Goal: Information Seeking & Learning: Learn about a topic

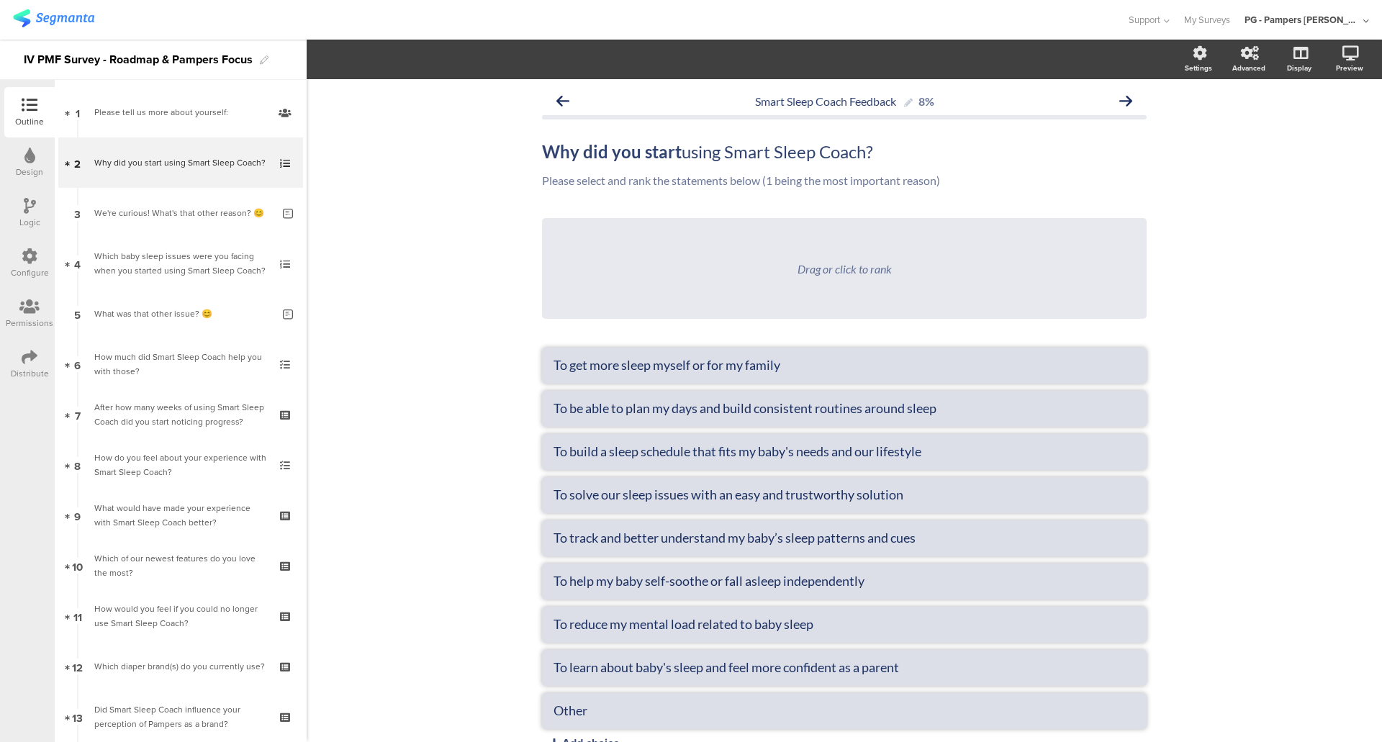
click at [70, 14] on img at bounding box center [53, 18] width 81 height 18
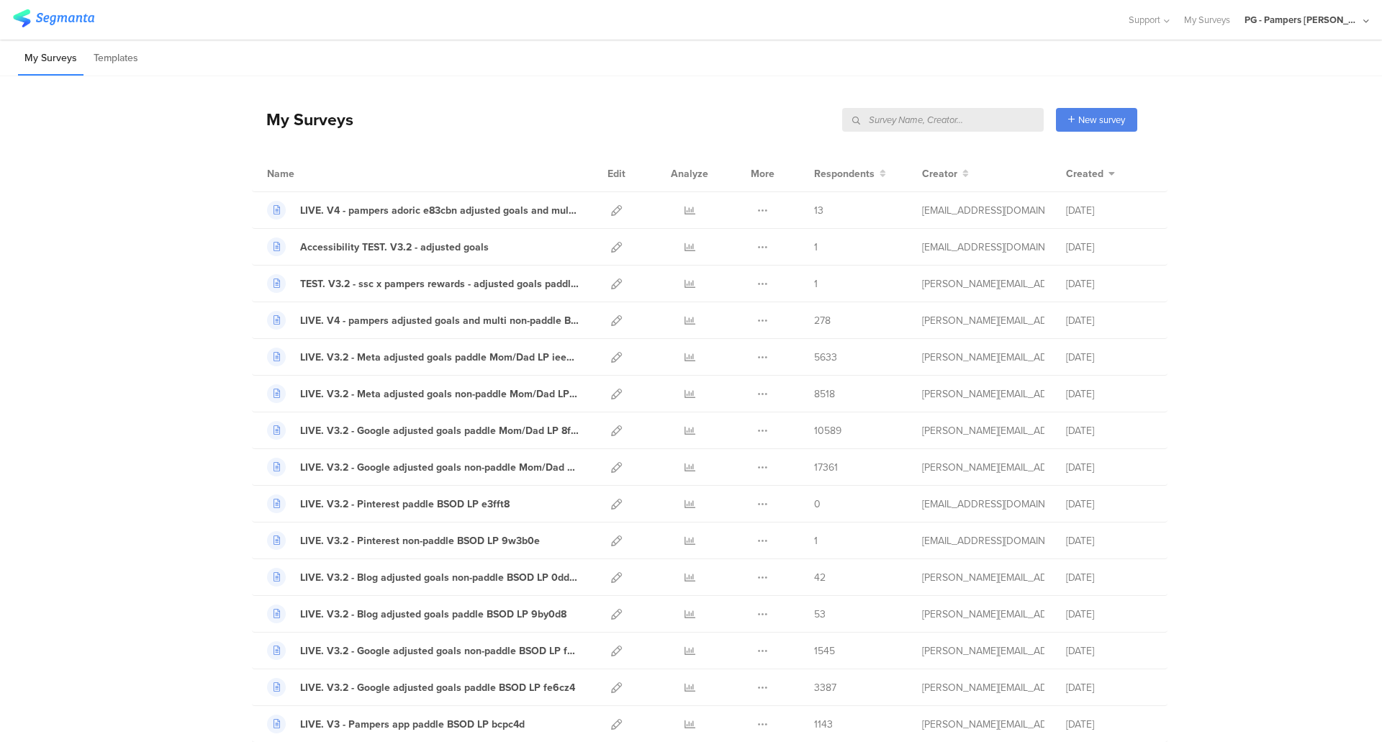
click at [974, 122] on input "text" at bounding box center [942, 120] width 201 height 24
type input "pmf"
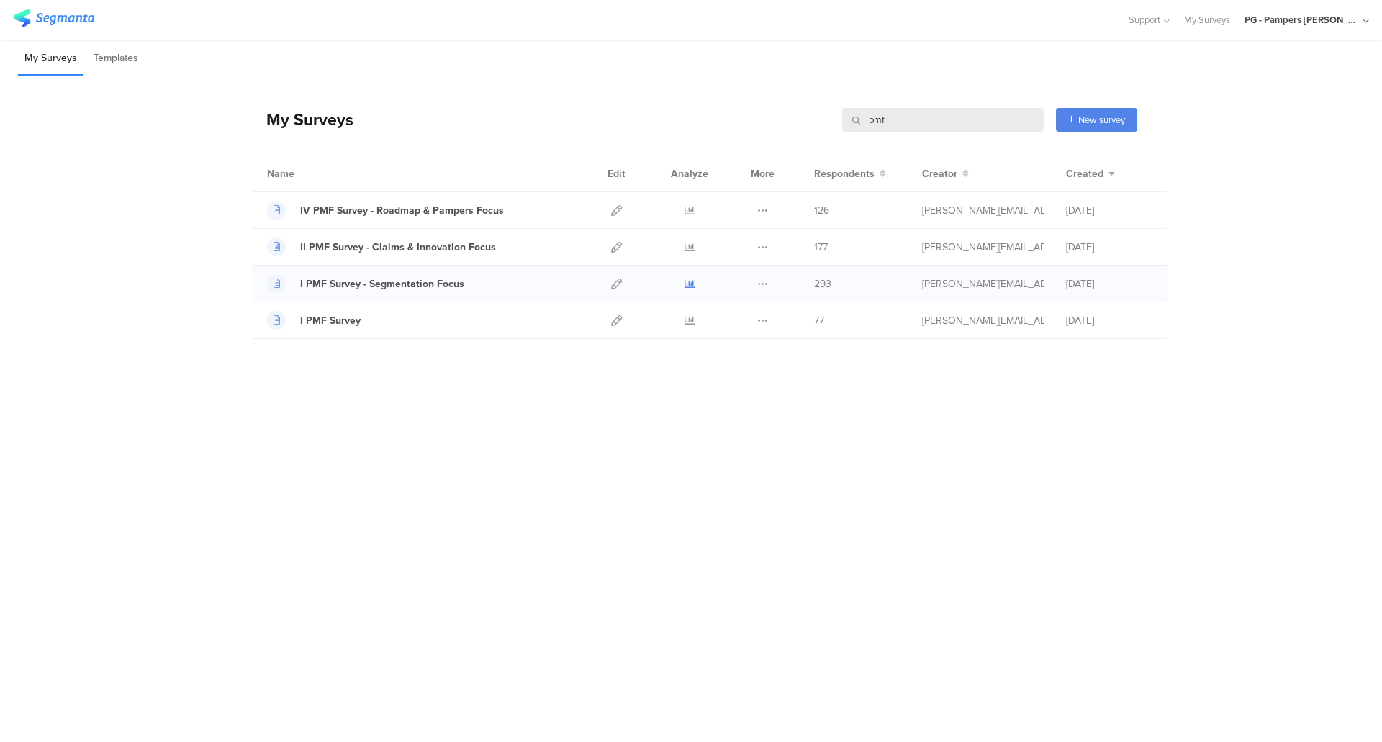
click at [686, 284] on icon at bounding box center [689, 283] width 11 height 11
click at [681, 210] on div at bounding box center [689, 210] width 43 height 36
click at [694, 206] on icon at bounding box center [689, 210] width 11 height 11
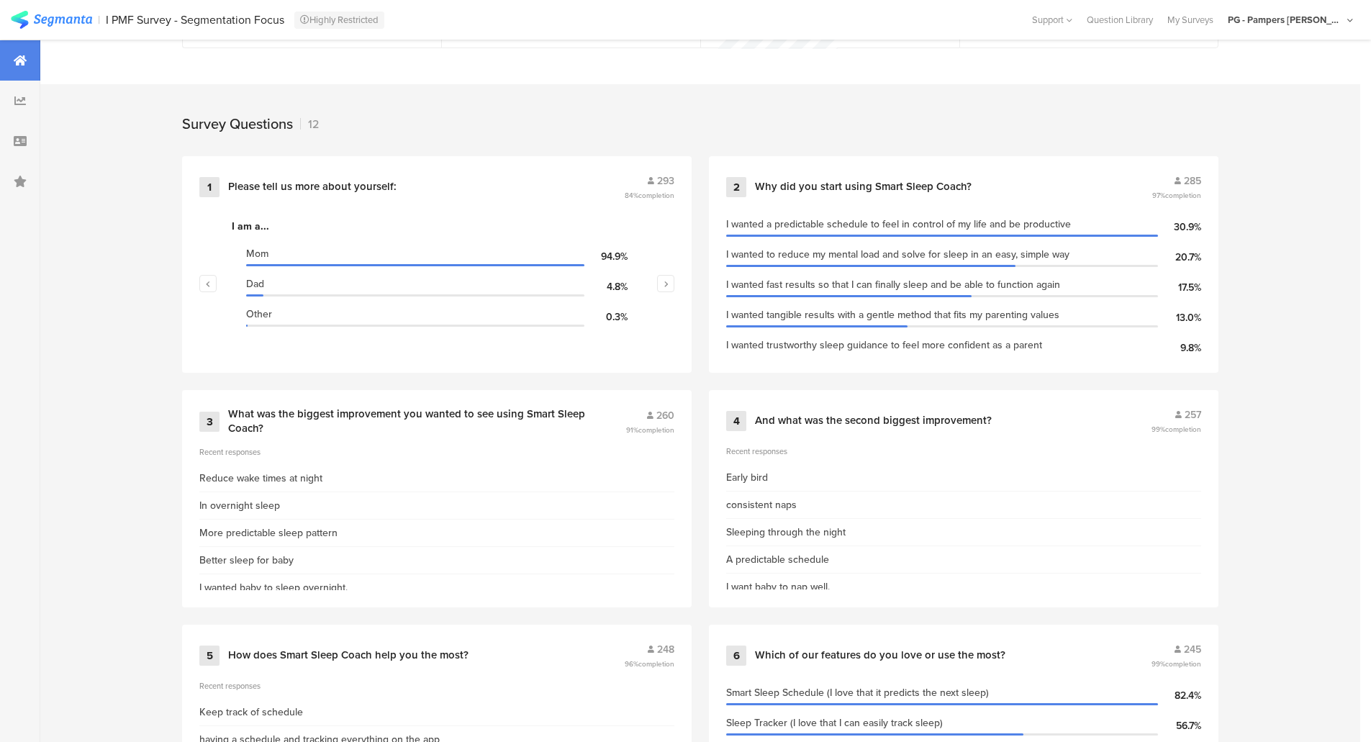
scroll to position [576, 0]
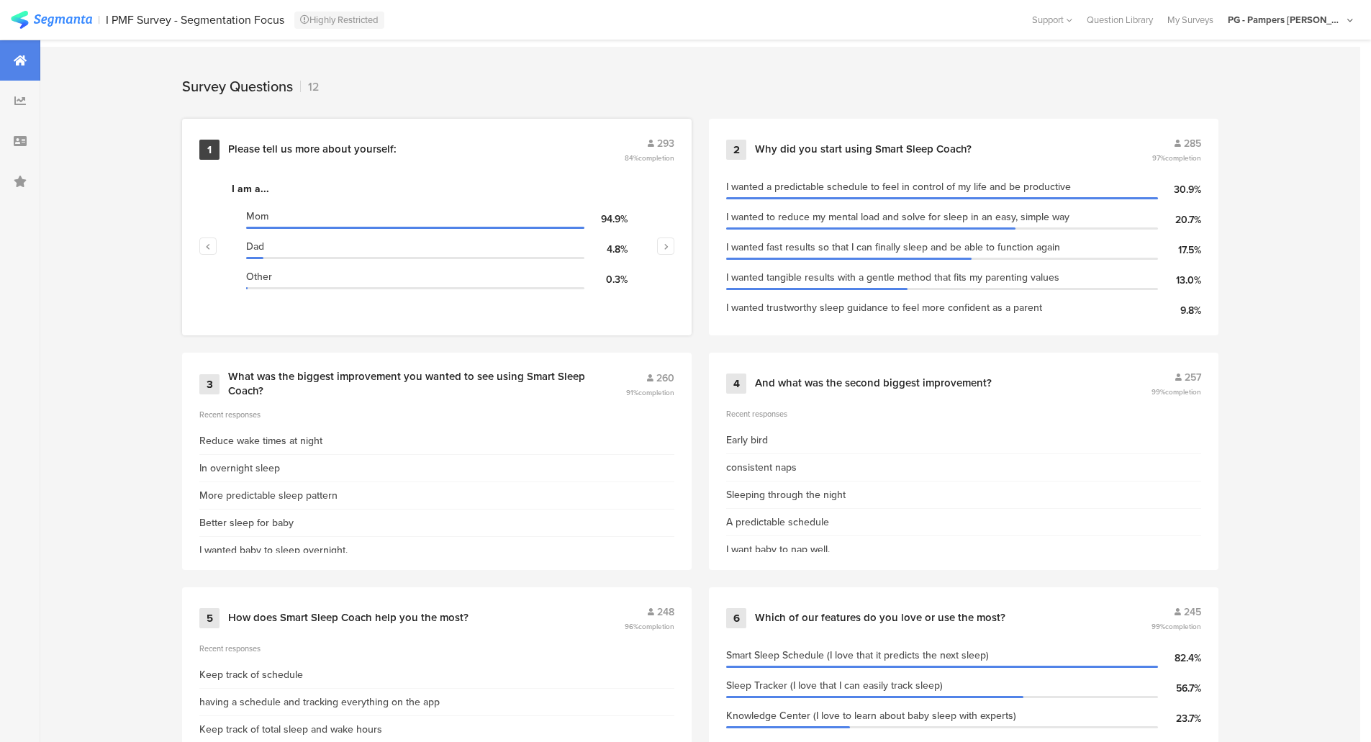
click at [435, 142] on div "Please tell us more about yourself:" at bounding box center [424, 149] width 393 height 14
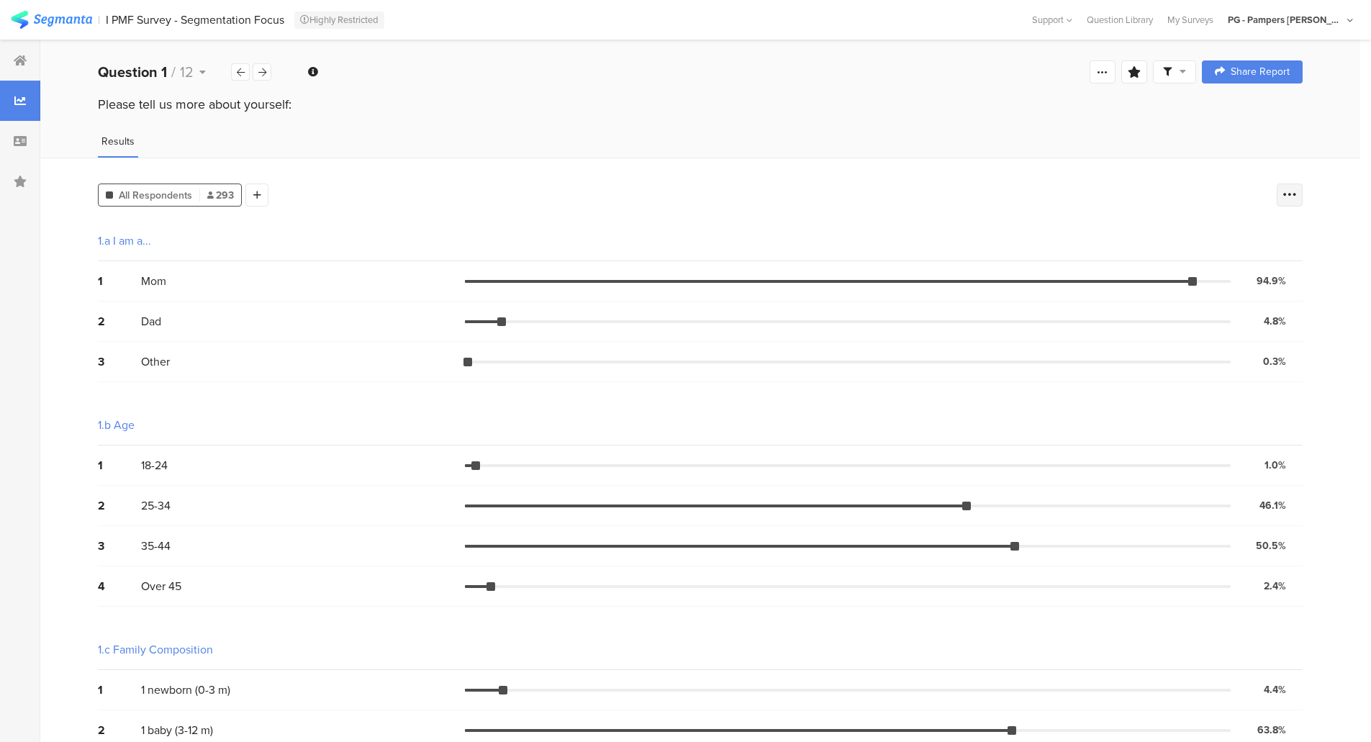
click at [1297, 194] on icon at bounding box center [1289, 195] width 14 height 14
click at [1159, 181] on div "All Respondents 293 Add Segment" at bounding box center [683, 192] width 1171 height 29
click at [267, 186] on div at bounding box center [256, 194] width 23 height 23
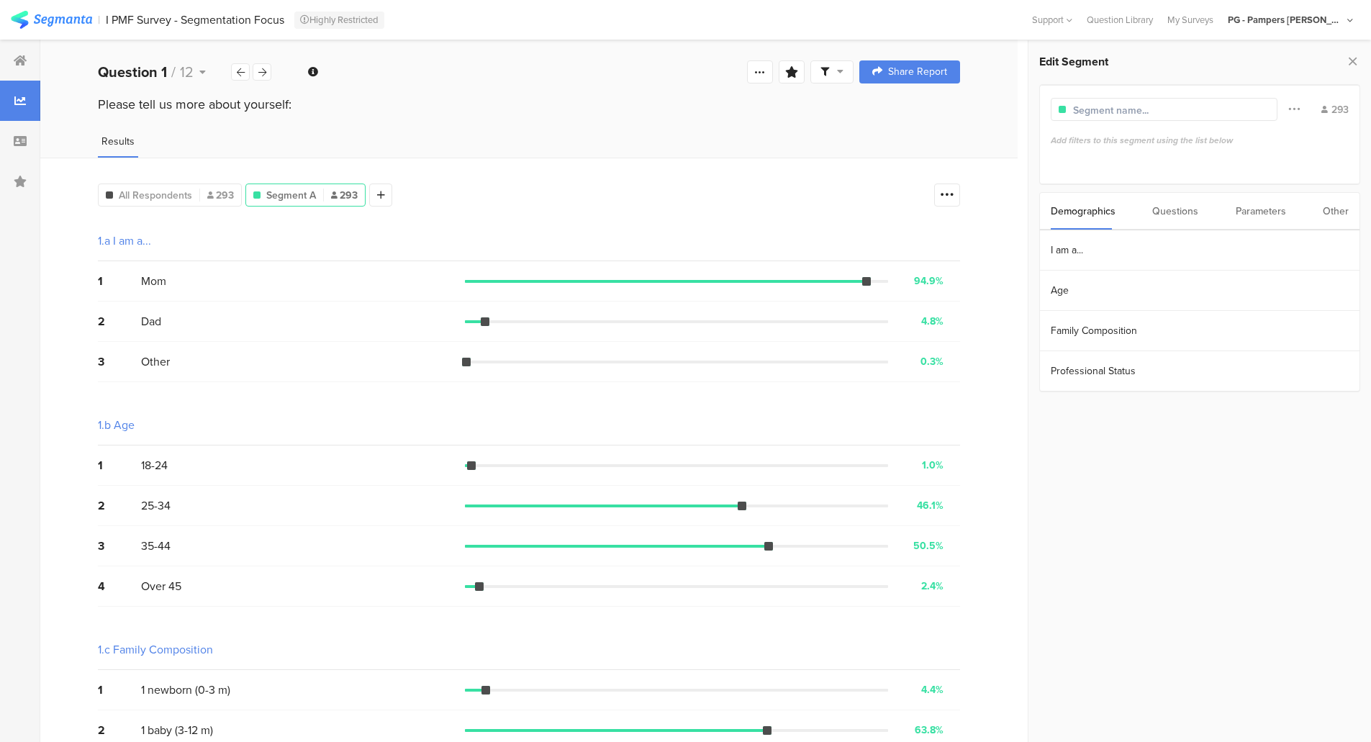
click at [1193, 212] on div "Questions" at bounding box center [1175, 211] width 46 height 37
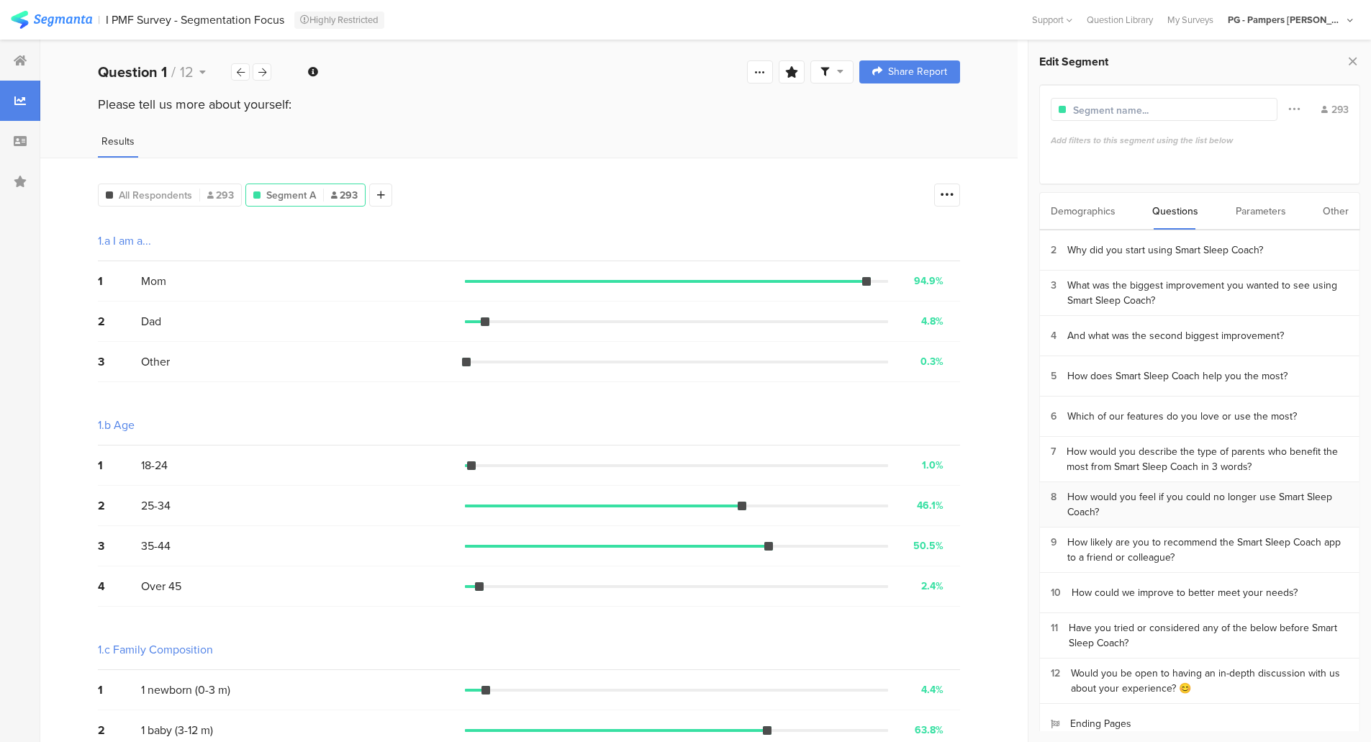
click at [1172, 507] on div "How would you feel if you could no longer use Smart Sleep Coach?" at bounding box center [1207, 504] width 281 height 30
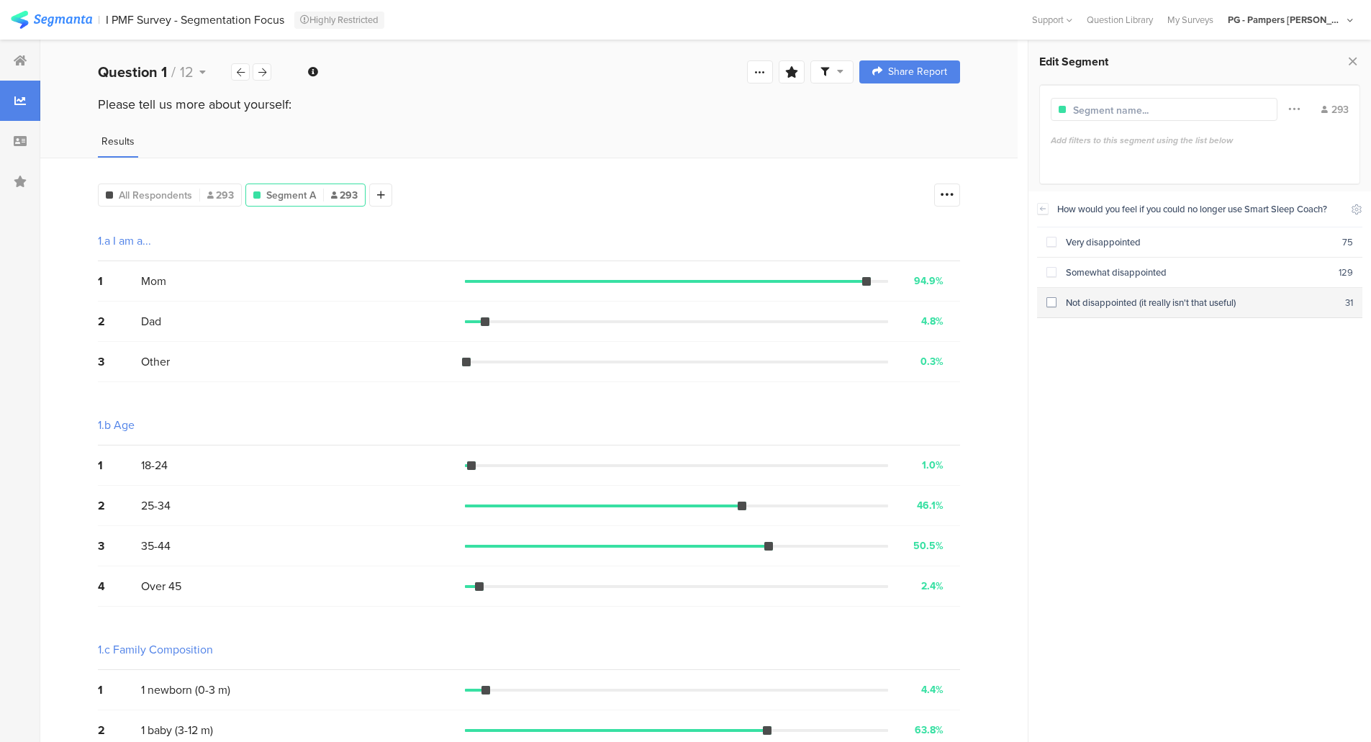
click at [1050, 302] on span at bounding box center [1051, 302] width 10 height 10
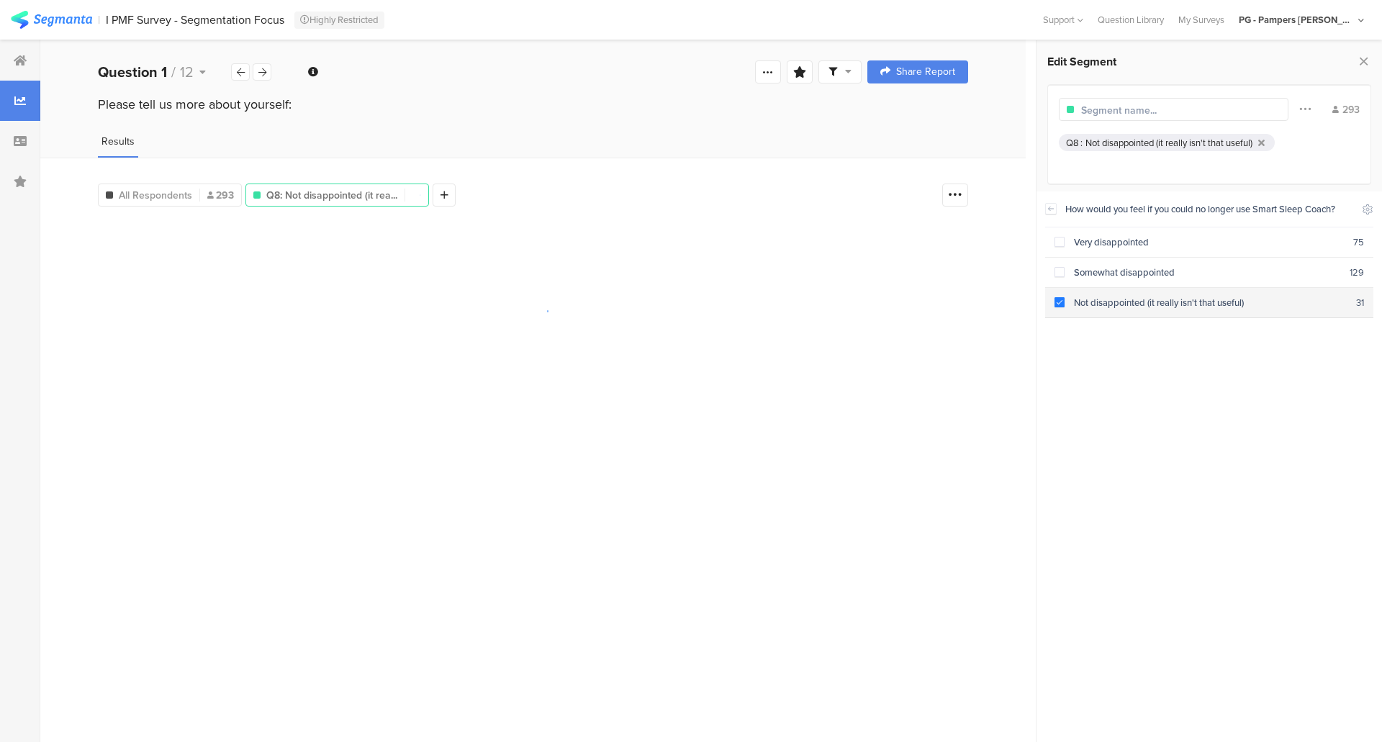
click at [1059, 302] on span at bounding box center [1059, 302] width 10 height 10
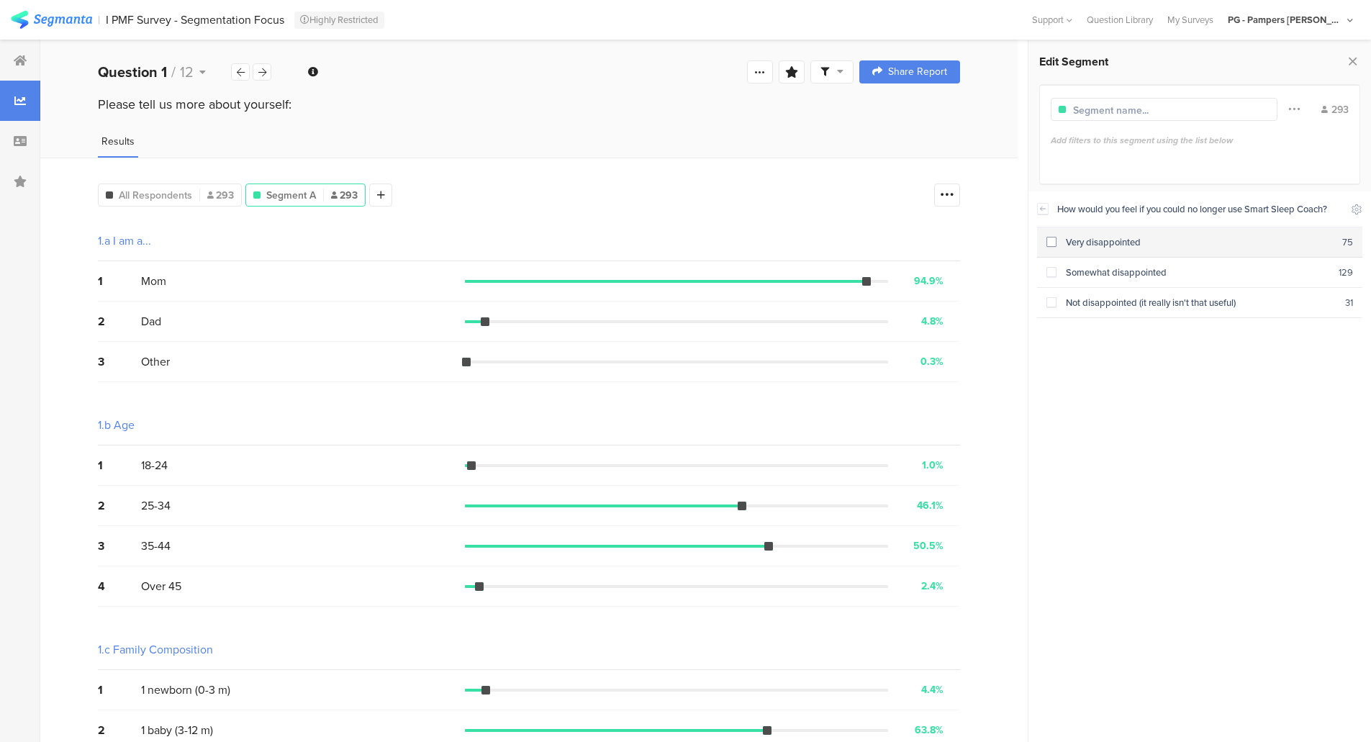
click at [1056, 243] on div "Very disappointed" at bounding box center [1199, 242] width 286 height 14
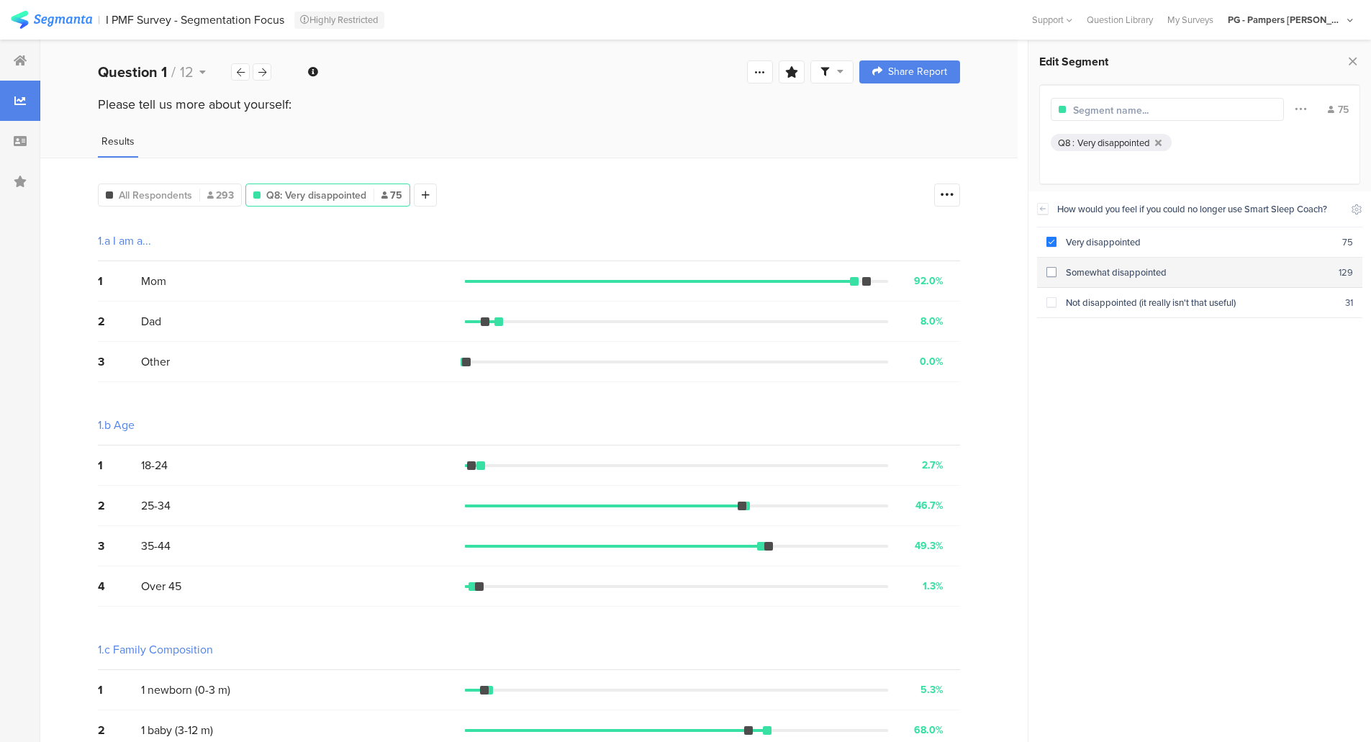
click at [1057, 272] on div "Somewhat disappointed" at bounding box center [1197, 273] width 282 height 14
click at [1047, 271] on span at bounding box center [1051, 272] width 10 height 10
click at [1363, 60] on div "Edit Segment Filter Conjunction And Or Segment Color 75 Q8 : Very disappointed …" at bounding box center [1199, 391] width 343 height 702
click at [1348, 55] on icon at bounding box center [1352, 61] width 15 height 20
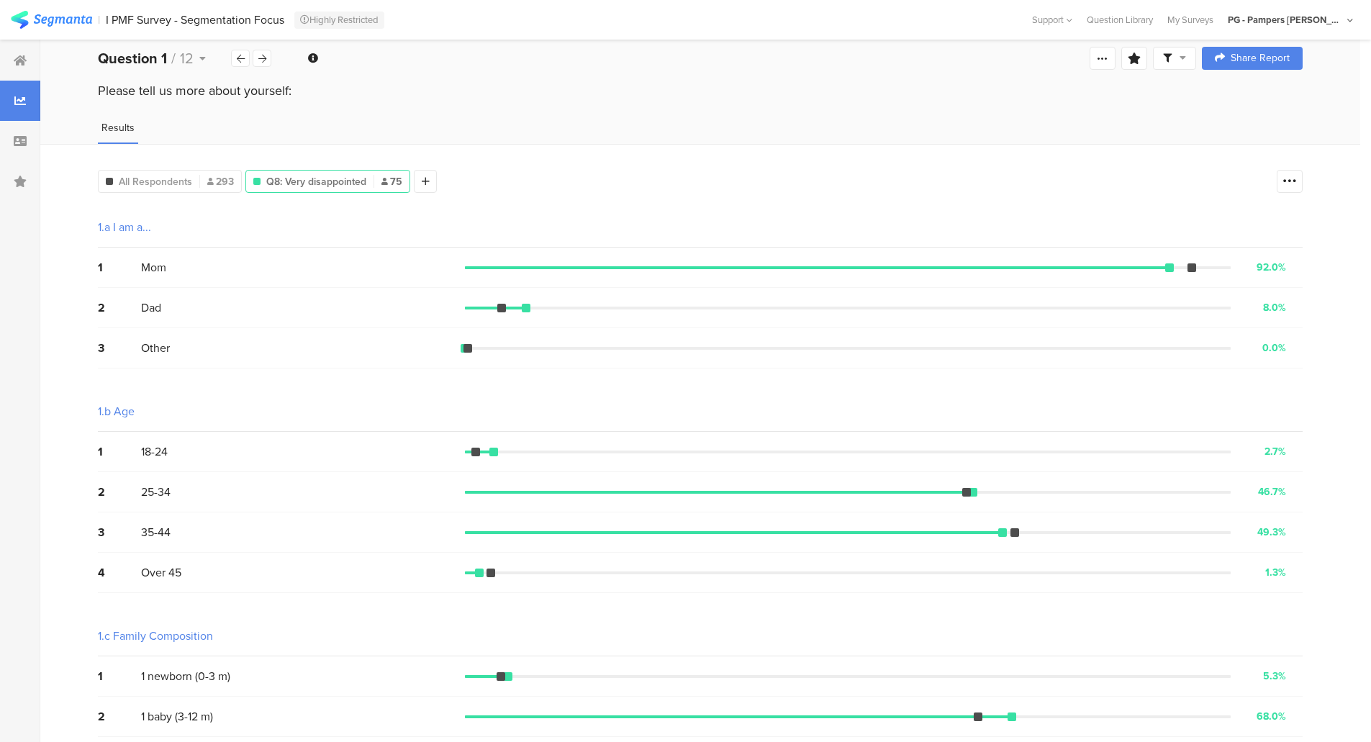
scroll to position [6, 0]
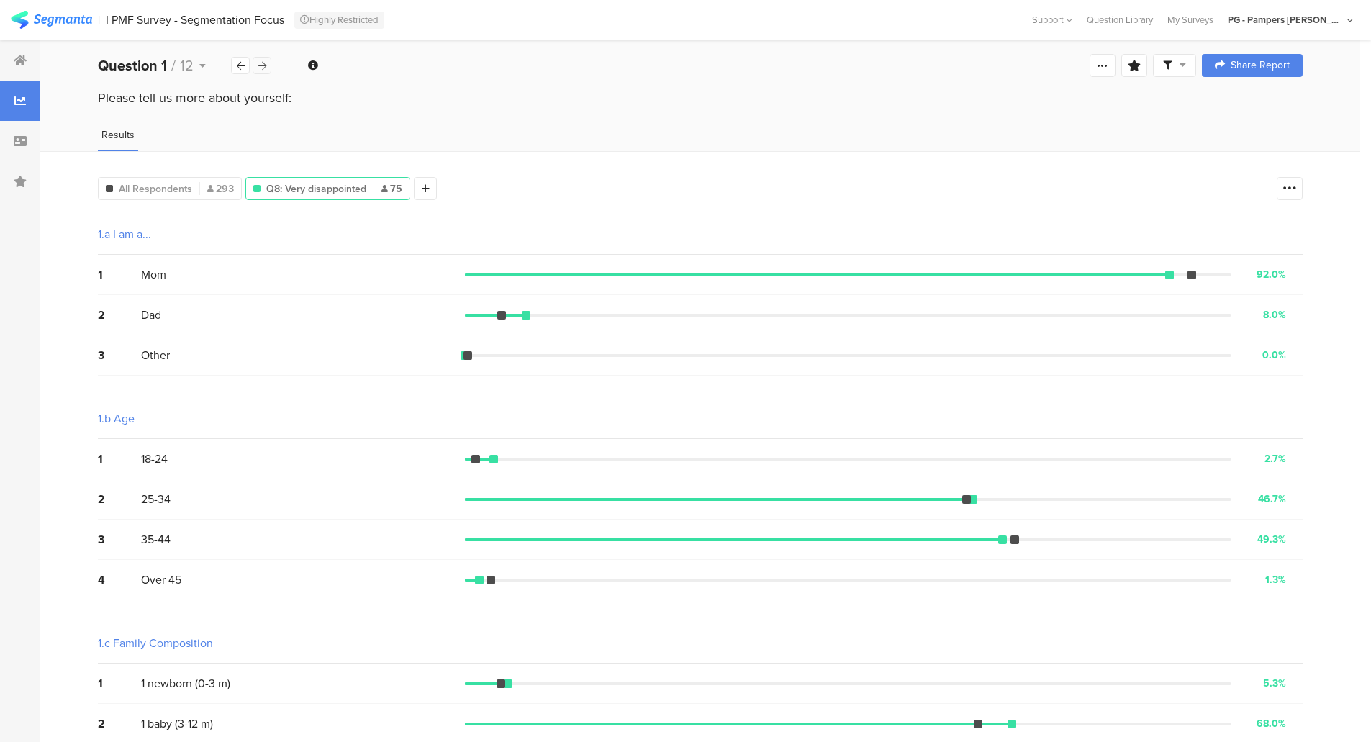
click at [265, 68] on icon at bounding box center [262, 65] width 8 height 9
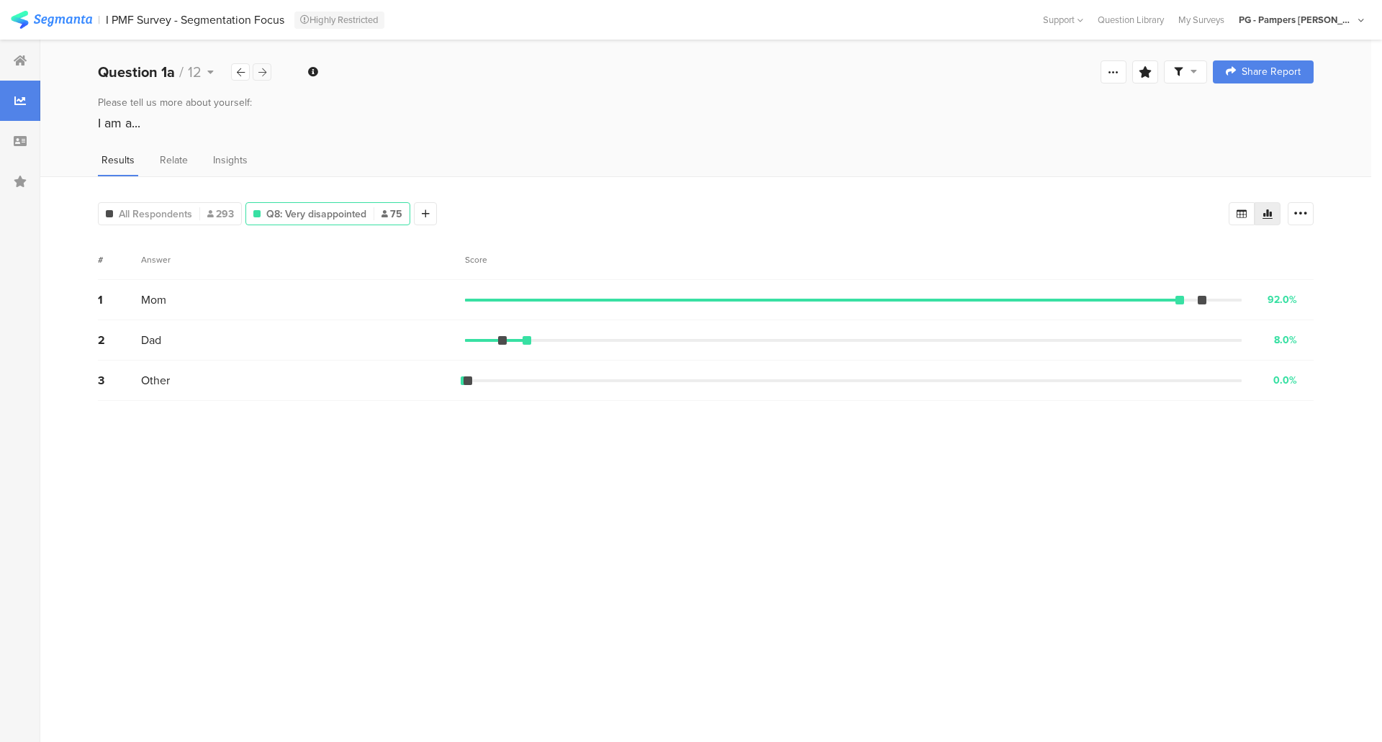
click at [258, 75] on icon at bounding box center [262, 72] width 8 height 9
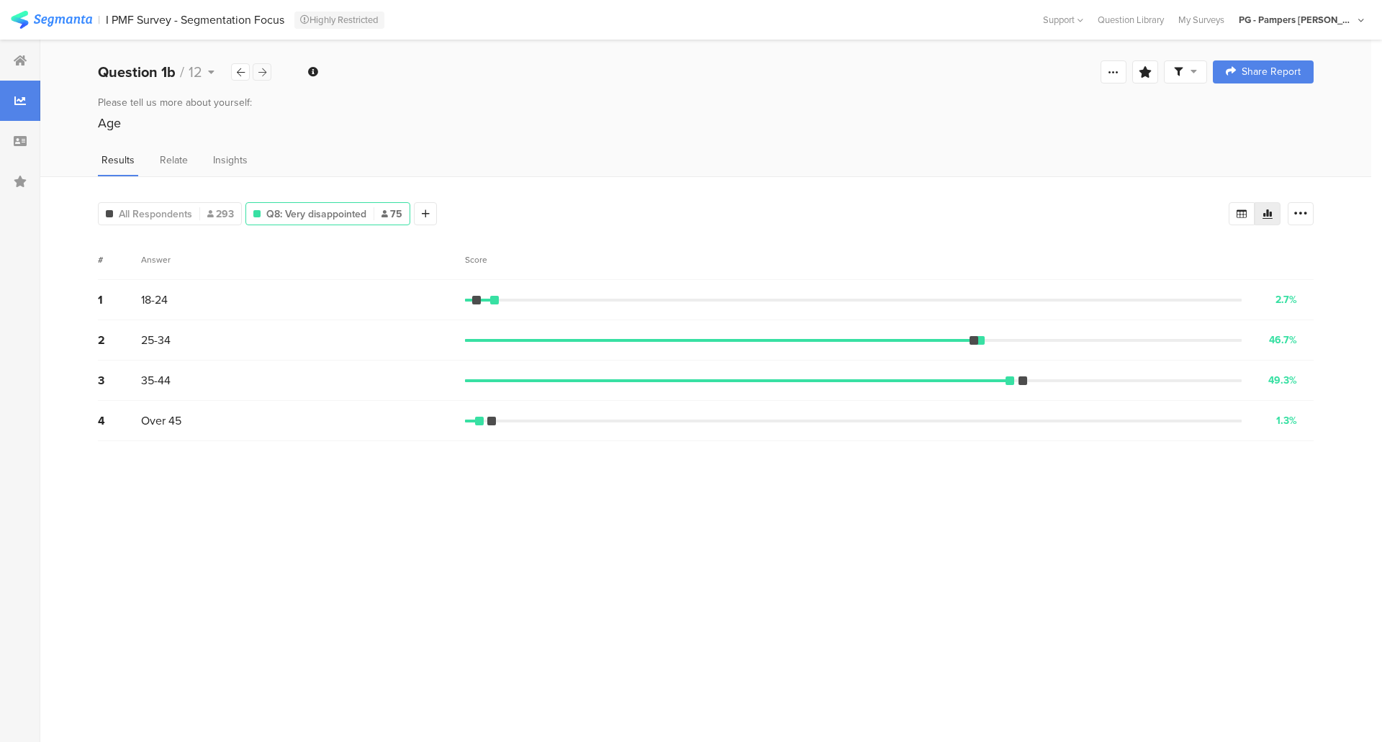
click at [258, 75] on icon at bounding box center [262, 72] width 8 height 9
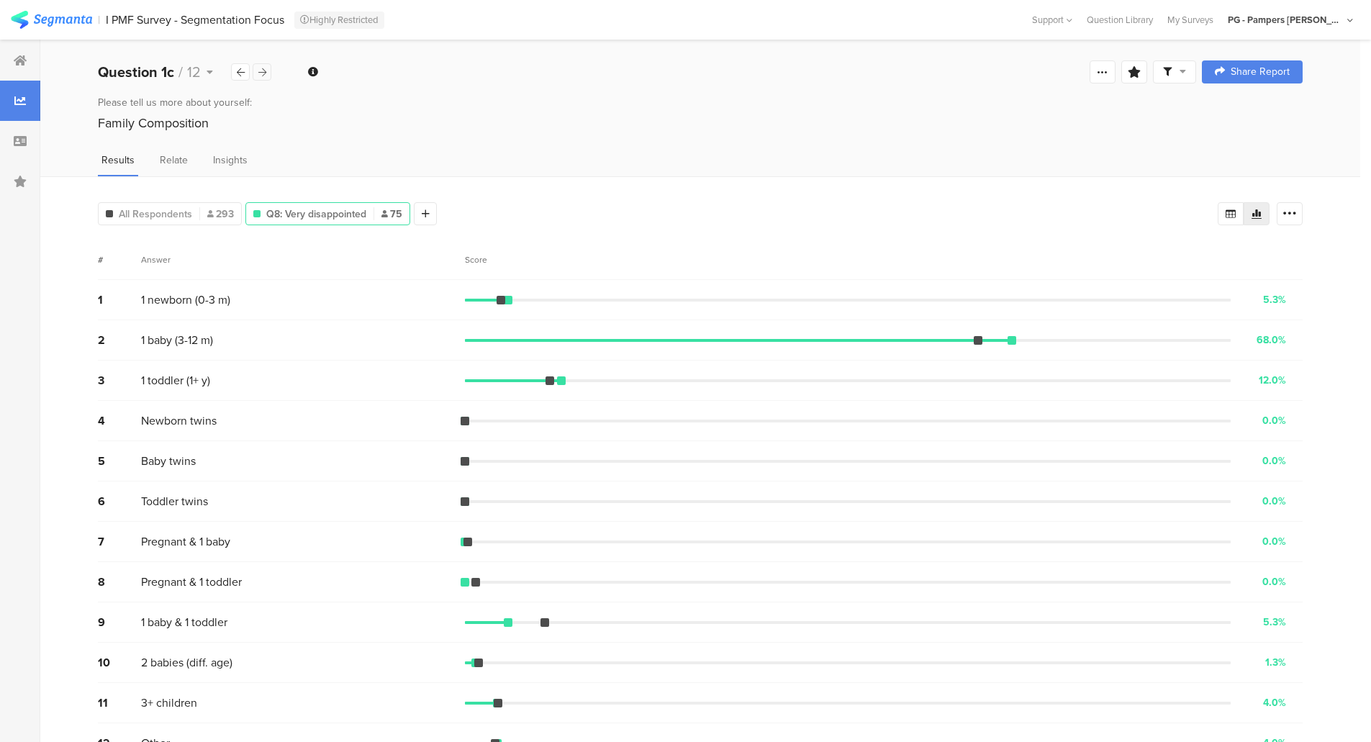
click at [265, 76] on icon at bounding box center [262, 72] width 8 height 9
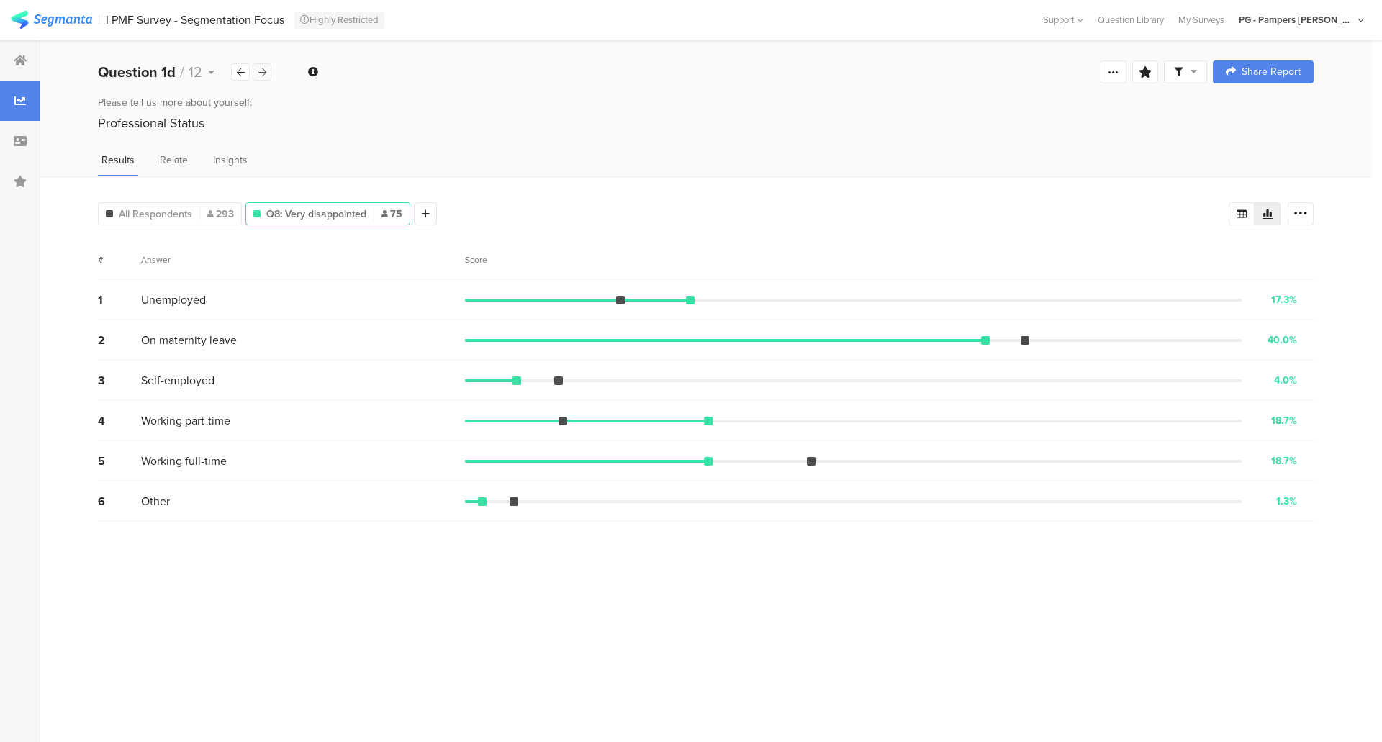
click at [265, 76] on icon at bounding box center [262, 72] width 8 height 9
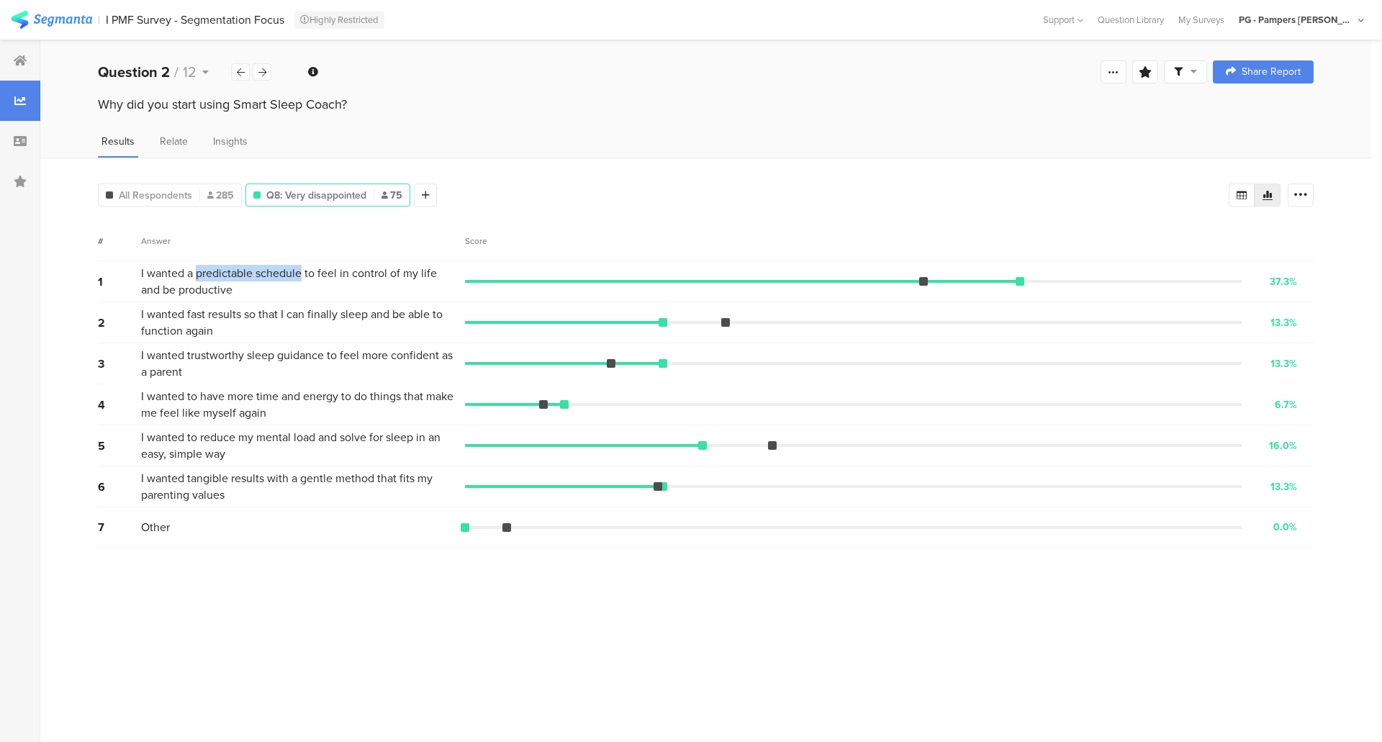
drag, startPoint x: 199, startPoint y: 271, endPoint x: 302, endPoint y: 267, distance: 103.7
click at [302, 267] on span "I wanted a predictable schedule to feel in control of my life and be productive" at bounding box center [299, 281] width 317 height 33
drag, startPoint x: 189, startPoint y: 355, endPoint x: 325, endPoint y: 346, distance: 136.3
click at [325, 347] on span "I wanted trustworthy sleep guidance to feel more confident as a parent" at bounding box center [299, 363] width 317 height 33
drag, startPoint x: 199, startPoint y: 434, endPoint x: 314, endPoint y: 435, distance: 115.9
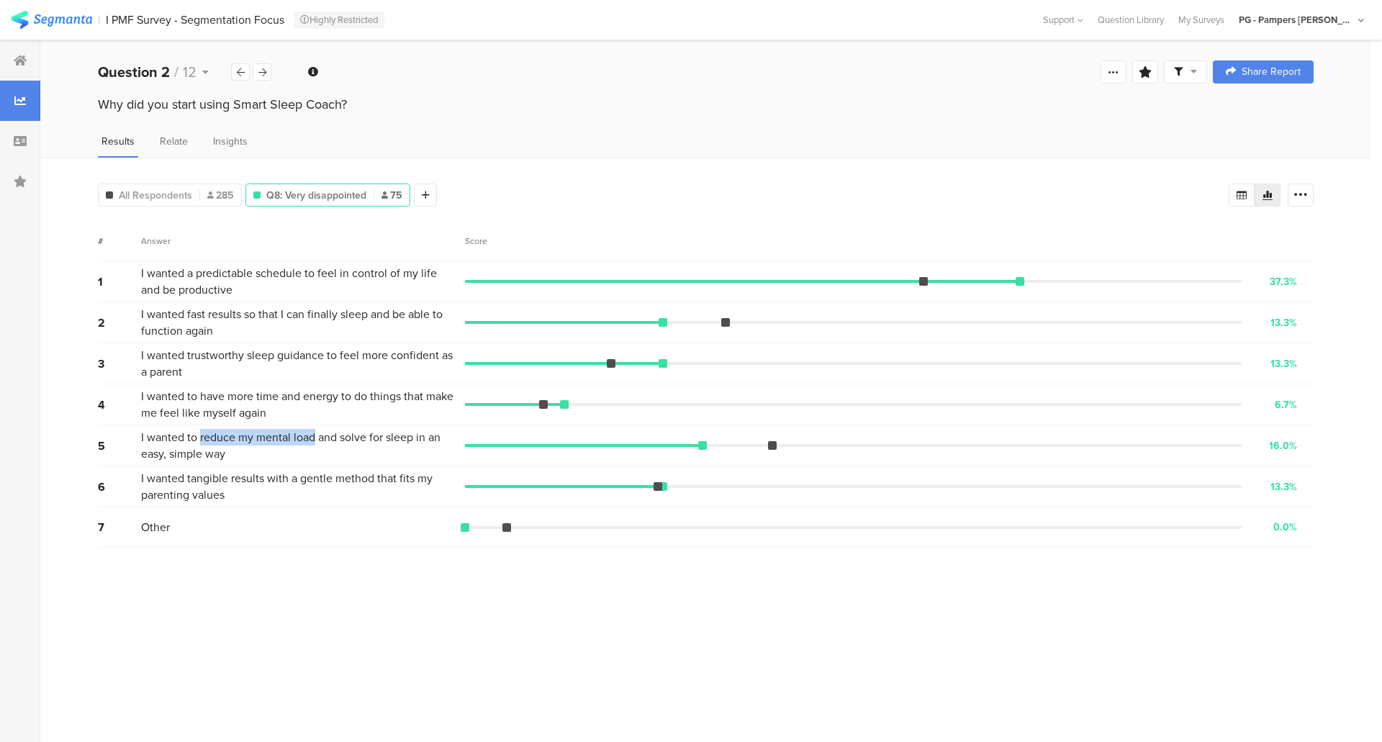
click at [314, 435] on span "I wanted to reduce my mental load and solve for sleep in an easy, simple way" at bounding box center [299, 445] width 317 height 33
click at [348, 470] on span "I wanted tangible results with a gentle method that fits my parenting values" at bounding box center [299, 486] width 317 height 33
drag, startPoint x: 197, startPoint y: 272, endPoint x: 302, endPoint y: 278, distance: 104.5
click at [302, 278] on span "I wanted a predictable schedule to feel in control of my life and be productive" at bounding box center [299, 281] width 317 height 33
copy span "predictable schedule"
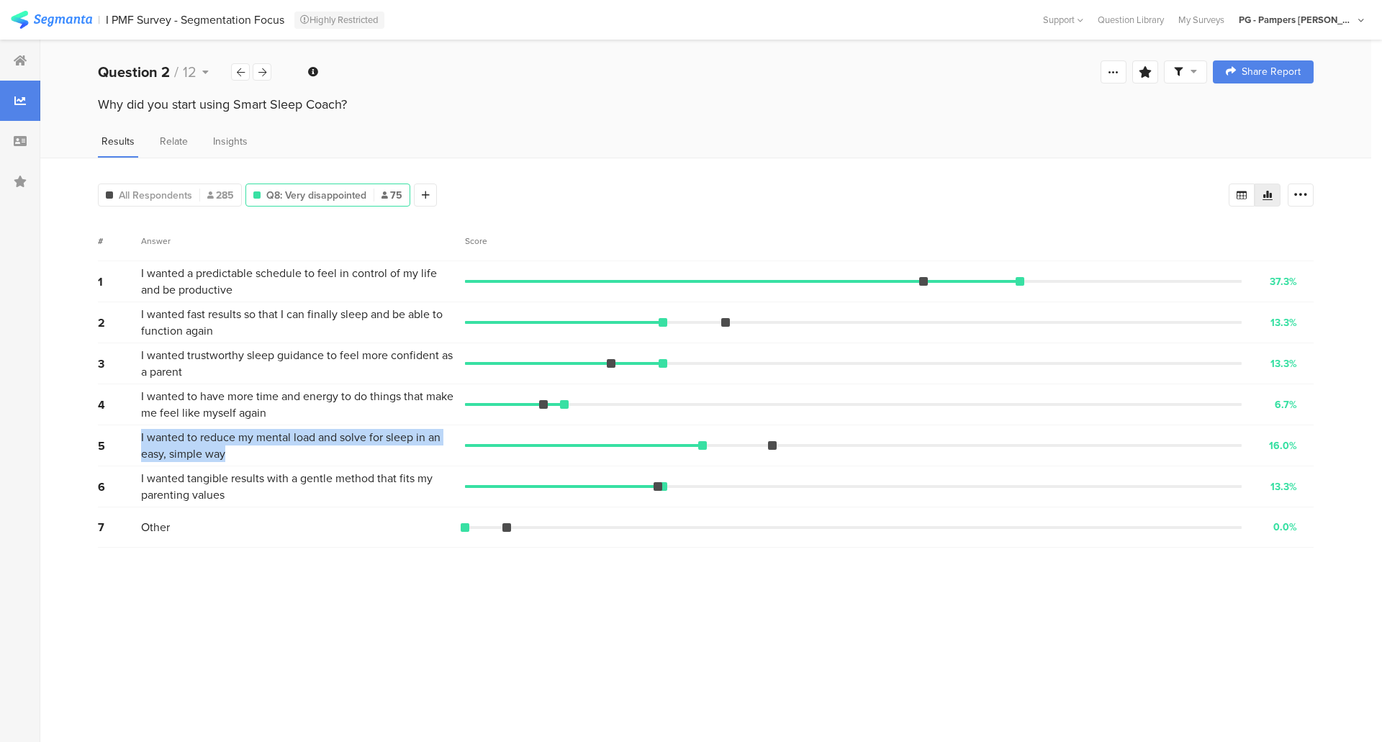
drag, startPoint x: 234, startPoint y: 450, endPoint x: 138, endPoint y: 440, distance: 96.3
click at [137, 440] on div "5 I wanted to reduce my mental load and solve for sleep in an easy, simple way …" at bounding box center [705, 445] width 1215 height 41
click at [234, 450] on span "I wanted to reduce my mental load and solve for sleep in an easy, simple way" at bounding box center [299, 445] width 317 height 33
drag, startPoint x: 234, startPoint y: 450, endPoint x: 138, endPoint y: 438, distance: 96.6
click at [138, 438] on div "5 I wanted to reduce my mental load and solve for sleep in an easy, simple way …" at bounding box center [705, 445] width 1215 height 41
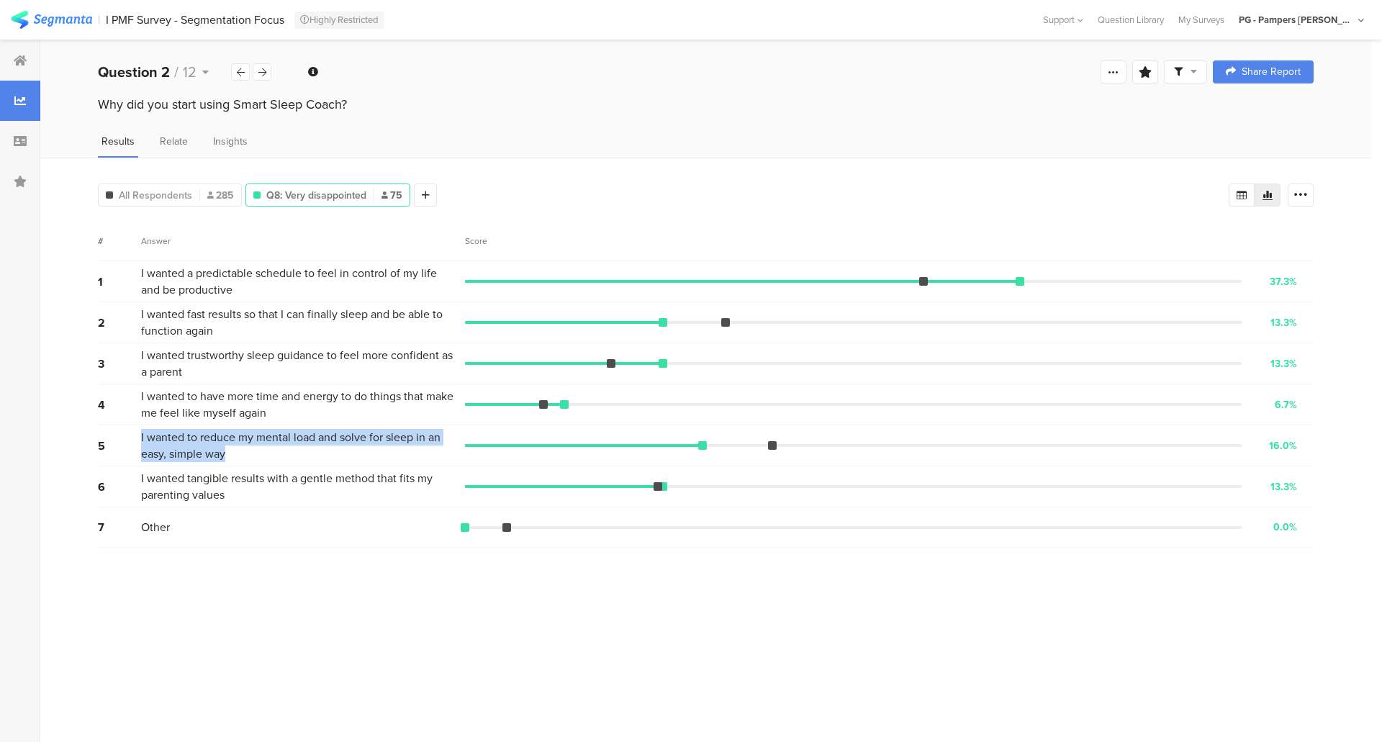
click at [176, 442] on span "I wanted to reduce my mental load and solve for sleep in an easy, simple way" at bounding box center [299, 445] width 317 height 33
click at [1298, 192] on icon at bounding box center [1300, 195] width 14 height 14
click at [1332, 208] on div "All Respondents 285 Q8: Very disappointed 75 Add Segment # Answer Score 1 I wan…" at bounding box center [705, 450] width 1331 height 584
drag, startPoint x: 270, startPoint y: 476, endPoint x: 372, endPoint y: 475, distance: 102.2
click at [372, 475] on span "I wanted tangible results with a gentle method that fits my parenting values" at bounding box center [299, 486] width 317 height 33
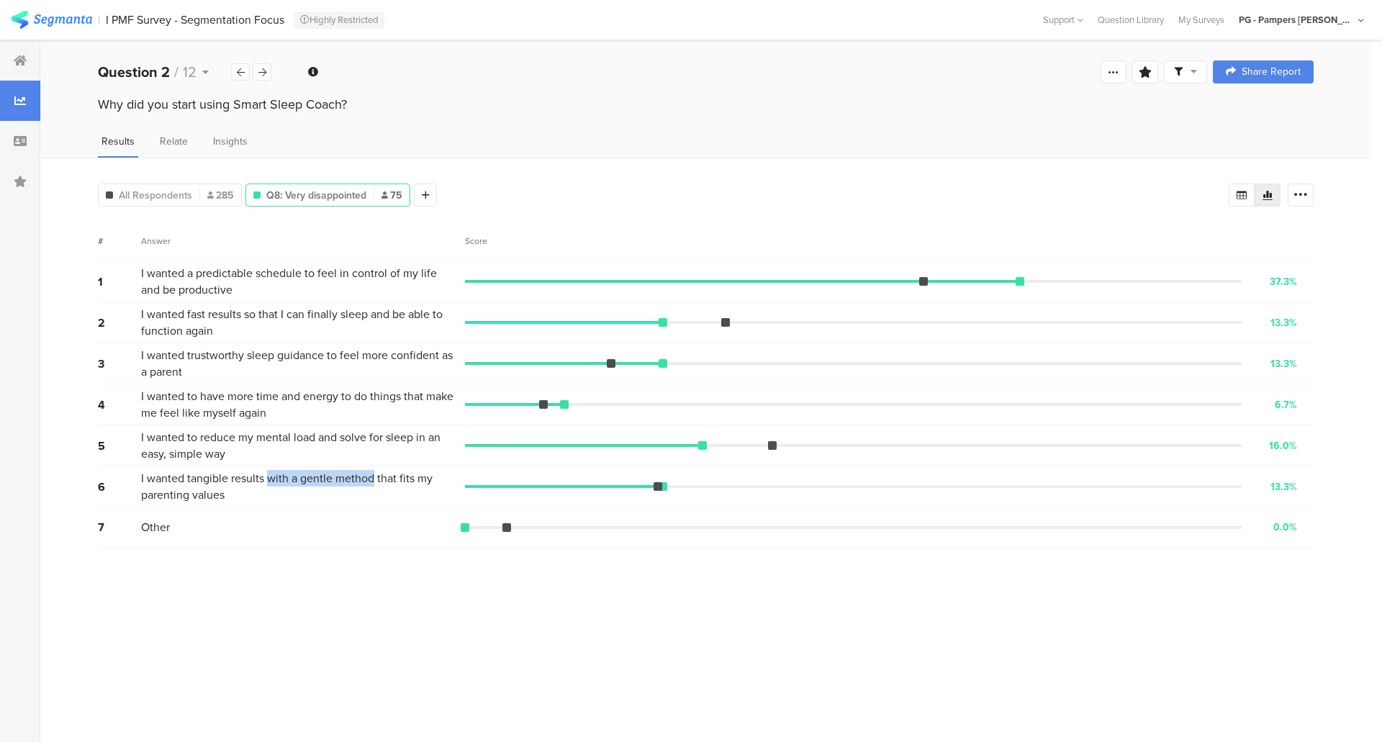
copy span "with a gentle method"
click at [266, 73] on icon at bounding box center [262, 72] width 8 height 9
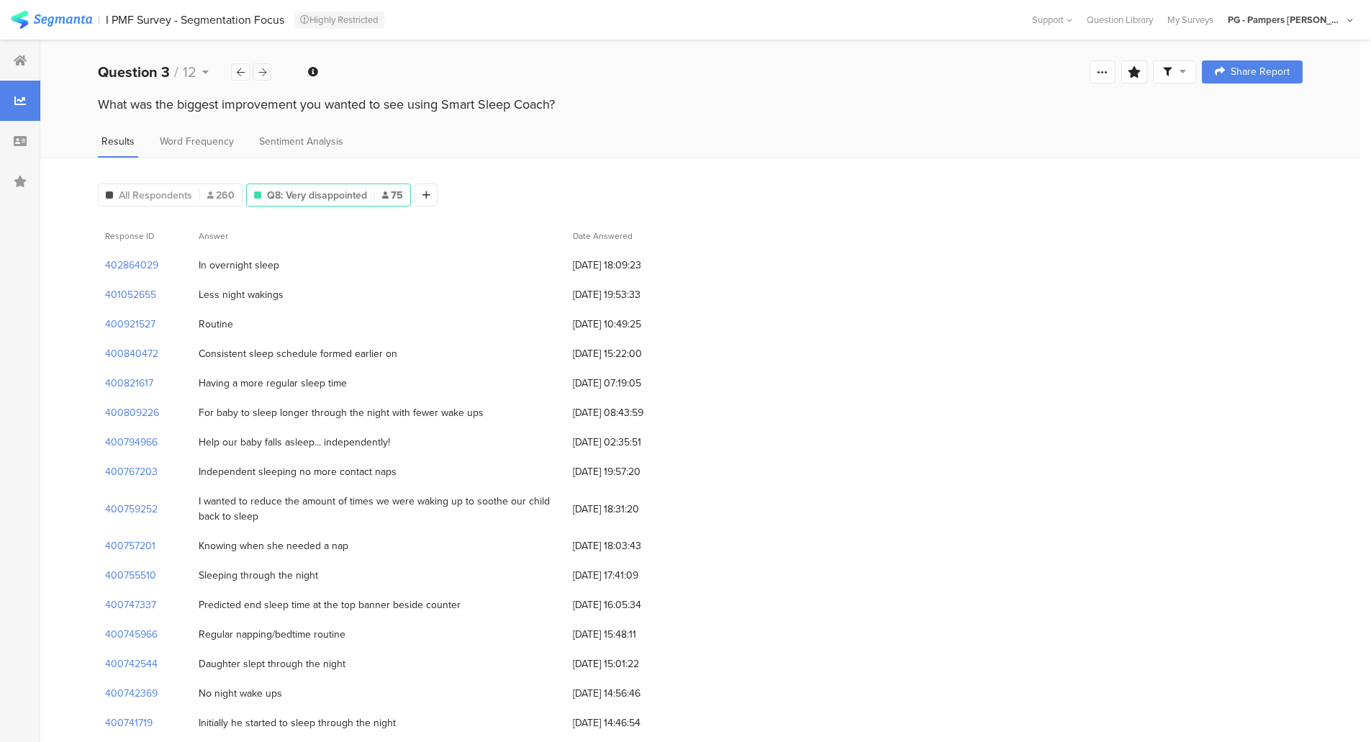
click at [266, 71] on icon at bounding box center [262, 72] width 8 height 9
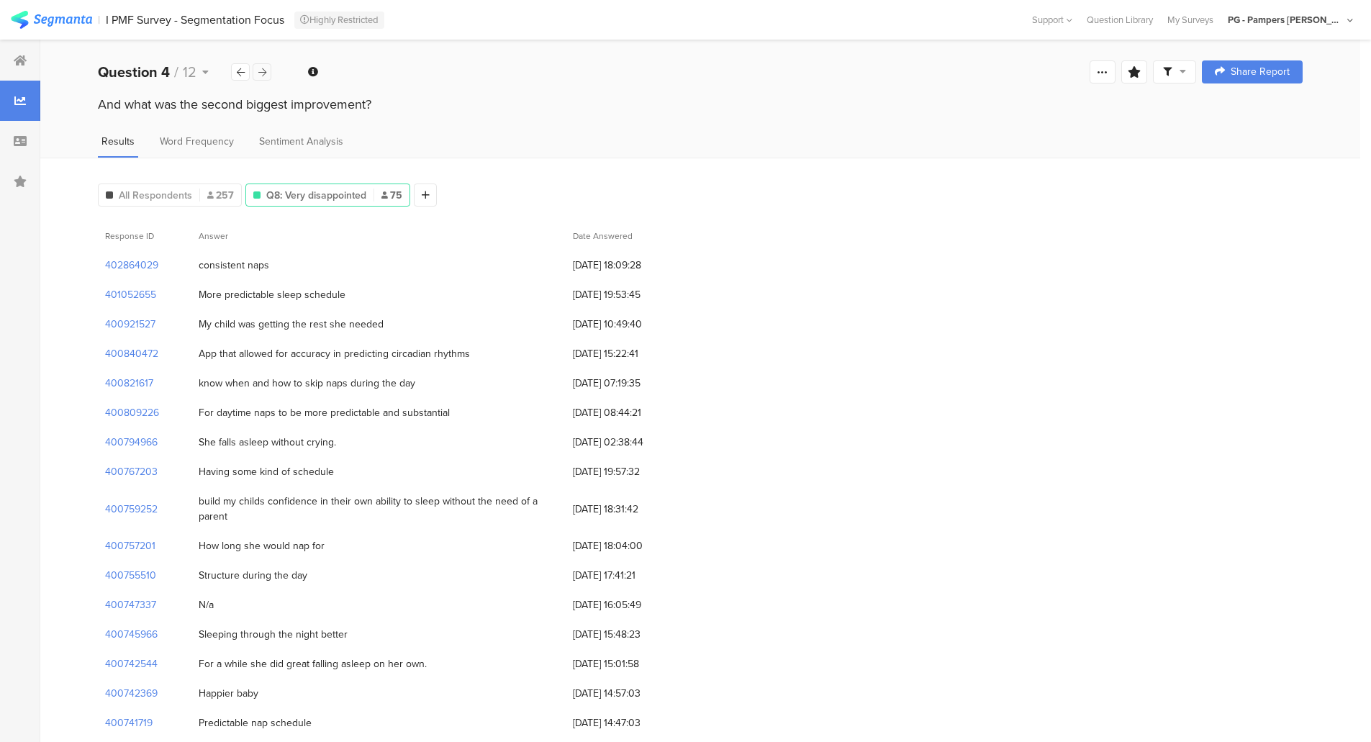
click at [266, 71] on icon at bounding box center [262, 72] width 8 height 9
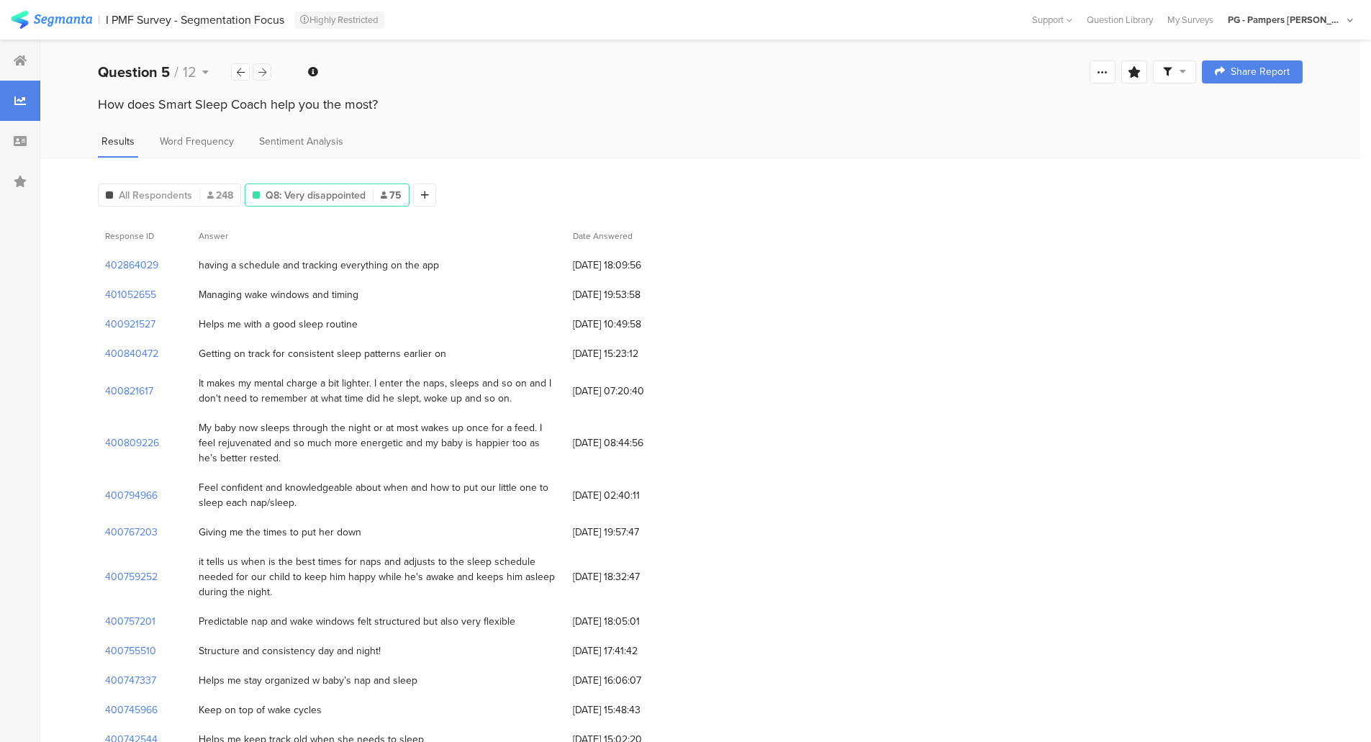
click at [266, 71] on icon at bounding box center [262, 72] width 8 height 9
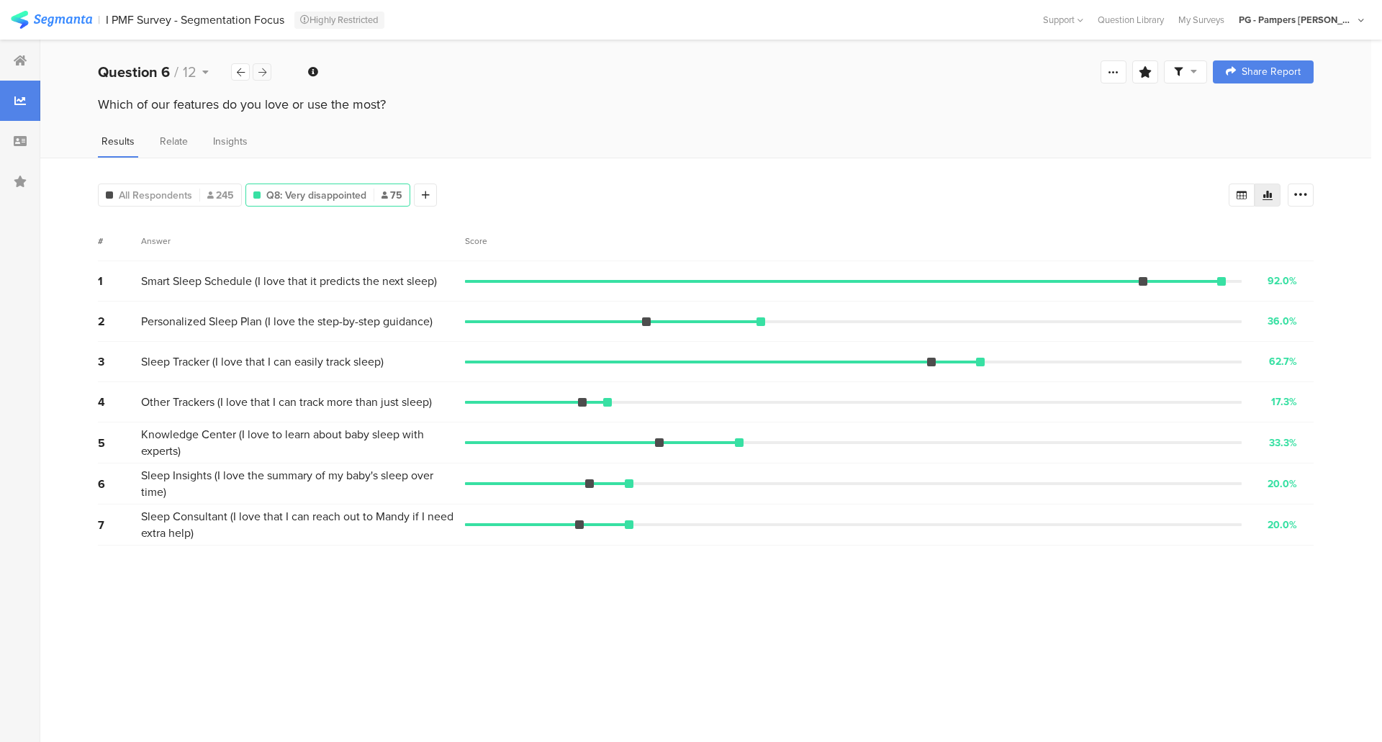
click at [266, 71] on icon at bounding box center [262, 72] width 8 height 9
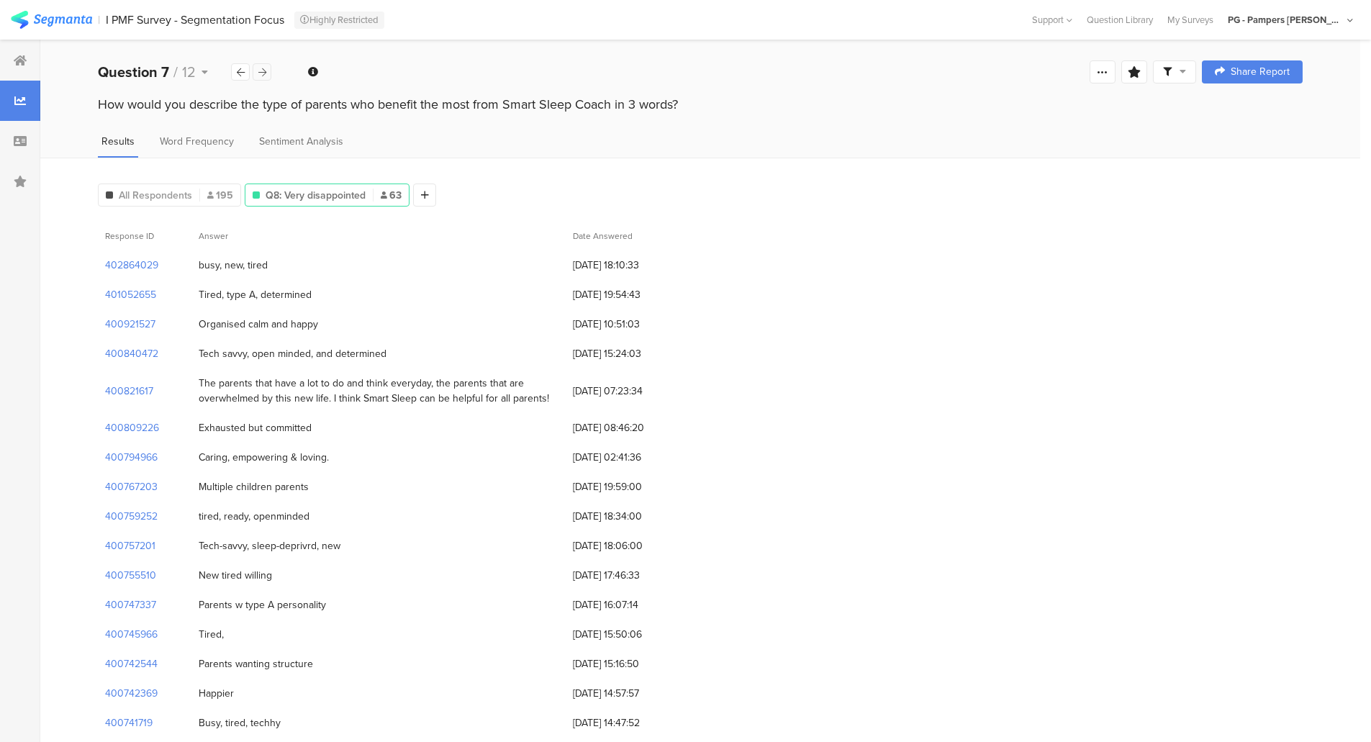
click at [266, 71] on icon at bounding box center [262, 72] width 8 height 9
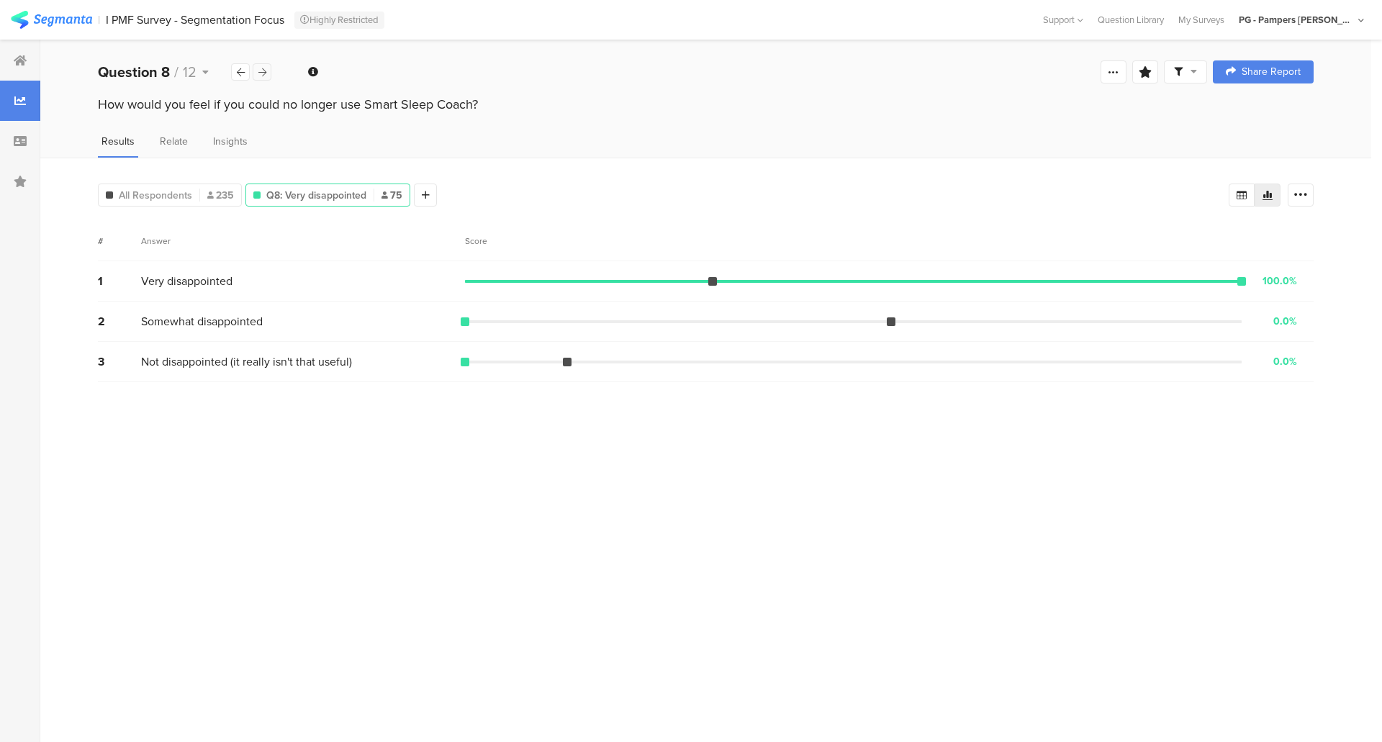
click at [266, 71] on icon at bounding box center [262, 72] width 8 height 9
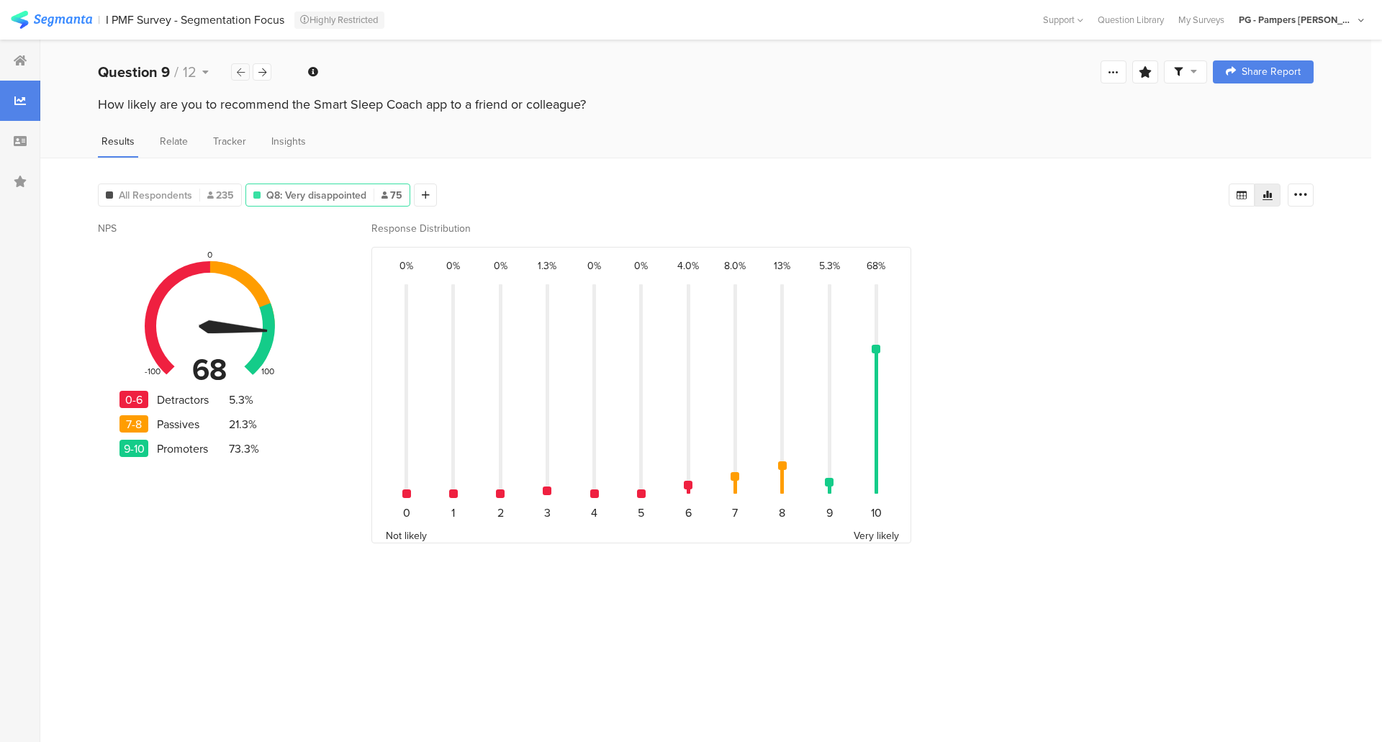
click at [232, 67] on div at bounding box center [240, 71] width 19 height 17
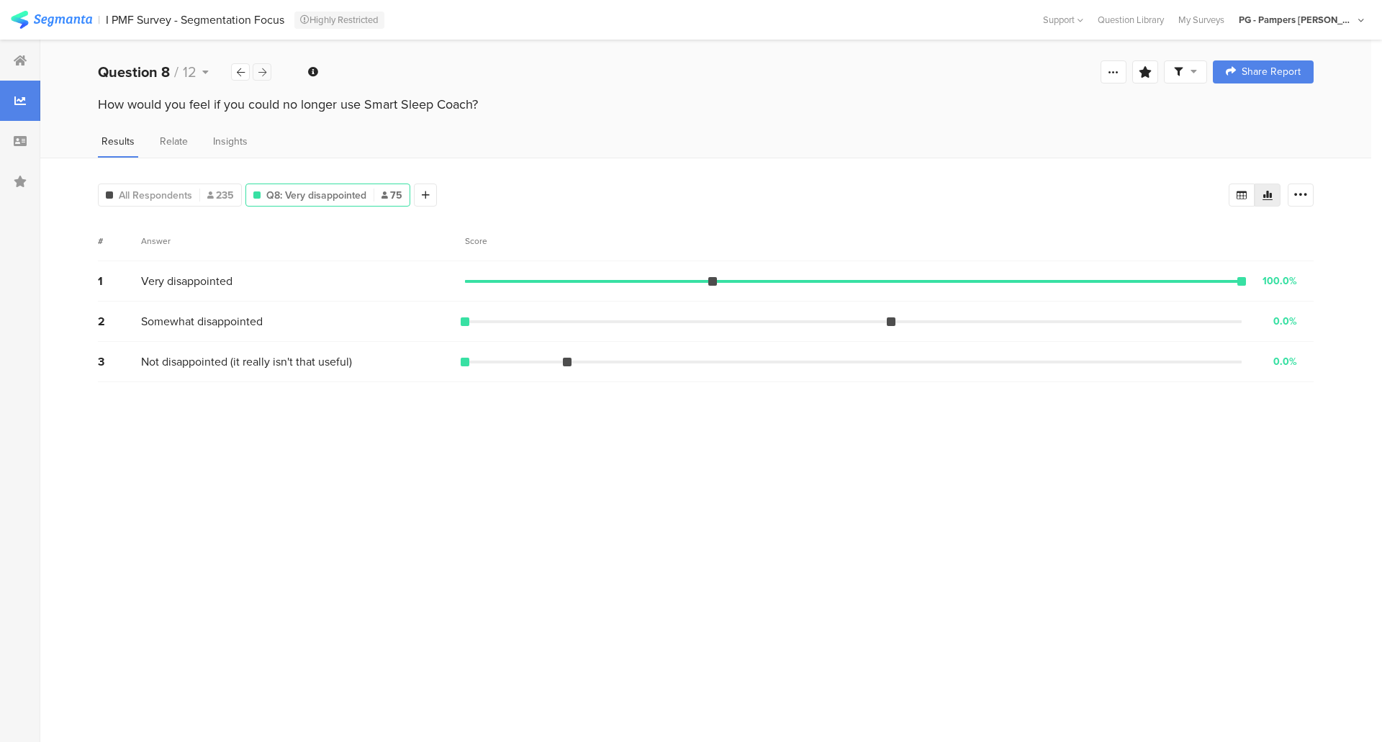
click at [266, 76] on div at bounding box center [262, 71] width 19 height 17
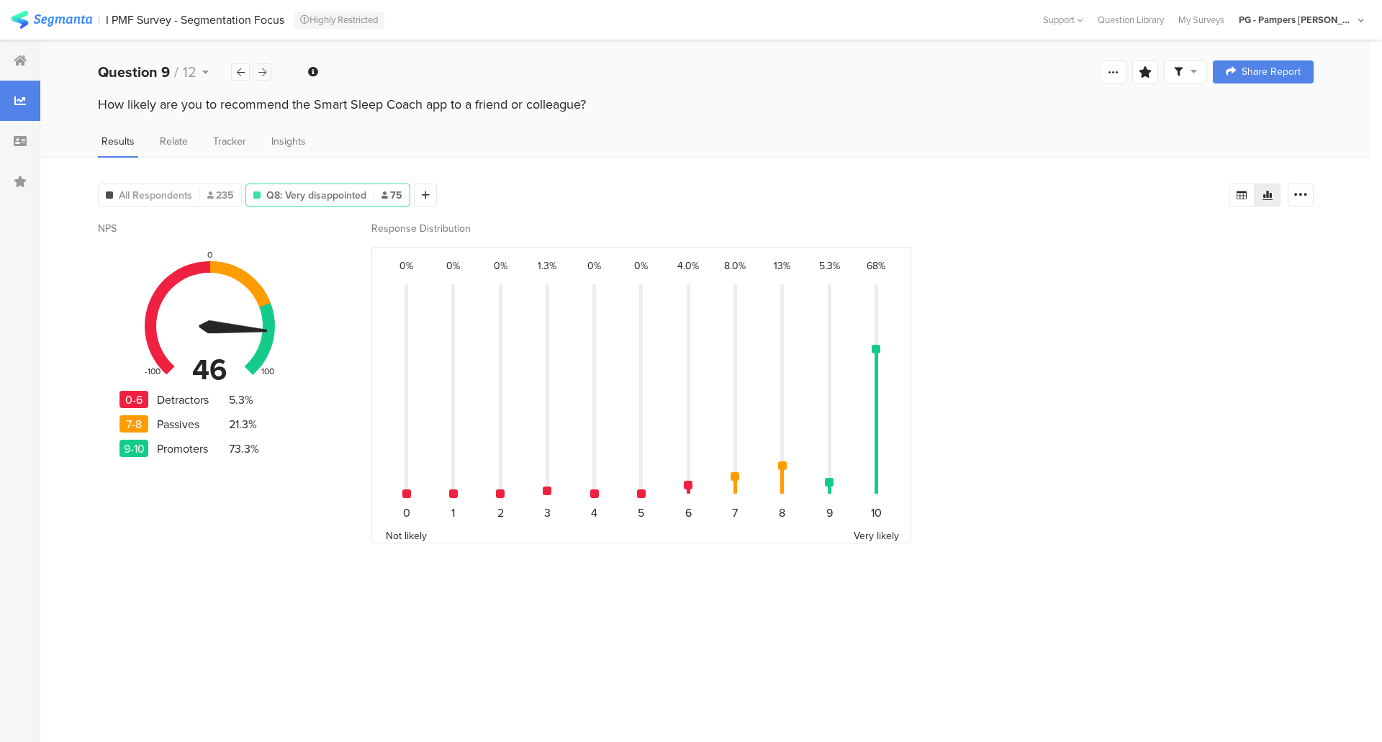
click at [266, 76] on div at bounding box center [262, 71] width 19 height 17
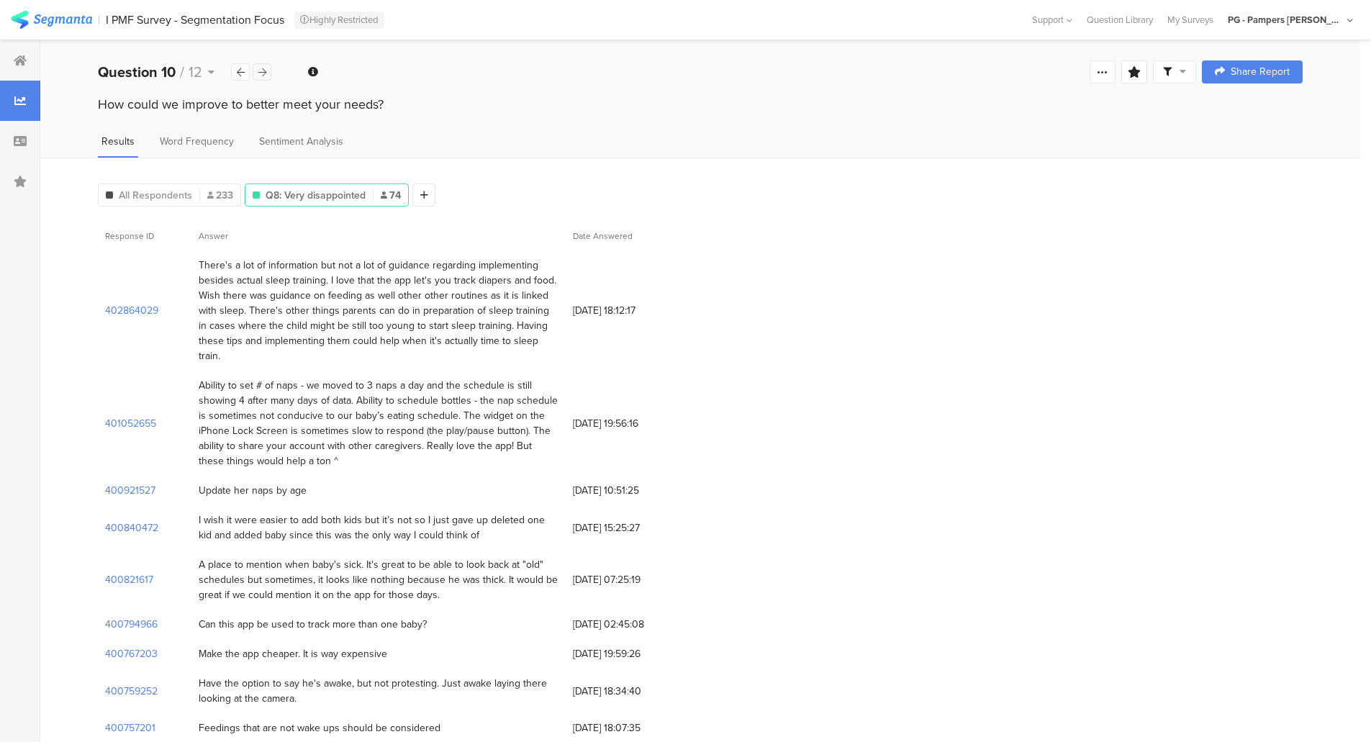
click at [266, 76] on div at bounding box center [262, 71] width 19 height 17
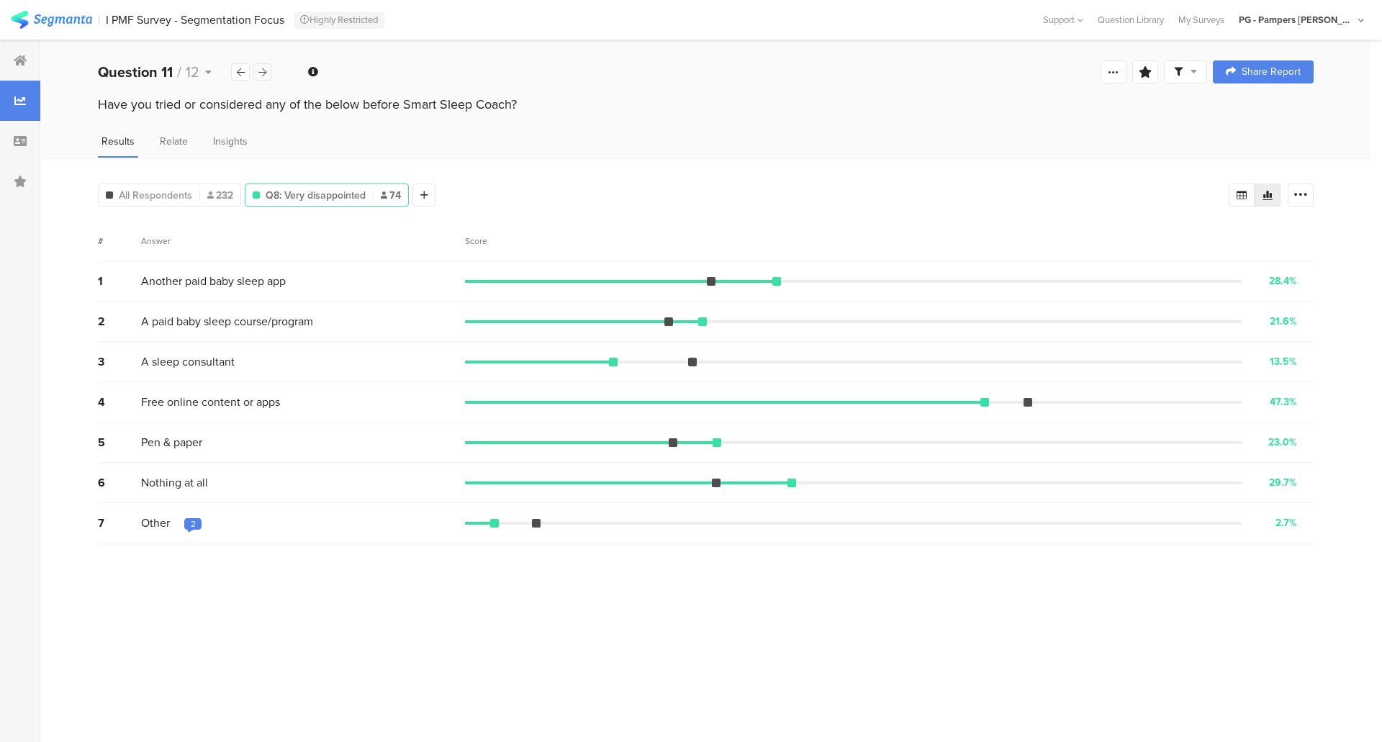
click at [266, 76] on div at bounding box center [262, 71] width 19 height 17
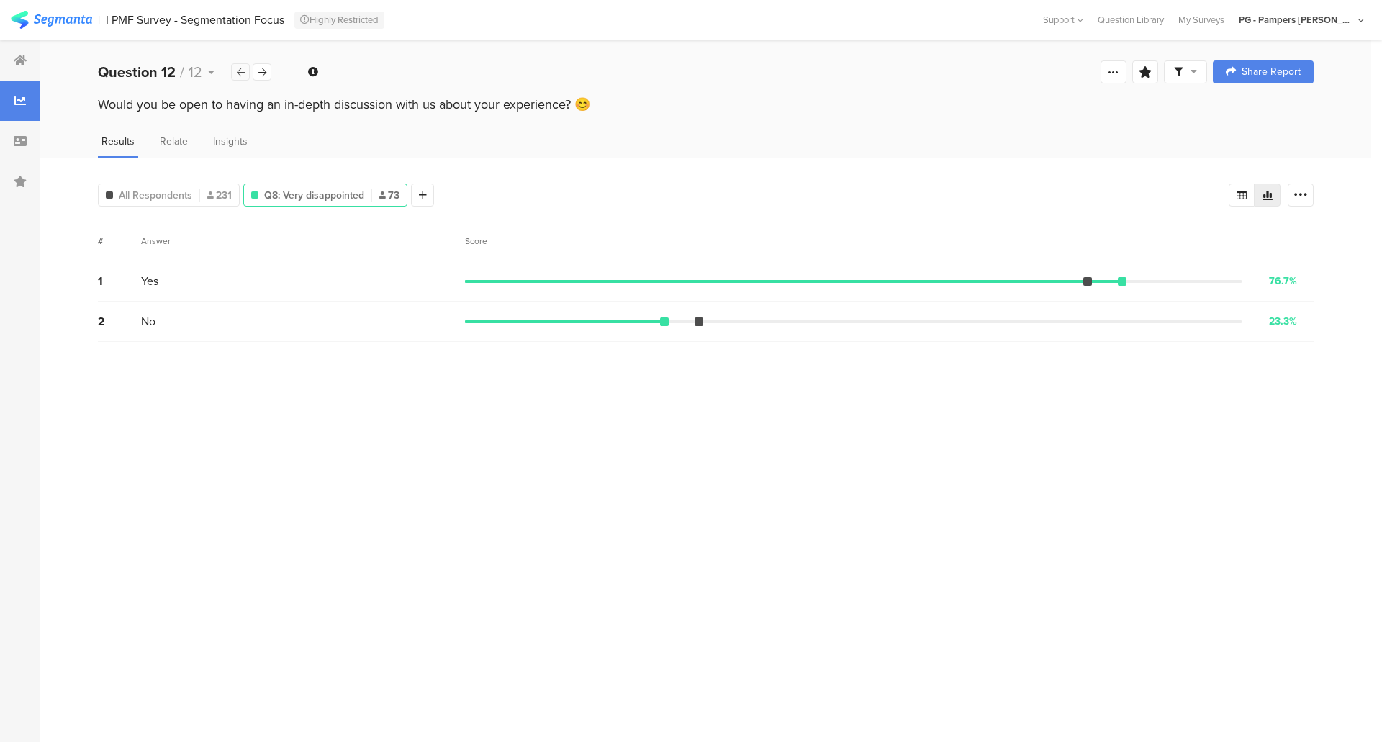
click at [242, 76] on icon at bounding box center [241, 72] width 8 height 9
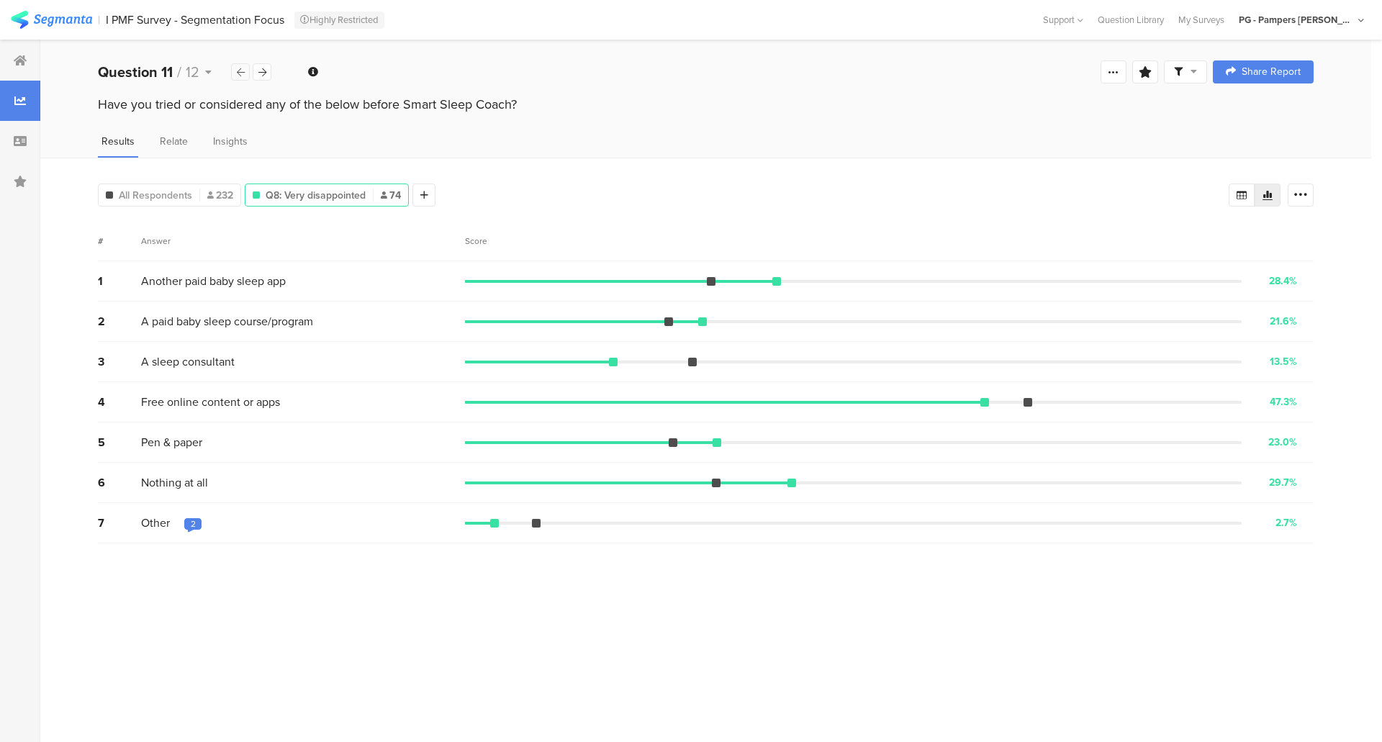
click at [242, 76] on icon at bounding box center [241, 72] width 8 height 9
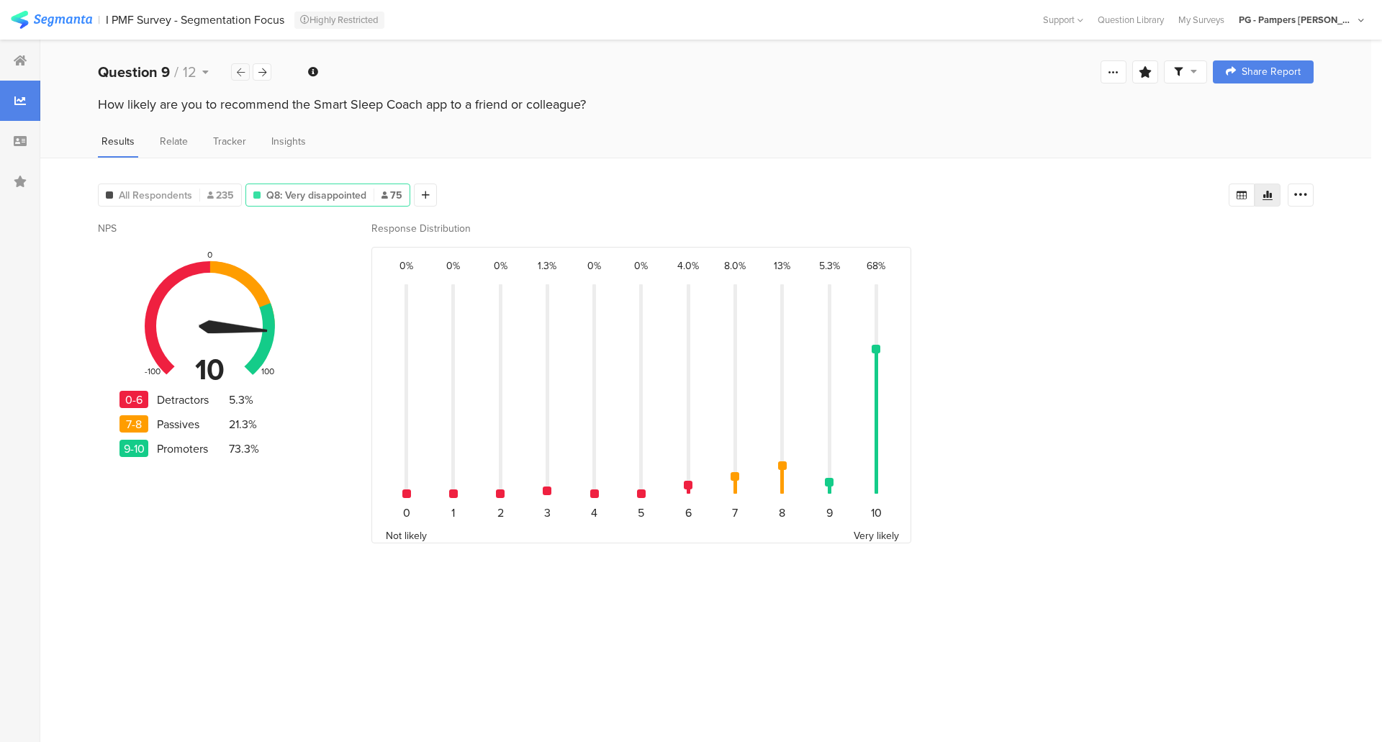
click at [242, 76] on icon at bounding box center [241, 72] width 8 height 9
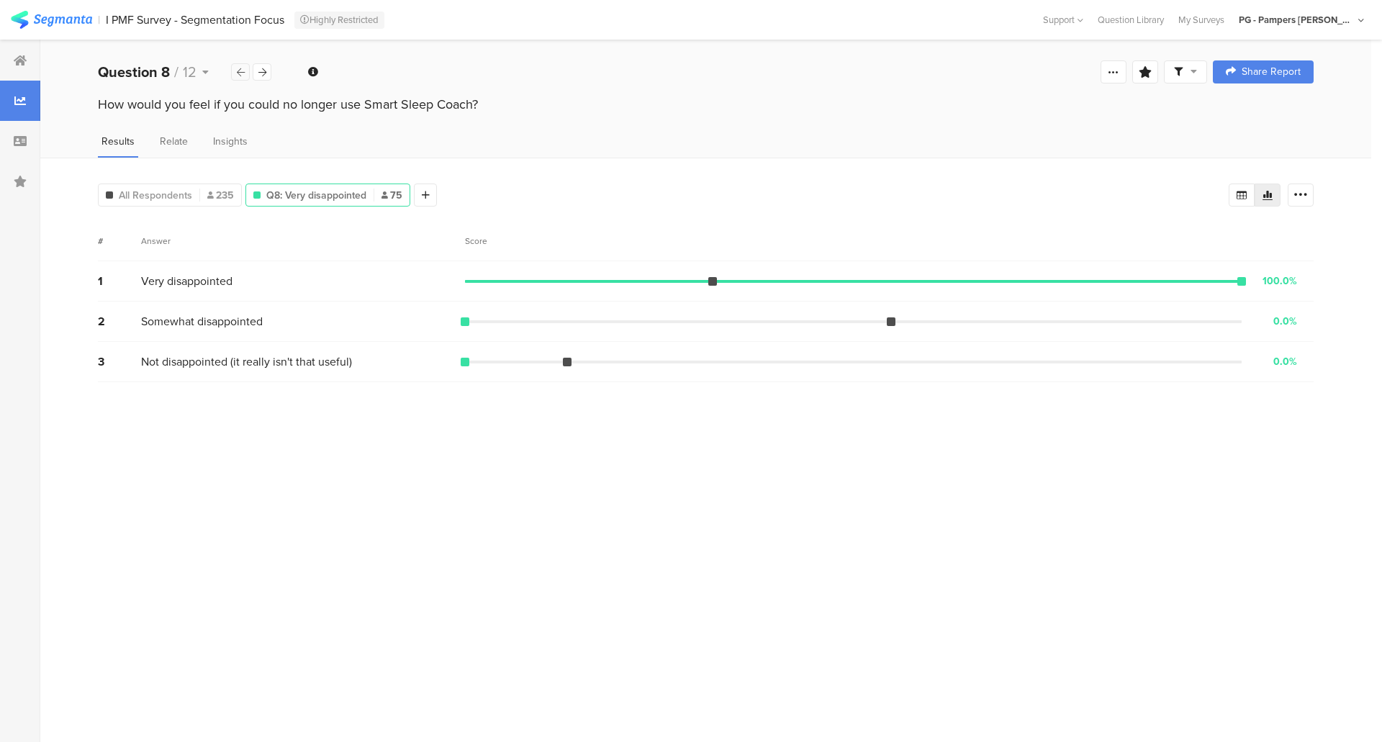
click at [242, 76] on icon at bounding box center [241, 72] width 8 height 9
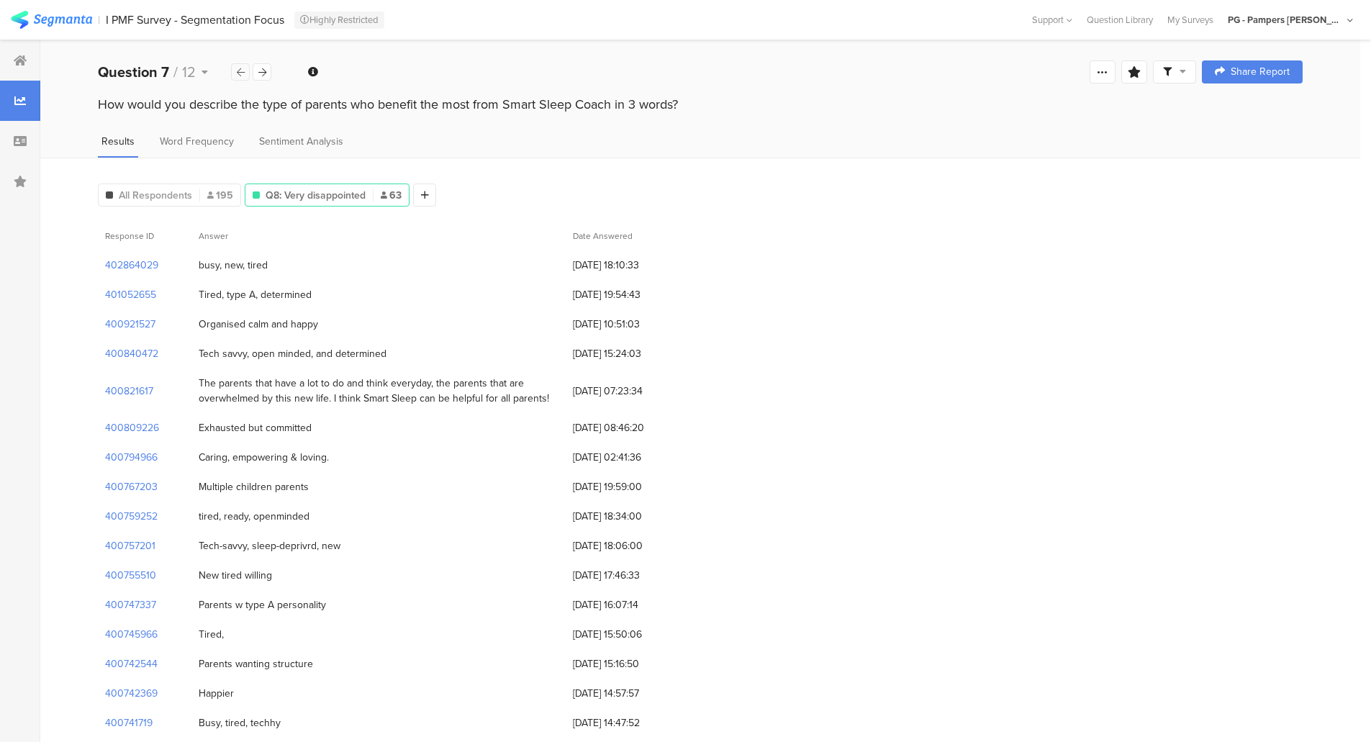
click at [242, 76] on icon at bounding box center [241, 72] width 8 height 9
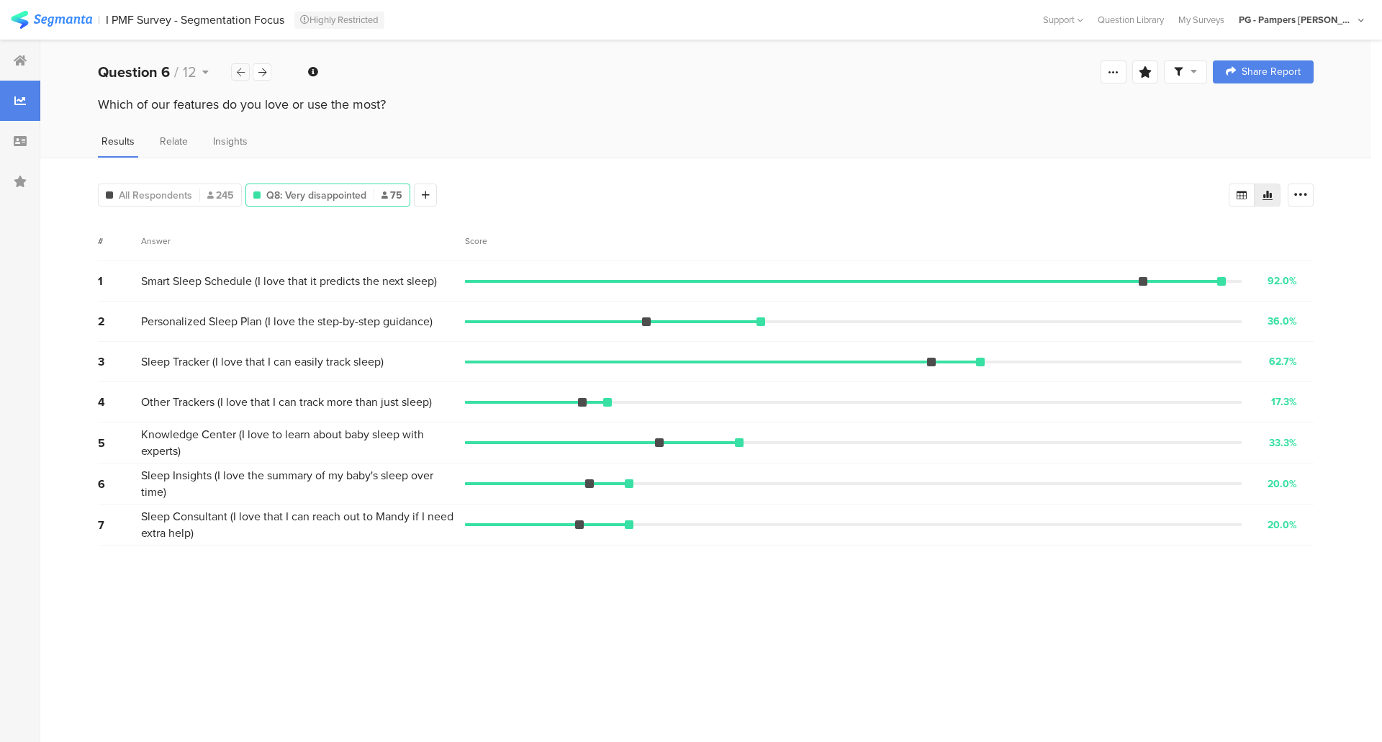
click at [242, 76] on icon at bounding box center [241, 72] width 8 height 9
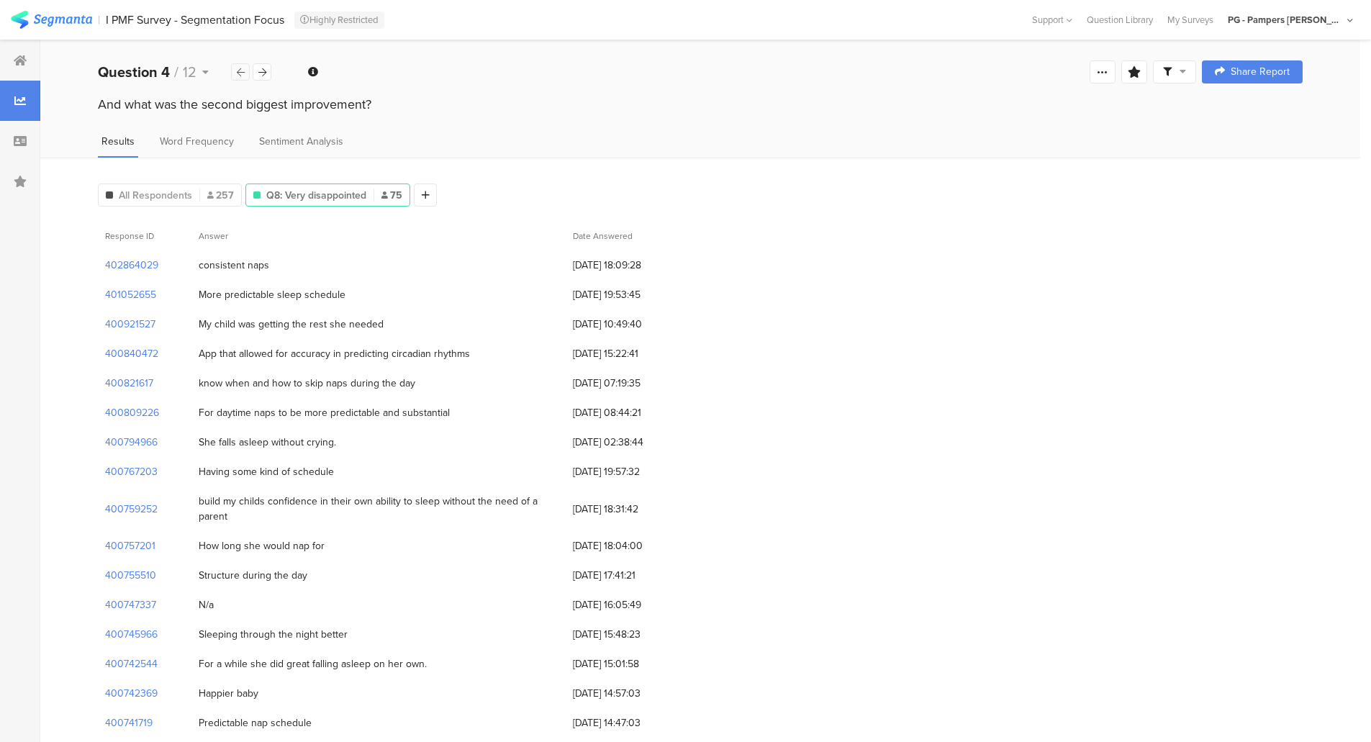
click at [242, 76] on icon at bounding box center [241, 72] width 8 height 9
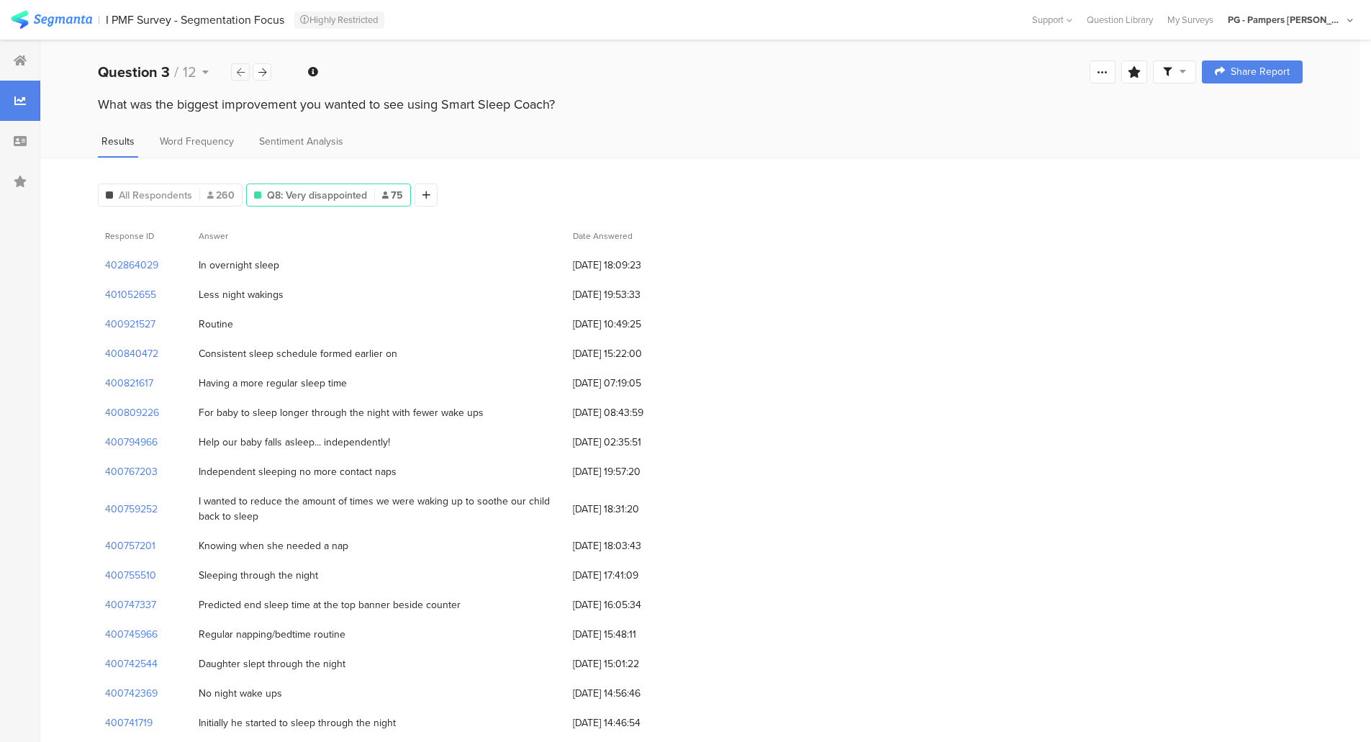
click at [242, 76] on icon at bounding box center [241, 72] width 8 height 9
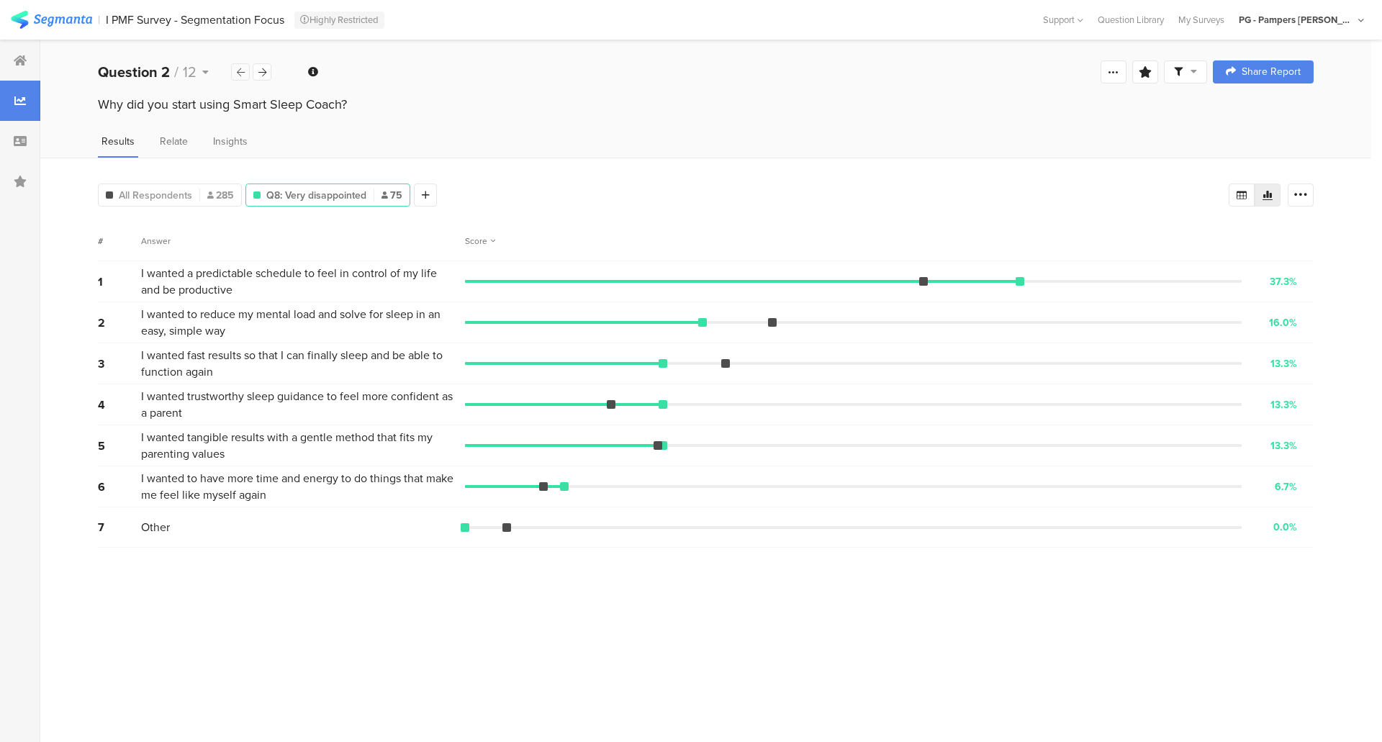
click at [242, 76] on icon at bounding box center [241, 72] width 8 height 9
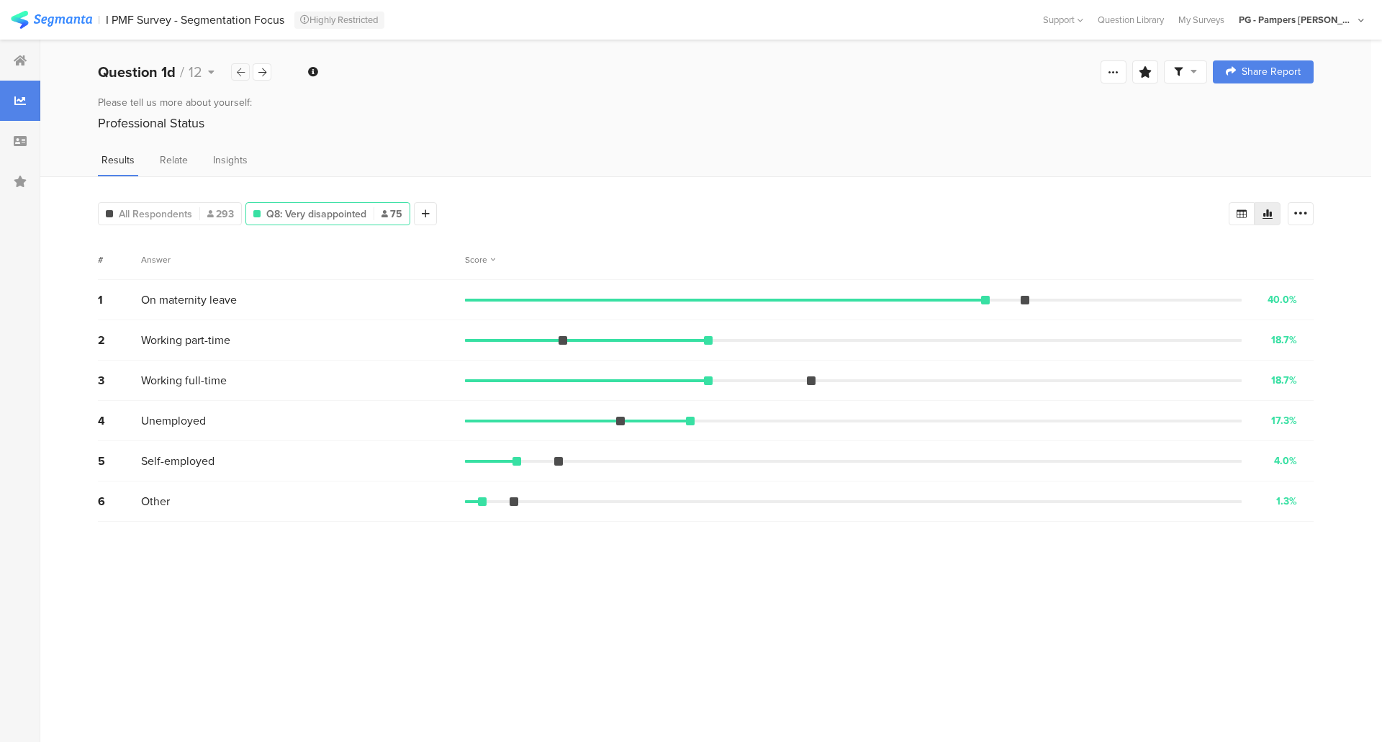
click at [242, 76] on icon at bounding box center [241, 72] width 8 height 9
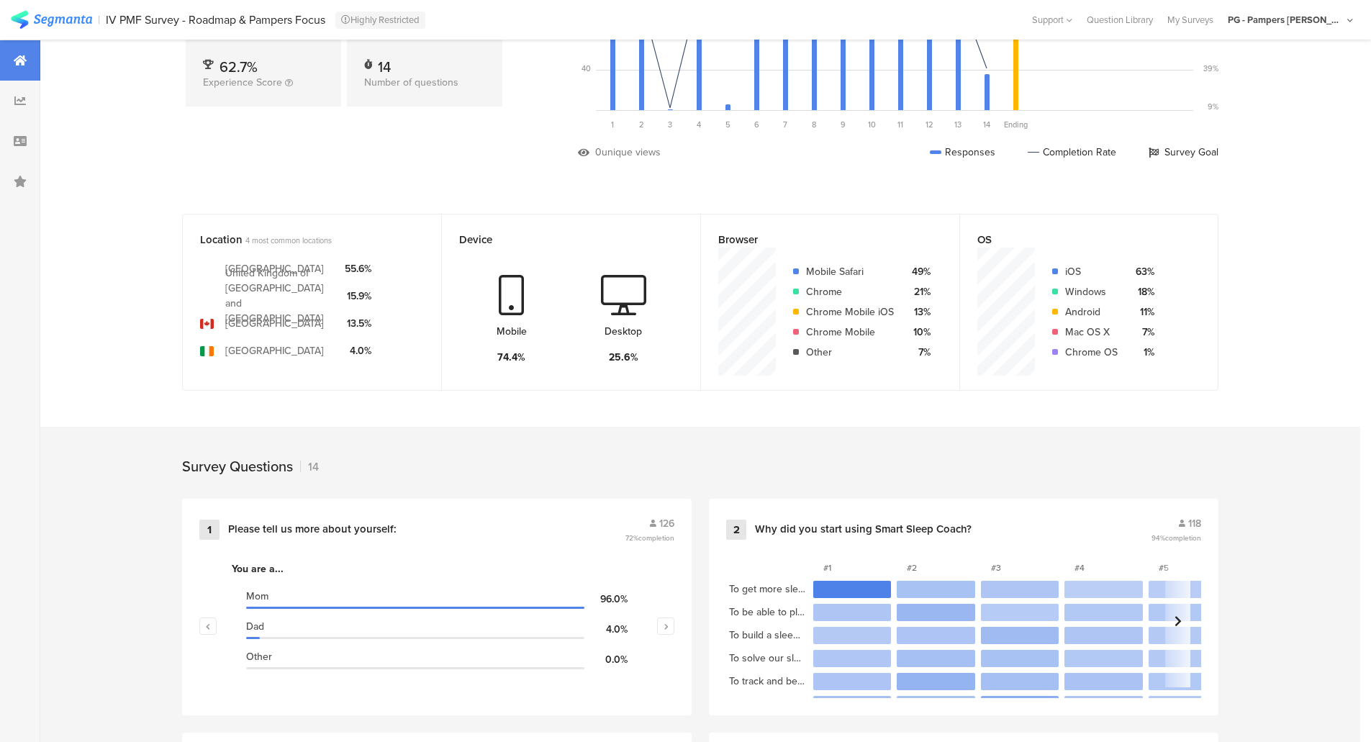
scroll to position [216, 0]
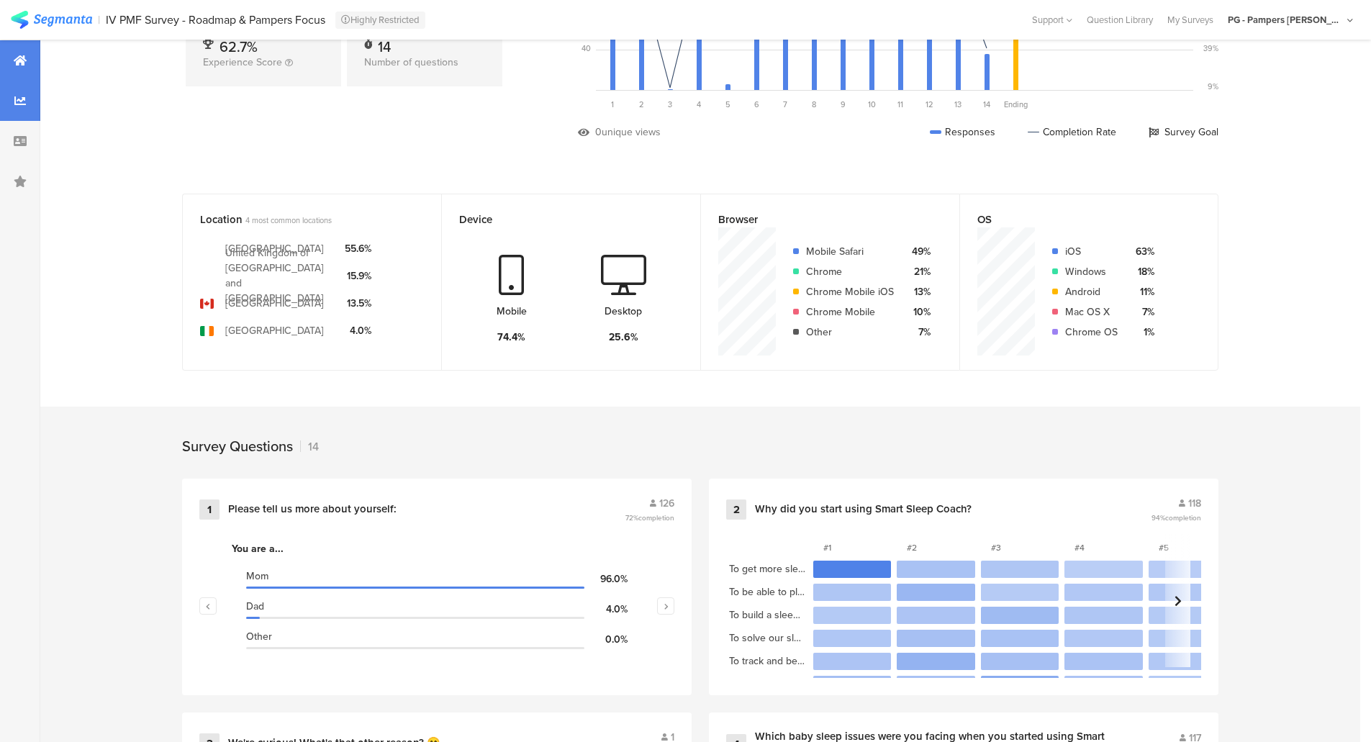
click at [14, 104] on div at bounding box center [20, 101] width 40 height 40
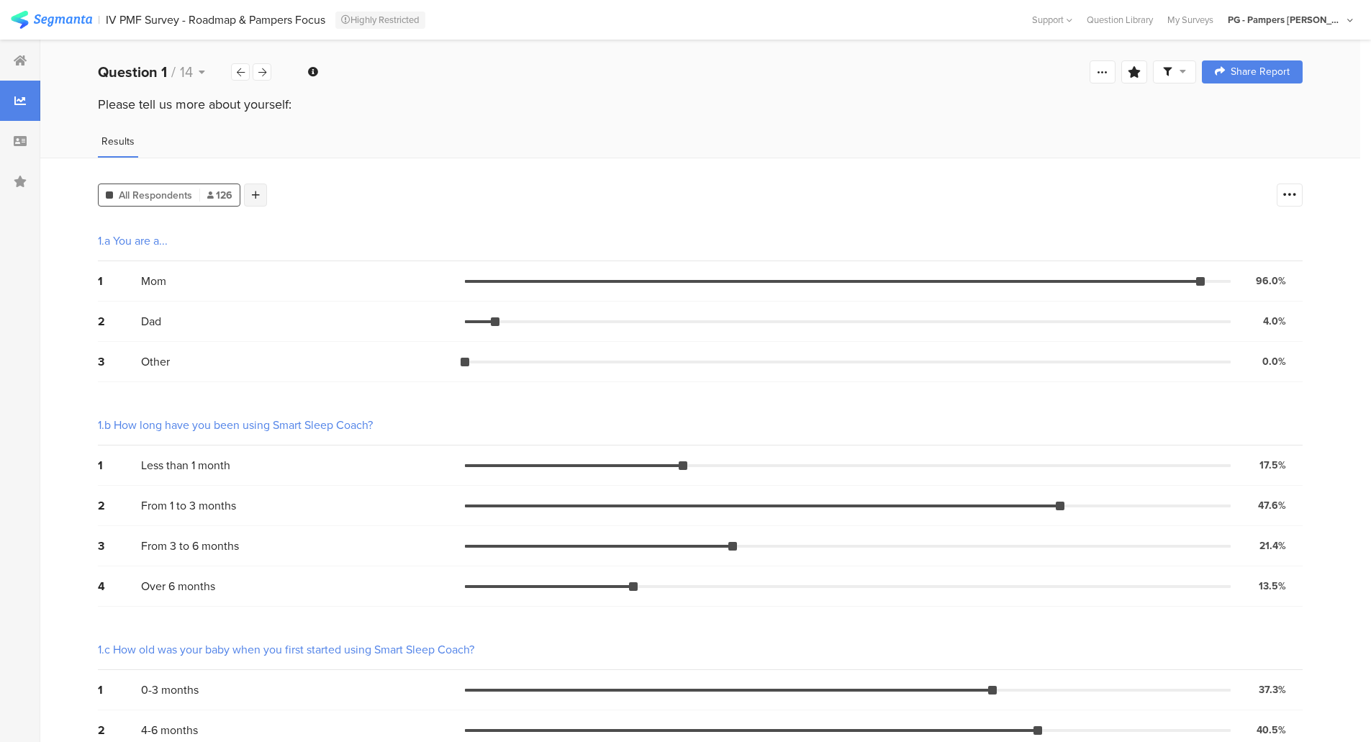
click at [258, 190] on icon at bounding box center [256, 195] width 8 height 10
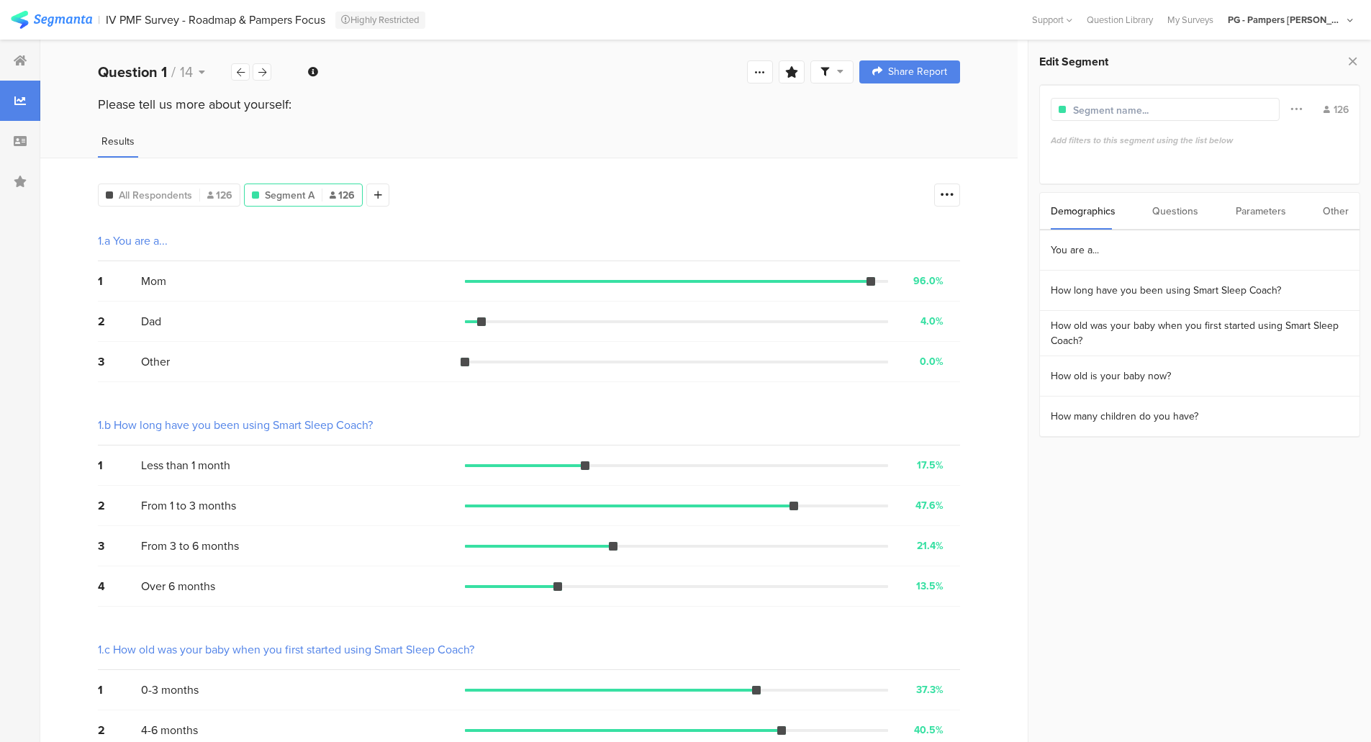
click at [1168, 211] on div "Questions" at bounding box center [1175, 211] width 46 height 37
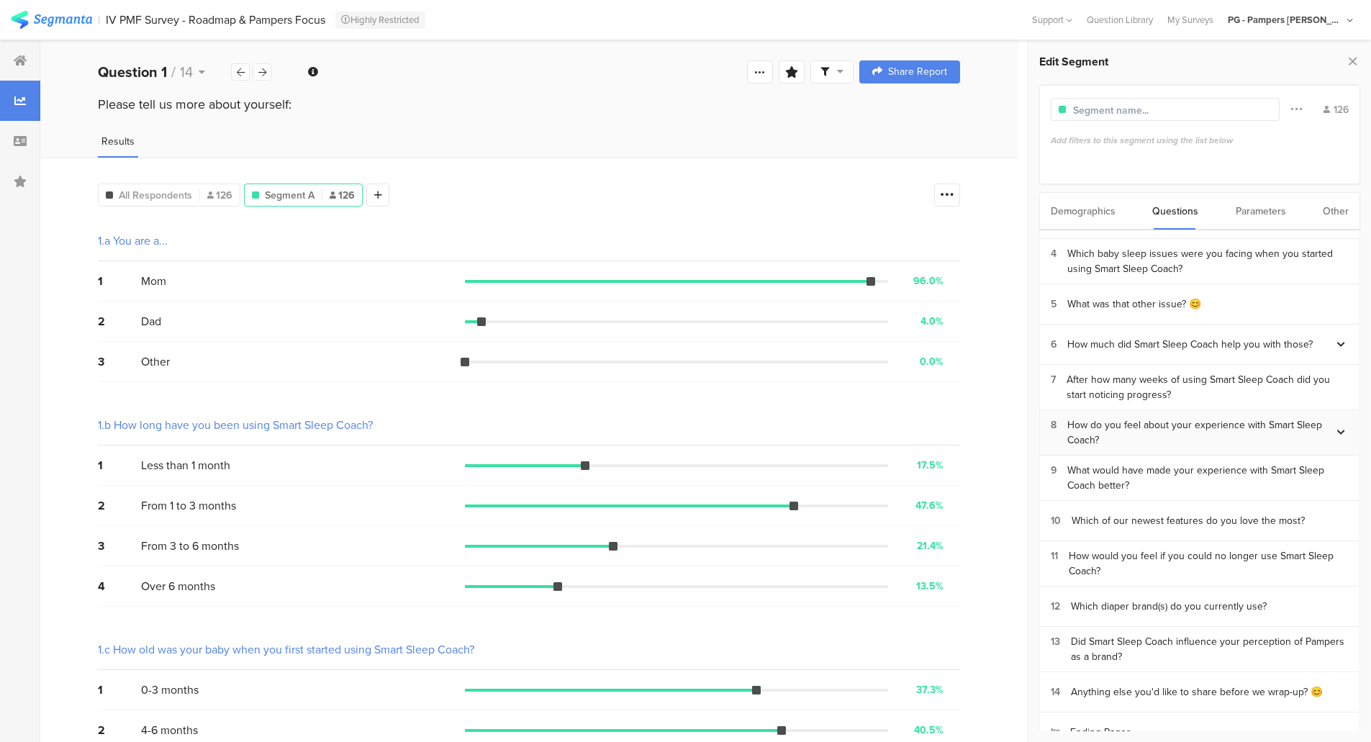
scroll to position [85, 0]
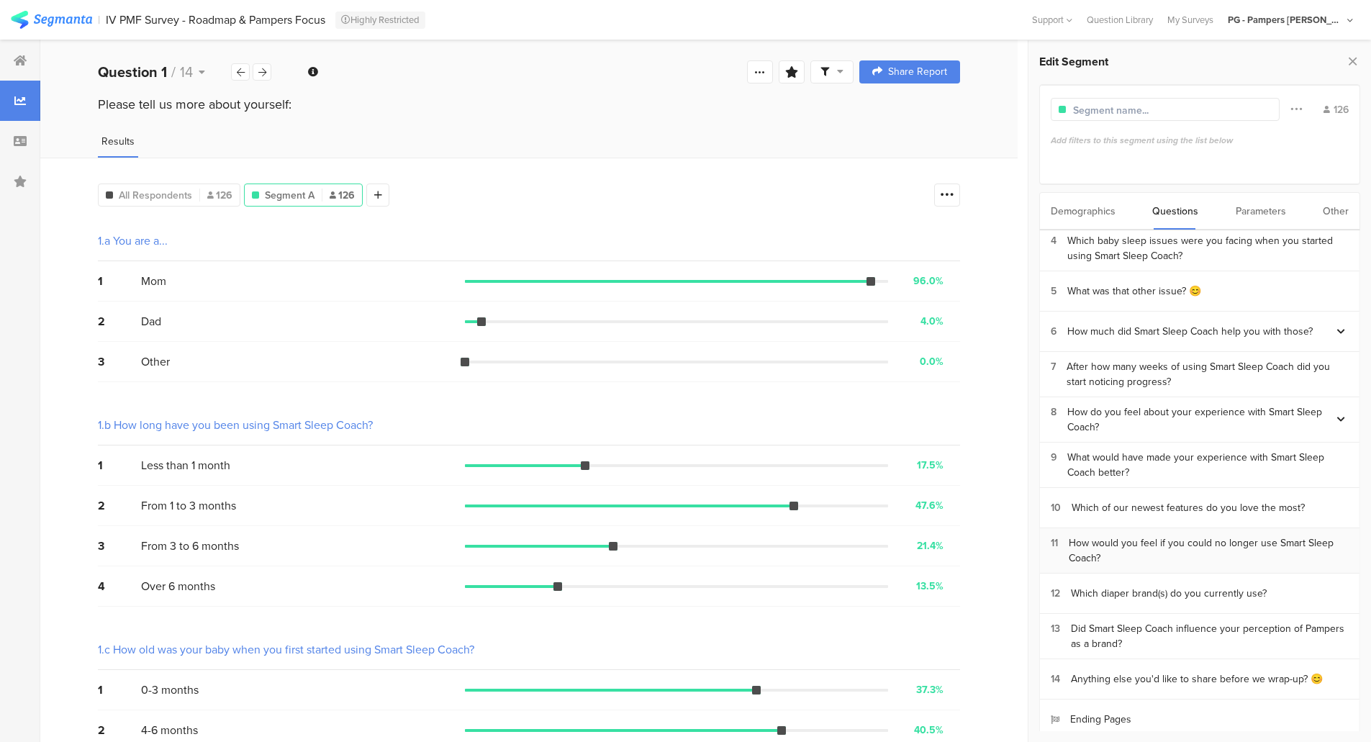
click at [1197, 538] on div "How would you feel if you could no longer use Smart Sleep Coach?" at bounding box center [1209, 550] width 280 height 30
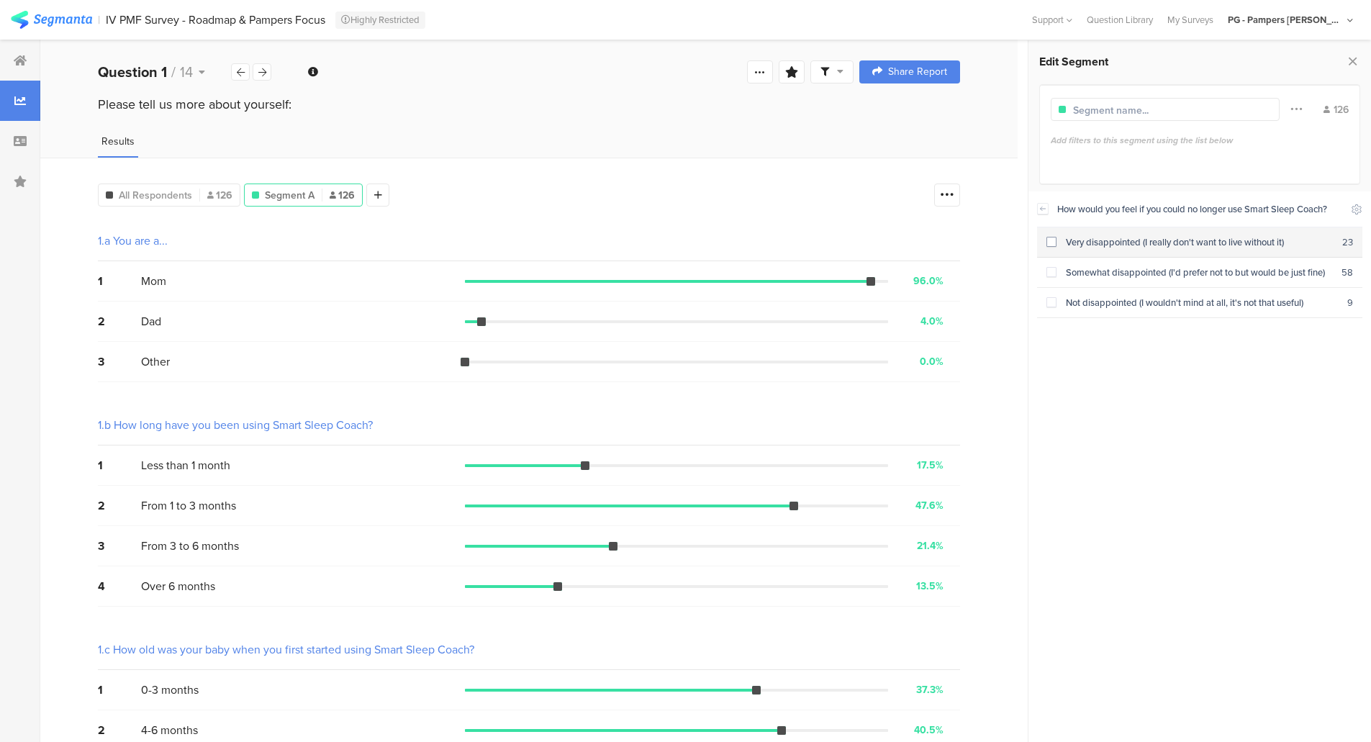
click at [1087, 235] on div "Very disappointed (I really don't want to live without it)" at bounding box center [1199, 242] width 286 height 14
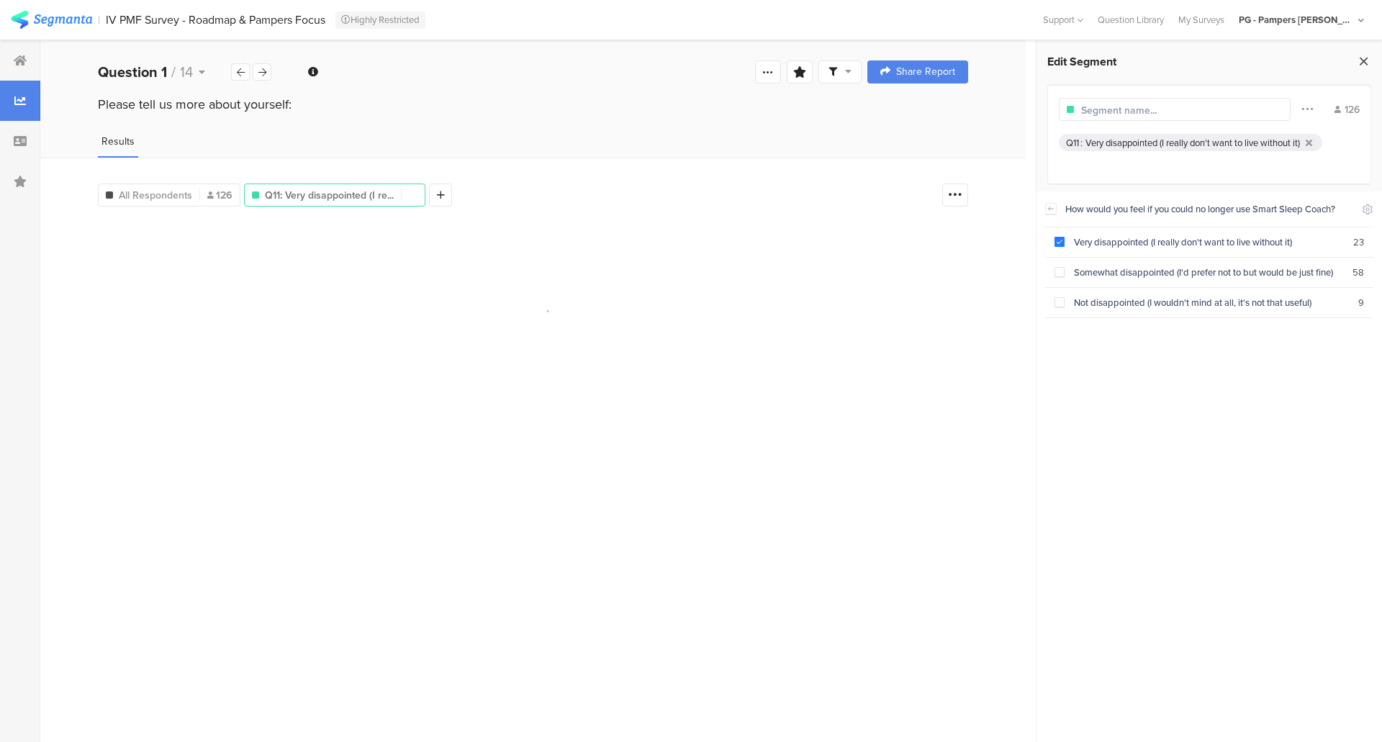
click at [1366, 59] on icon at bounding box center [1363, 61] width 15 height 20
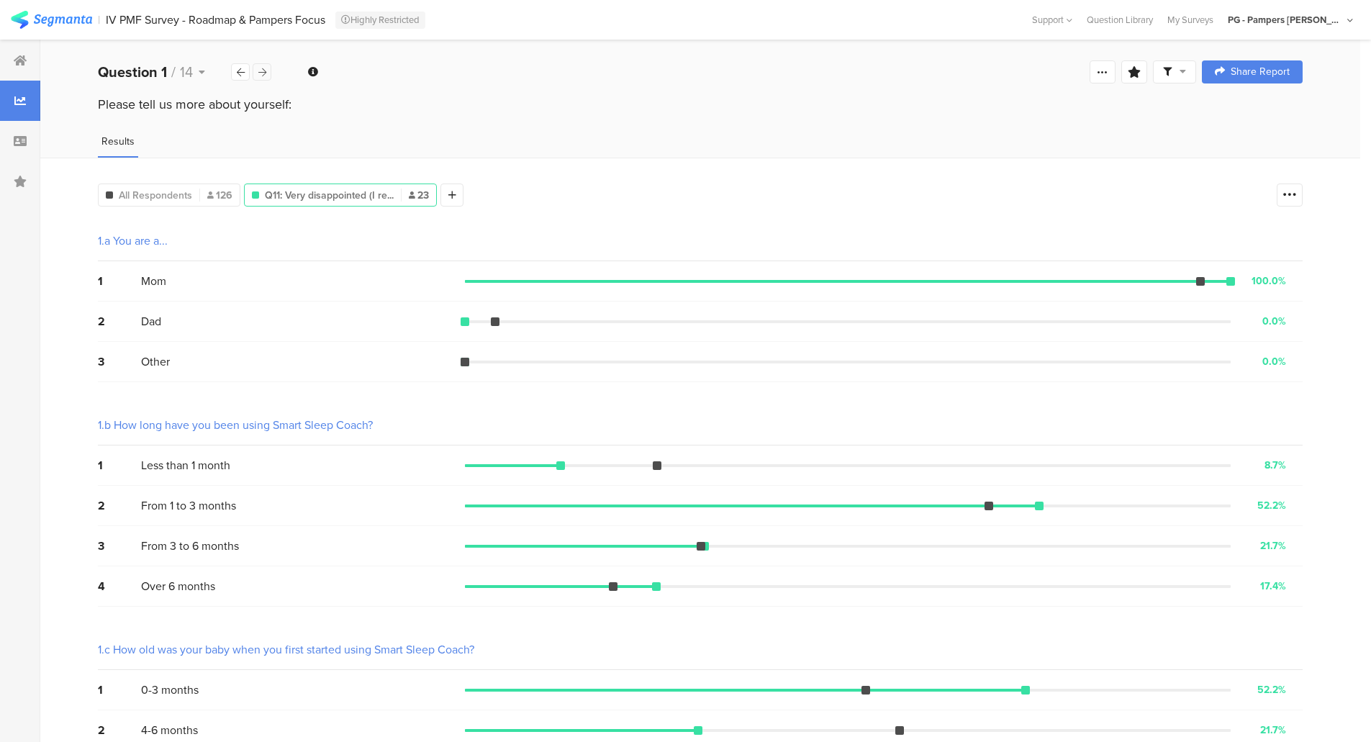
click at [258, 68] on icon at bounding box center [262, 72] width 8 height 9
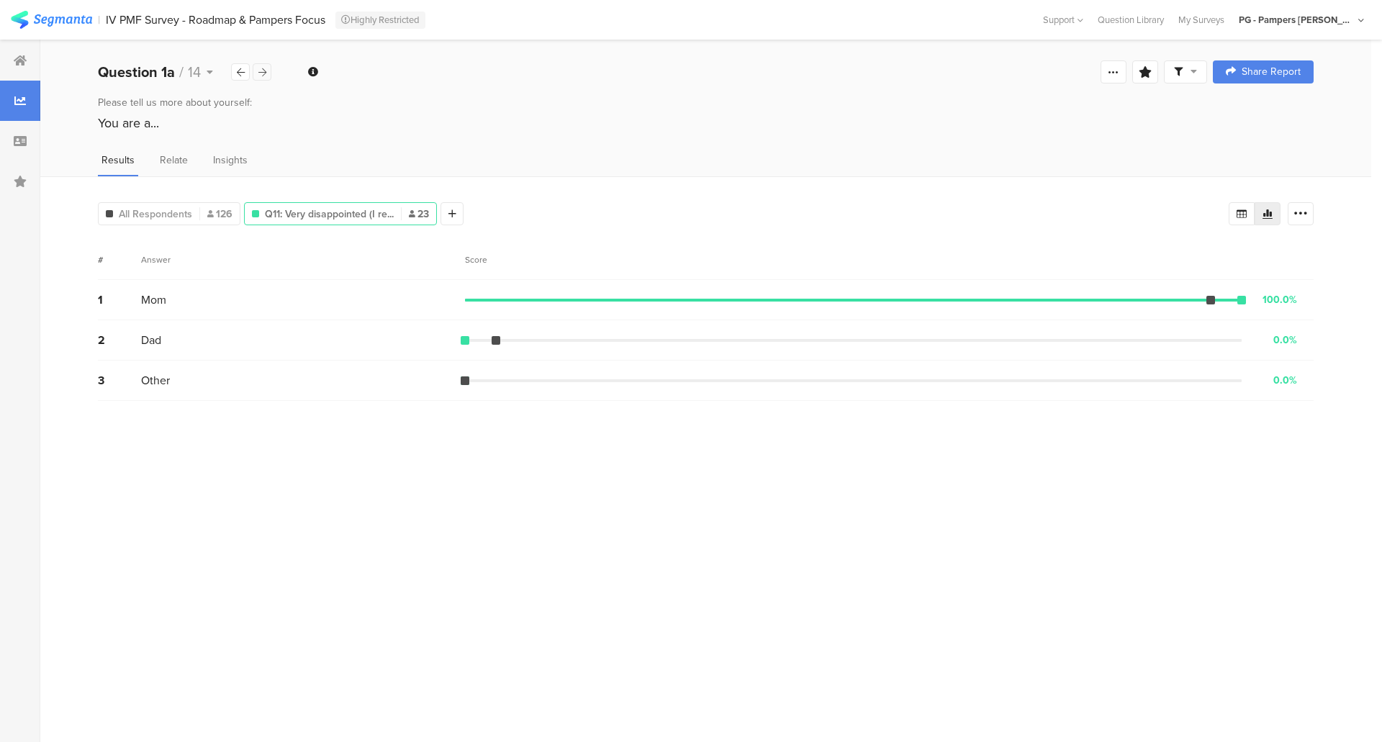
click at [261, 74] on icon at bounding box center [262, 72] width 8 height 9
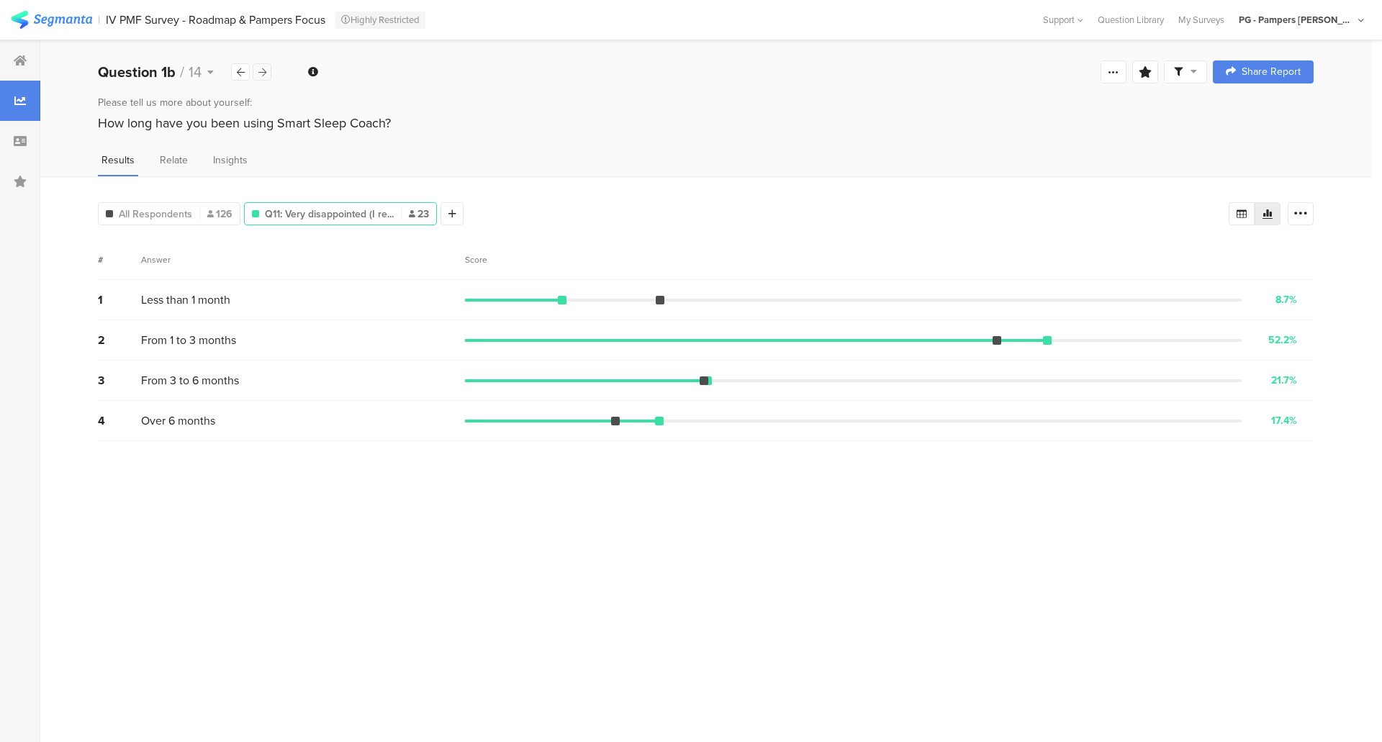
click at [258, 72] on icon at bounding box center [262, 72] width 8 height 9
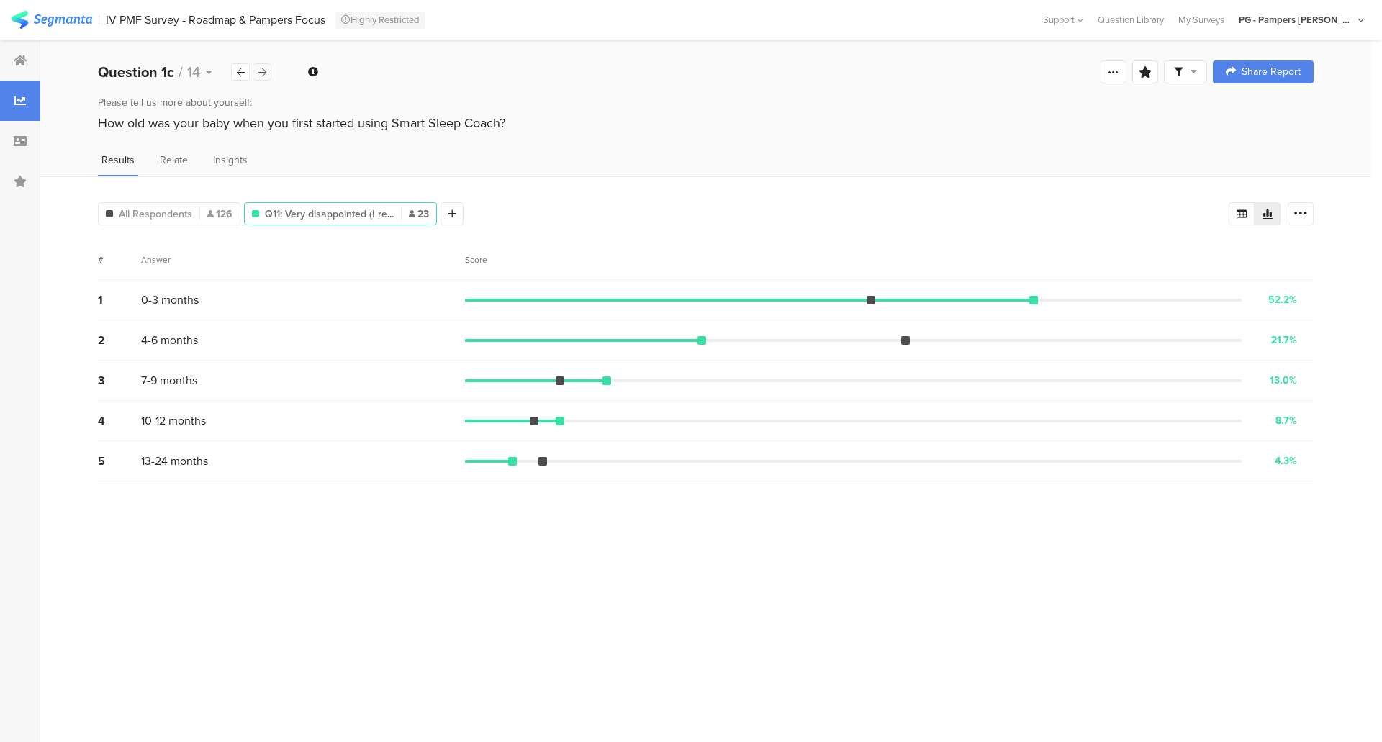
click at [258, 72] on icon at bounding box center [262, 72] width 8 height 9
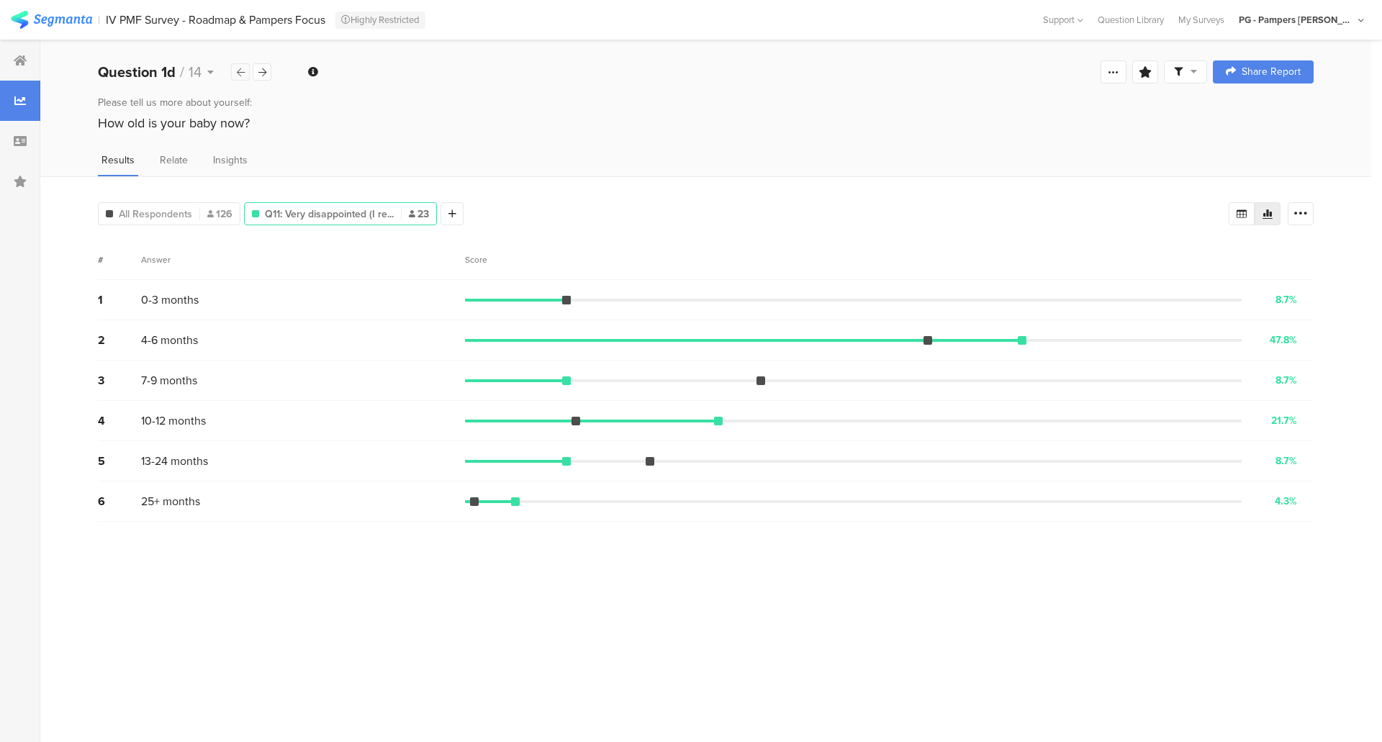
click at [237, 75] on icon at bounding box center [241, 72] width 8 height 9
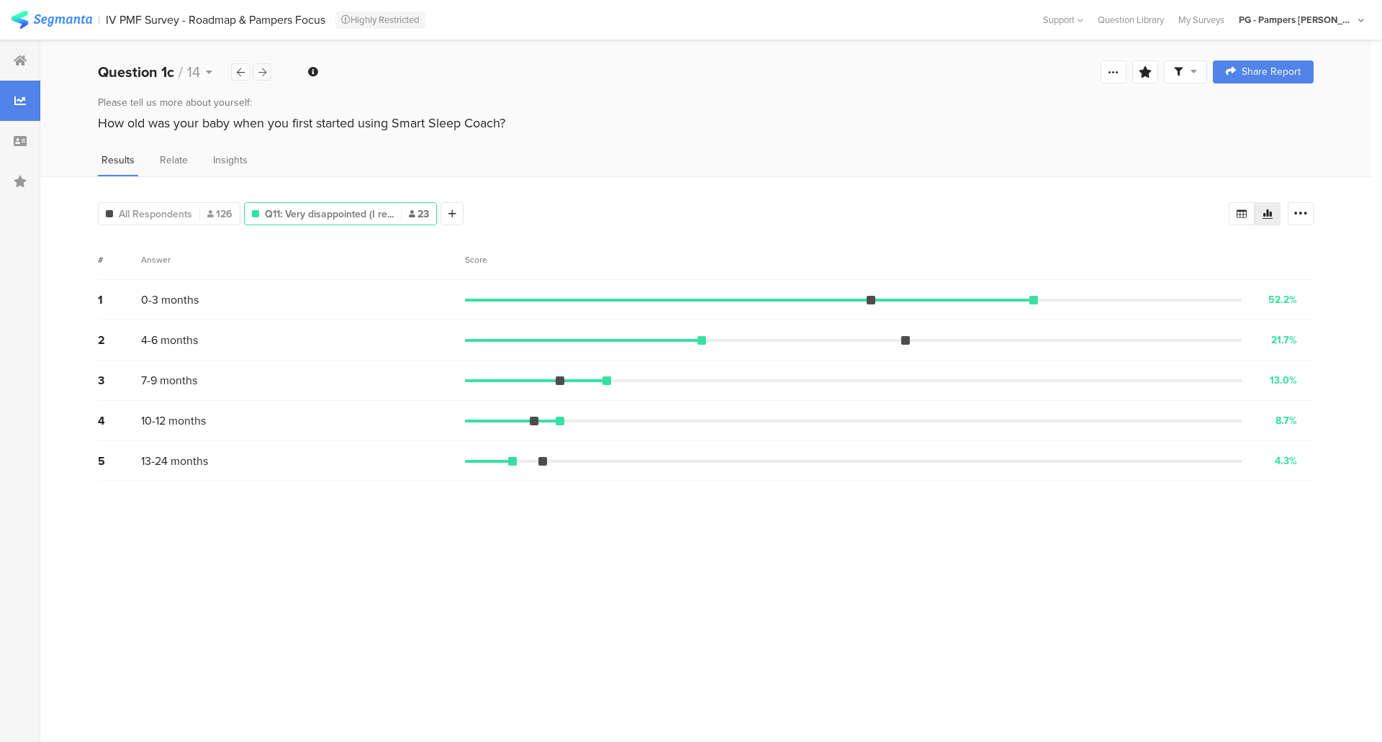
click at [260, 71] on icon at bounding box center [262, 72] width 8 height 9
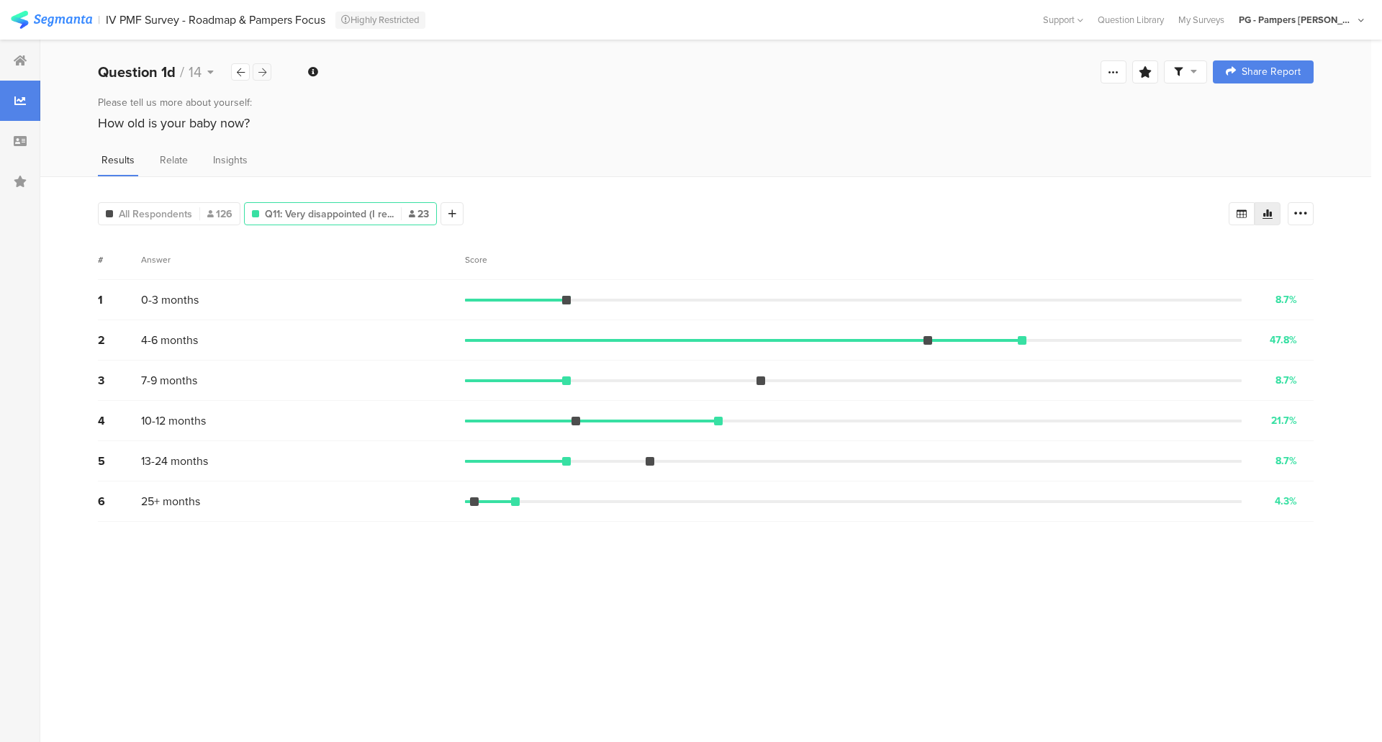
click at [260, 71] on icon at bounding box center [262, 72] width 8 height 9
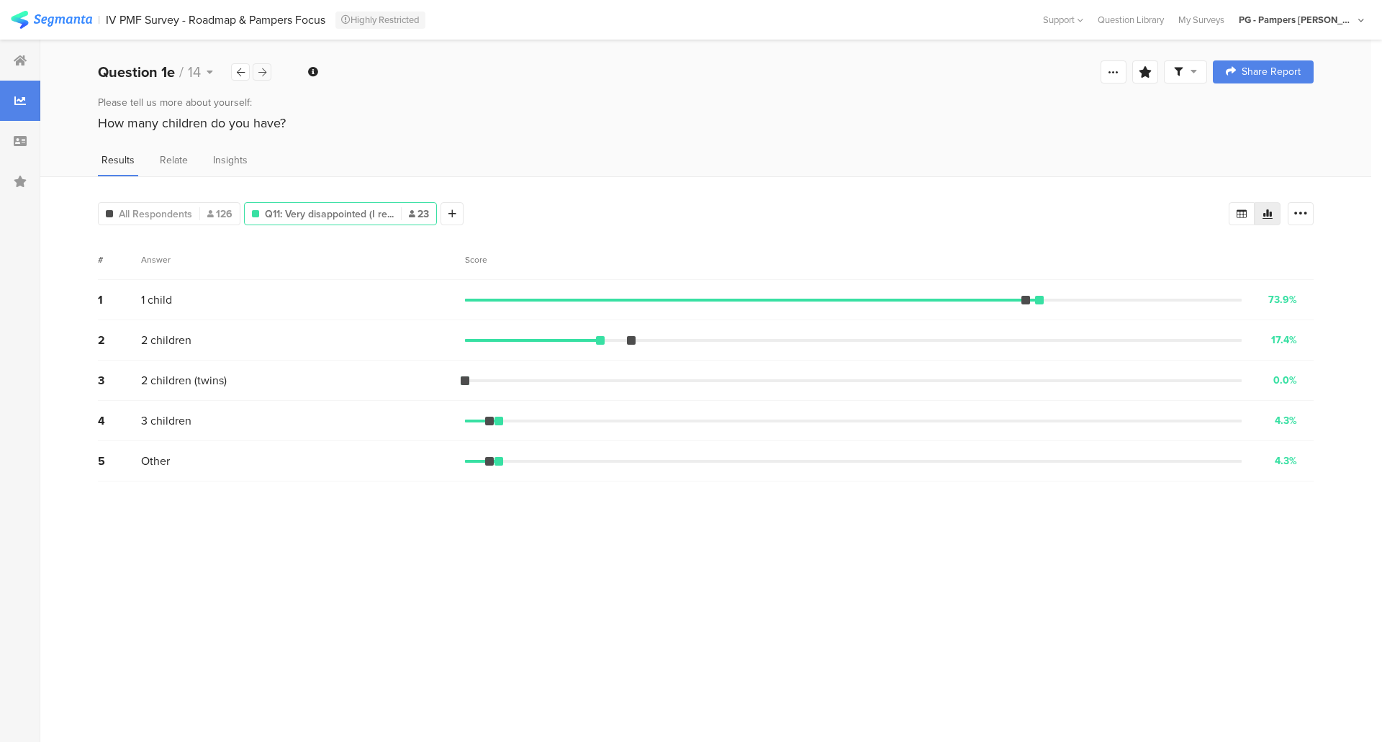
click at [260, 71] on icon at bounding box center [262, 72] width 8 height 9
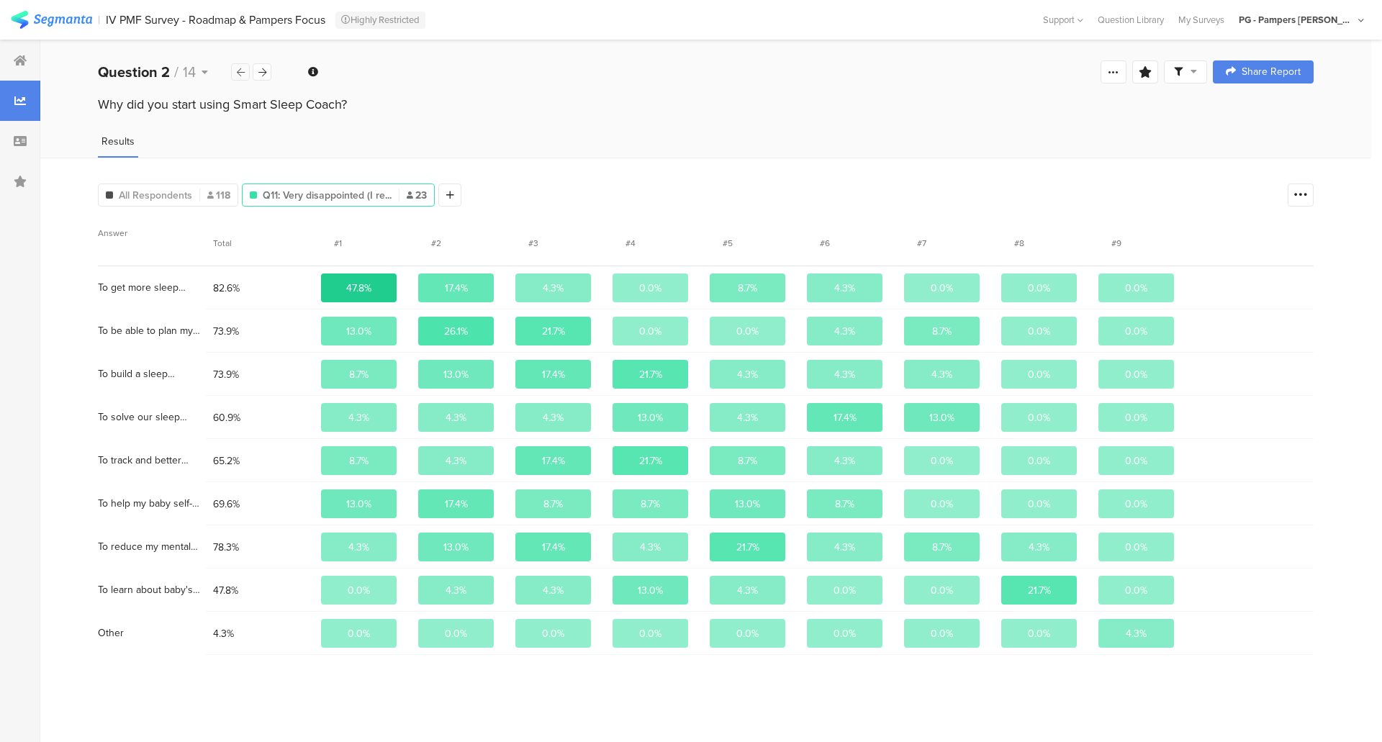
click at [240, 76] on icon at bounding box center [241, 72] width 8 height 9
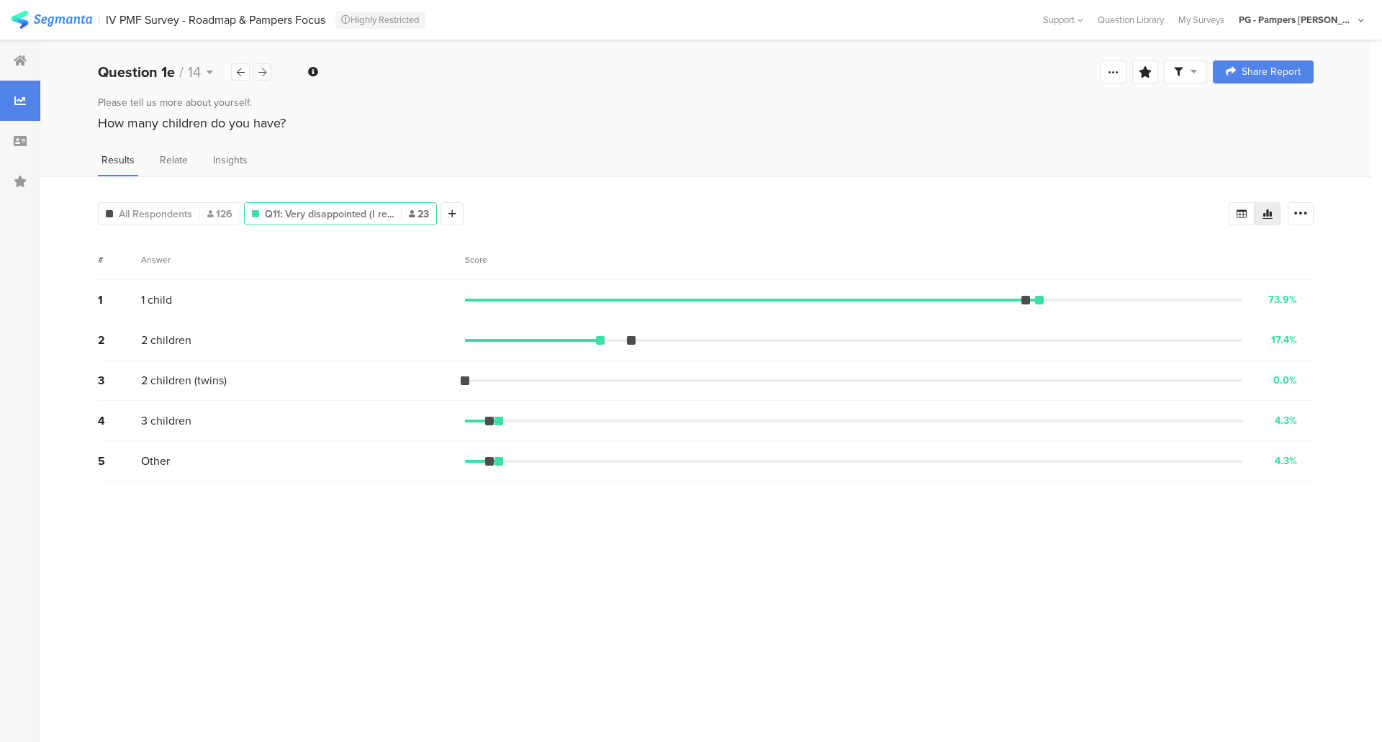
click at [263, 74] on icon at bounding box center [262, 72] width 8 height 9
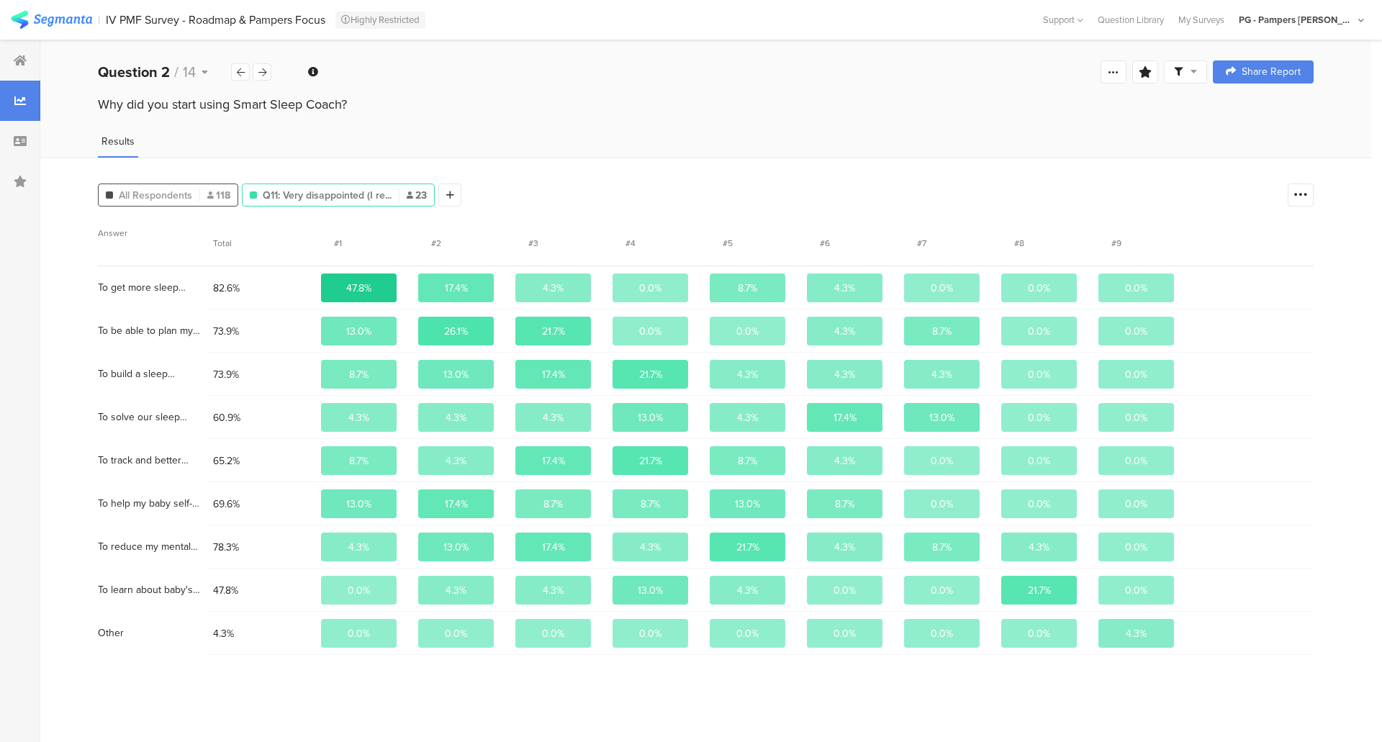
click at [153, 194] on span "All Respondents" at bounding box center [155, 195] width 73 height 15
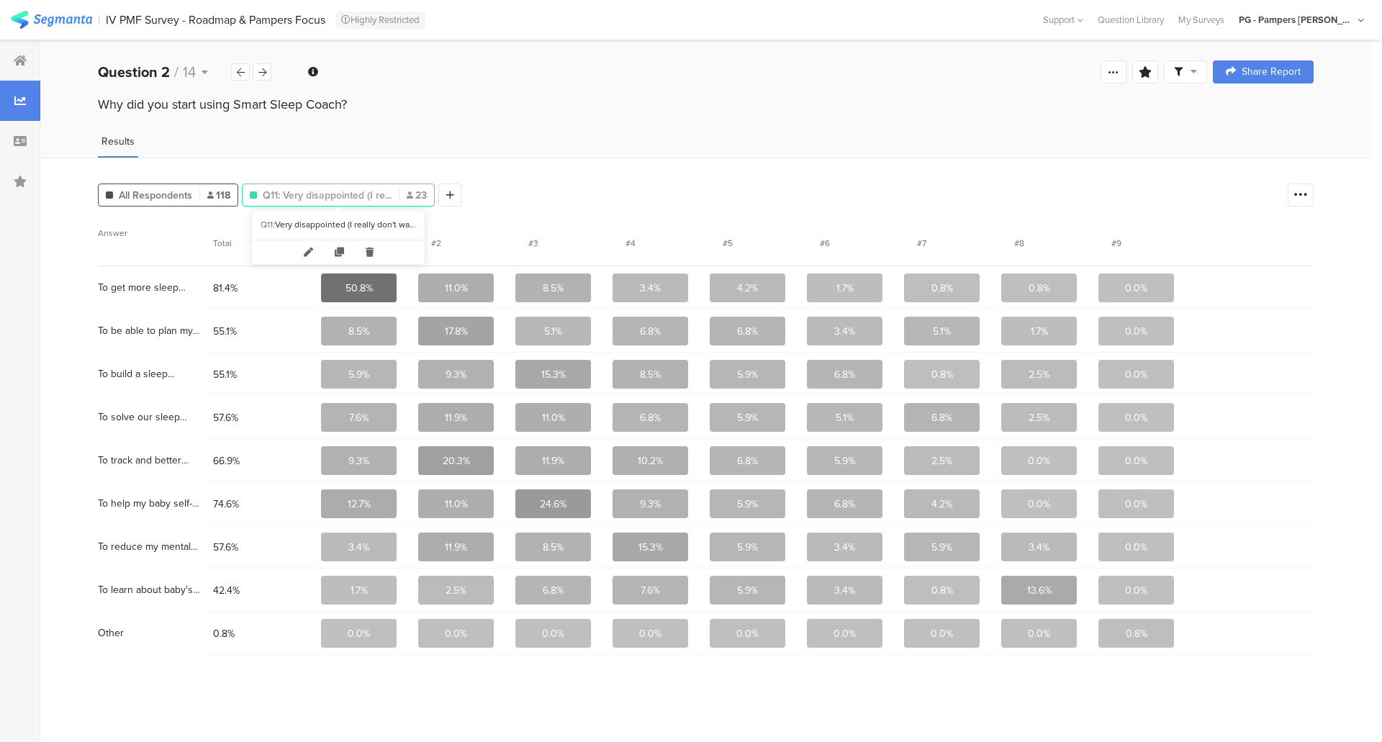
click at [309, 189] on span "Q11: Very disappointed (I re..." at bounding box center [327, 195] width 129 height 15
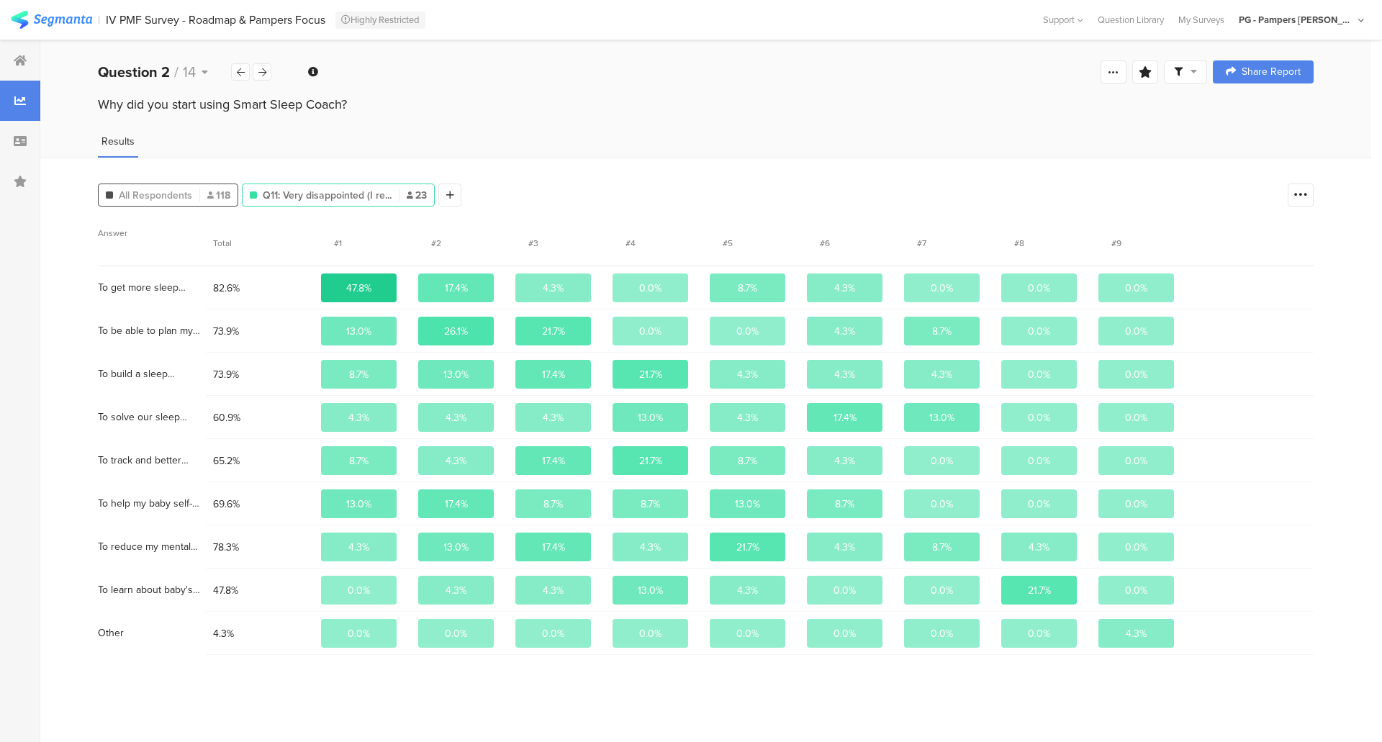
click at [171, 201] on div "All Respondents 118" at bounding box center [168, 194] width 140 height 23
click at [291, 186] on div "Q11: Very disappointed (I re... 23" at bounding box center [338, 194] width 193 height 23
click at [171, 191] on span "All Respondents" at bounding box center [155, 195] width 73 height 15
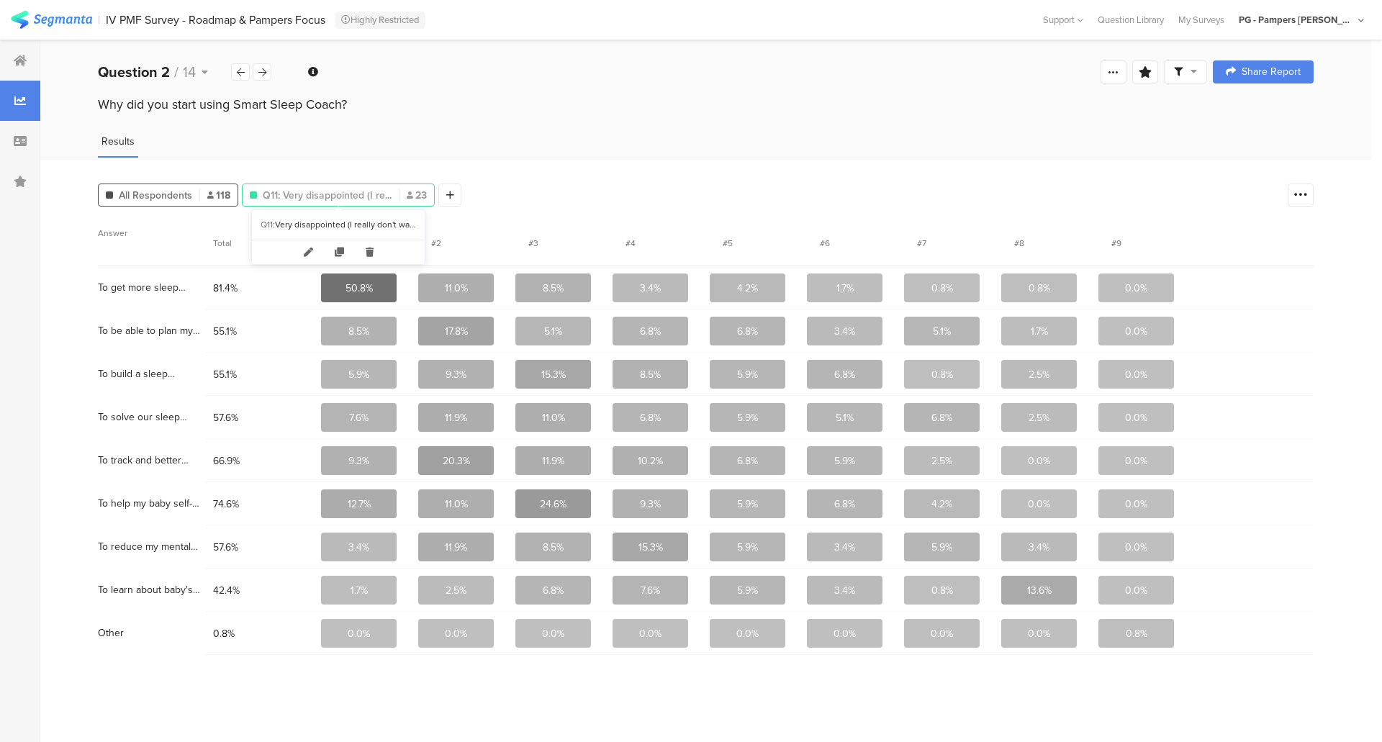
click at [281, 191] on span "Q11: Very disappointed (I re..." at bounding box center [327, 195] width 129 height 15
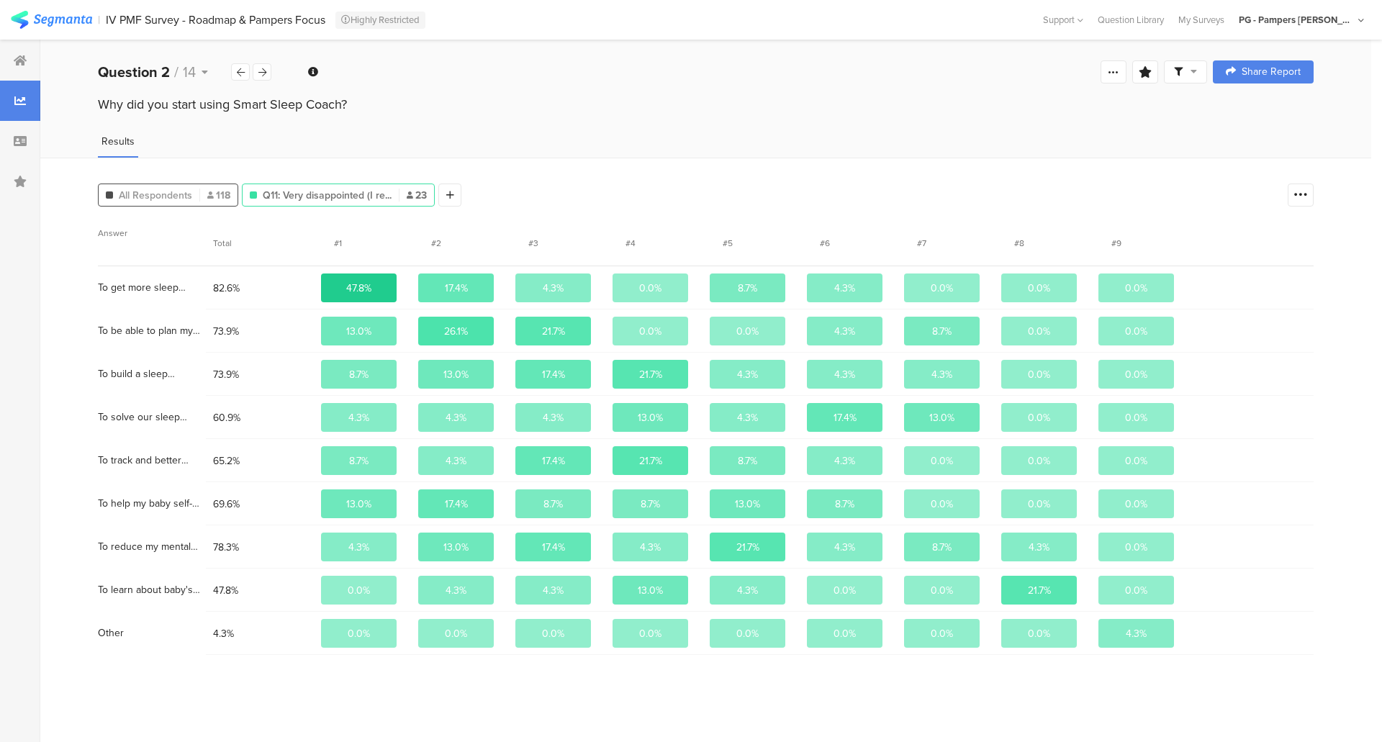
click at [178, 202] on div "All Respondents 118" at bounding box center [168, 194] width 140 height 23
click at [173, 204] on div "All Respondents 118" at bounding box center [168, 194] width 140 height 23
click at [171, 194] on span "All Respondents" at bounding box center [155, 195] width 73 height 15
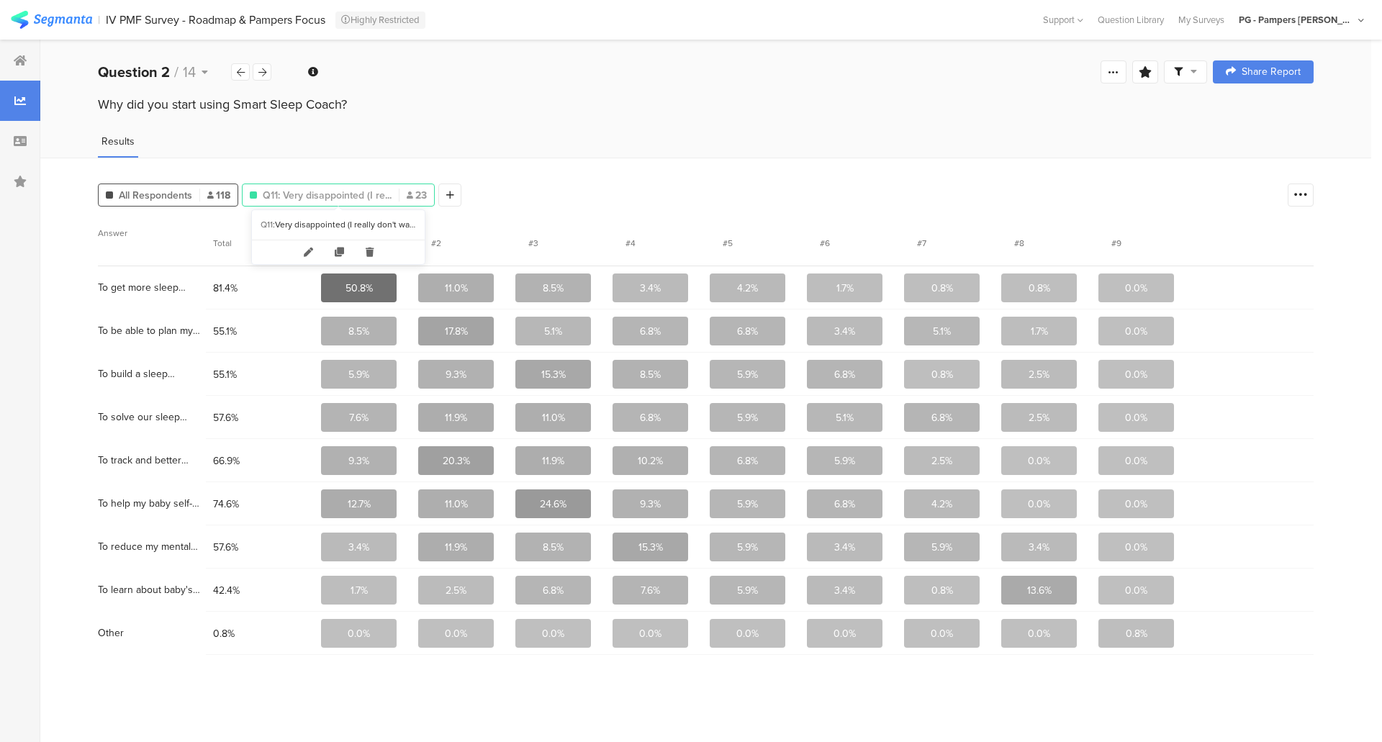
click at [303, 194] on span "Q11: Very disappointed (I re..." at bounding box center [327, 195] width 129 height 15
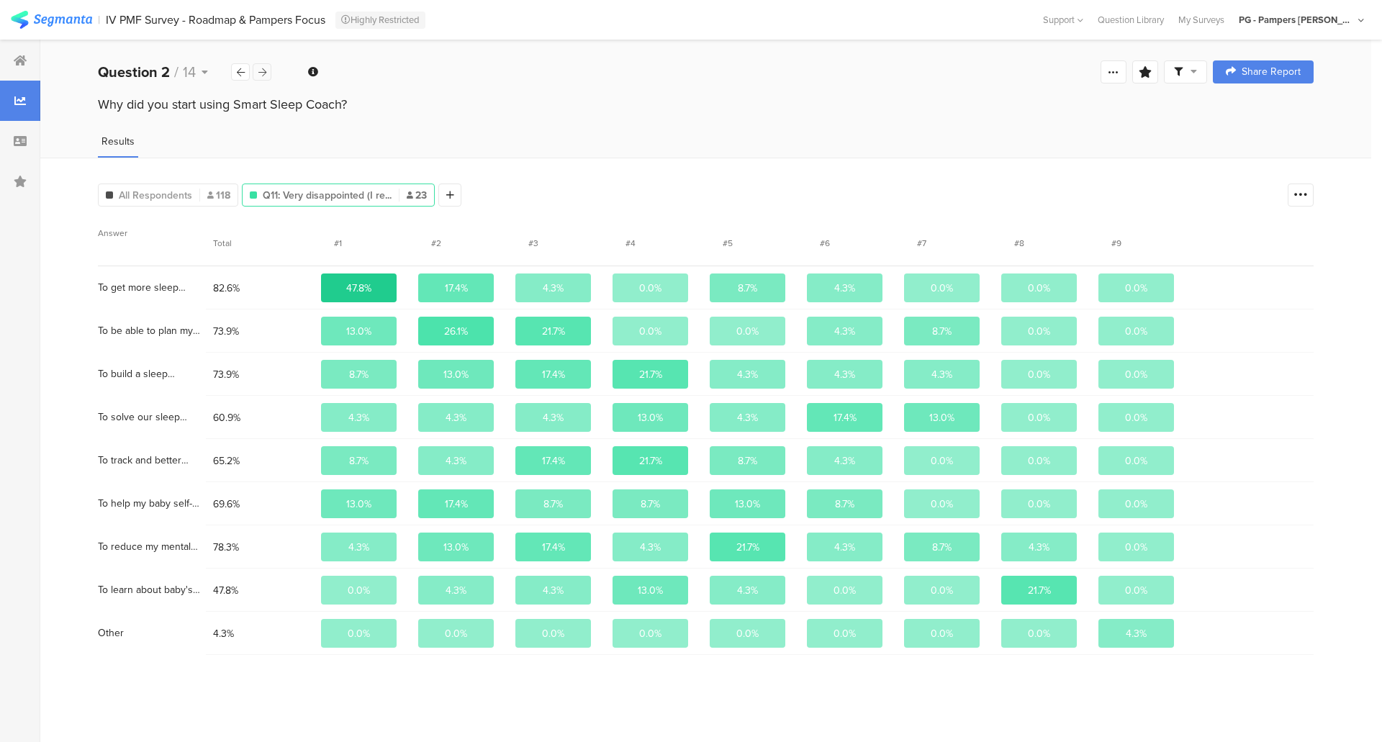
click at [260, 76] on icon at bounding box center [262, 72] width 8 height 9
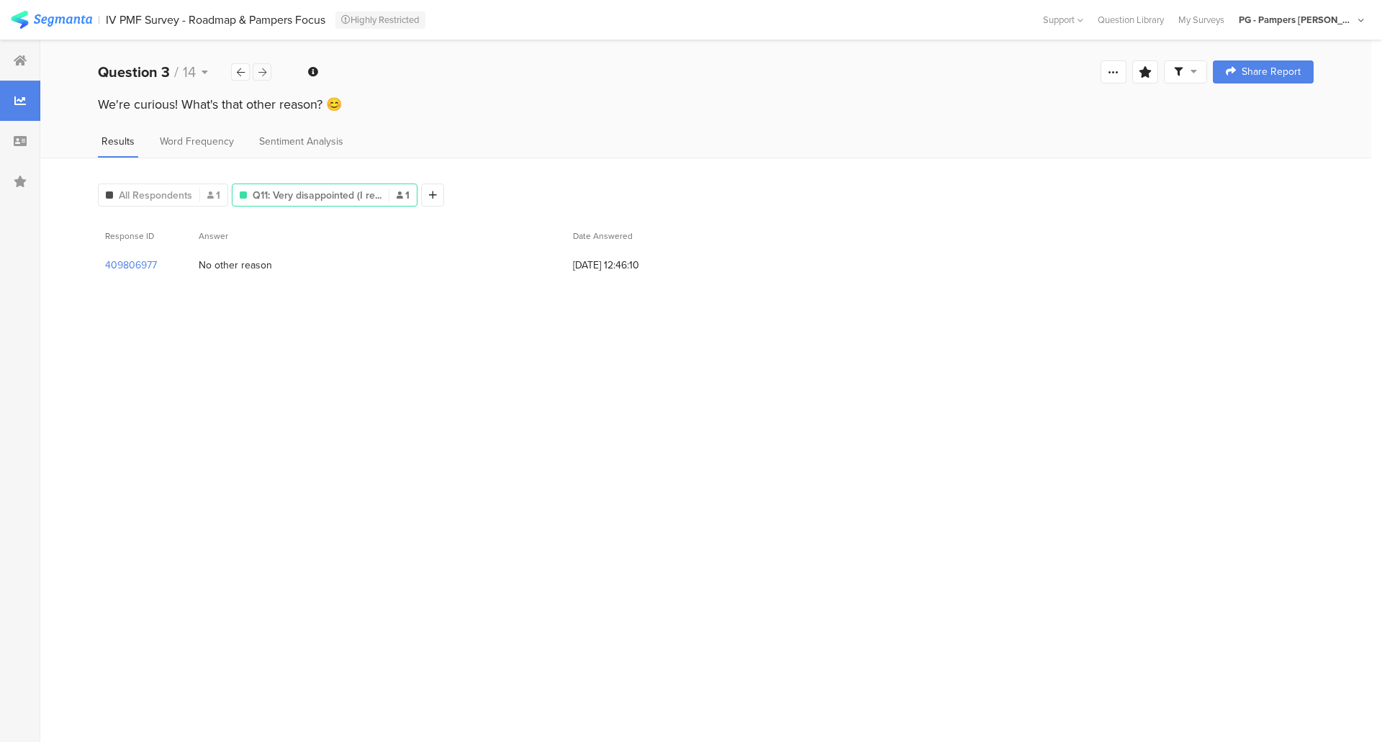
click at [260, 76] on icon at bounding box center [262, 72] width 8 height 9
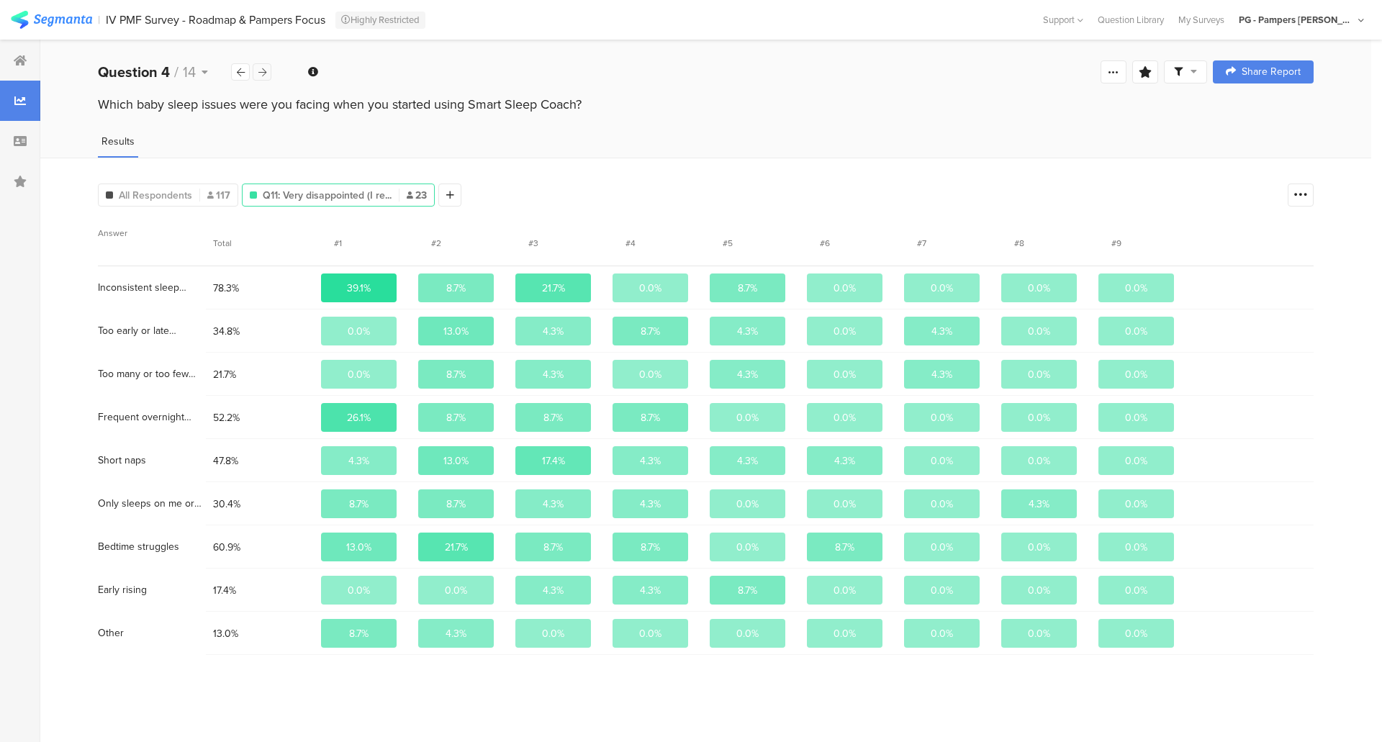
click at [260, 76] on icon at bounding box center [262, 72] width 8 height 9
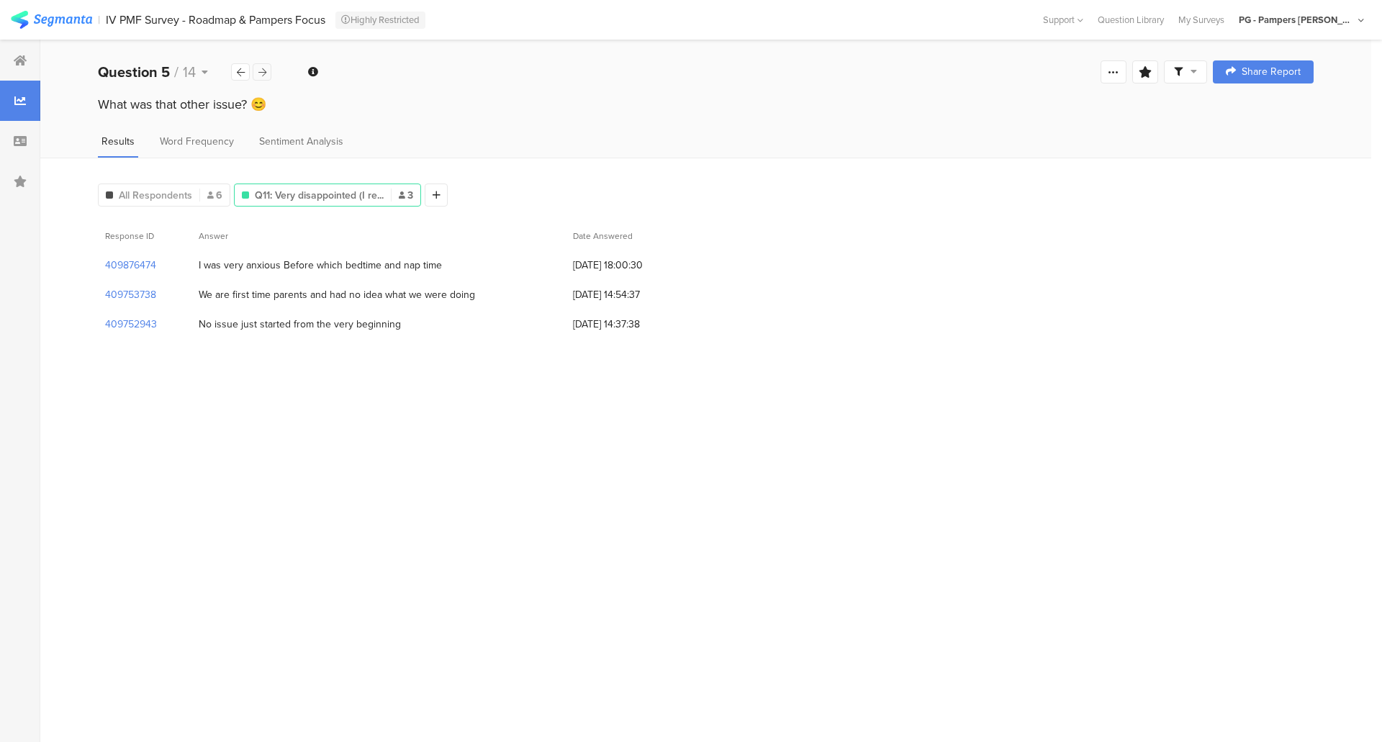
click at [259, 72] on icon at bounding box center [262, 72] width 8 height 9
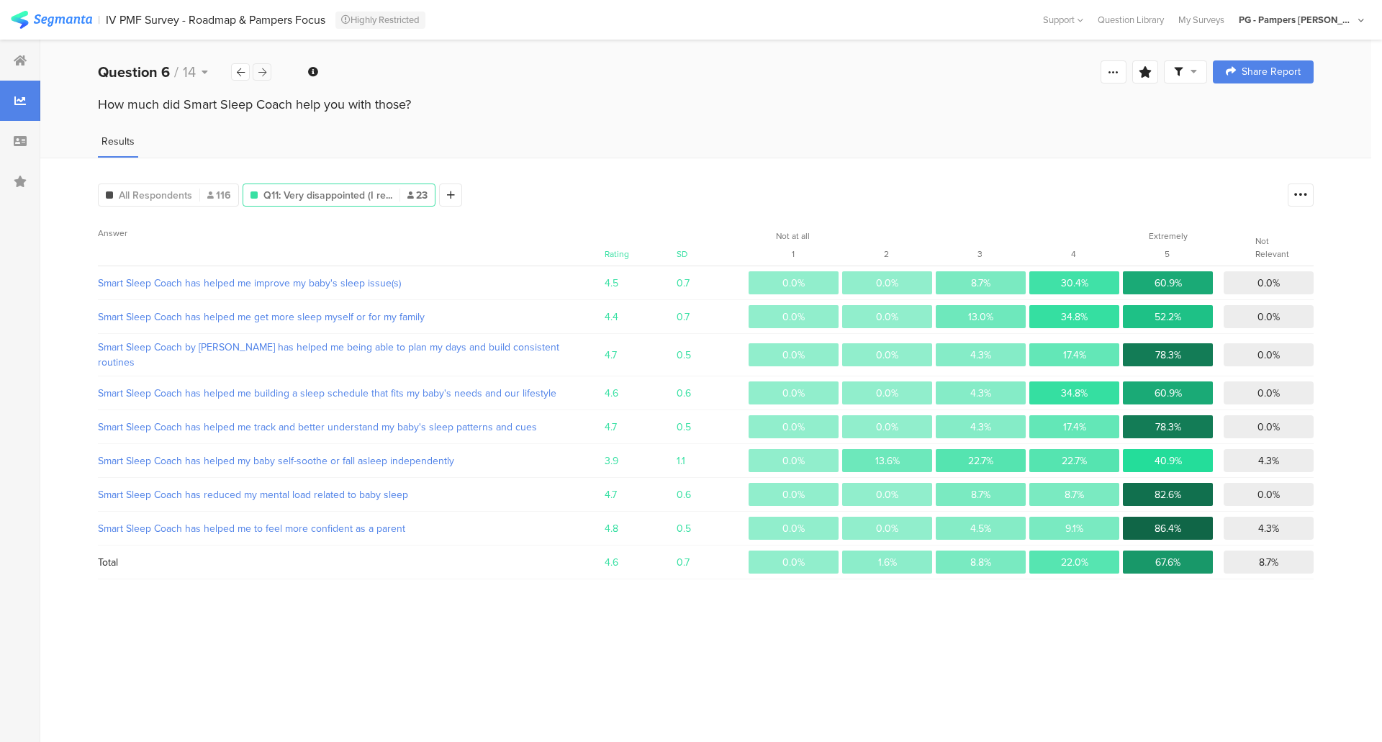
click at [259, 72] on icon at bounding box center [262, 72] width 8 height 9
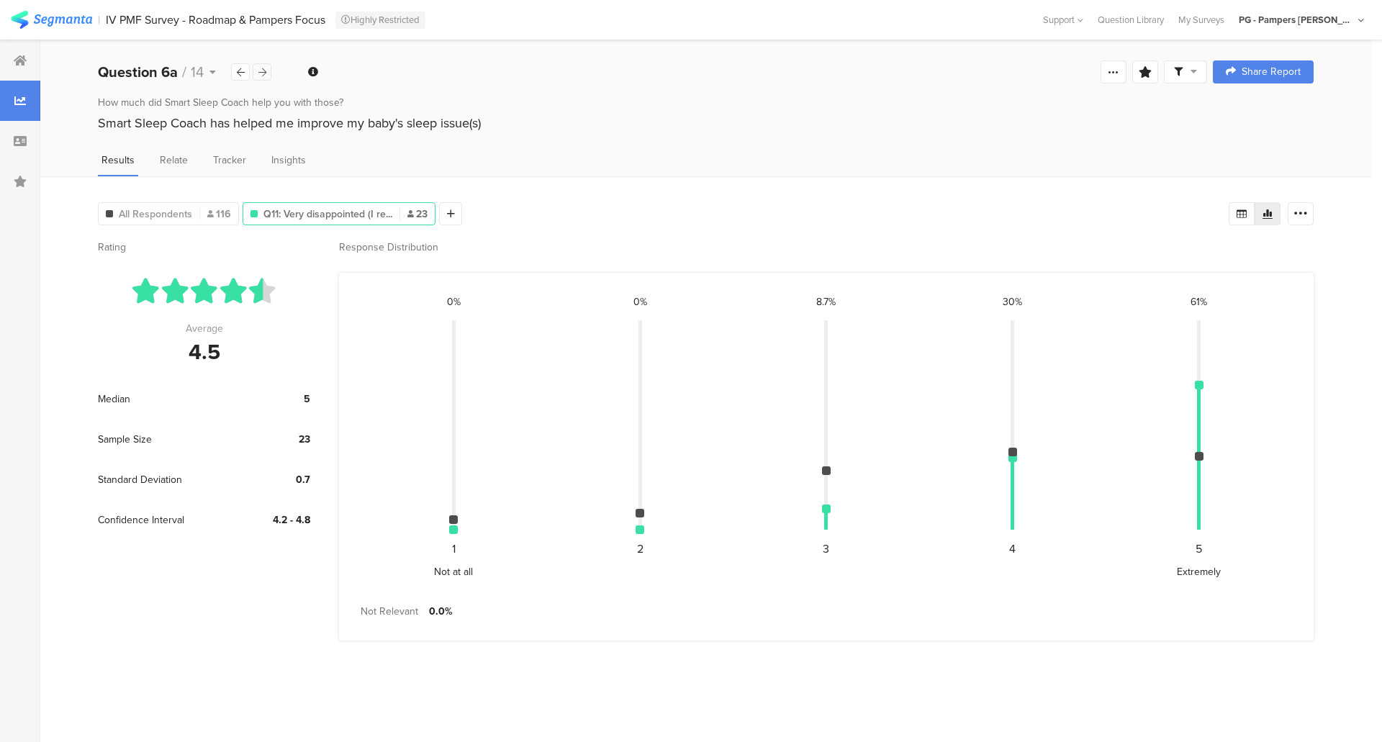
click at [259, 72] on icon at bounding box center [262, 72] width 8 height 9
click at [259, 79] on div at bounding box center [262, 71] width 19 height 17
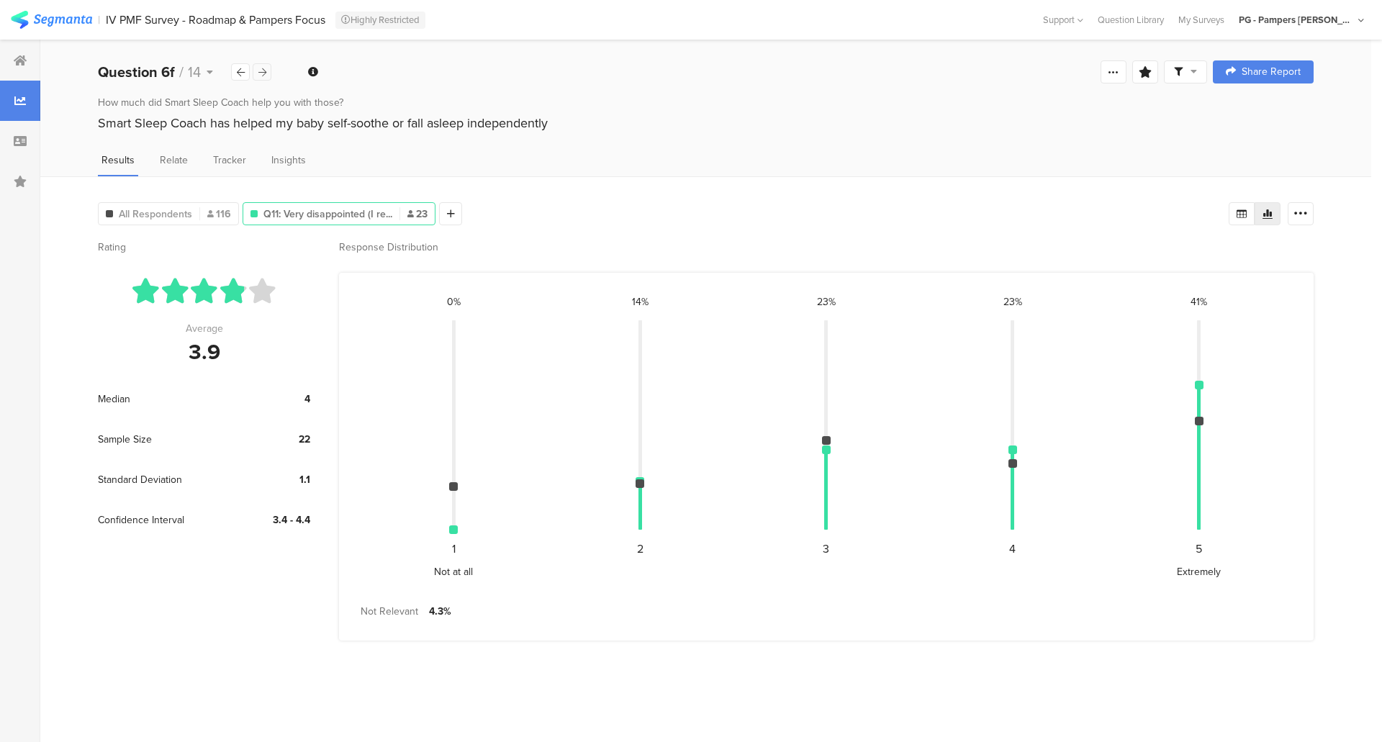
click at [261, 78] on div at bounding box center [262, 71] width 19 height 17
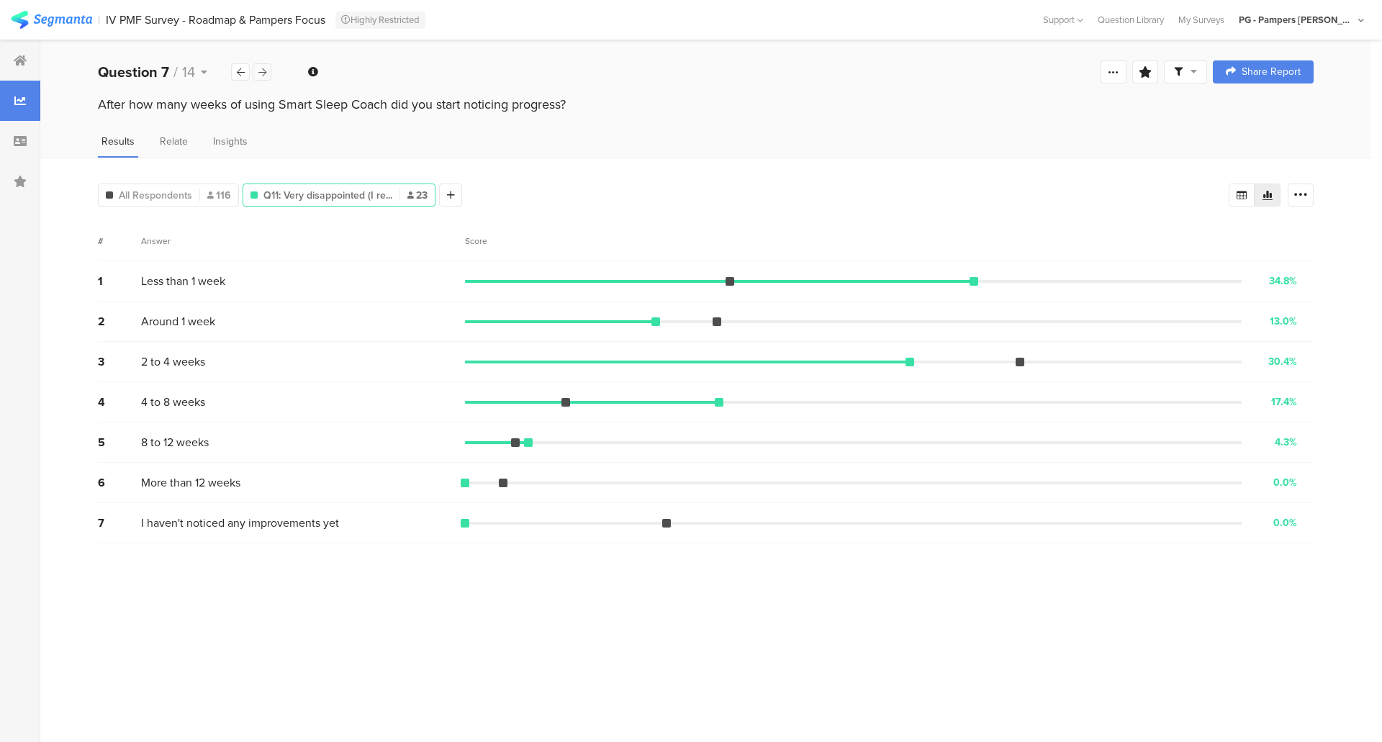
click at [261, 78] on div at bounding box center [262, 71] width 19 height 17
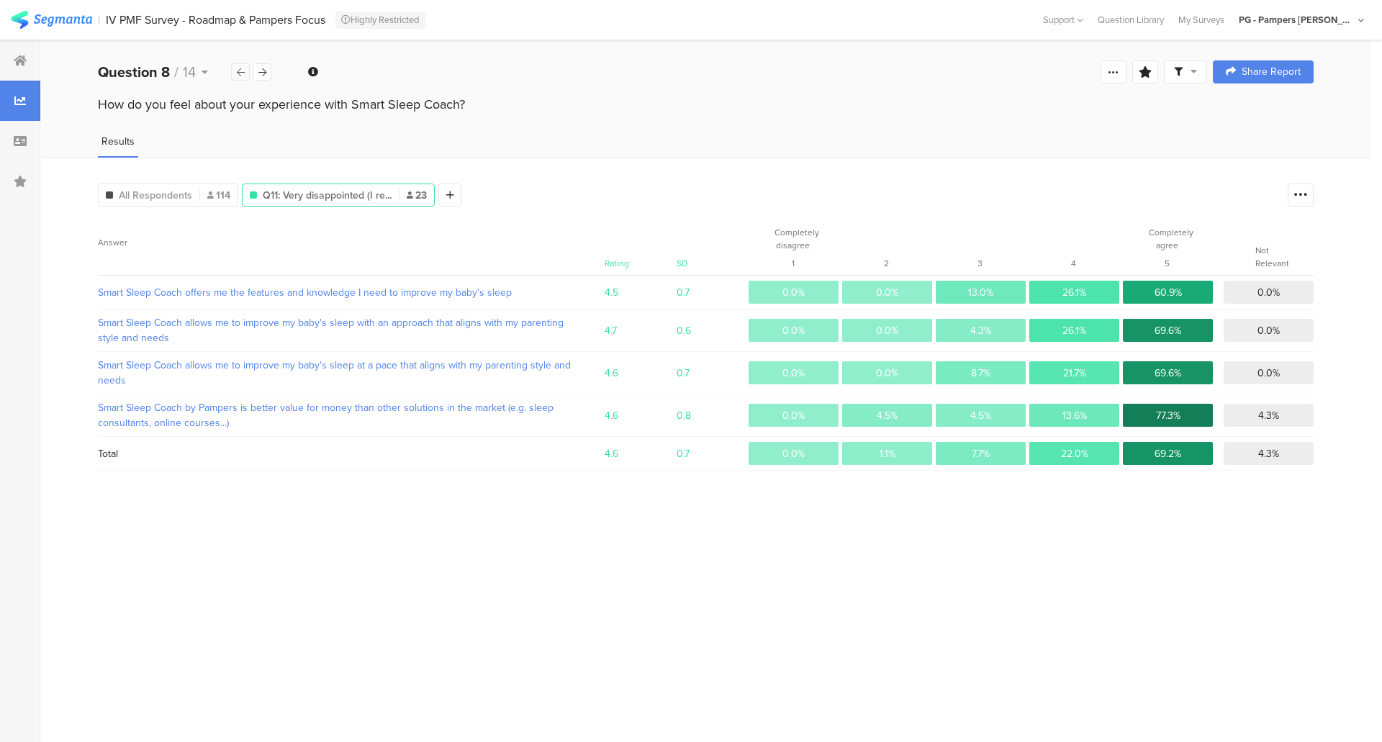
click at [242, 68] on icon at bounding box center [241, 72] width 8 height 9
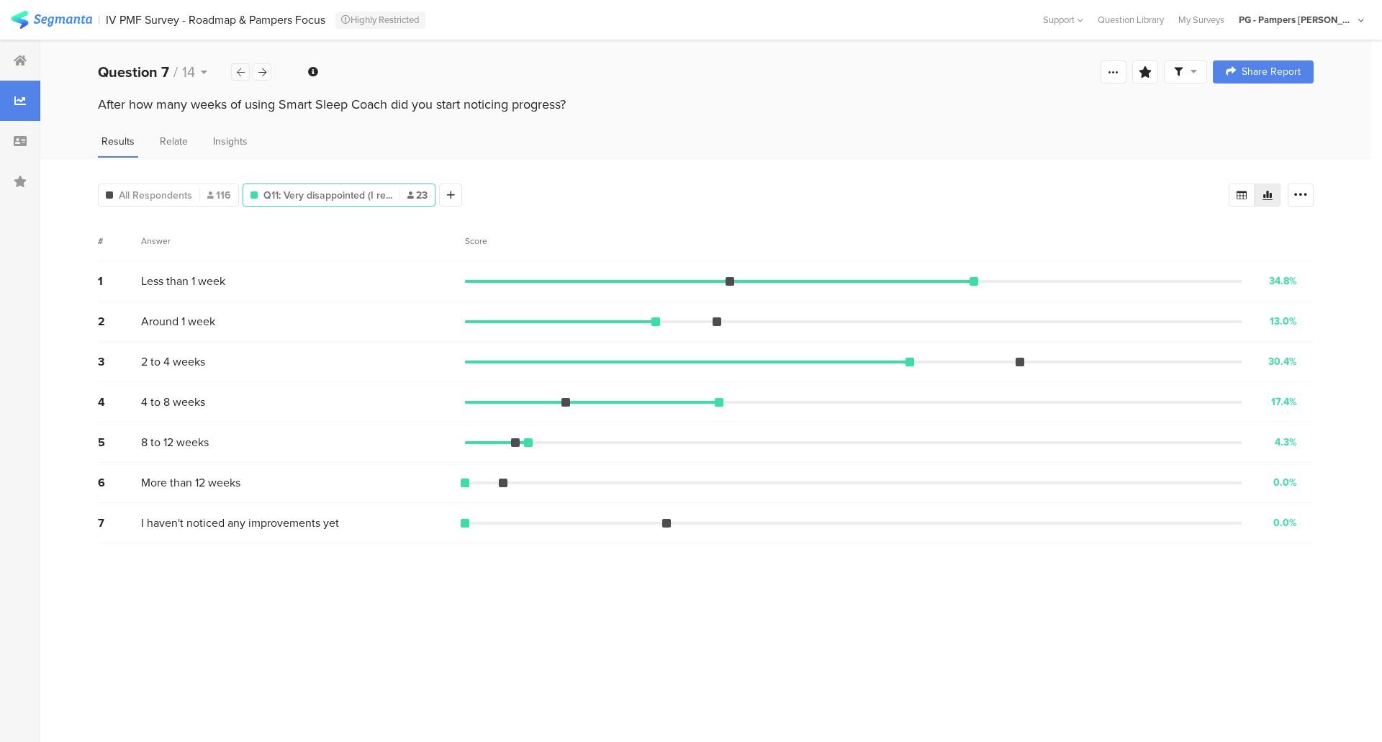
click at [242, 68] on icon at bounding box center [241, 72] width 8 height 9
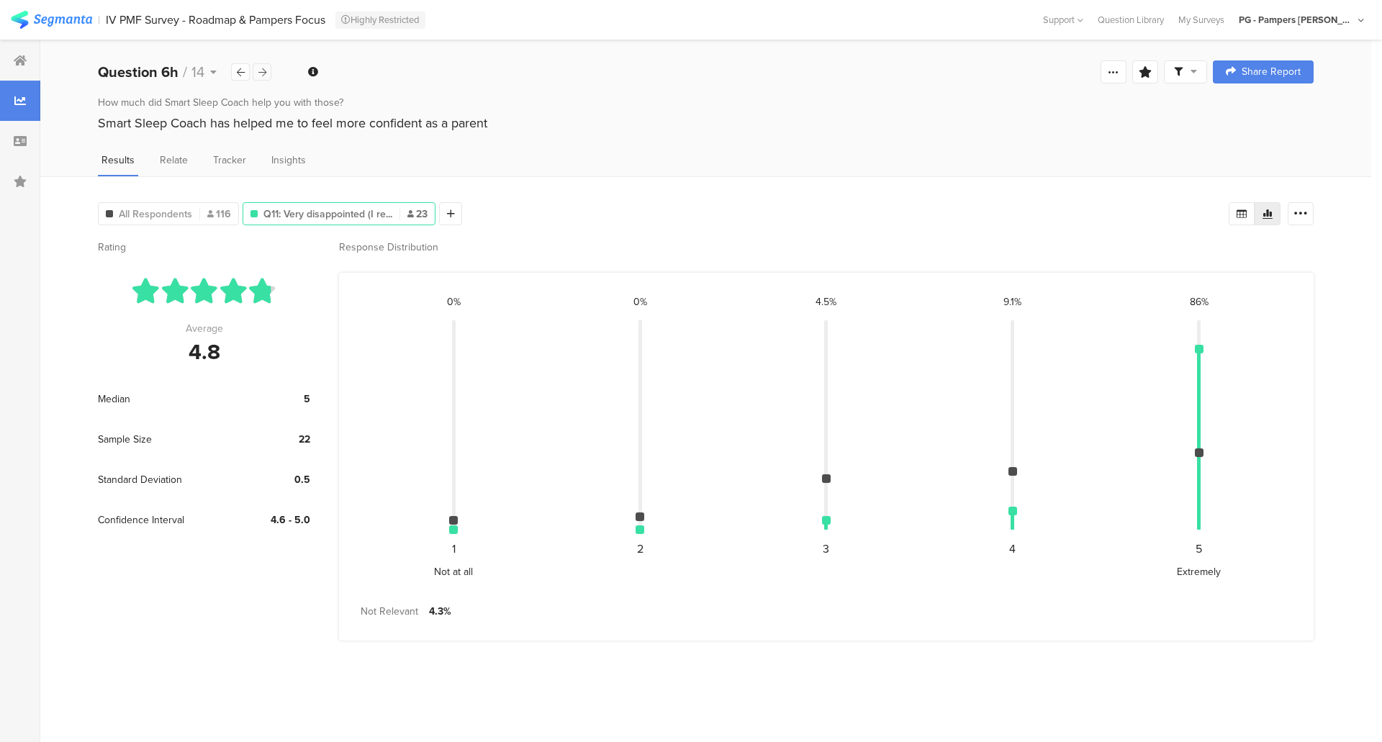
click at [267, 71] on div at bounding box center [262, 71] width 19 height 17
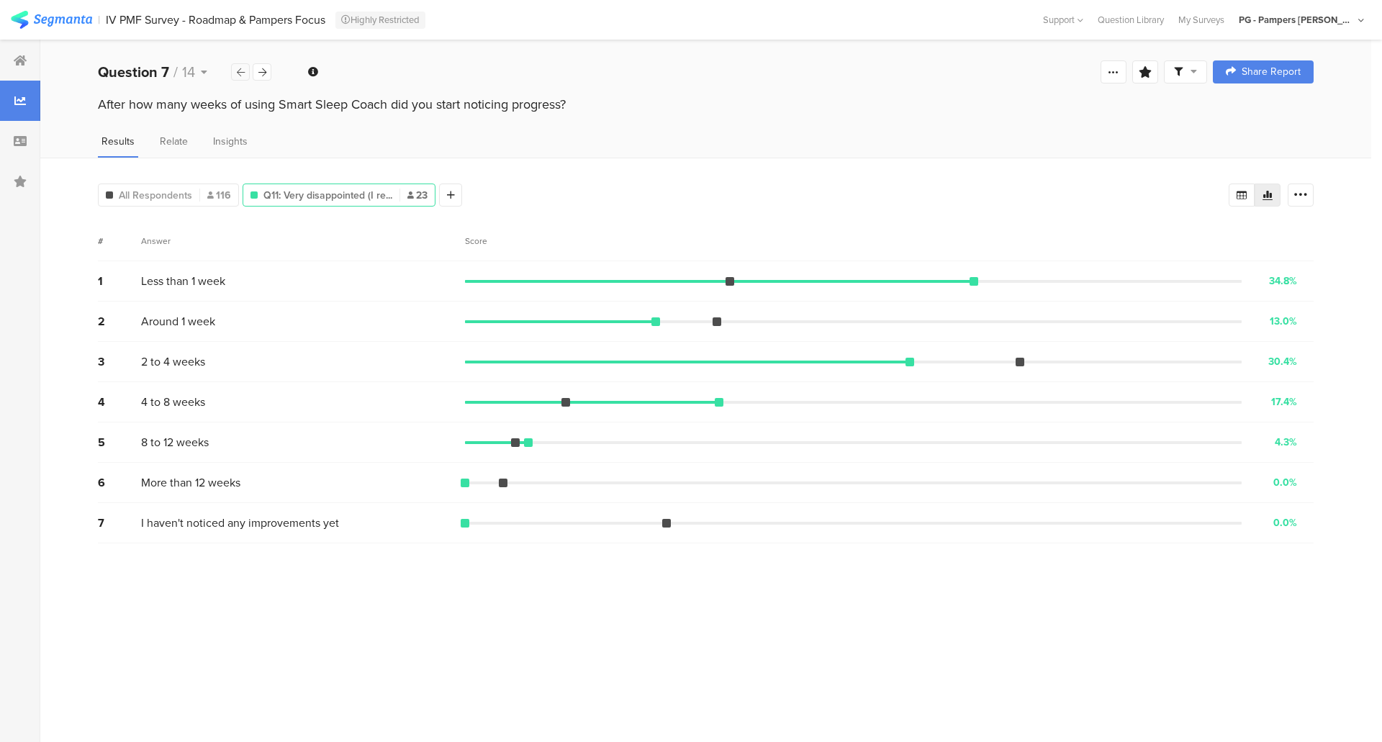
click at [234, 74] on div at bounding box center [240, 71] width 19 height 17
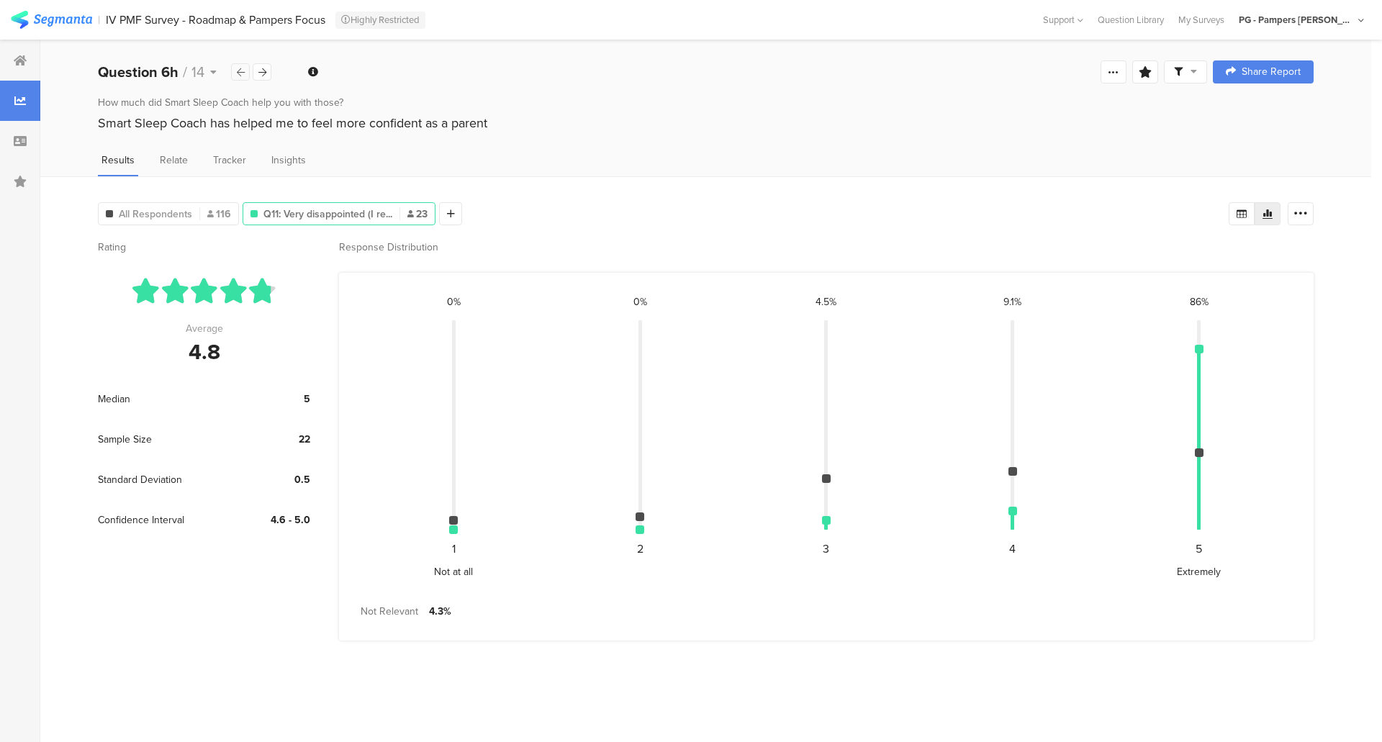
click at [234, 74] on div at bounding box center [240, 71] width 19 height 17
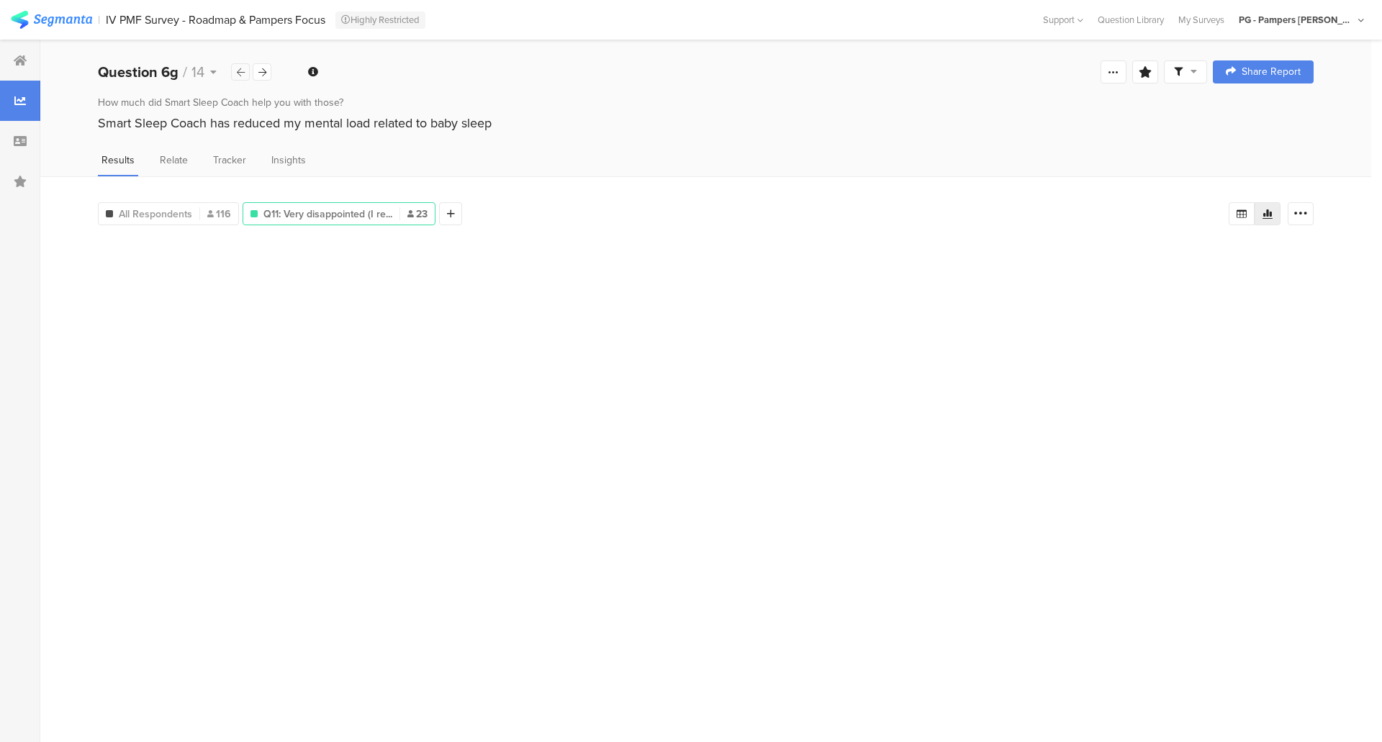
click at [234, 74] on div at bounding box center [240, 71] width 19 height 17
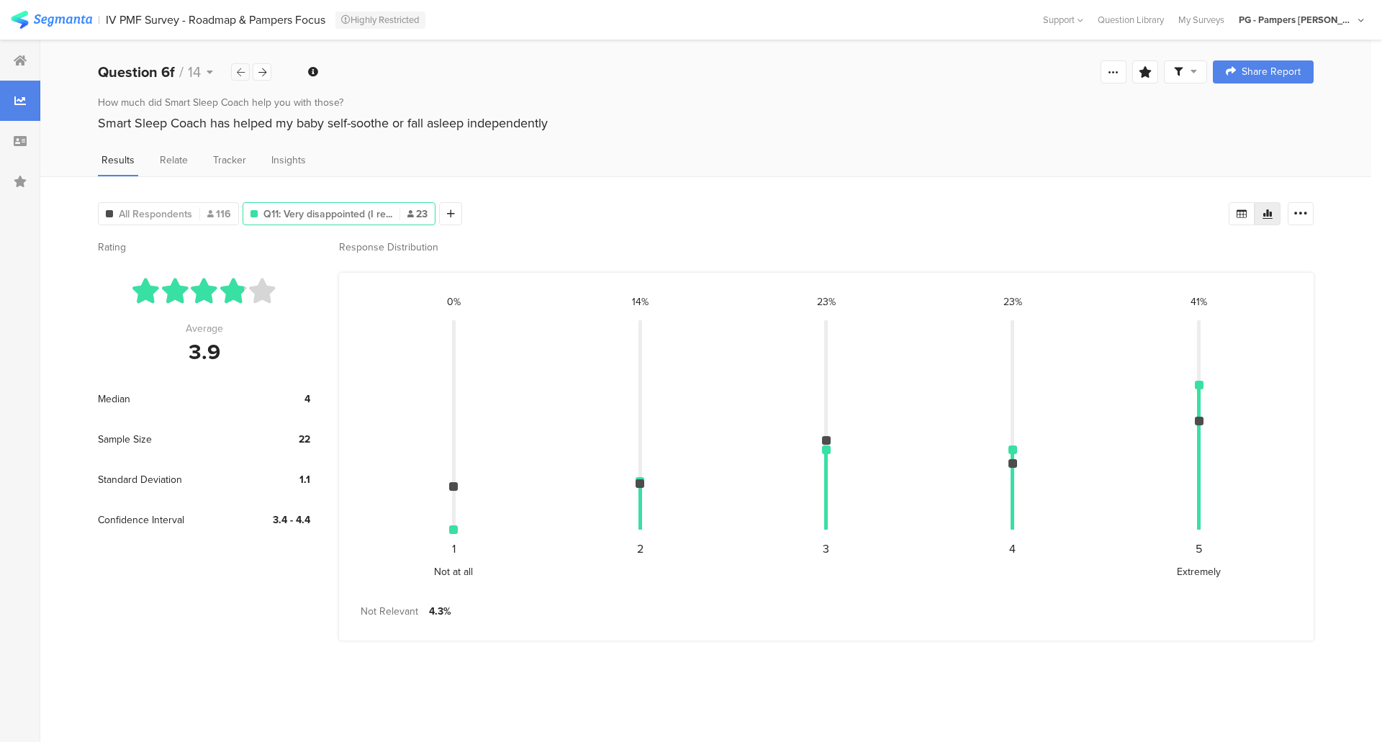
click at [234, 74] on div at bounding box center [240, 71] width 19 height 17
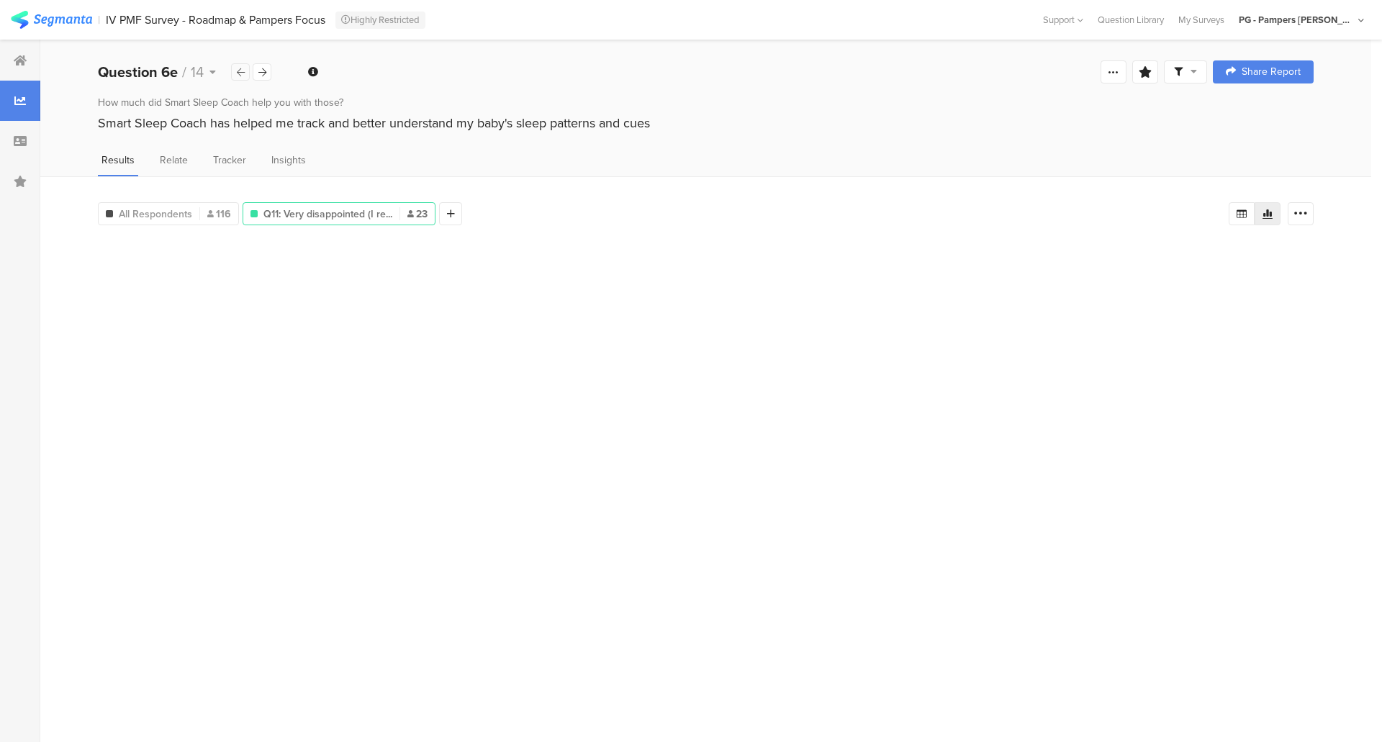
click at [234, 74] on div at bounding box center [240, 71] width 19 height 17
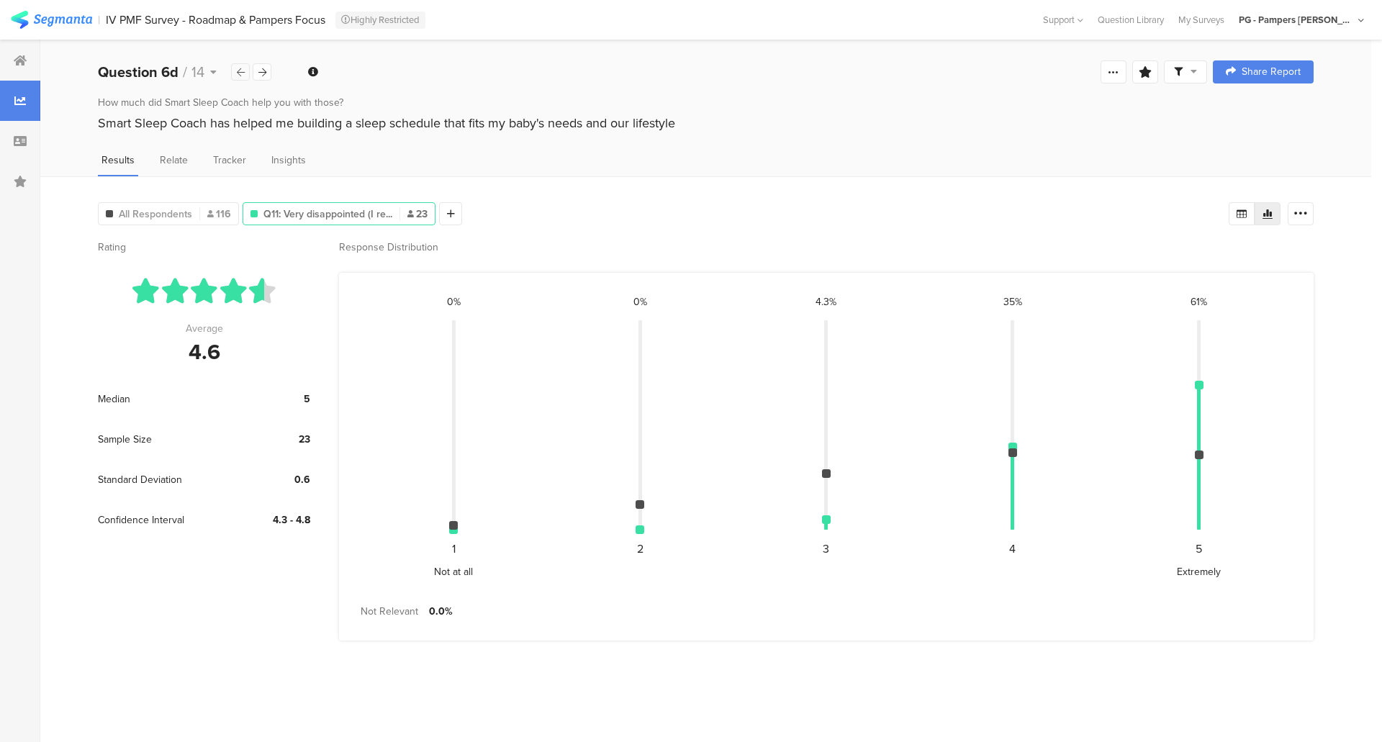
click at [234, 74] on div at bounding box center [240, 71] width 19 height 17
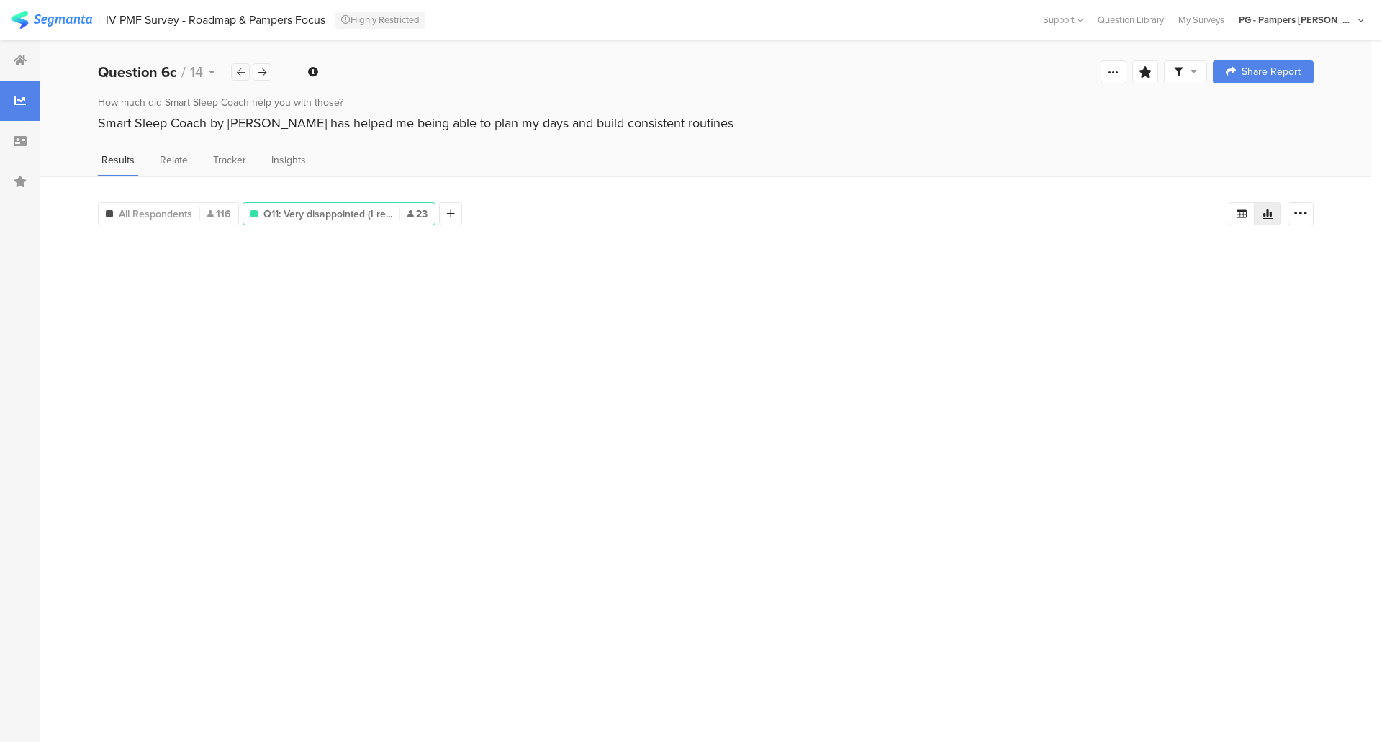
click at [234, 74] on div at bounding box center [240, 71] width 19 height 17
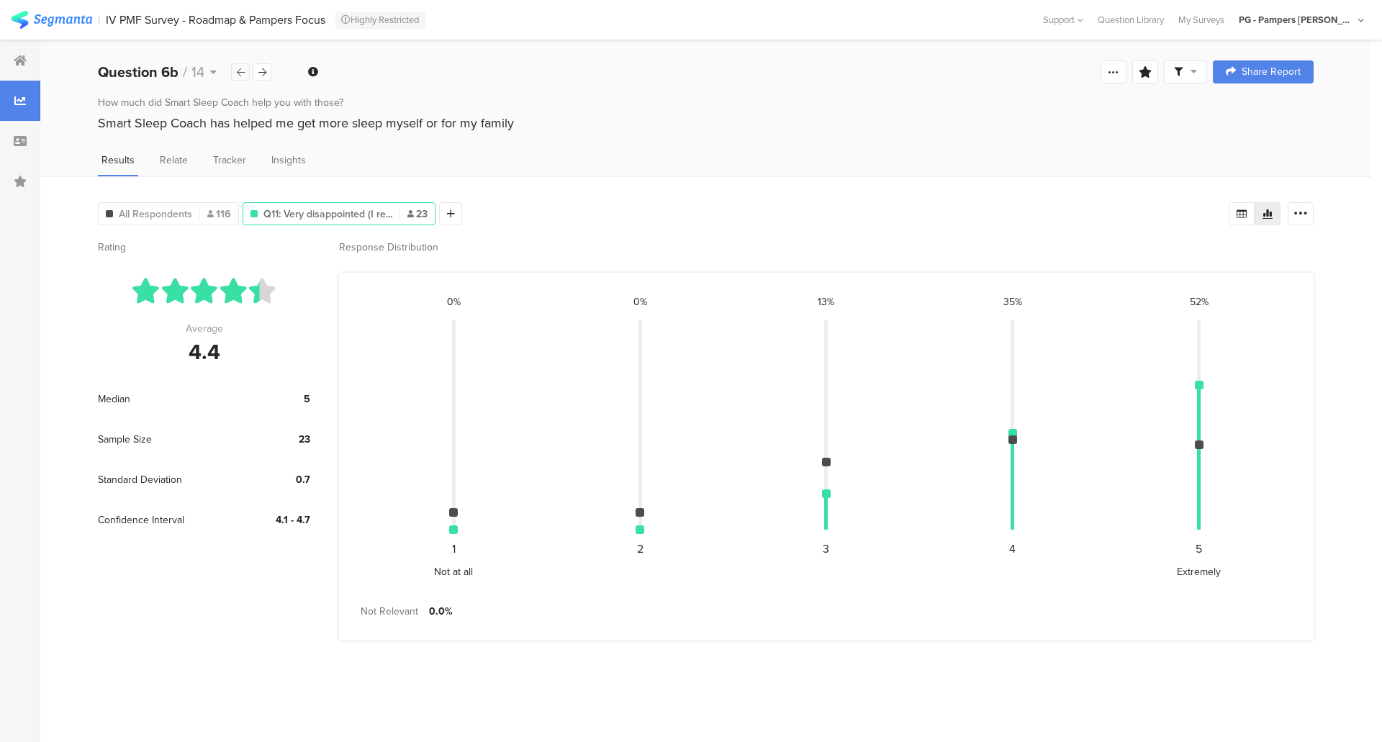
click at [234, 74] on div at bounding box center [240, 71] width 19 height 17
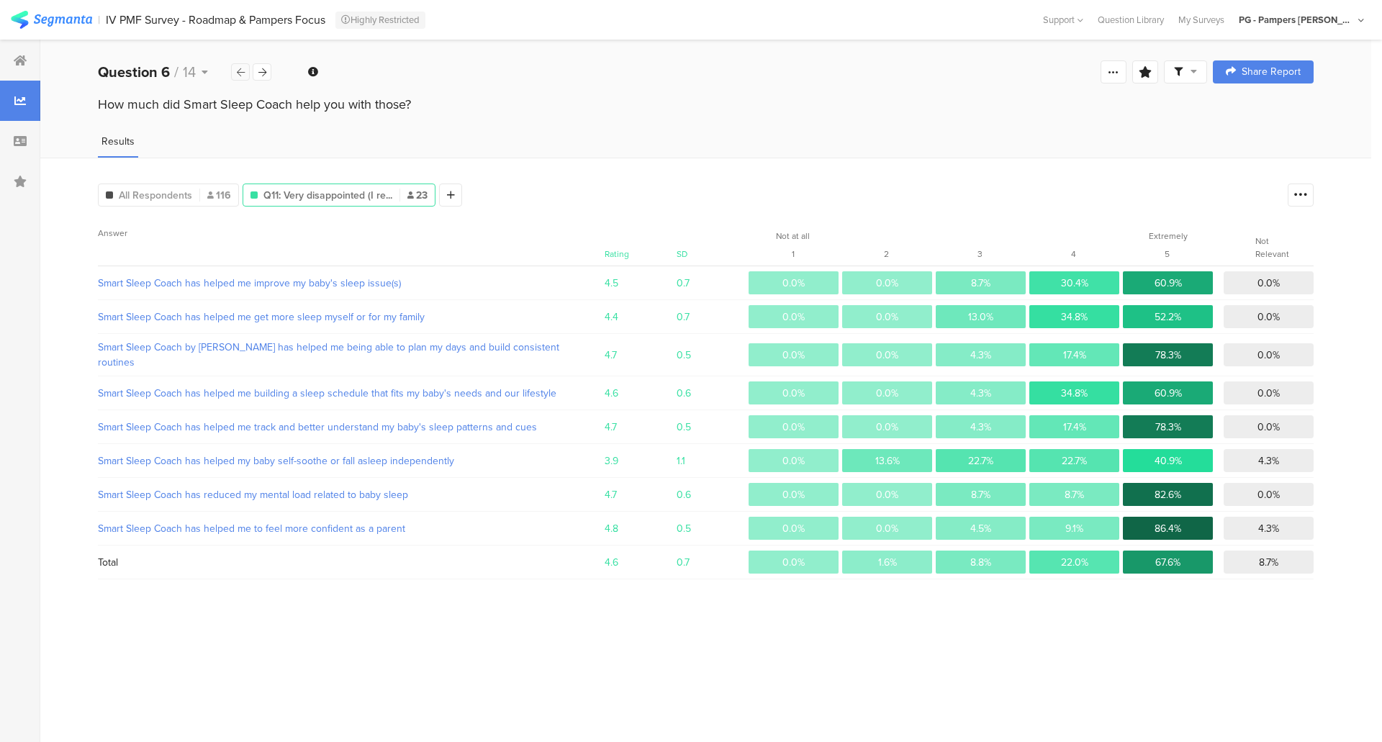
click at [234, 74] on div at bounding box center [240, 71] width 19 height 17
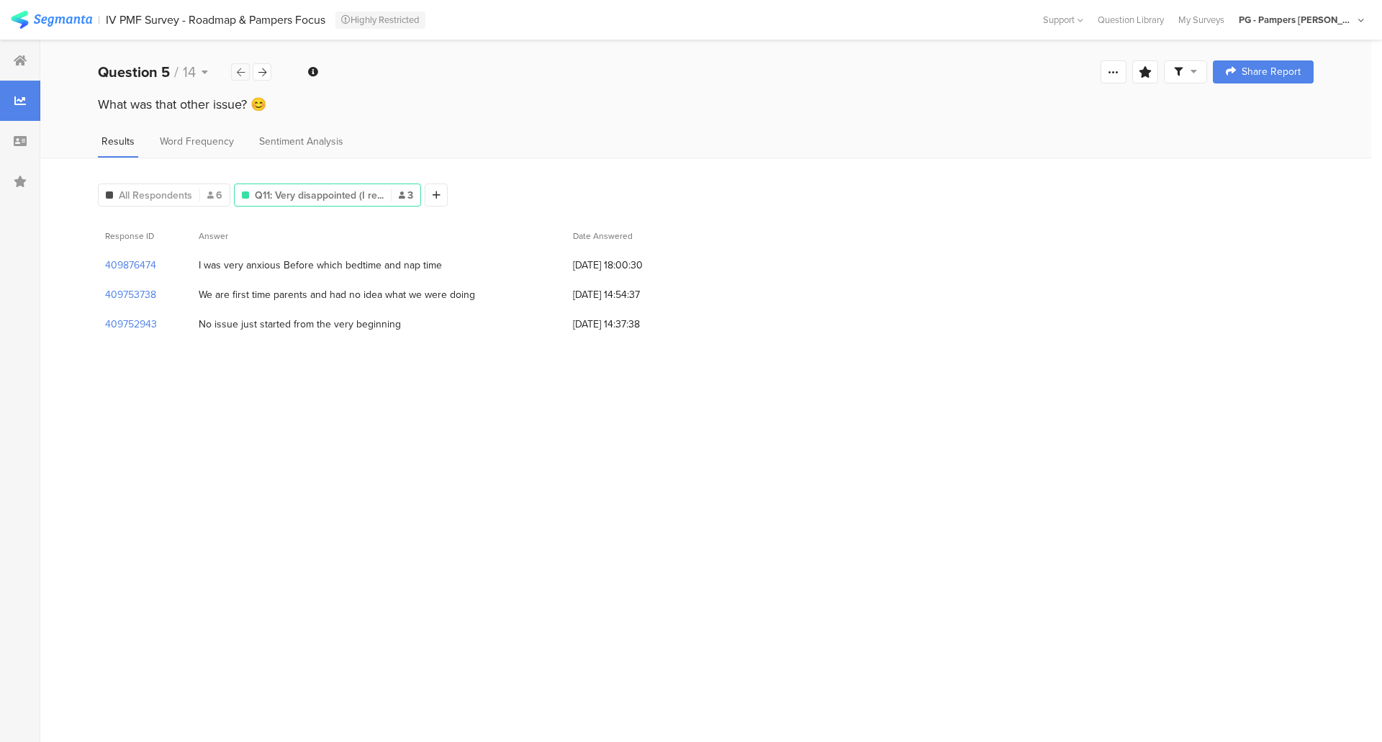
click at [234, 74] on div at bounding box center [240, 71] width 19 height 17
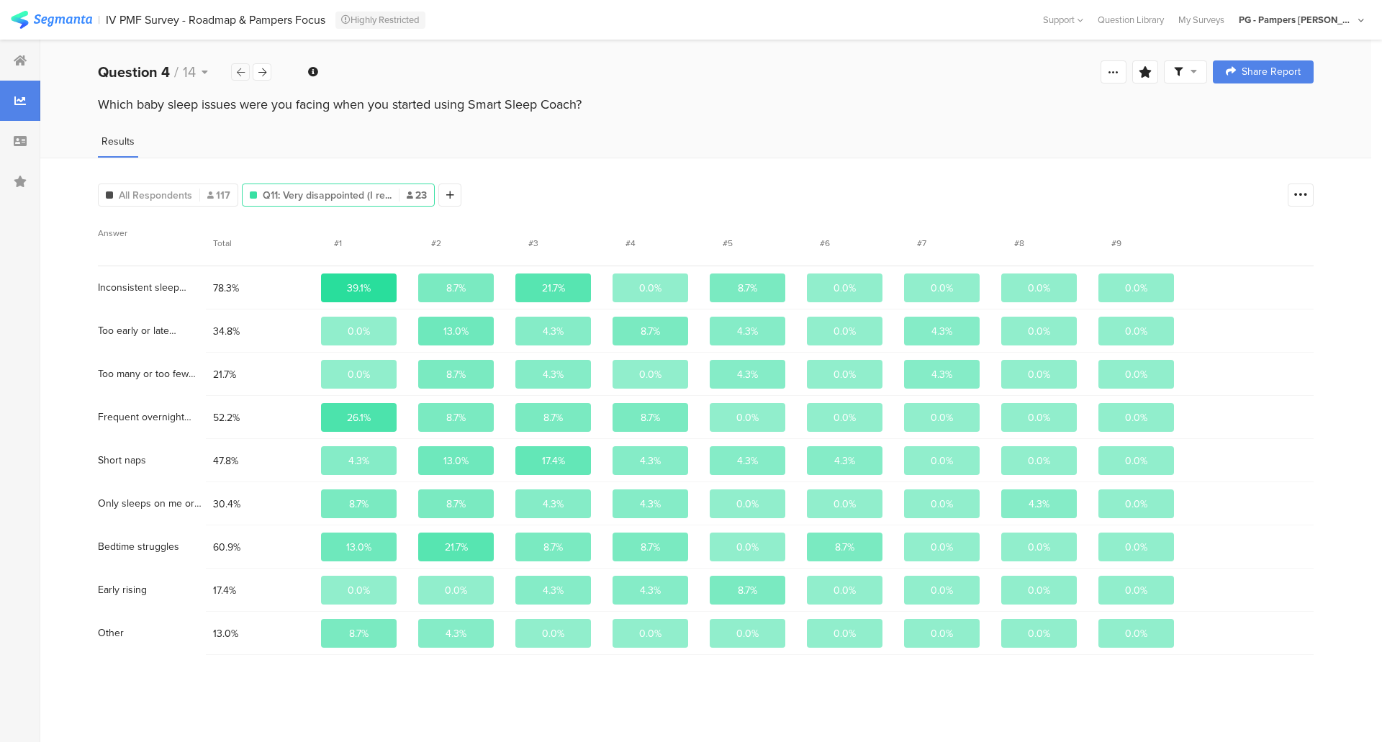
click at [234, 74] on div at bounding box center [240, 71] width 19 height 17
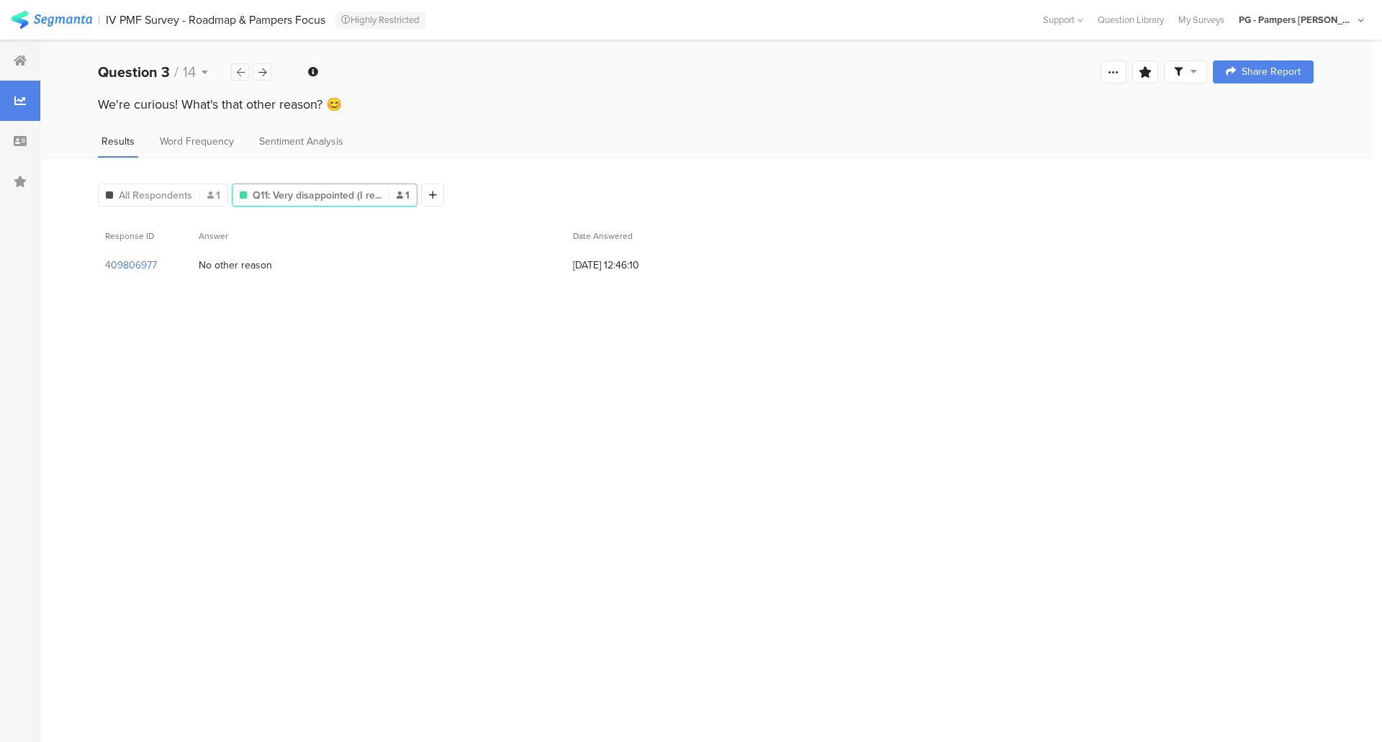
click at [234, 74] on div at bounding box center [240, 71] width 19 height 17
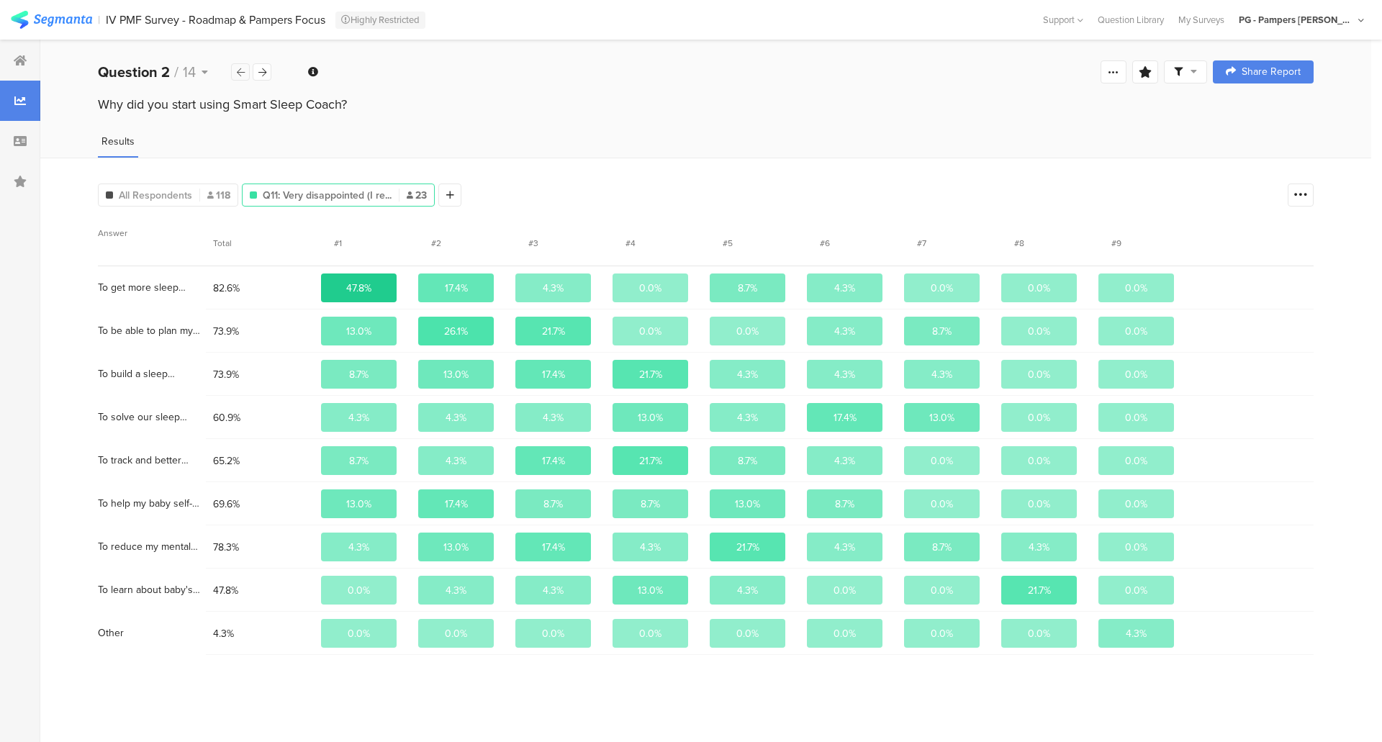
click at [234, 74] on div at bounding box center [240, 71] width 19 height 17
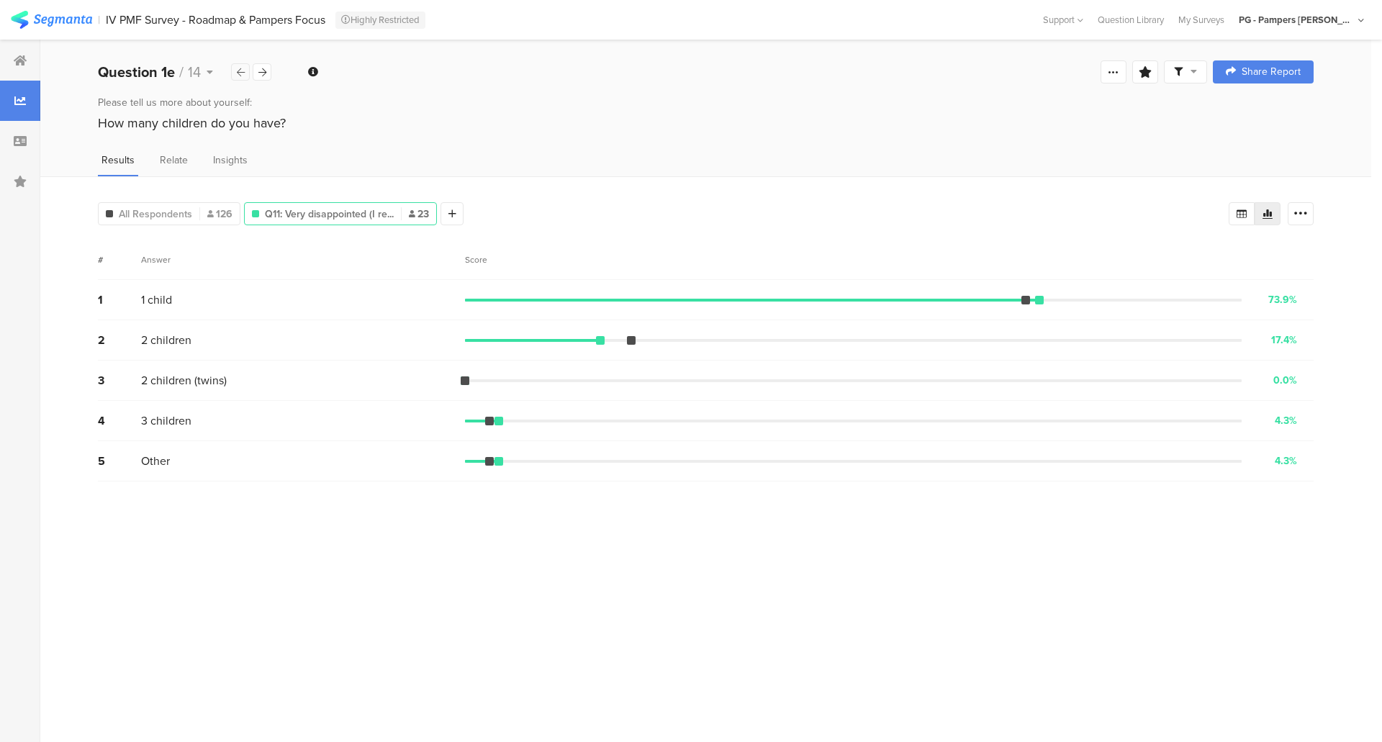
click at [233, 74] on div at bounding box center [240, 71] width 19 height 17
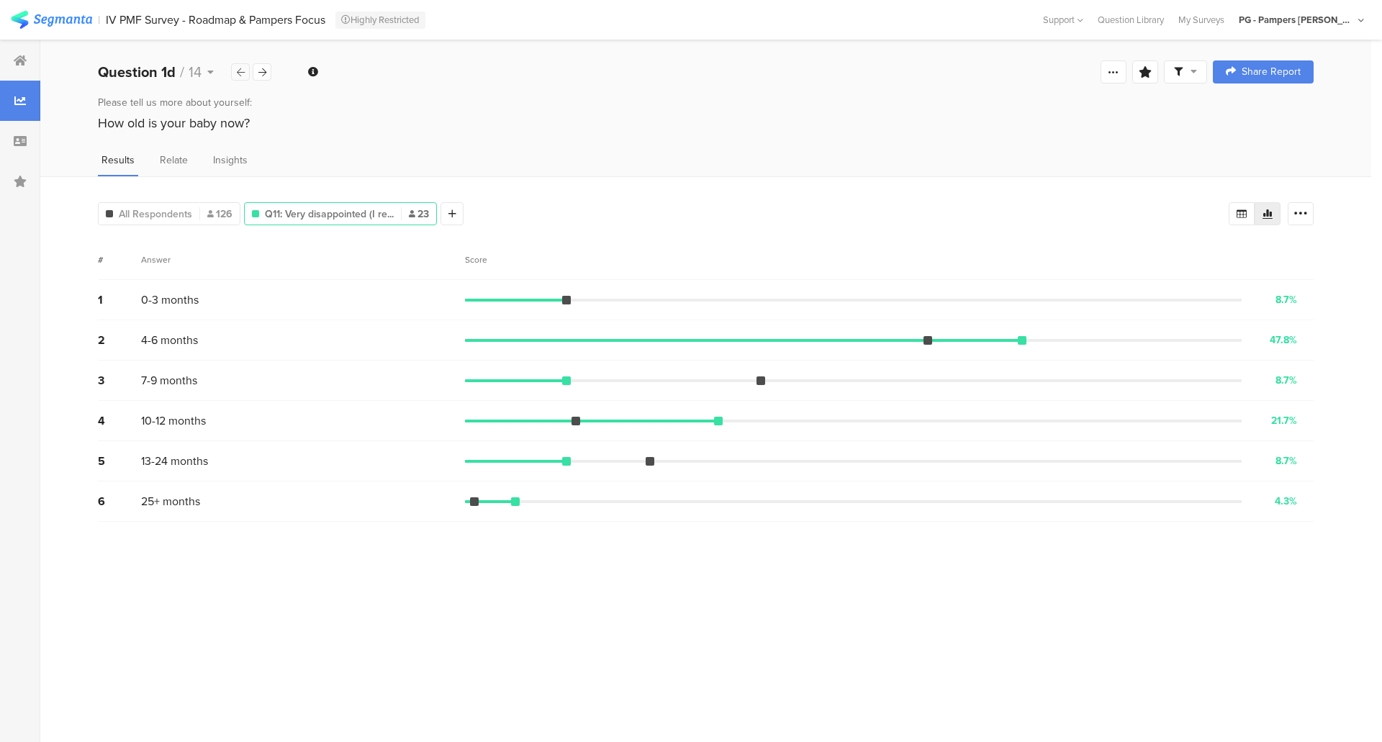
click at [233, 74] on div at bounding box center [240, 71] width 19 height 17
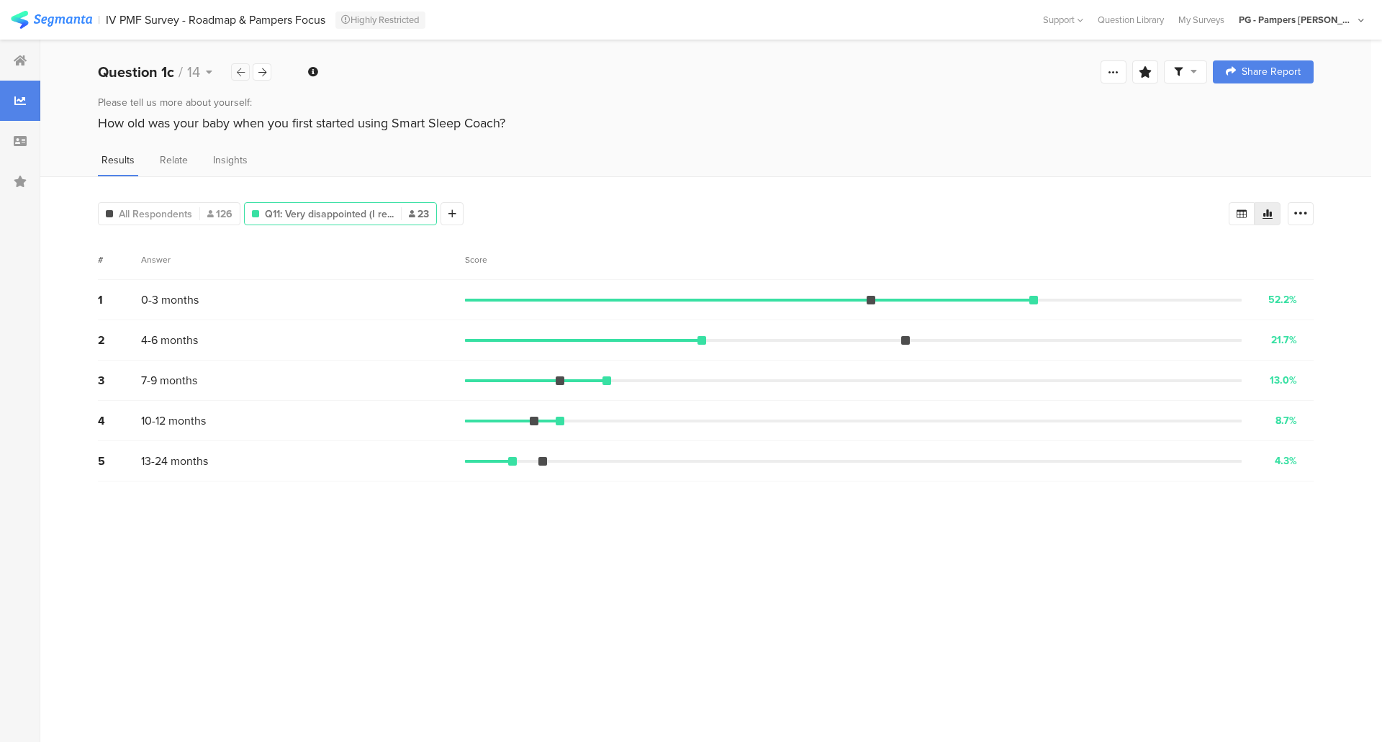
click at [233, 74] on div at bounding box center [240, 71] width 19 height 17
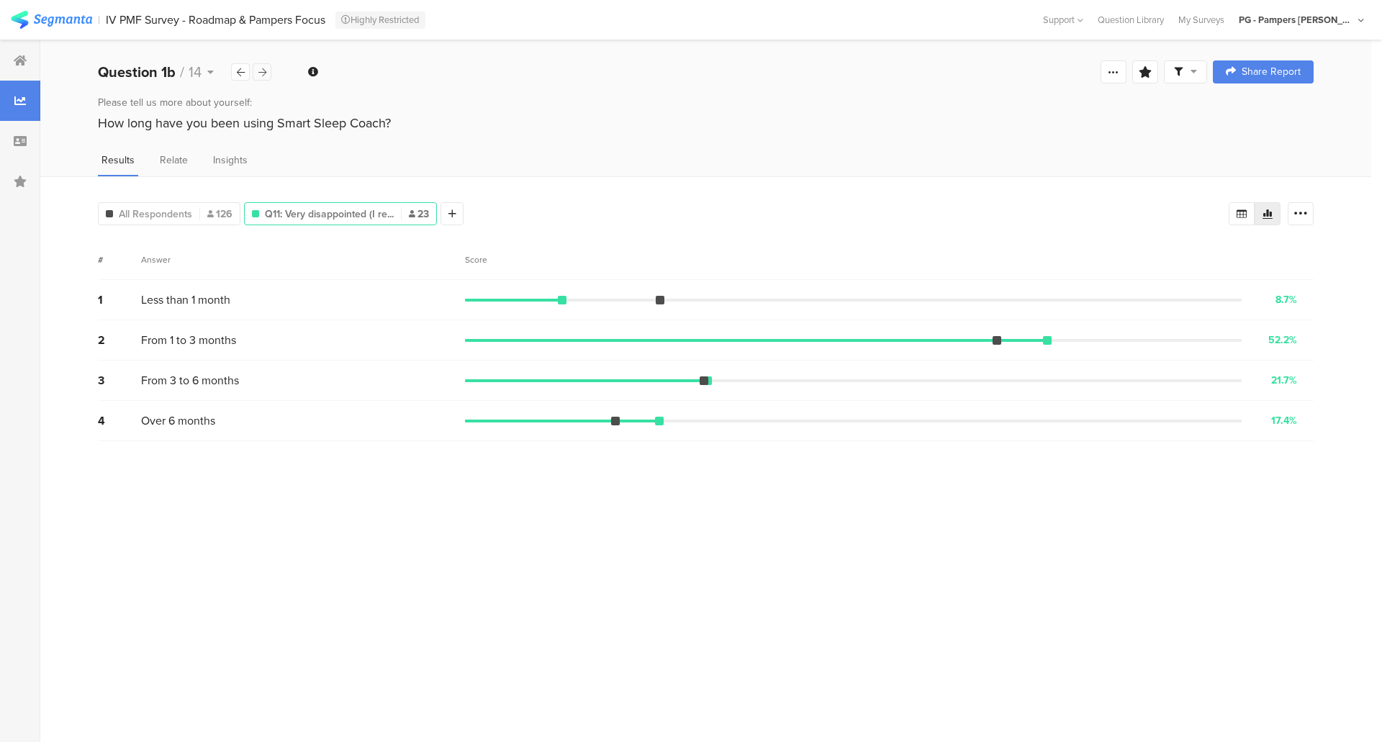
click at [268, 76] on div at bounding box center [262, 71] width 19 height 17
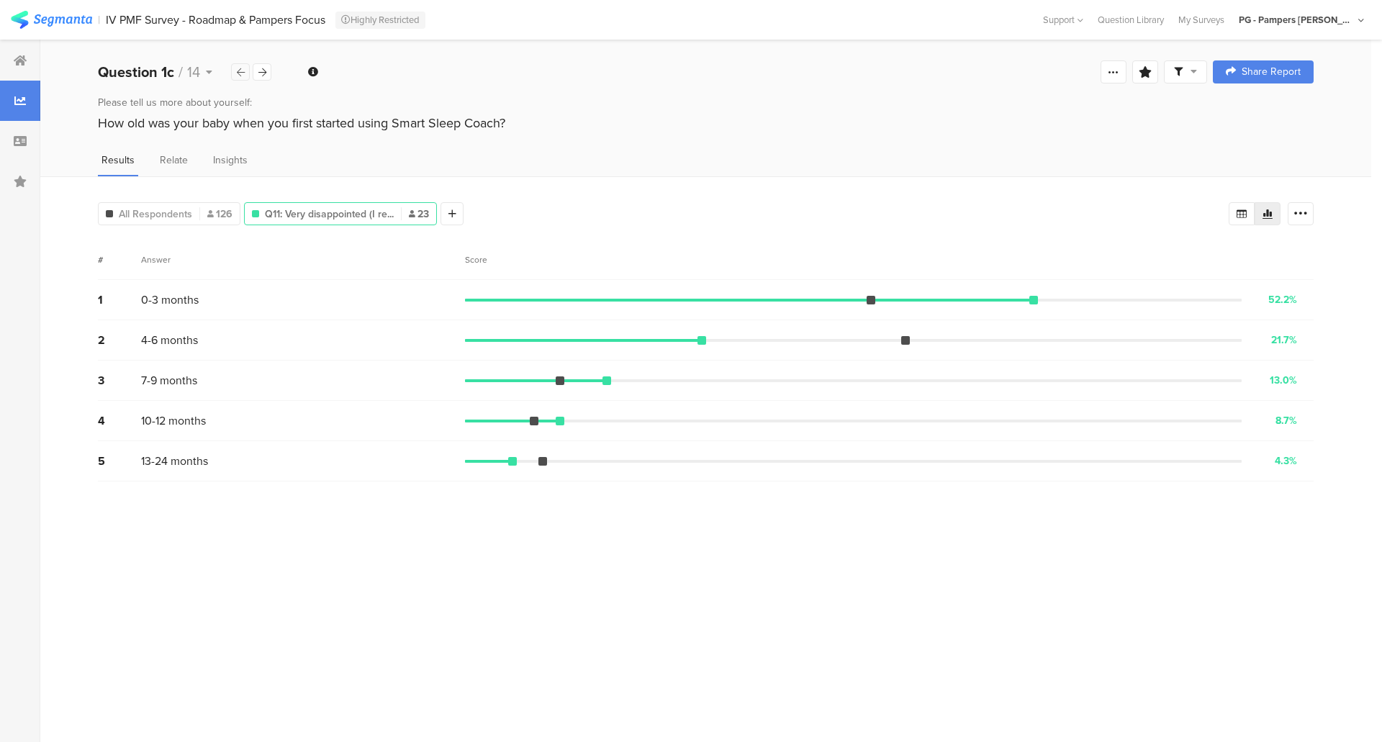
click at [241, 75] on icon at bounding box center [241, 72] width 8 height 9
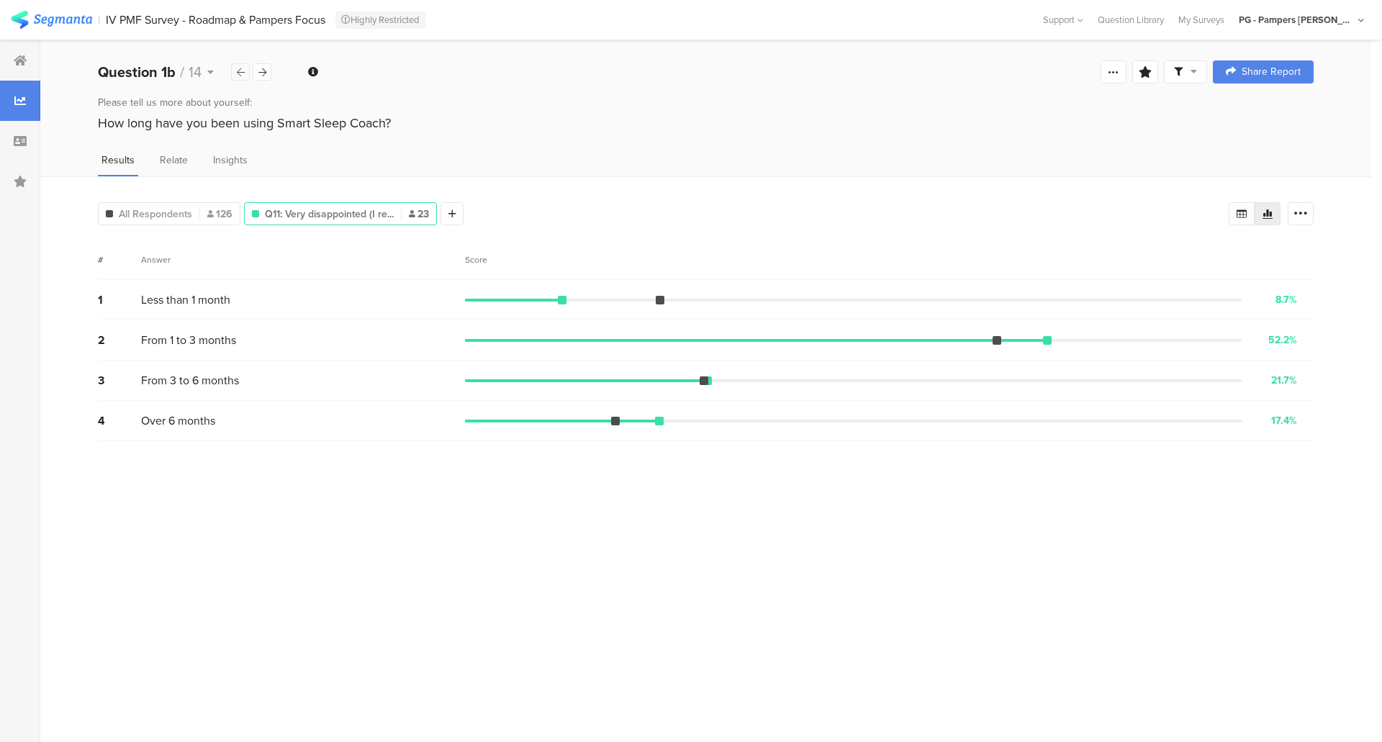
click at [241, 75] on icon at bounding box center [241, 72] width 8 height 9
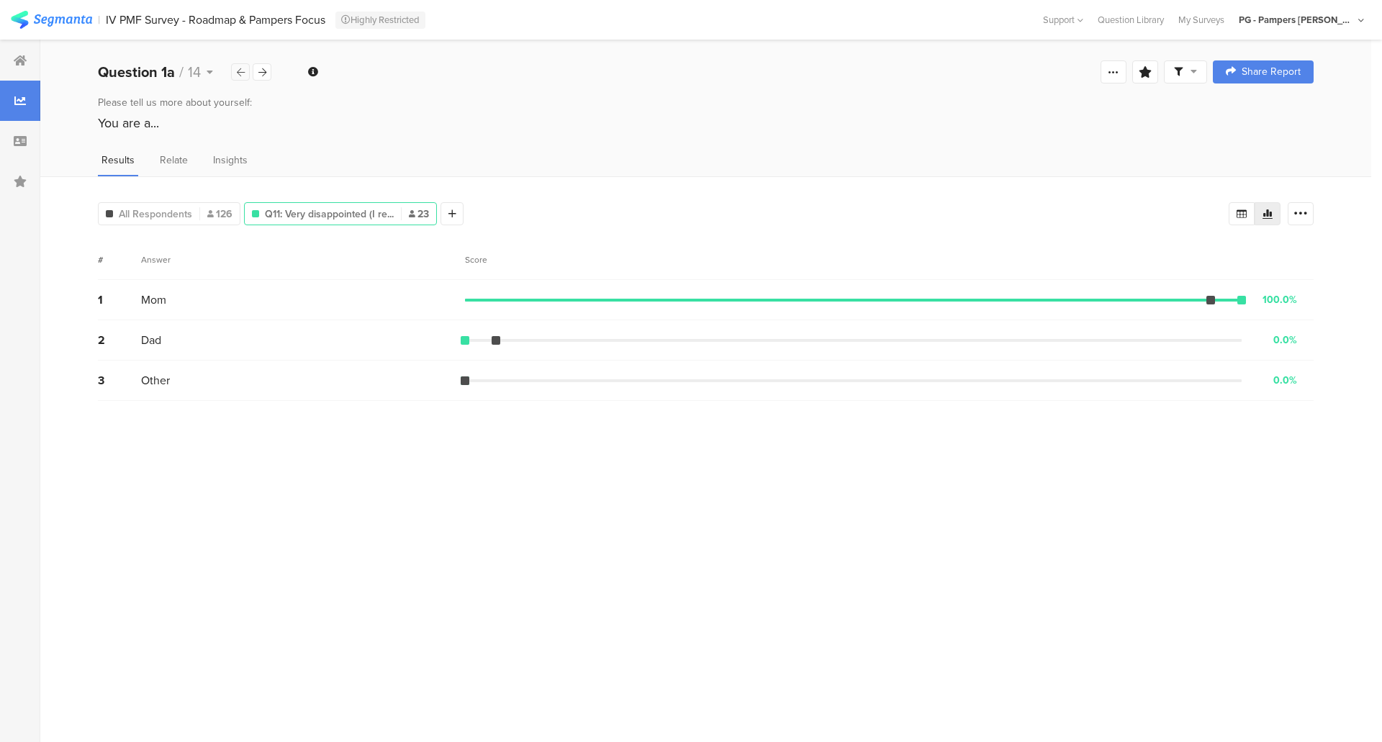
click at [241, 75] on icon at bounding box center [241, 72] width 8 height 9
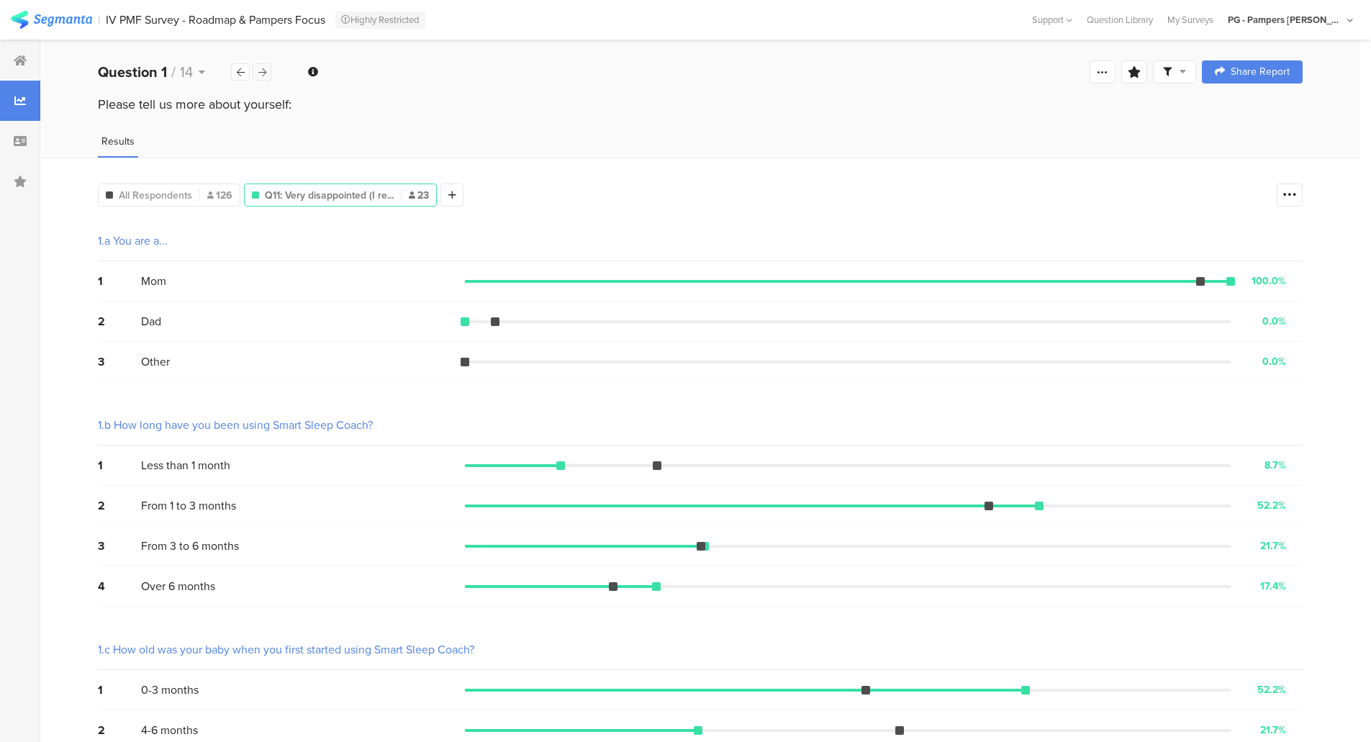
click at [263, 76] on icon at bounding box center [262, 72] width 8 height 9
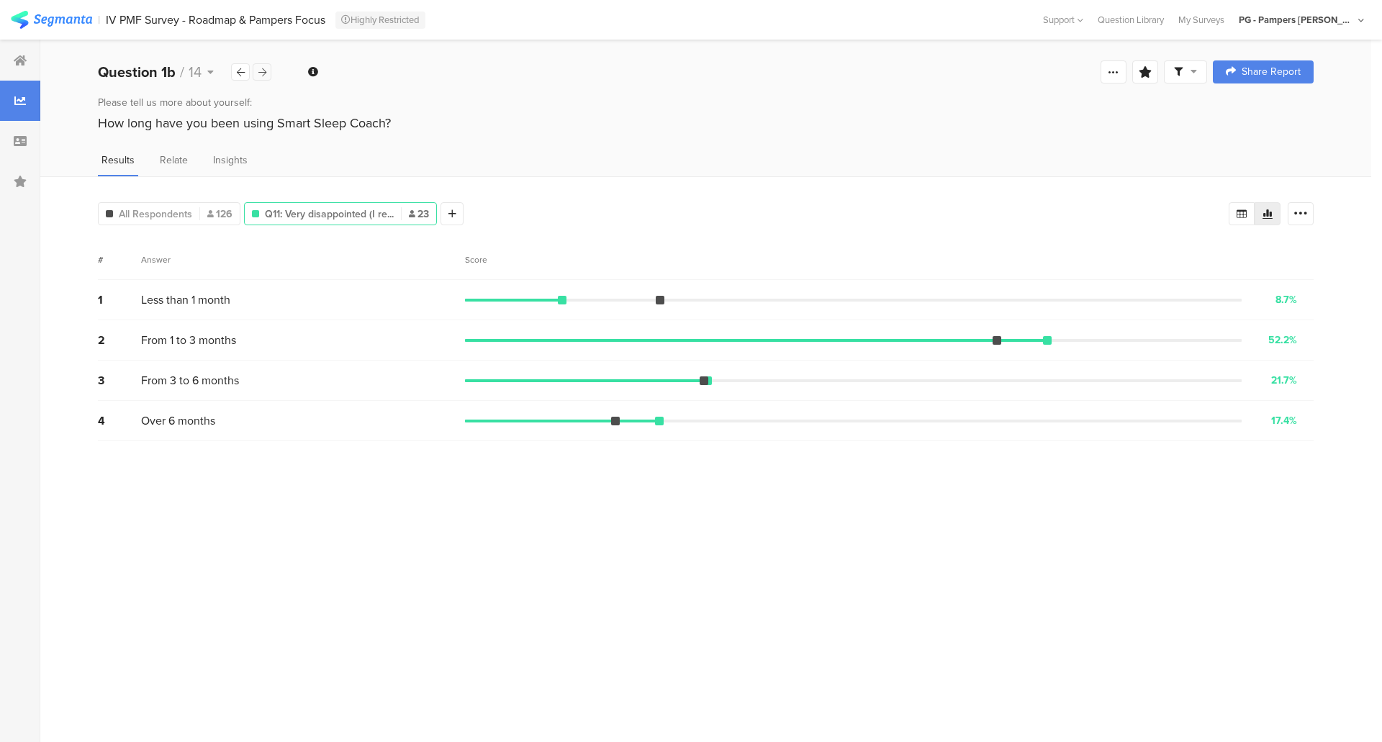
click at [263, 76] on icon at bounding box center [262, 72] width 8 height 9
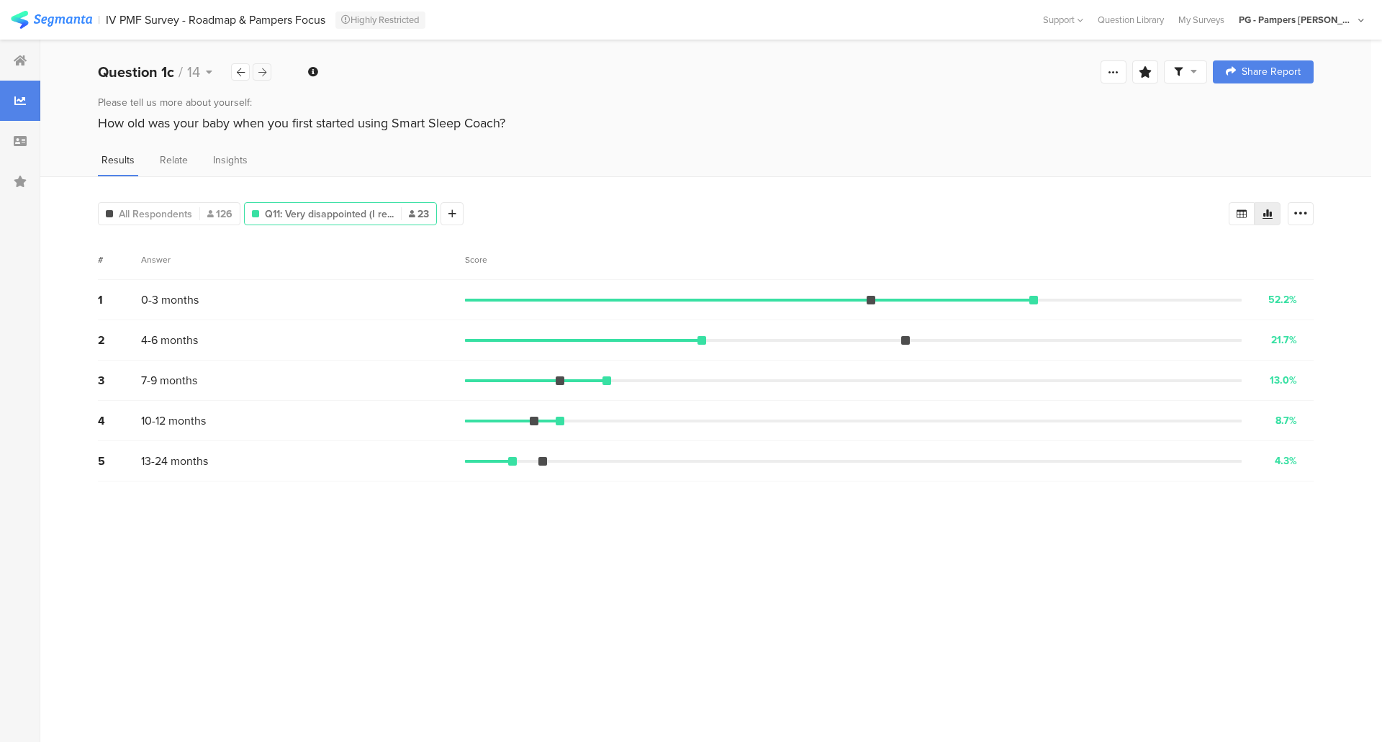
click at [263, 76] on icon at bounding box center [262, 72] width 8 height 9
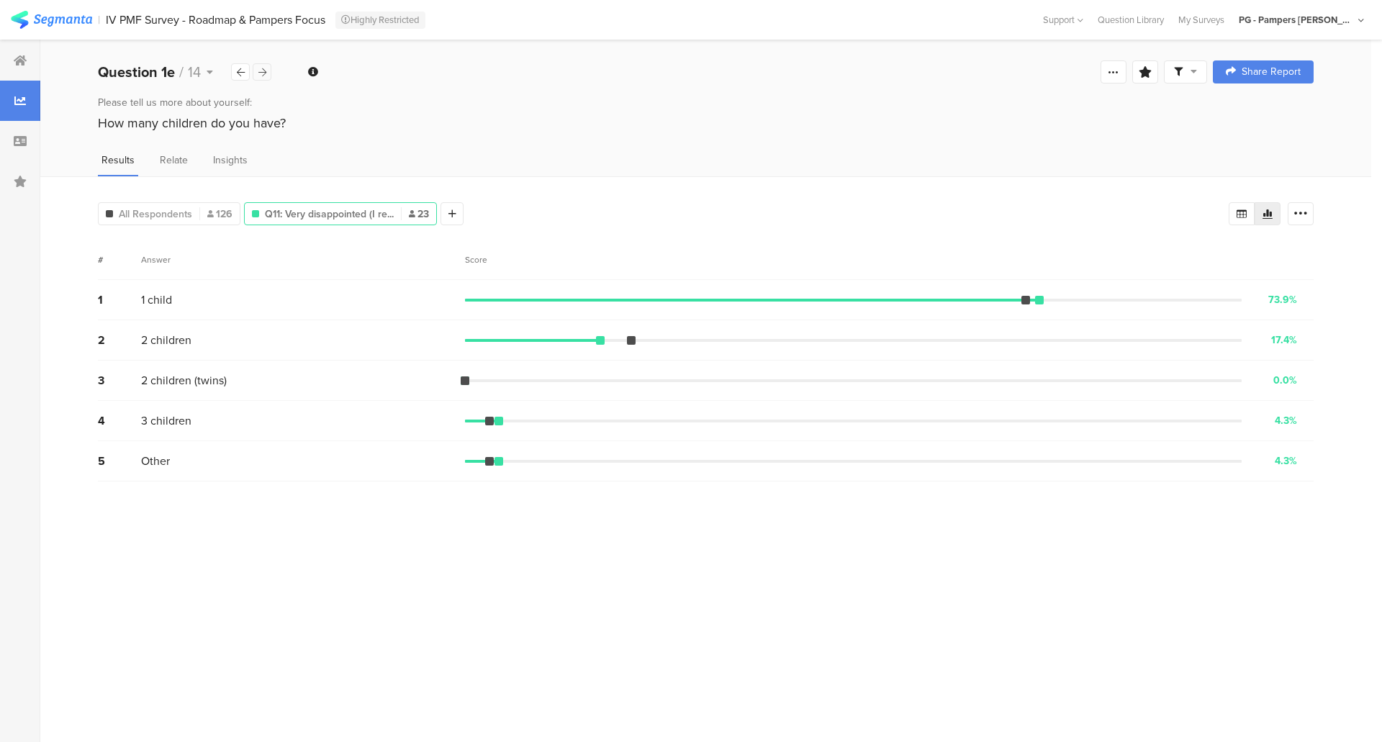
click at [263, 76] on icon at bounding box center [262, 72] width 8 height 9
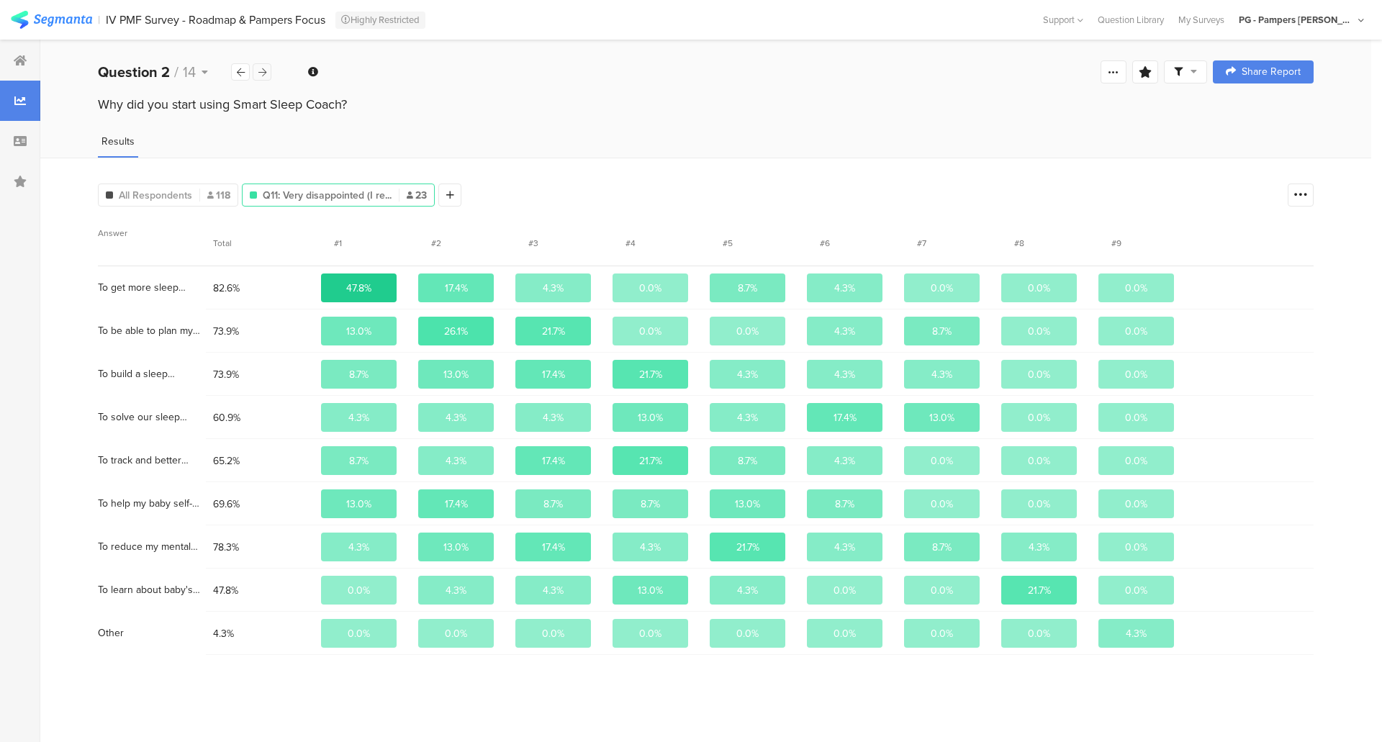
click at [263, 76] on icon at bounding box center [262, 72] width 8 height 9
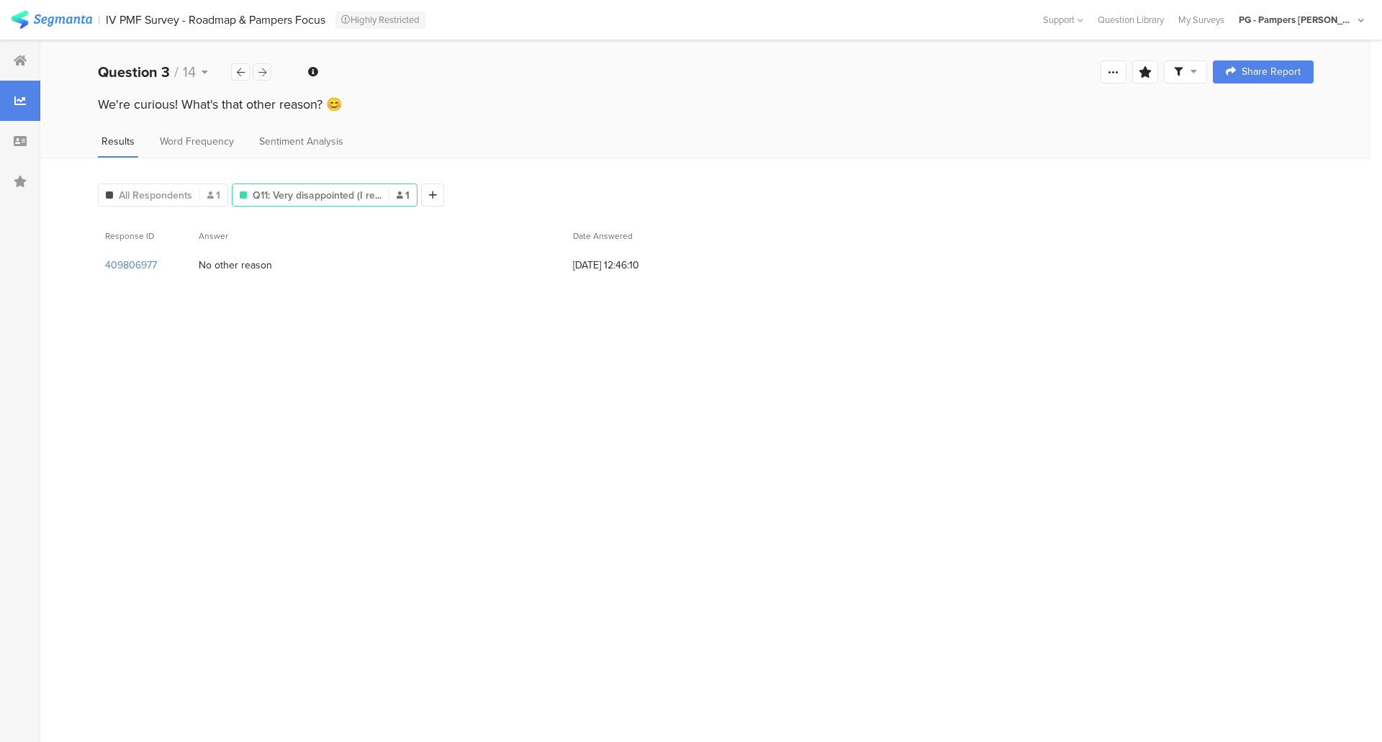
click at [263, 76] on icon at bounding box center [262, 72] width 8 height 9
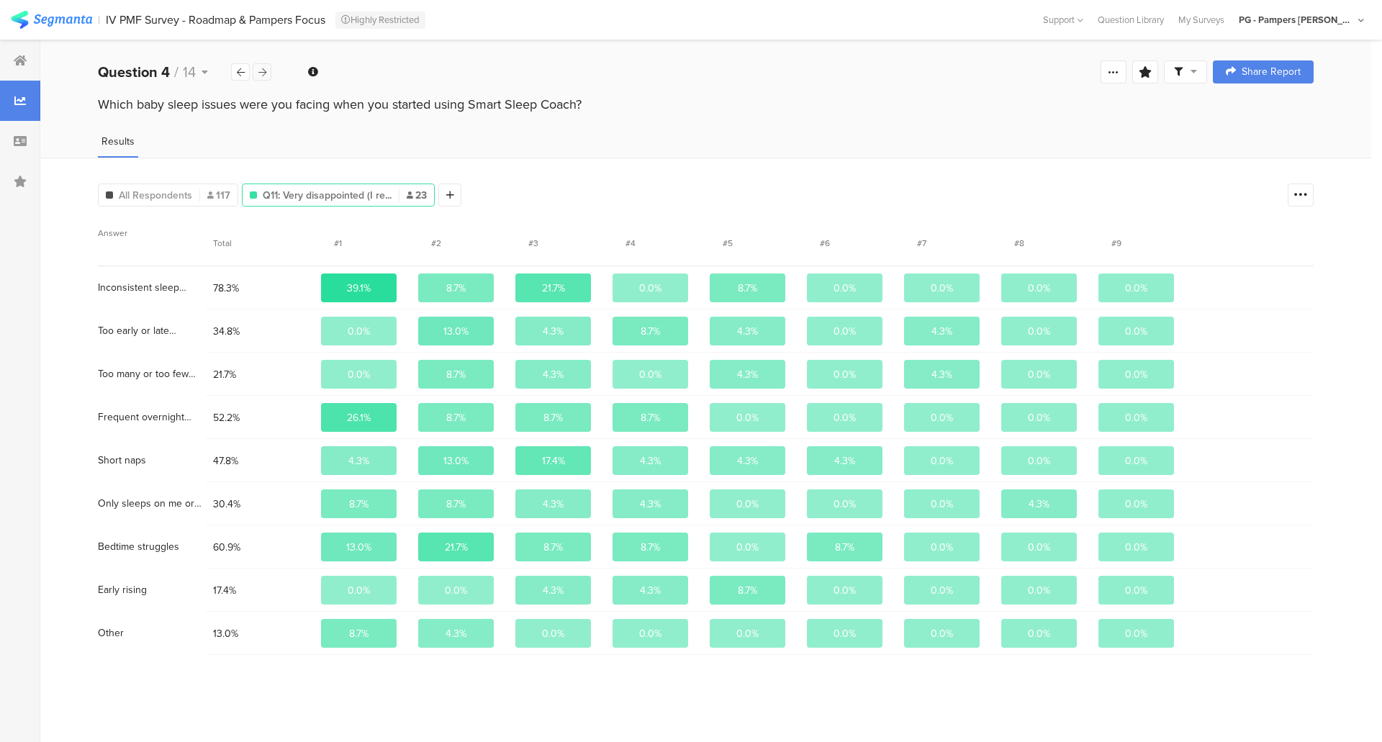
click at [263, 76] on icon at bounding box center [262, 72] width 8 height 9
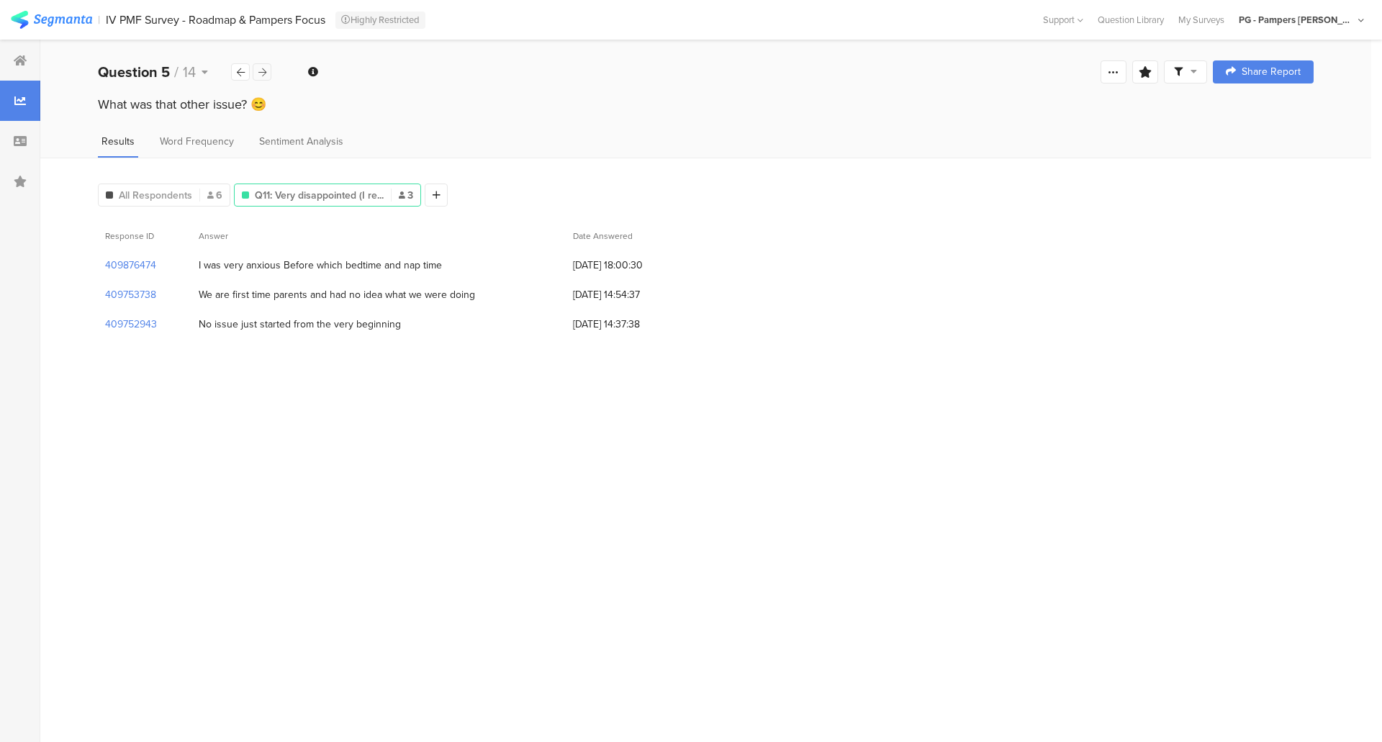
click at [263, 76] on icon at bounding box center [262, 72] width 8 height 9
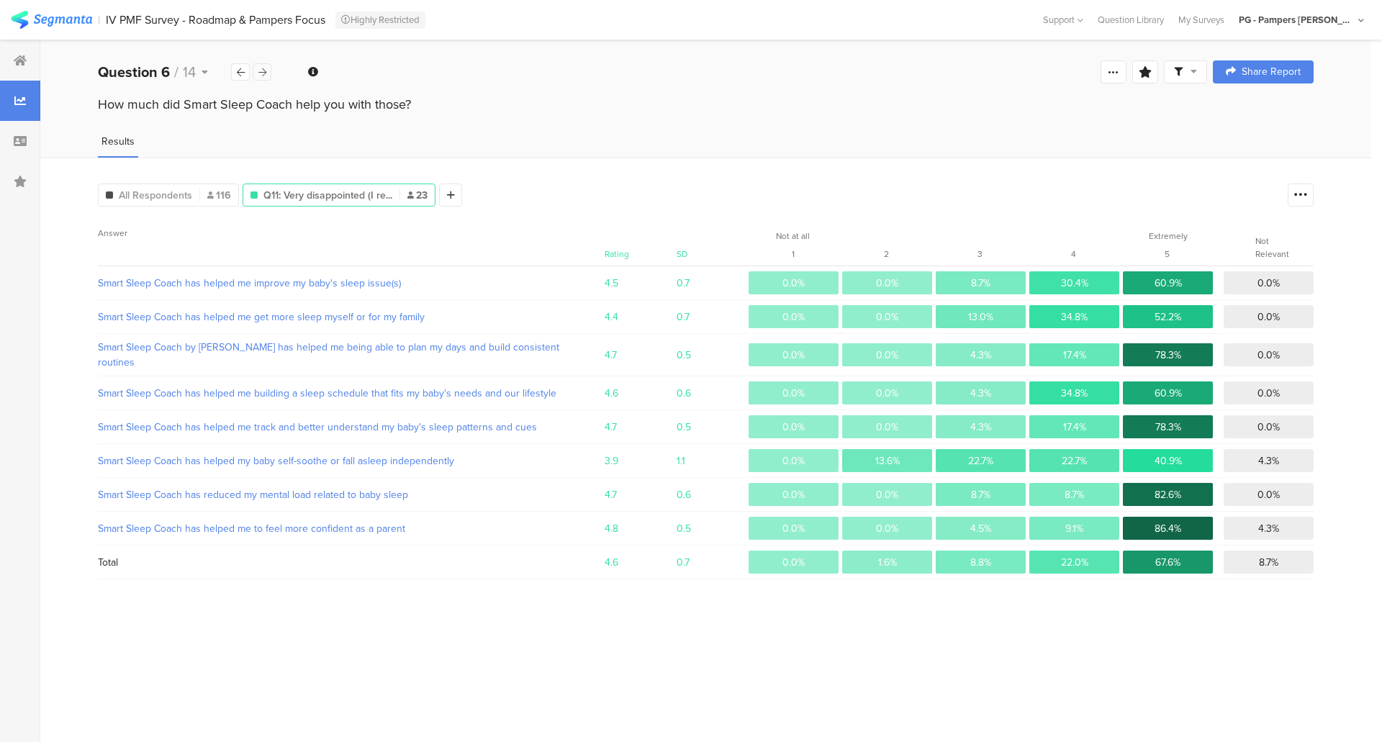
click at [263, 76] on icon at bounding box center [262, 72] width 8 height 9
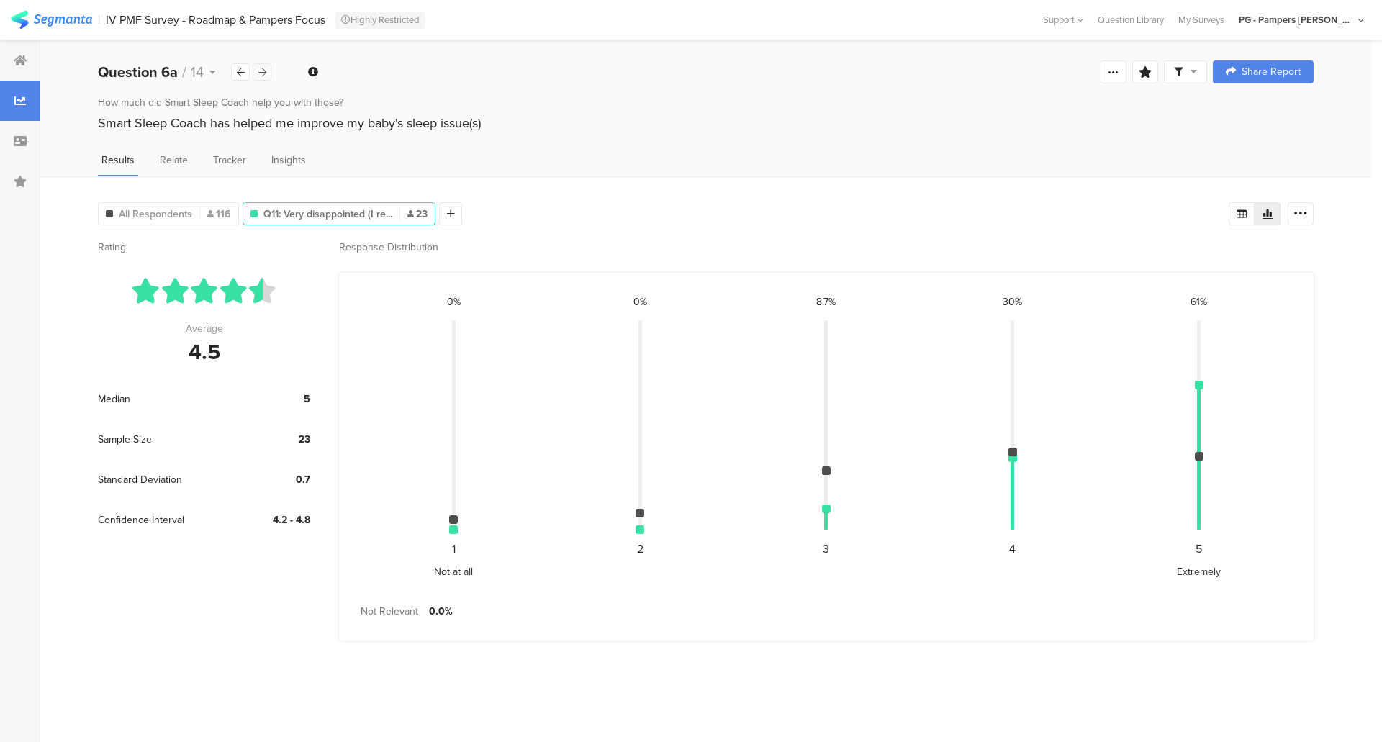
click at [263, 76] on icon at bounding box center [262, 72] width 8 height 9
click at [231, 78] on div at bounding box center [240, 71] width 19 height 17
click at [147, 214] on span "All Respondents" at bounding box center [155, 214] width 73 height 15
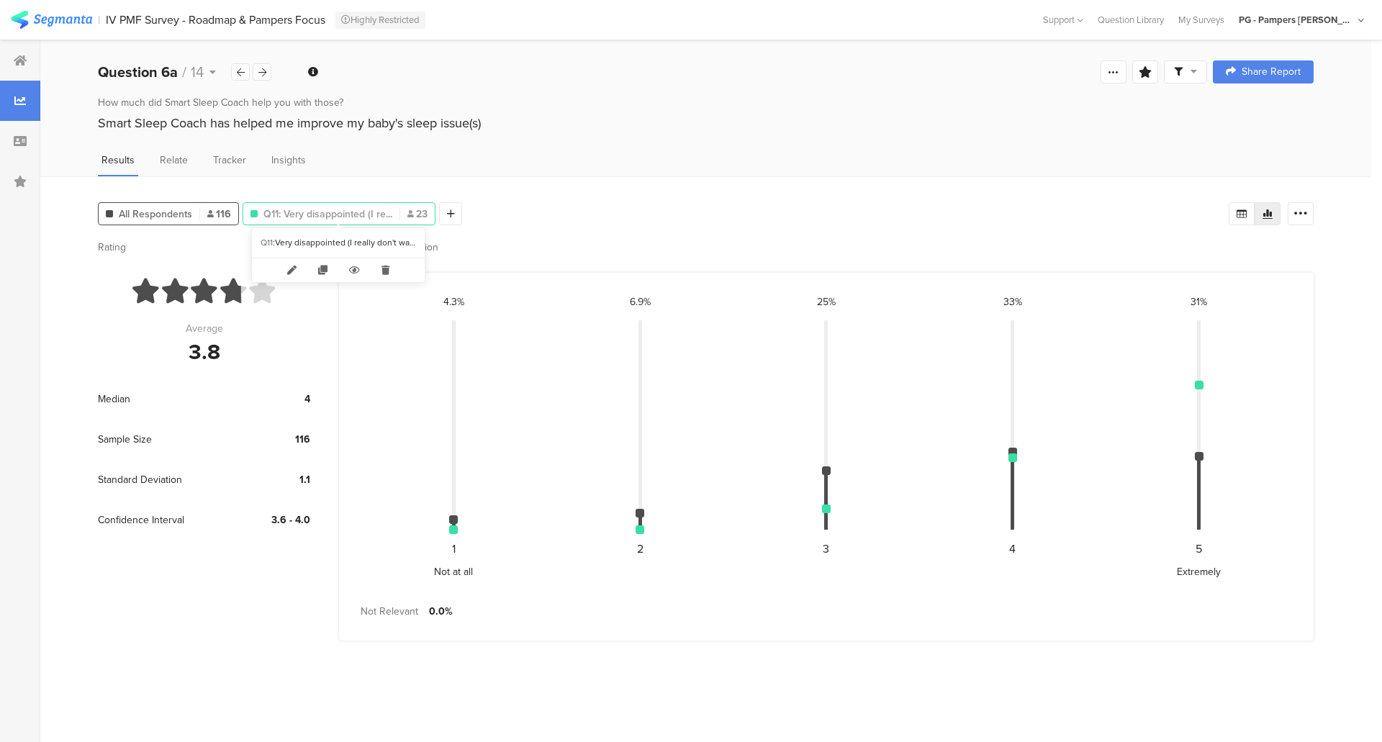
click at [331, 210] on span "Q11: Very disappointed (I re..." at bounding box center [327, 214] width 129 height 15
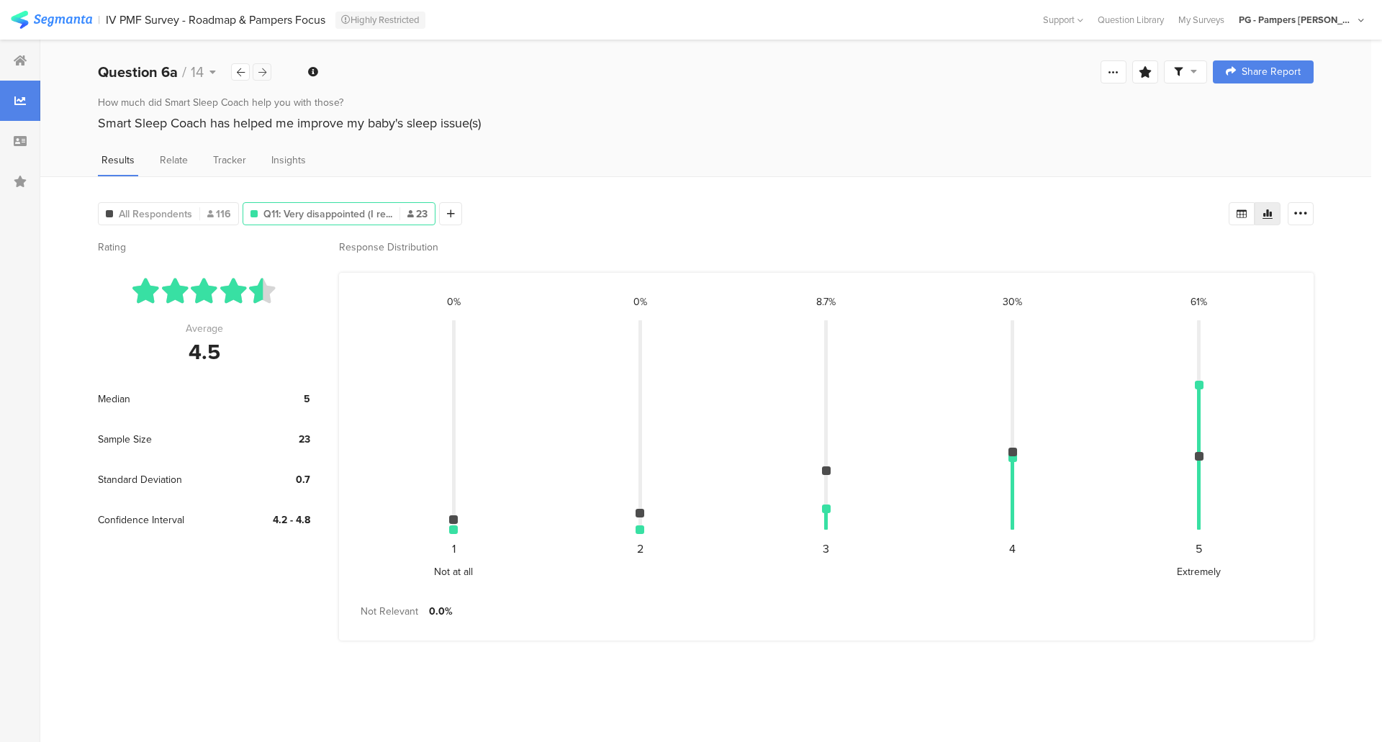
click at [265, 74] on icon at bounding box center [262, 72] width 8 height 9
click at [265, 71] on icon at bounding box center [262, 72] width 8 height 9
click at [238, 71] on icon at bounding box center [241, 72] width 8 height 9
click at [172, 212] on span "All Respondents" at bounding box center [155, 214] width 73 height 15
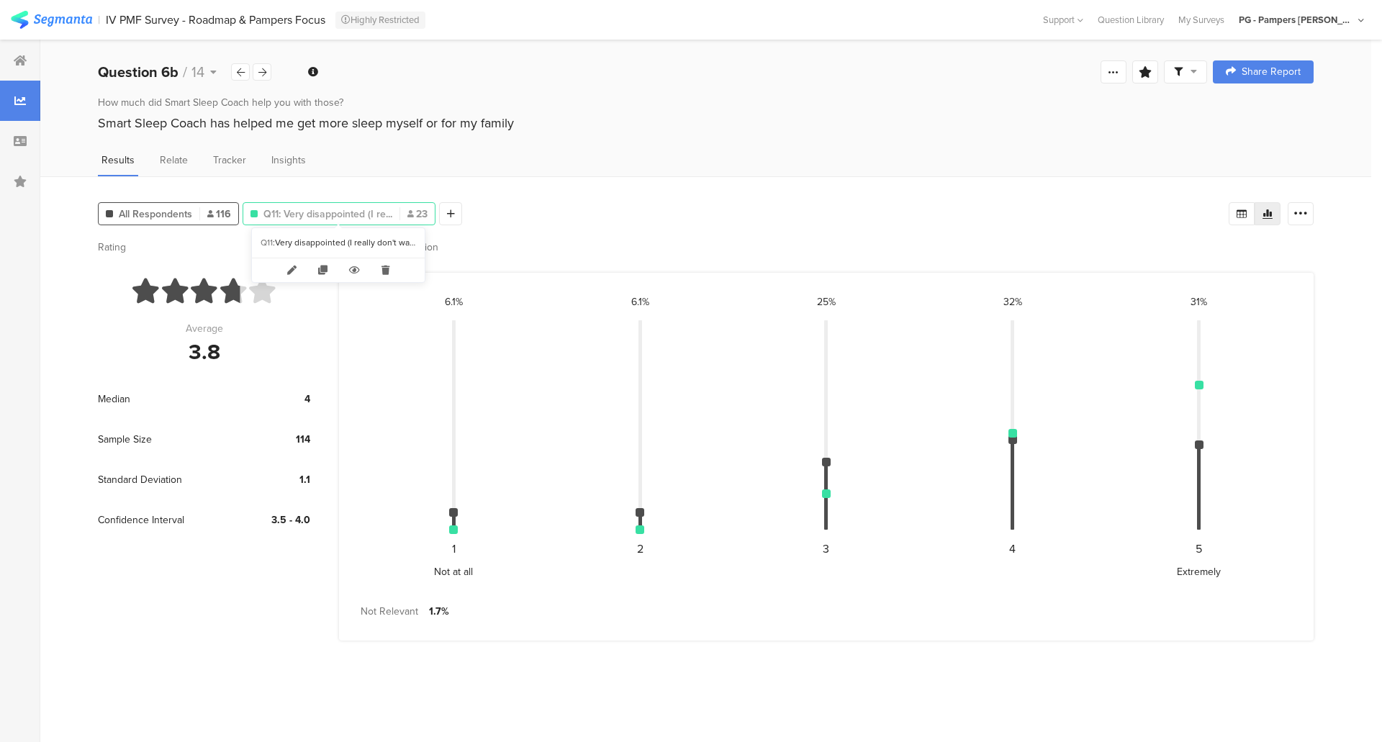
click at [328, 212] on span "Q11: Very disappointed (I re..." at bounding box center [327, 214] width 129 height 15
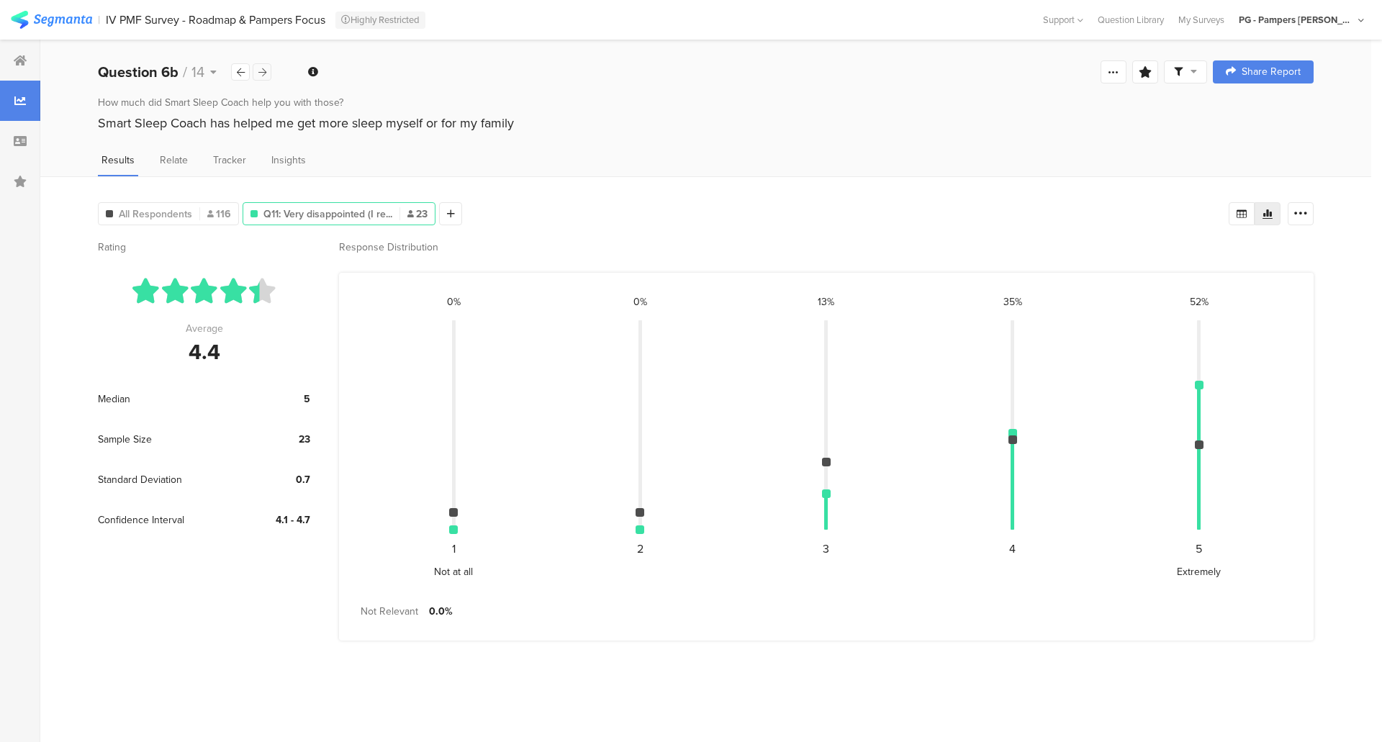
click at [267, 70] on div at bounding box center [262, 71] width 19 height 17
click at [187, 212] on span "All Respondents" at bounding box center [155, 214] width 73 height 15
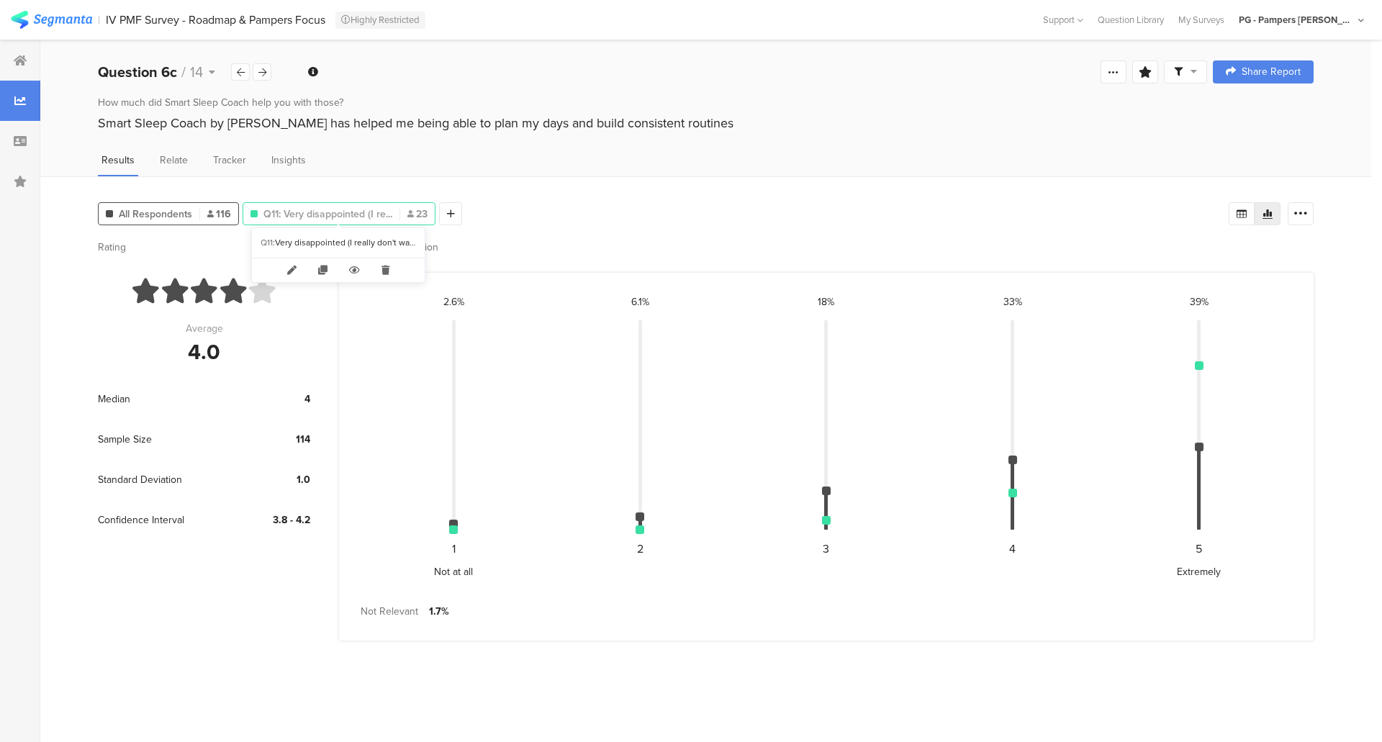
click at [323, 214] on span "Q11: Very disappointed (I re..." at bounding box center [327, 214] width 129 height 15
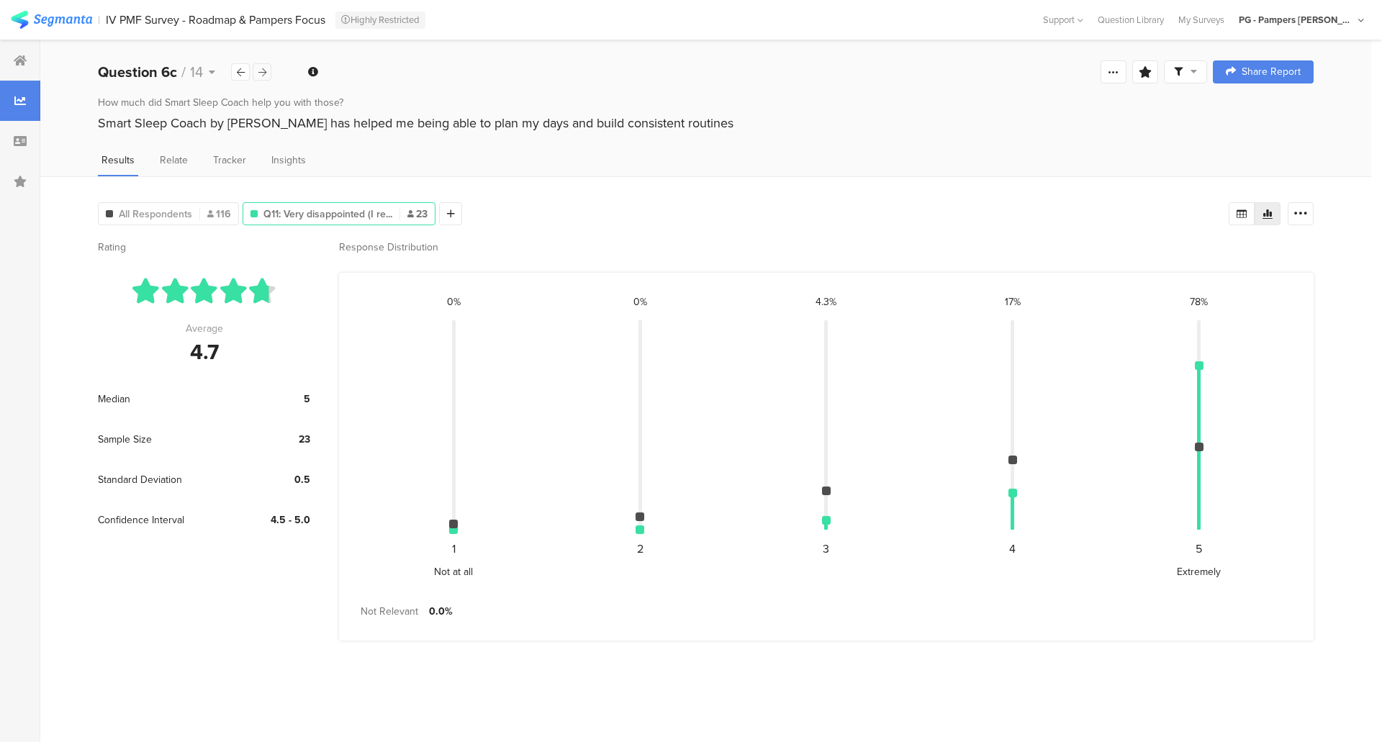
click at [262, 73] on icon at bounding box center [262, 72] width 8 height 9
click at [186, 218] on span "All Respondents" at bounding box center [155, 214] width 73 height 15
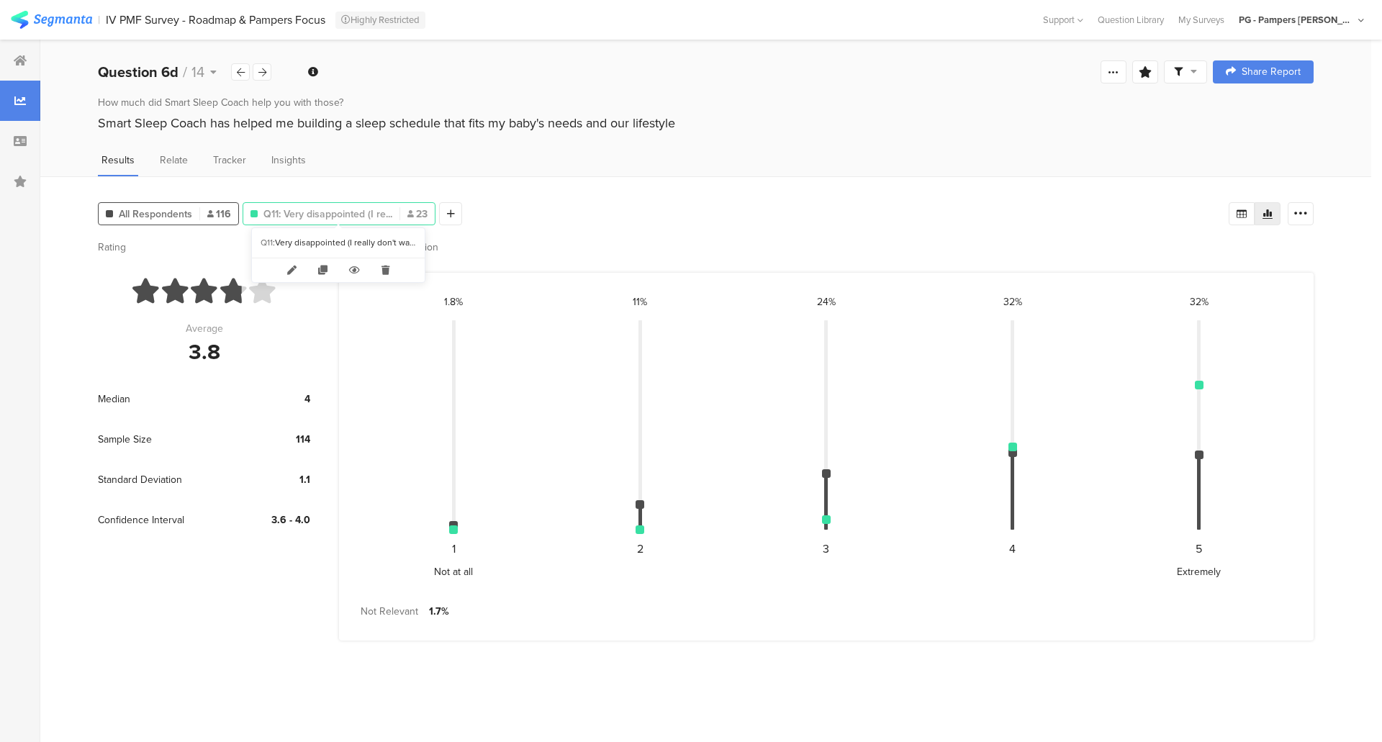
click at [296, 214] on span "Q11: Very disappointed (I re..." at bounding box center [327, 214] width 129 height 15
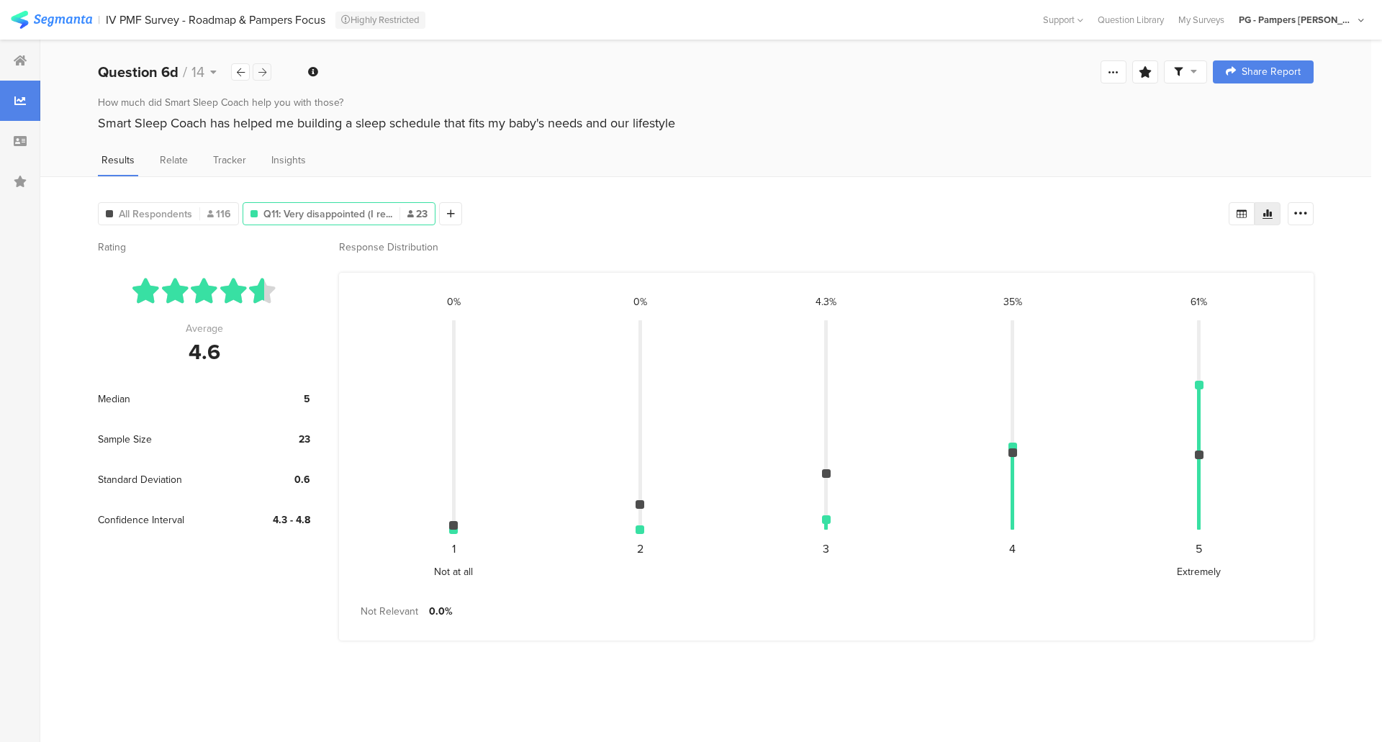
click at [265, 69] on icon at bounding box center [262, 72] width 8 height 9
click at [154, 217] on span "All Respondents" at bounding box center [155, 214] width 73 height 15
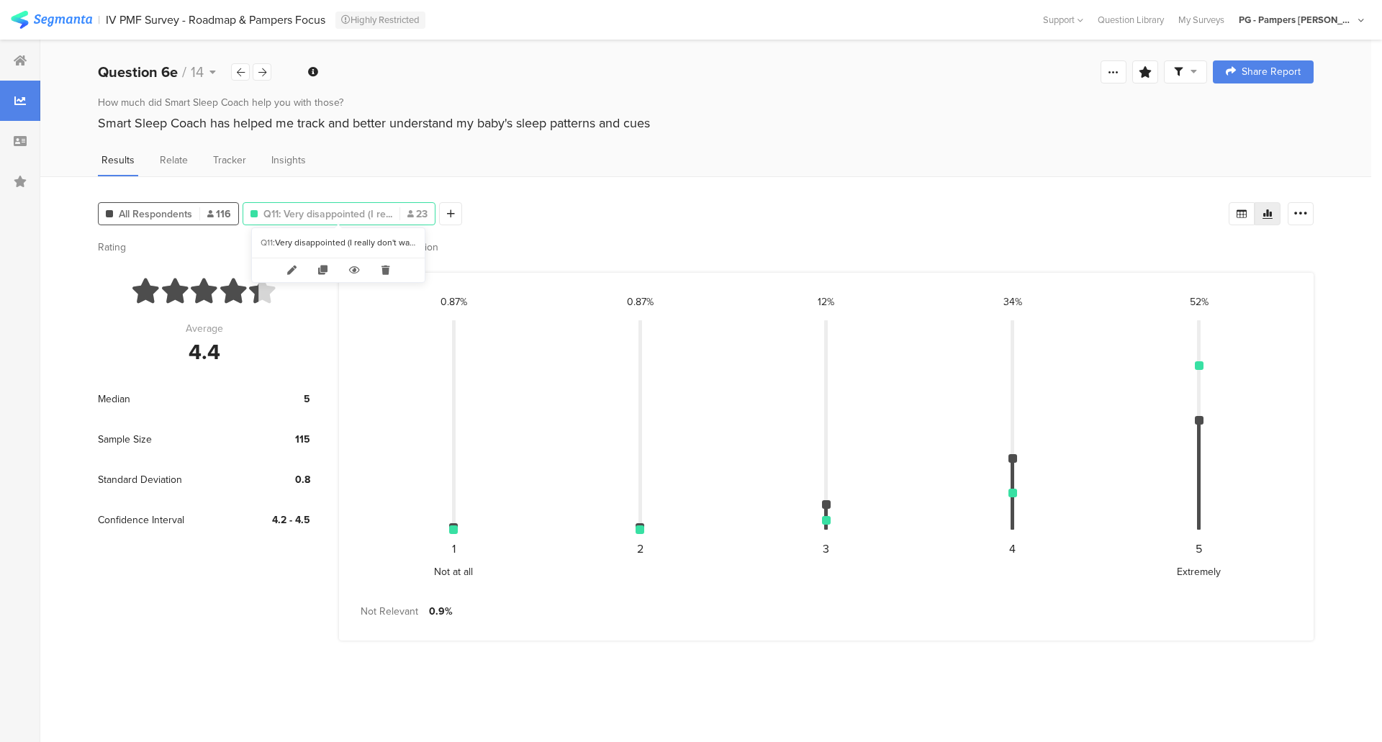
click at [300, 216] on span "Q11: Very disappointed (I re..." at bounding box center [327, 214] width 129 height 15
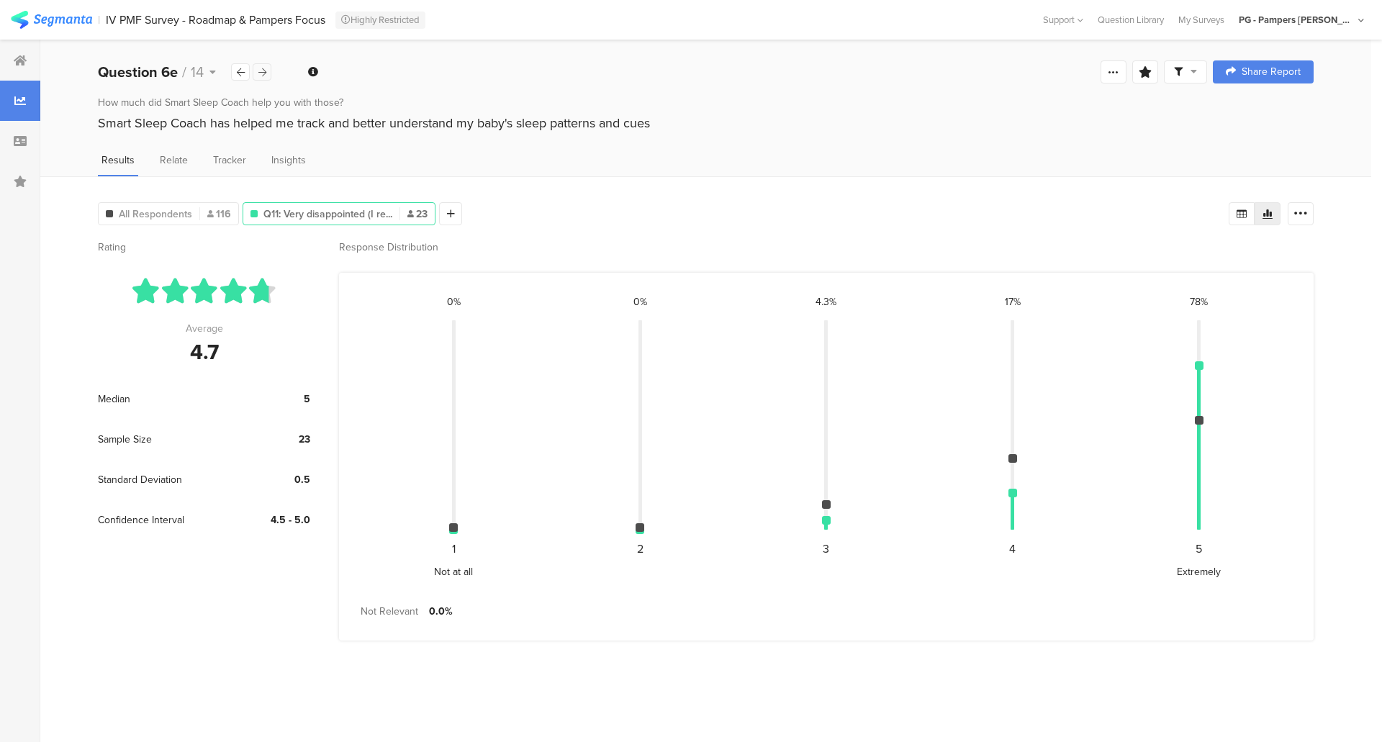
click at [261, 72] on icon at bounding box center [262, 72] width 8 height 9
click at [168, 220] on div "All Respondents 116" at bounding box center [168, 213] width 141 height 23
click at [186, 212] on span "All Respondents" at bounding box center [155, 214] width 73 height 15
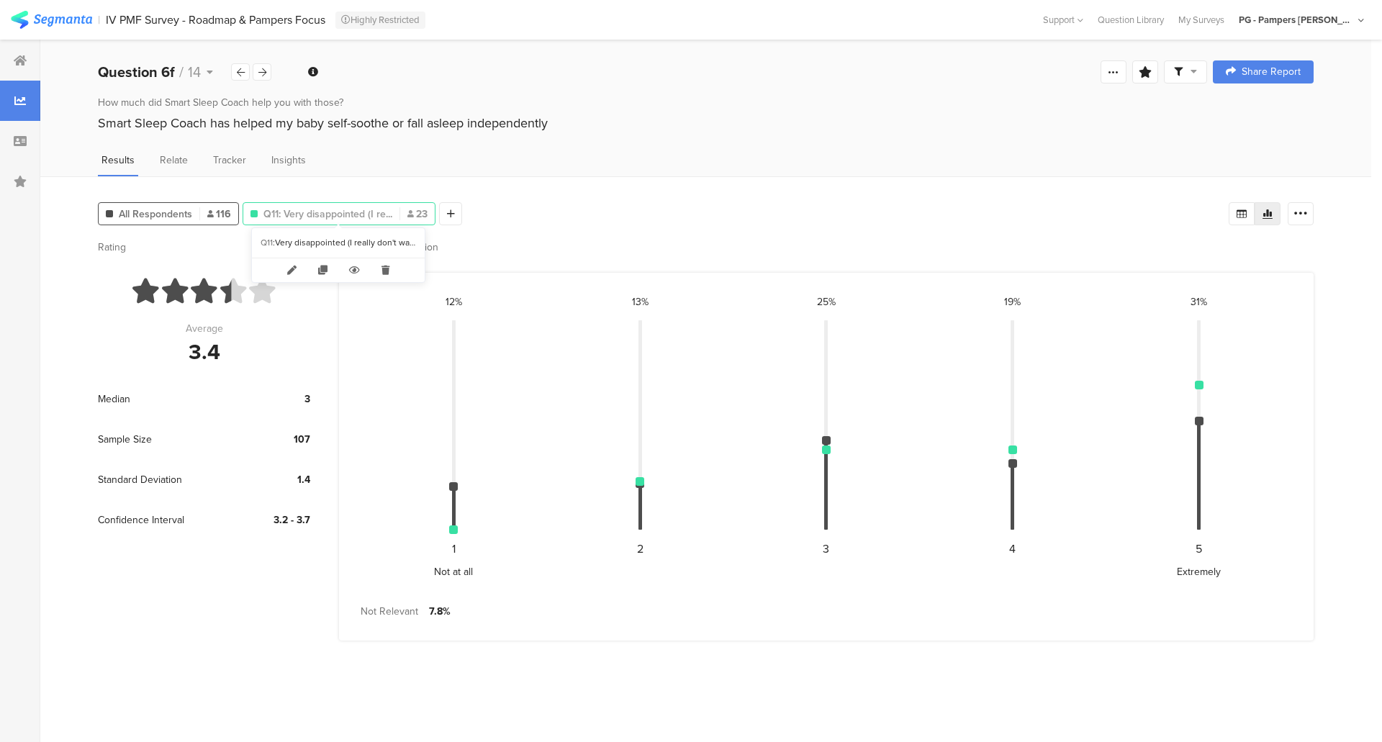
click at [304, 210] on span "Q11: Very disappointed (I re..." at bounding box center [327, 214] width 129 height 15
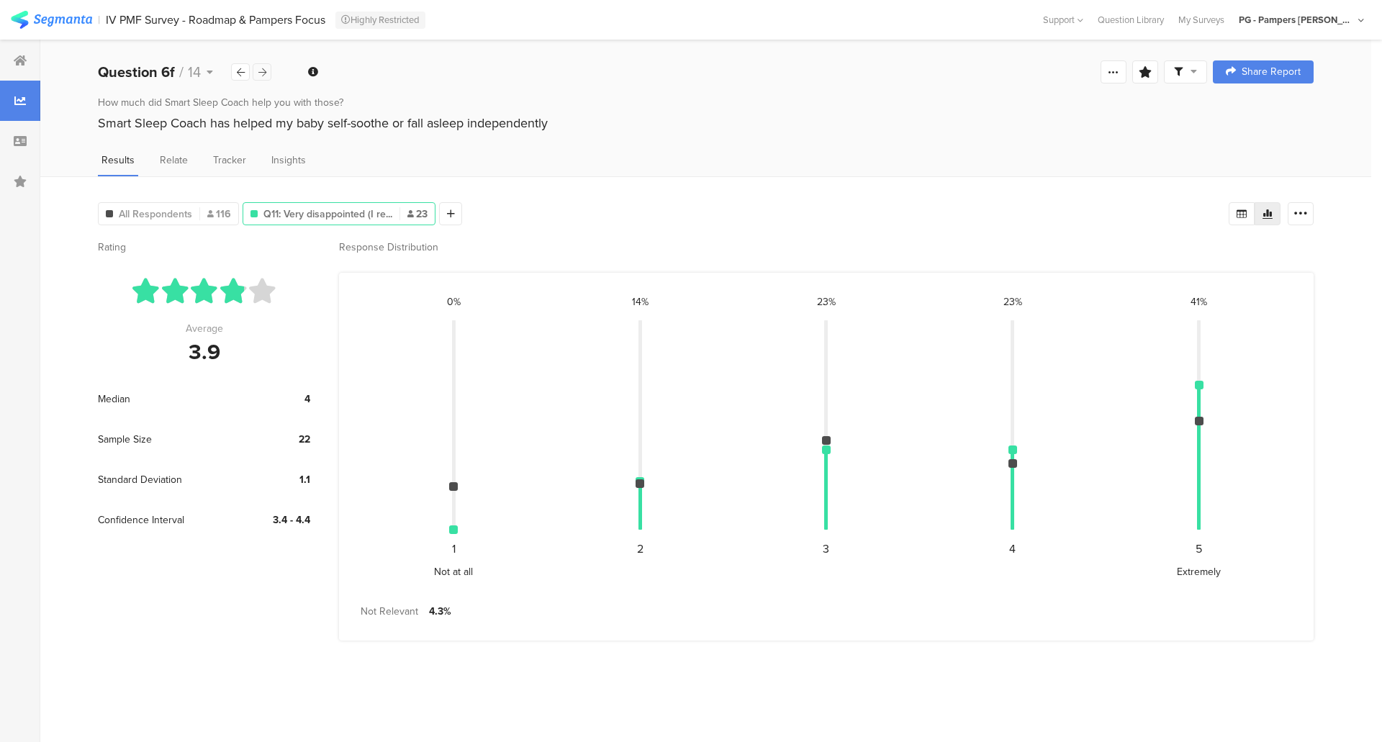
click at [266, 76] on icon at bounding box center [262, 72] width 8 height 9
click at [185, 212] on span "All Respondents" at bounding box center [155, 214] width 73 height 15
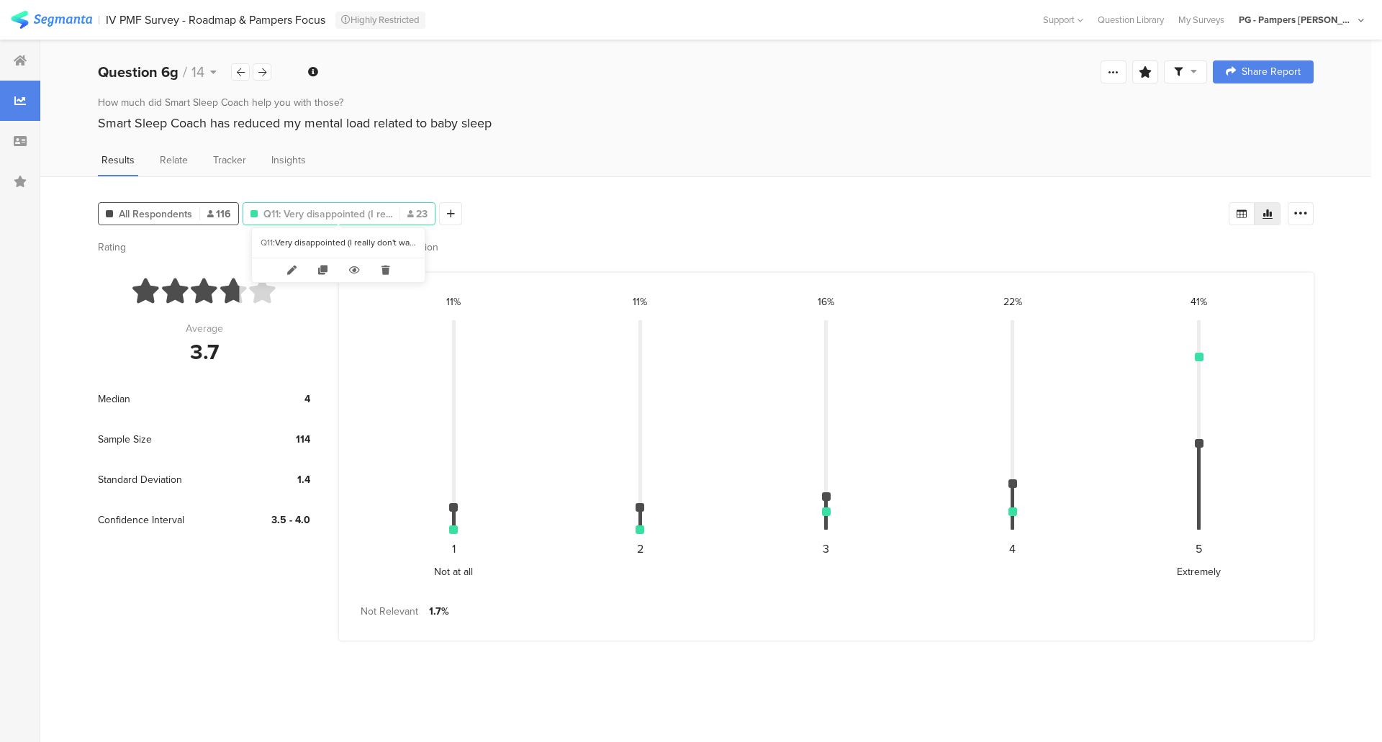
click at [301, 211] on span "Q11: Very disappointed (I re..." at bounding box center [327, 214] width 129 height 15
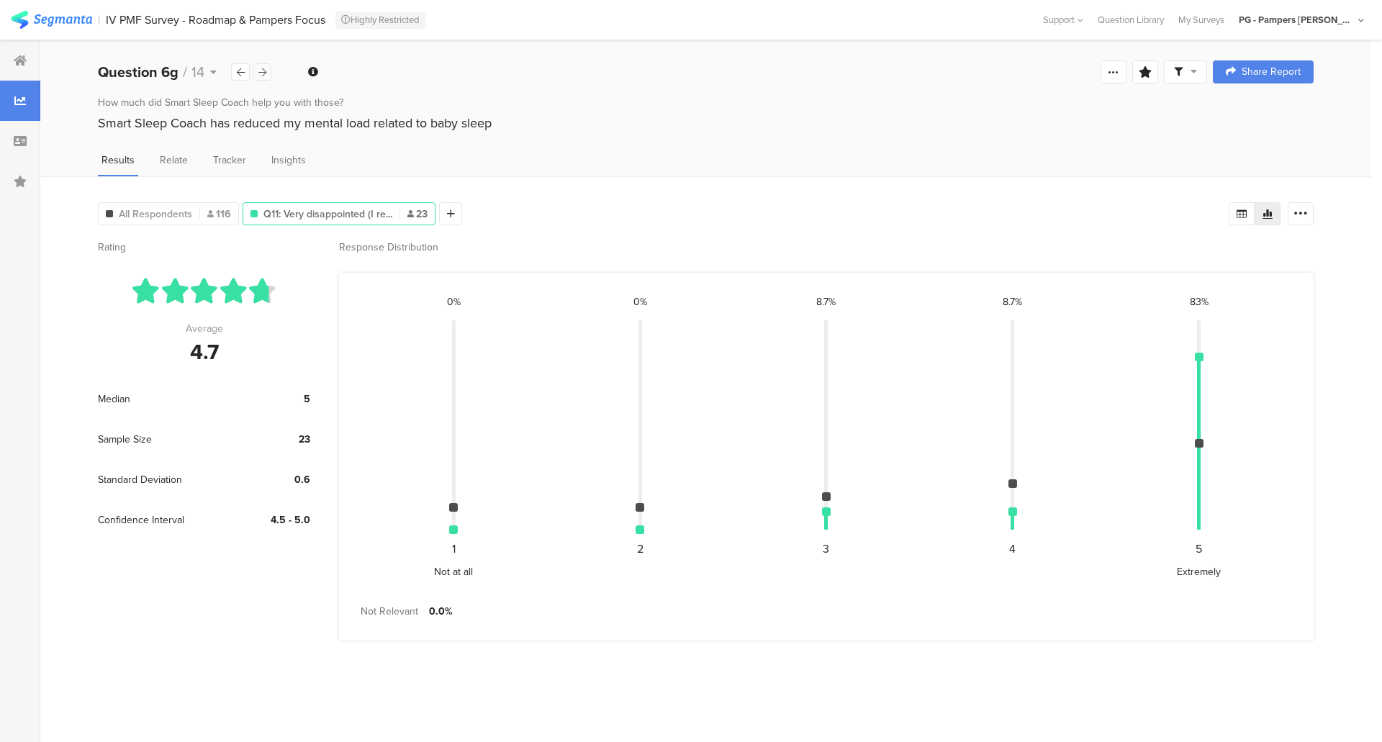
click at [259, 73] on icon at bounding box center [262, 72] width 8 height 9
click at [144, 212] on span "All Respondents" at bounding box center [155, 214] width 73 height 15
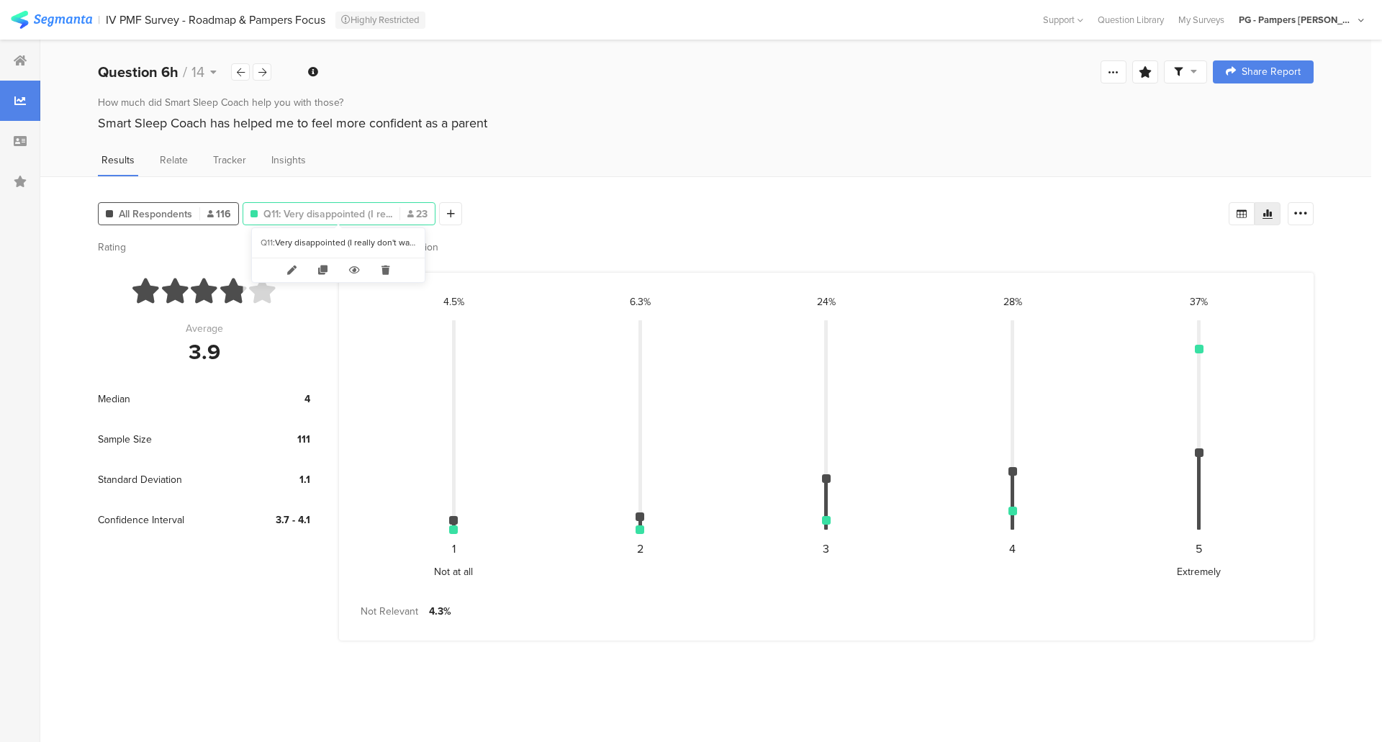
click at [294, 212] on span "Q11: Very disappointed (I re..." at bounding box center [327, 214] width 129 height 15
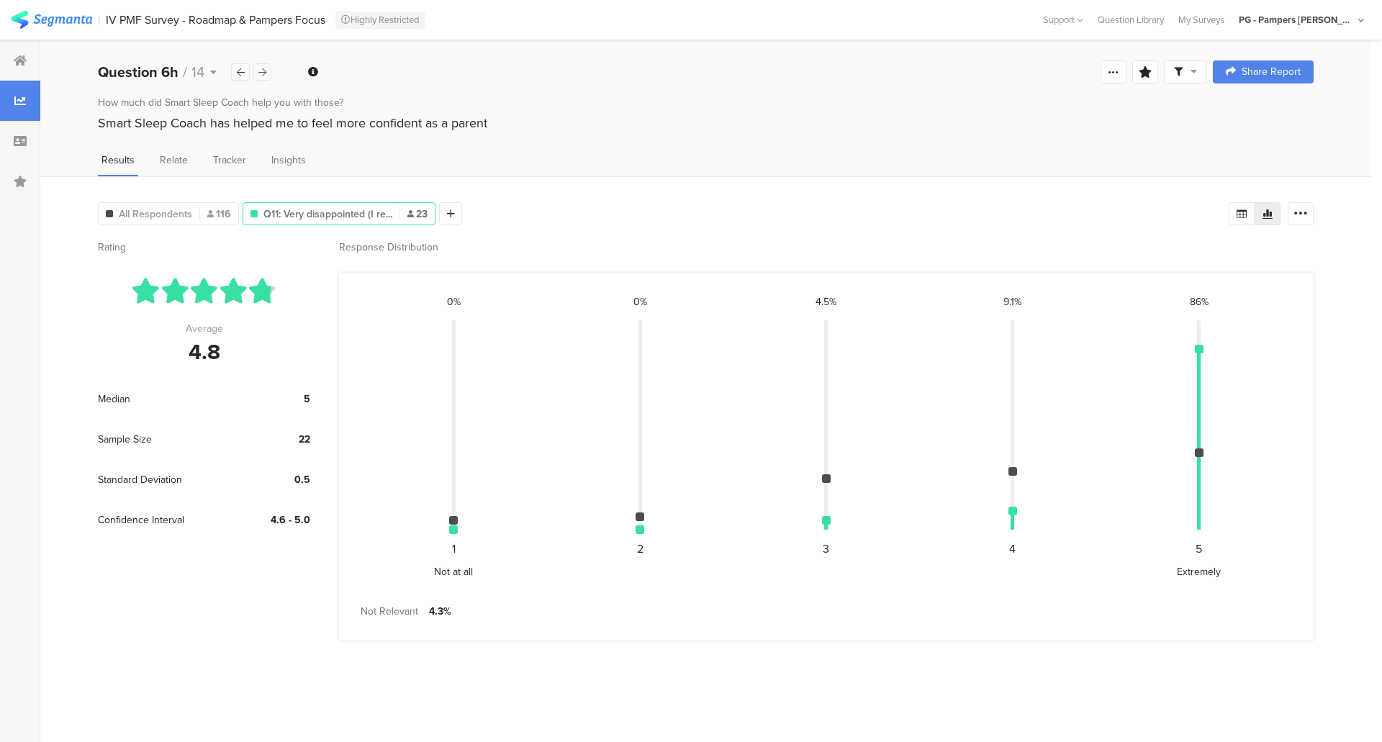
click at [263, 74] on icon at bounding box center [262, 72] width 8 height 9
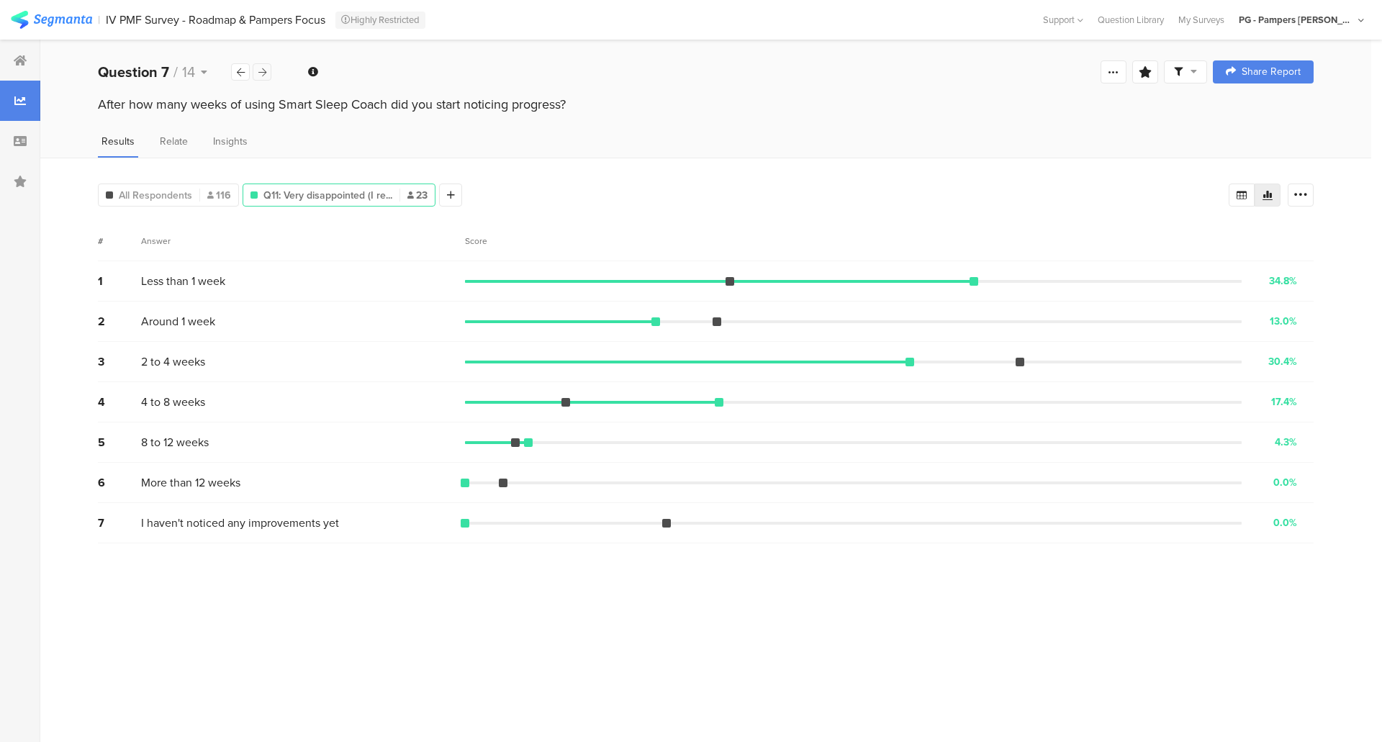
click at [263, 75] on icon at bounding box center [262, 72] width 8 height 9
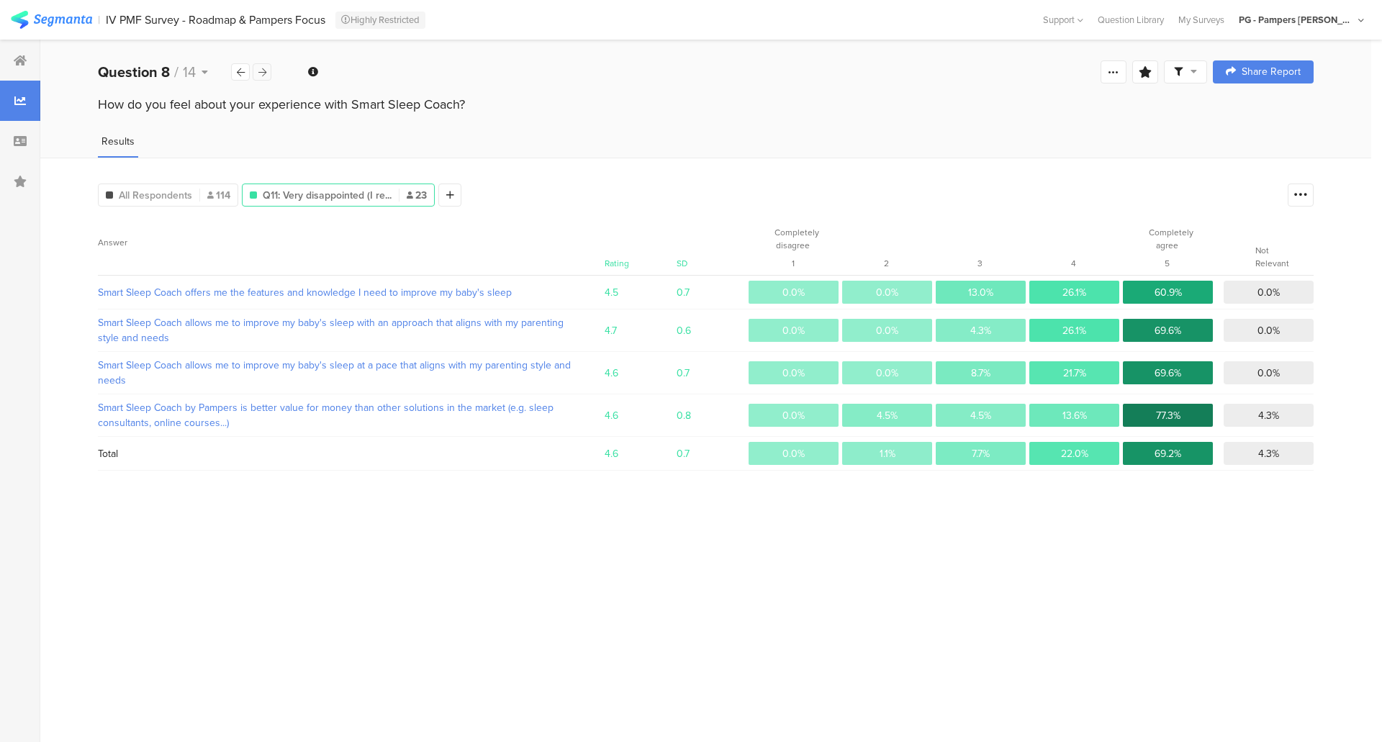
click at [263, 75] on icon at bounding box center [262, 72] width 8 height 9
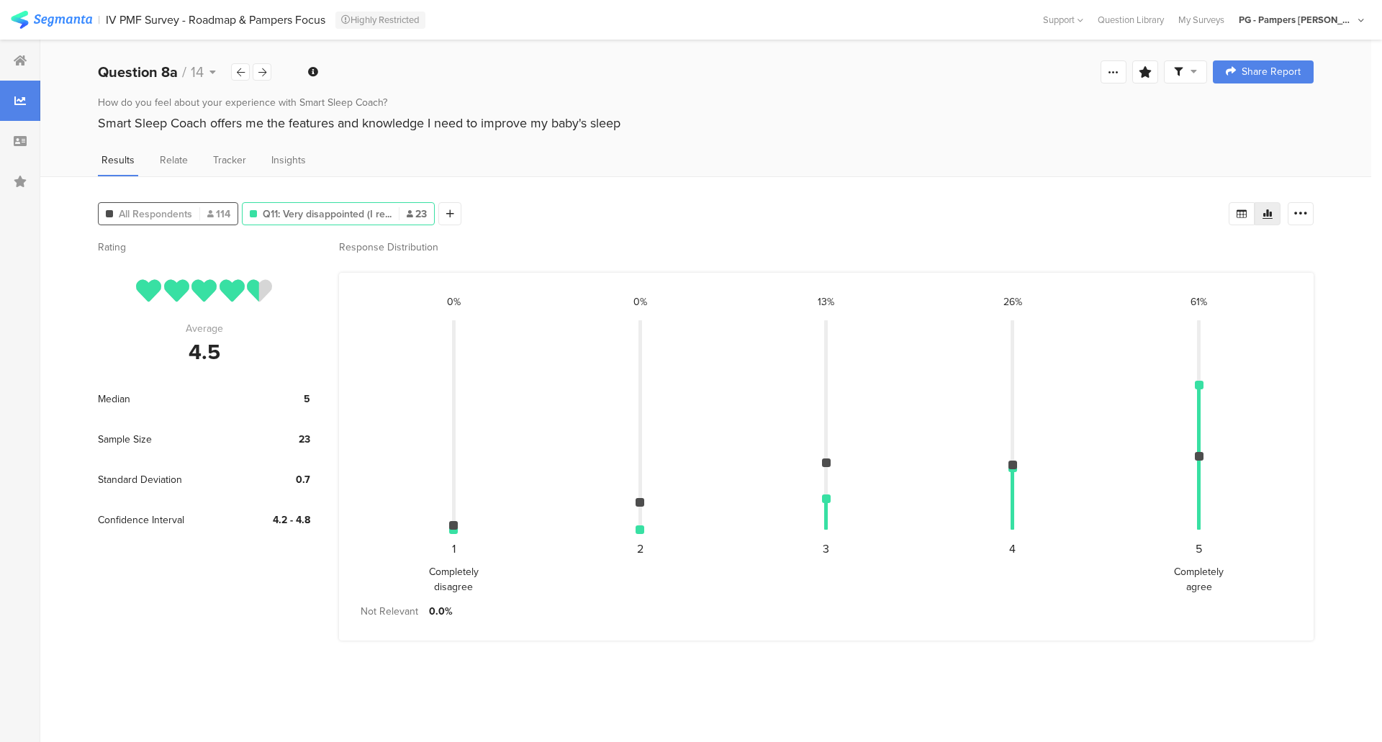
click at [150, 208] on span "All Respondents" at bounding box center [155, 214] width 73 height 15
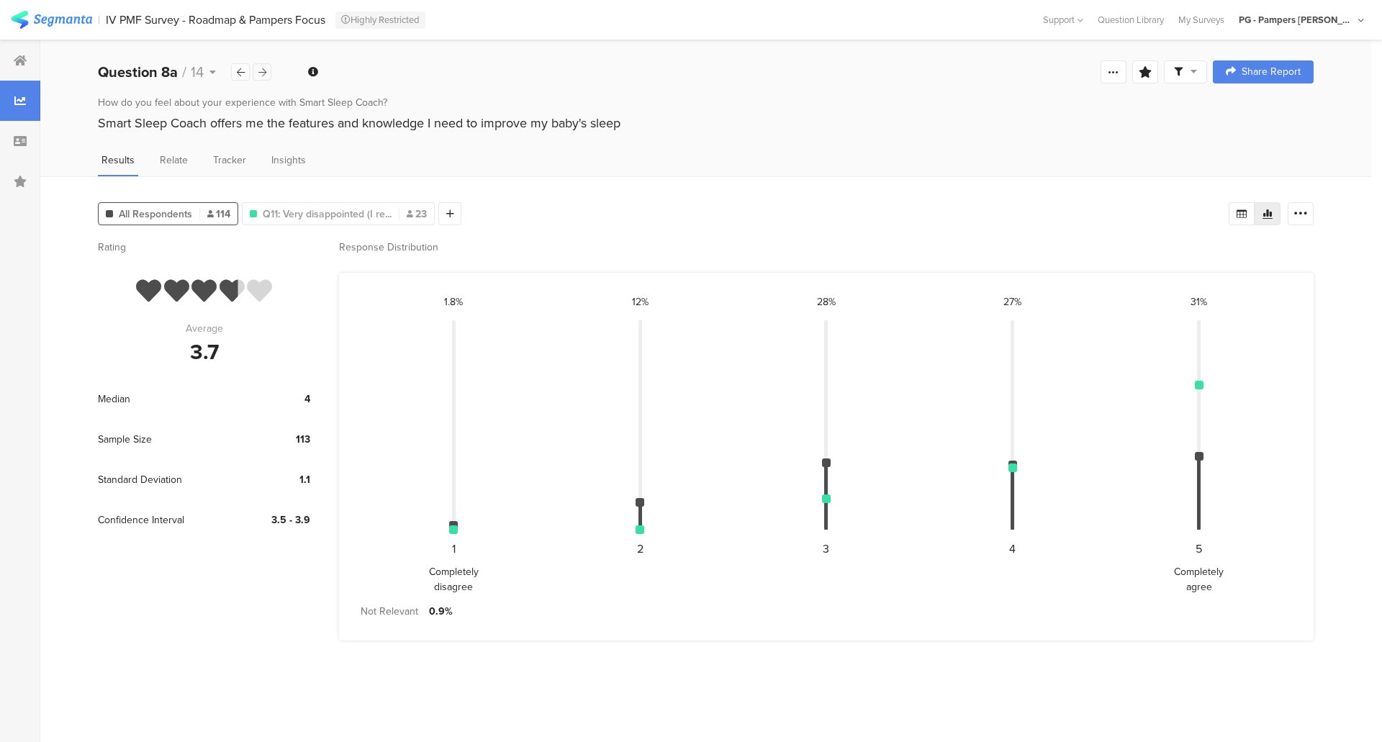
click at [260, 78] on div at bounding box center [262, 71] width 19 height 17
click at [316, 217] on span "Q11: Very disappointed (I re..." at bounding box center [327, 214] width 129 height 15
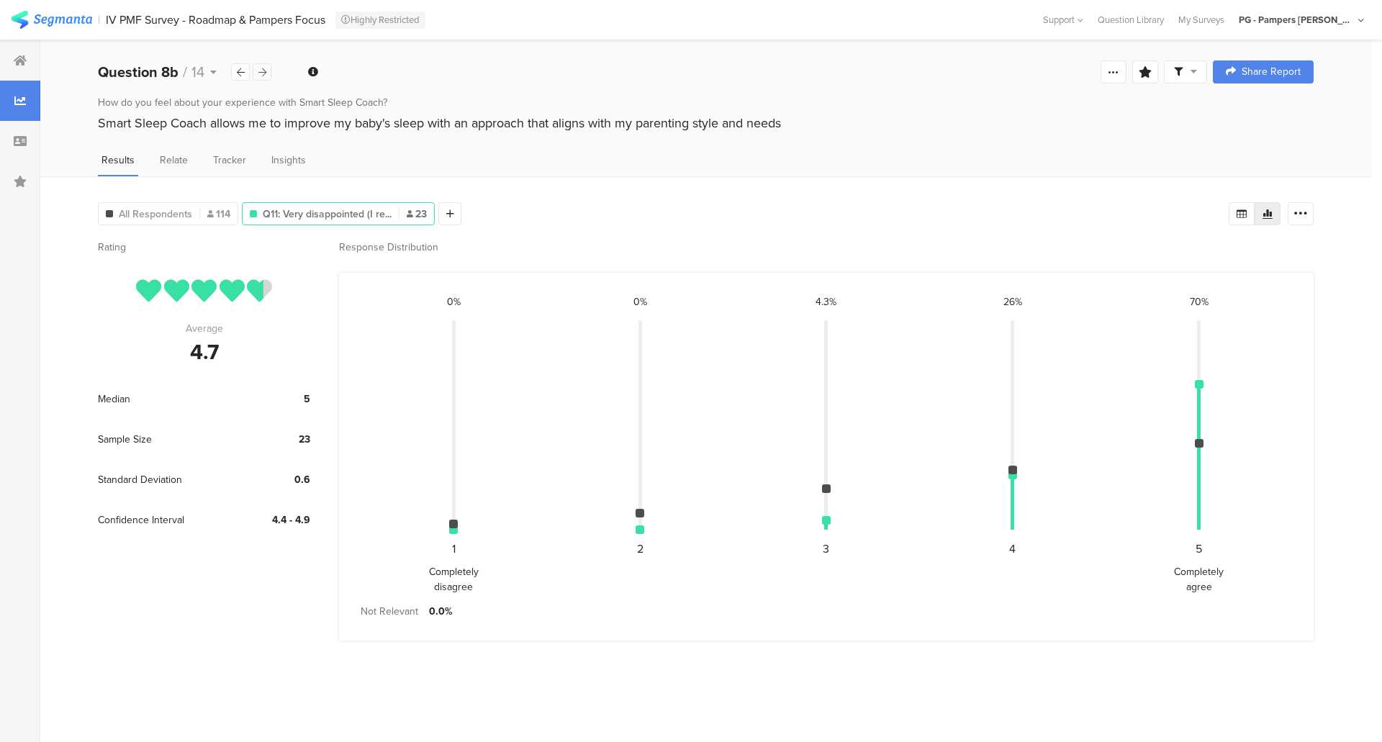
click at [261, 76] on icon at bounding box center [262, 72] width 8 height 9
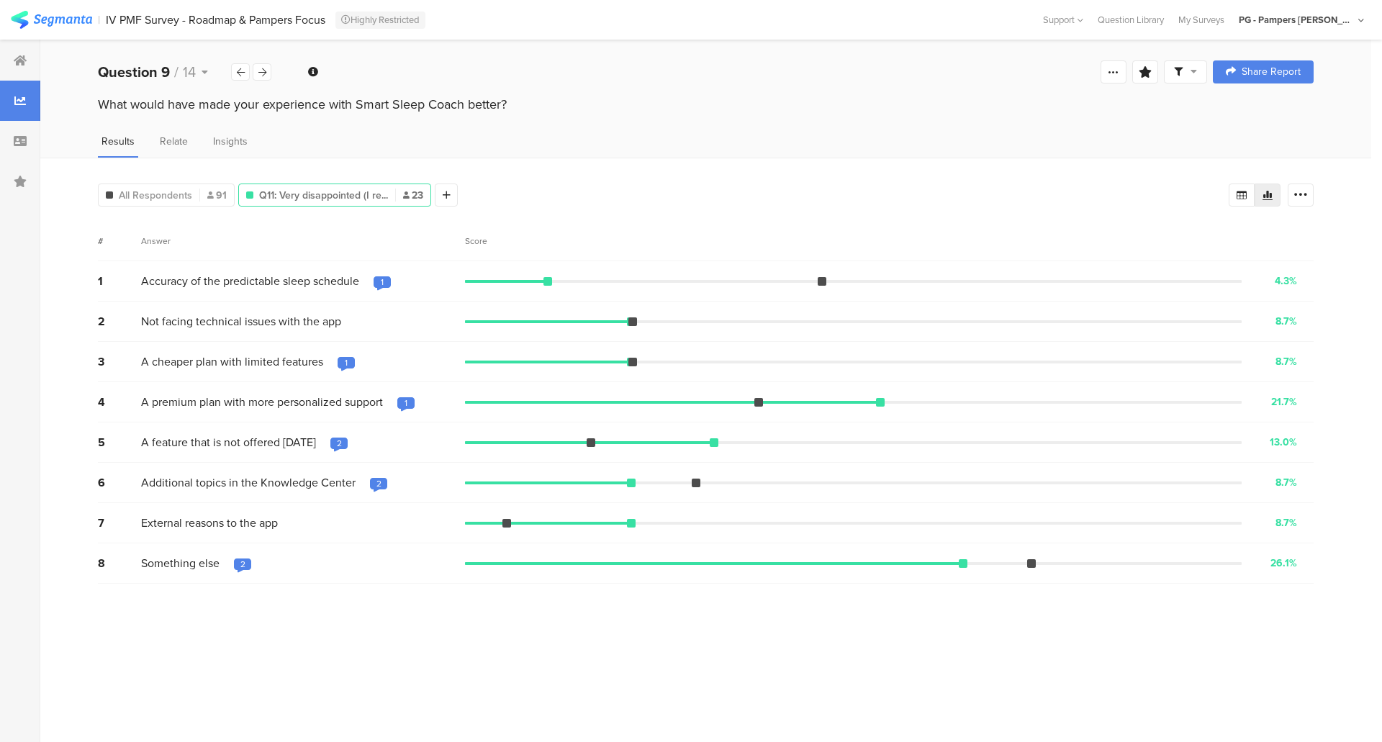
click at [240, 561] on div "2" at bounding box center [242, 564] width 5 height 12
click at [181, 622] on section "# Answer Score 1 Accuracy of the predictable sleep schedule Accuracy of the pre…" at bounding box center [705, 476] width 1215 height 510
click at [337, 443] on div "2" at bounding box center [339, 444] width 5 height 12
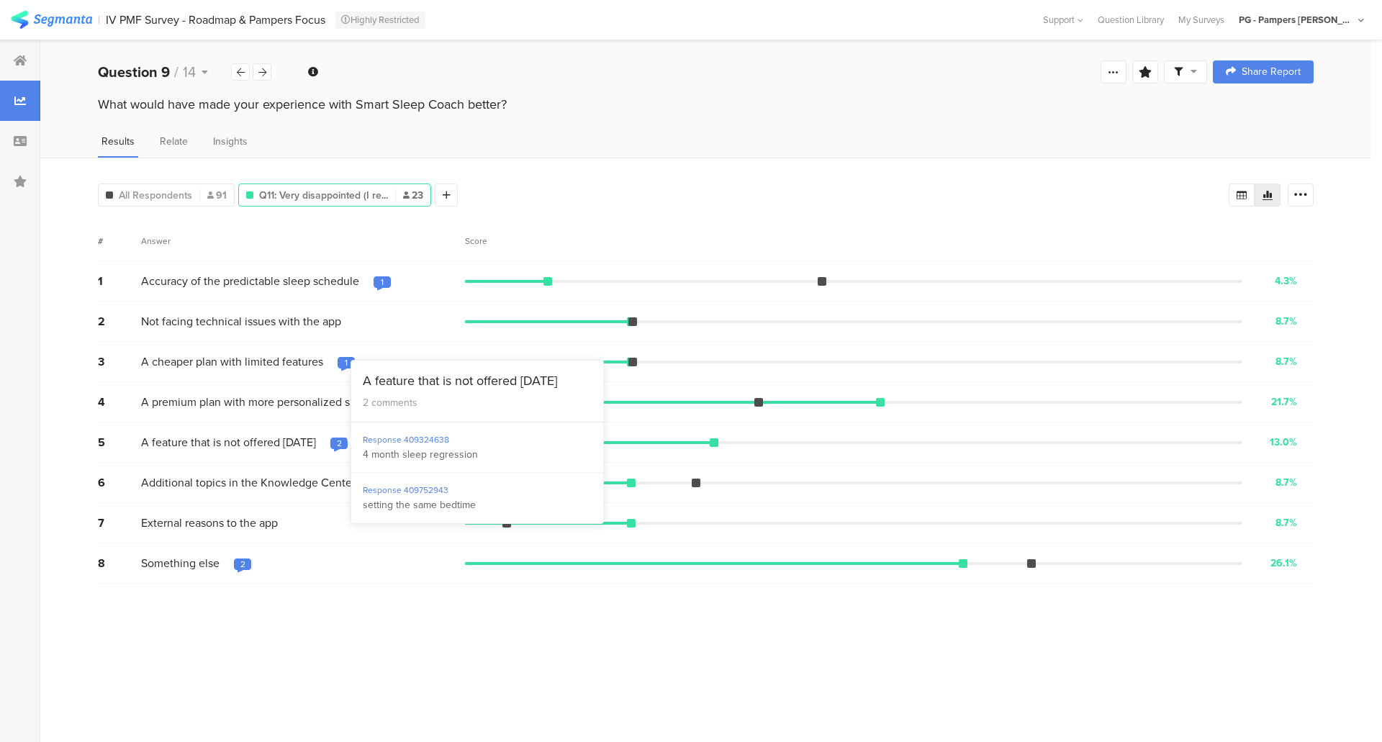
click at [486, 139] on div "Results Relate Insights" at bounding box center [705, 146] width 1331 height 24
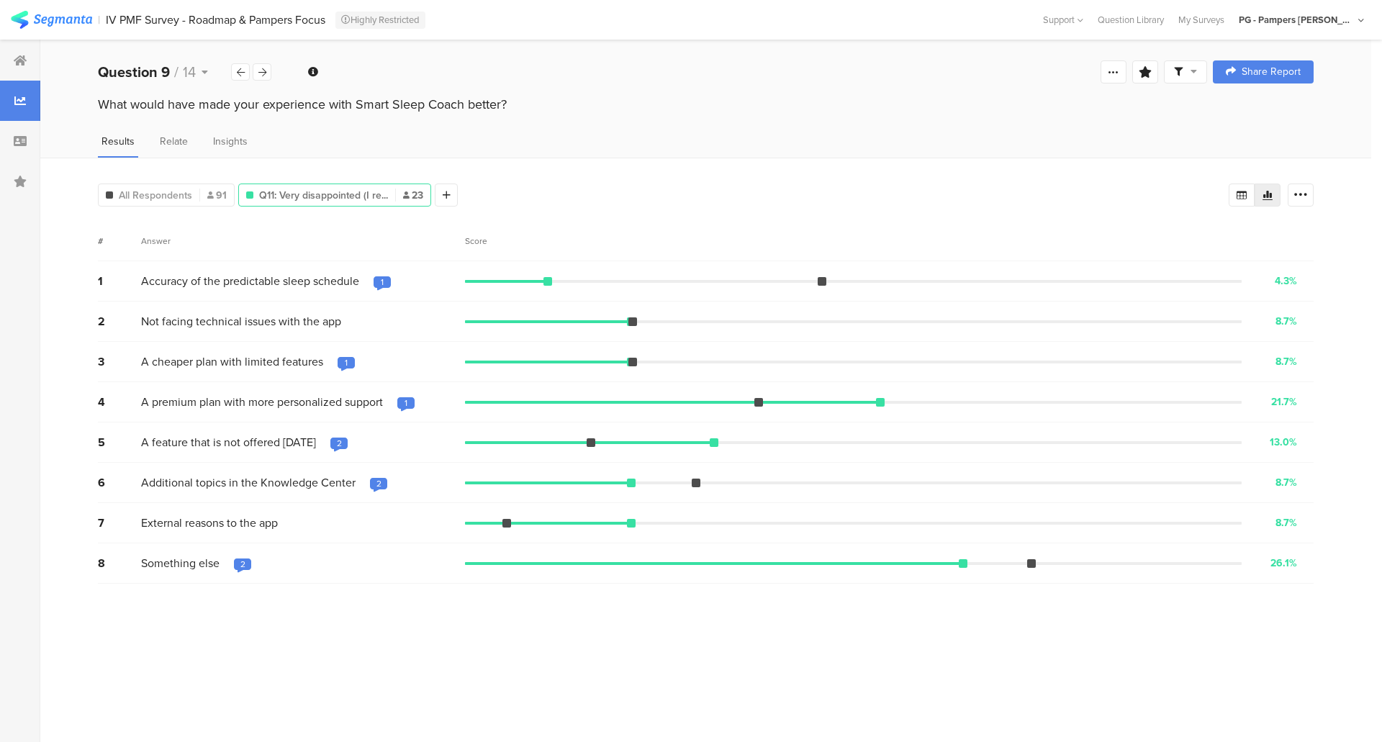
click at [405, 403] on div "1" at bounding box center [405, 403] width 3 height 12
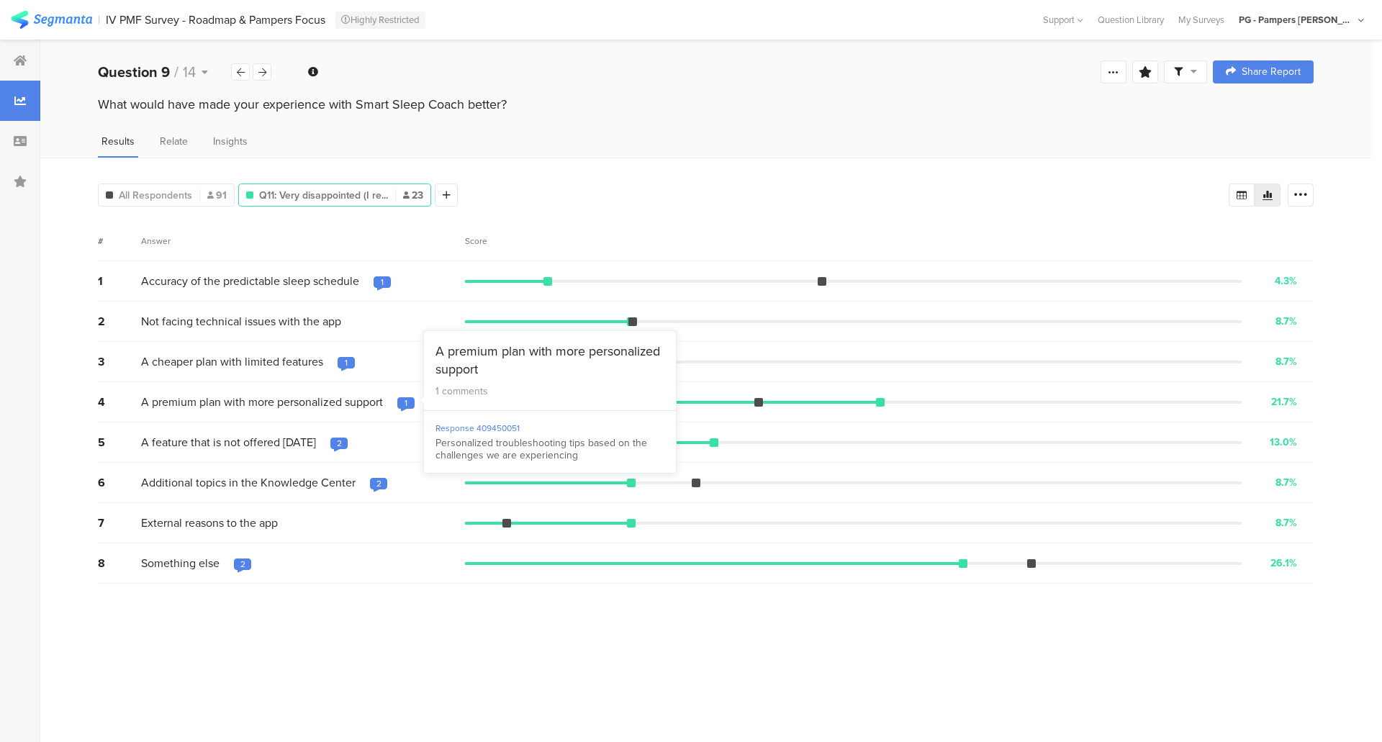
click at [531, 195] on div "All Respondents 91 Q11: Very disappointed (I re... 23 Add Segment" at bounding box center [663, 192] width 1130 height 29
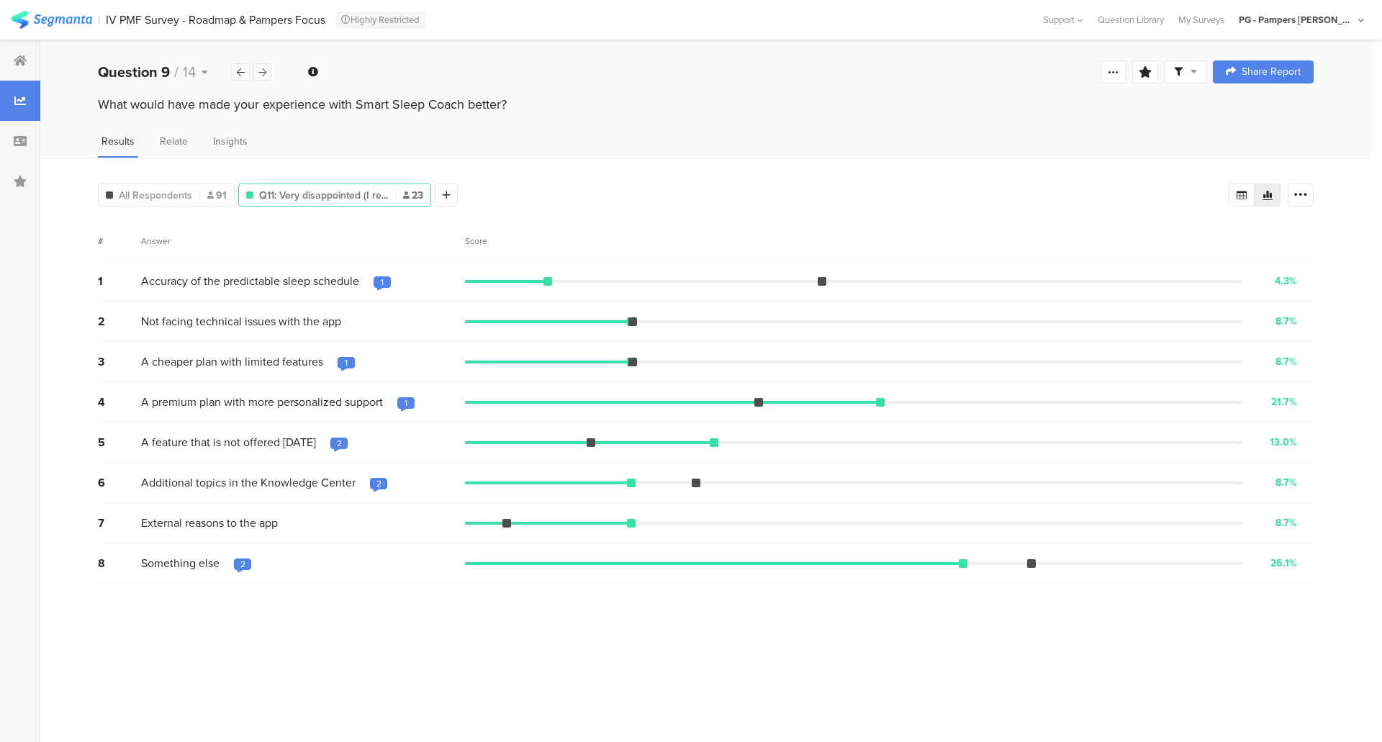
click at [263, 71] on icon at bounding box center [262, 72] width 8 height 9
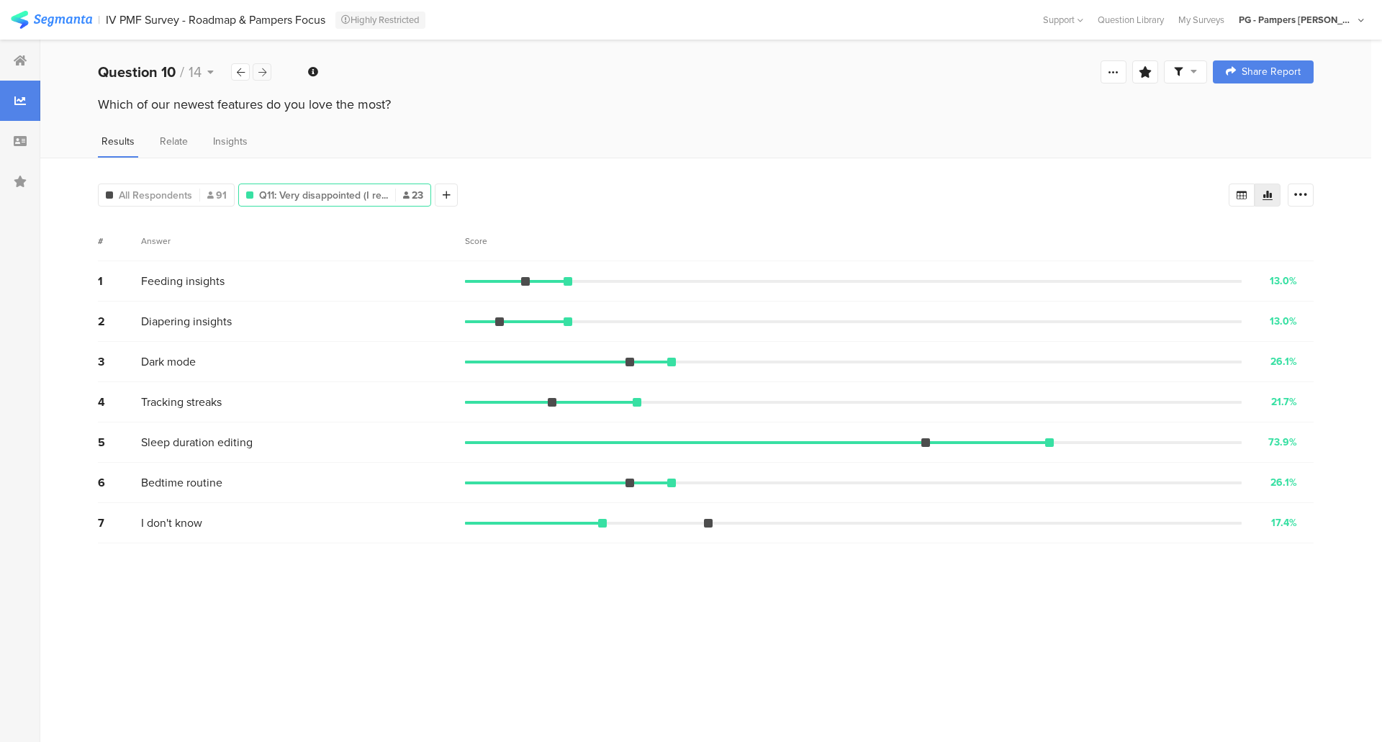
click at [263, 71] on icon at bounding box center [262, 72] width 8 height 9
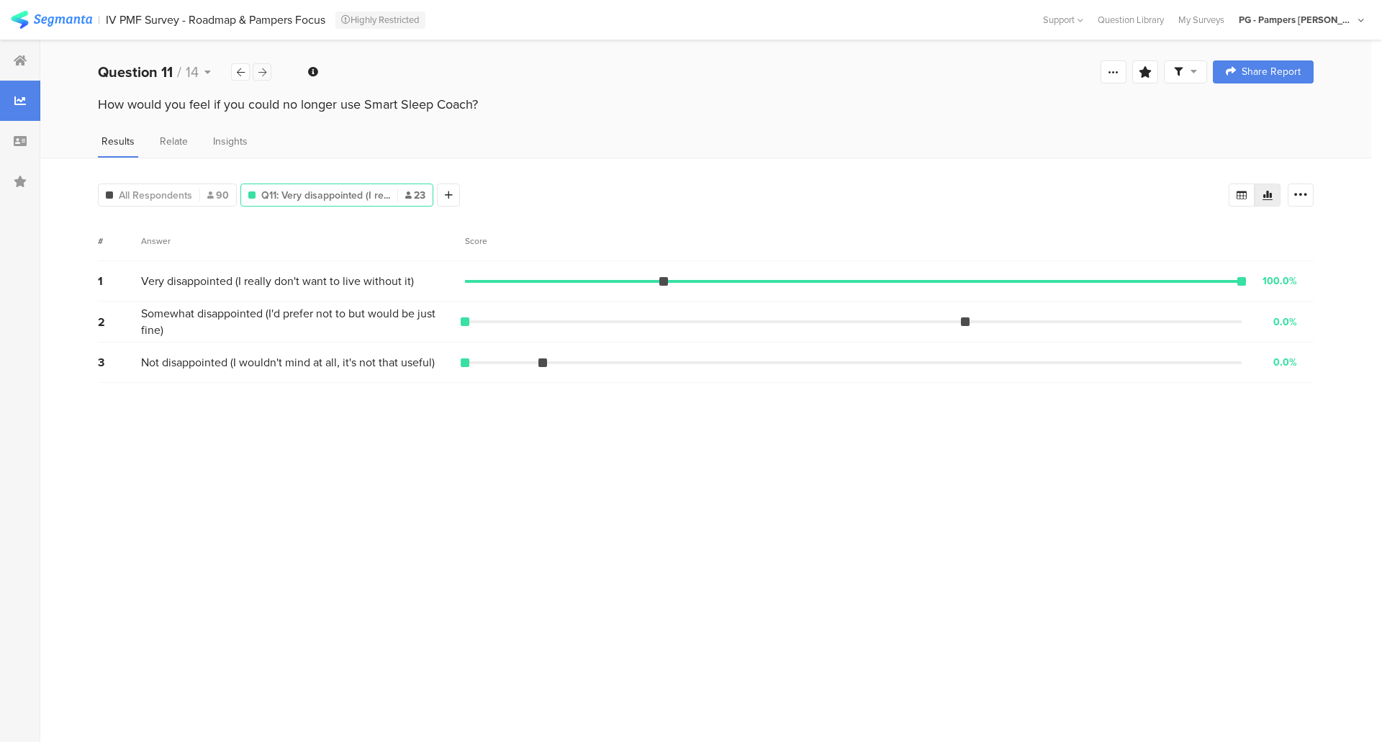
click at [263, 71] on icon at bounding box center [262, 72] width 8 height 9
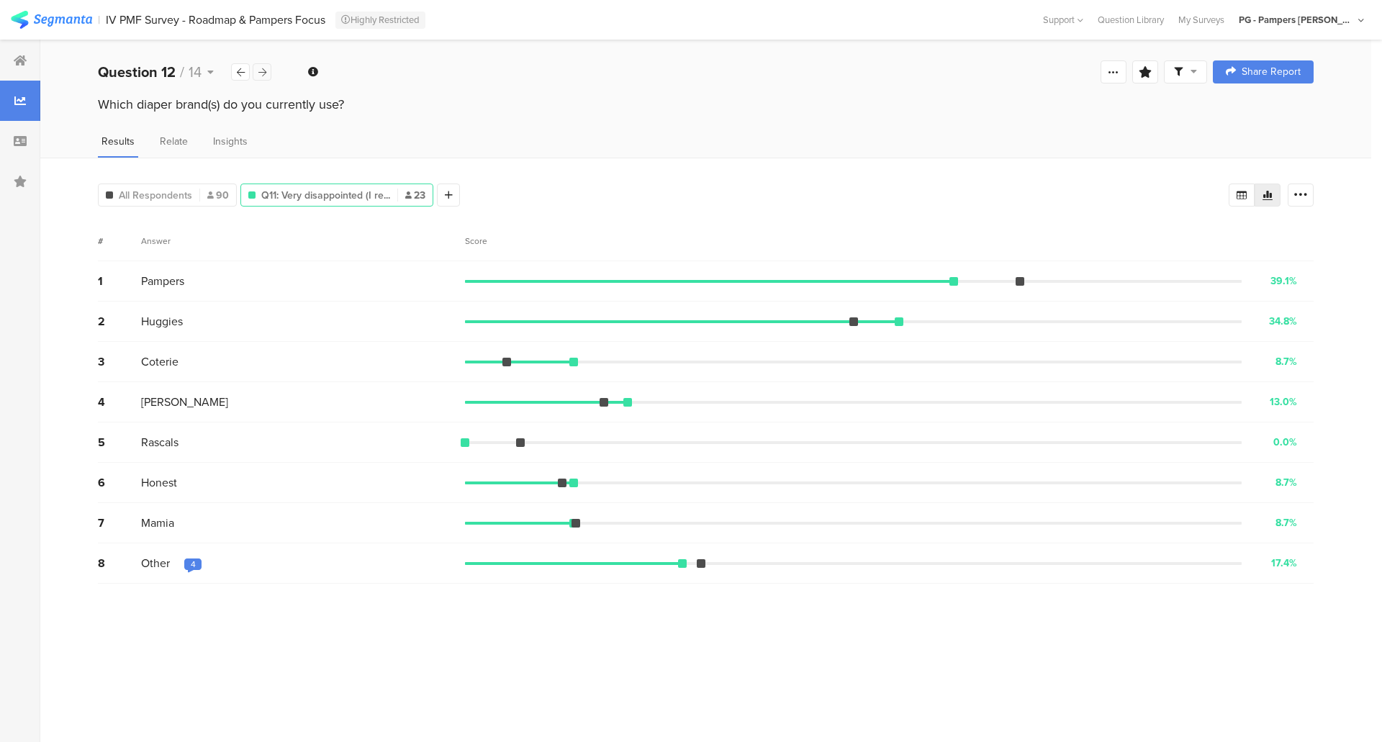
click at [261, 71] on icon at bounding box center [262, 72] width 8 height 9
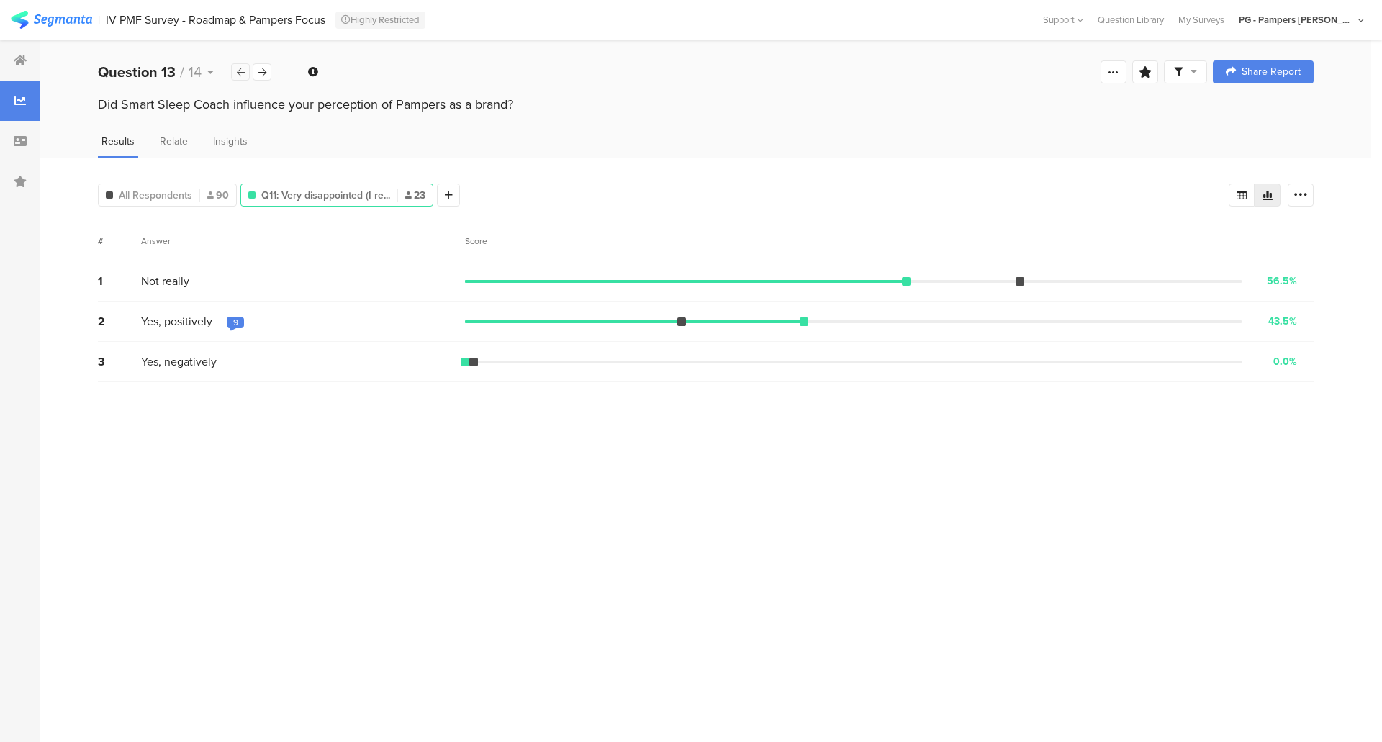
click at [245, 73] on div at bounding box center [240, 71] width 19 height 17
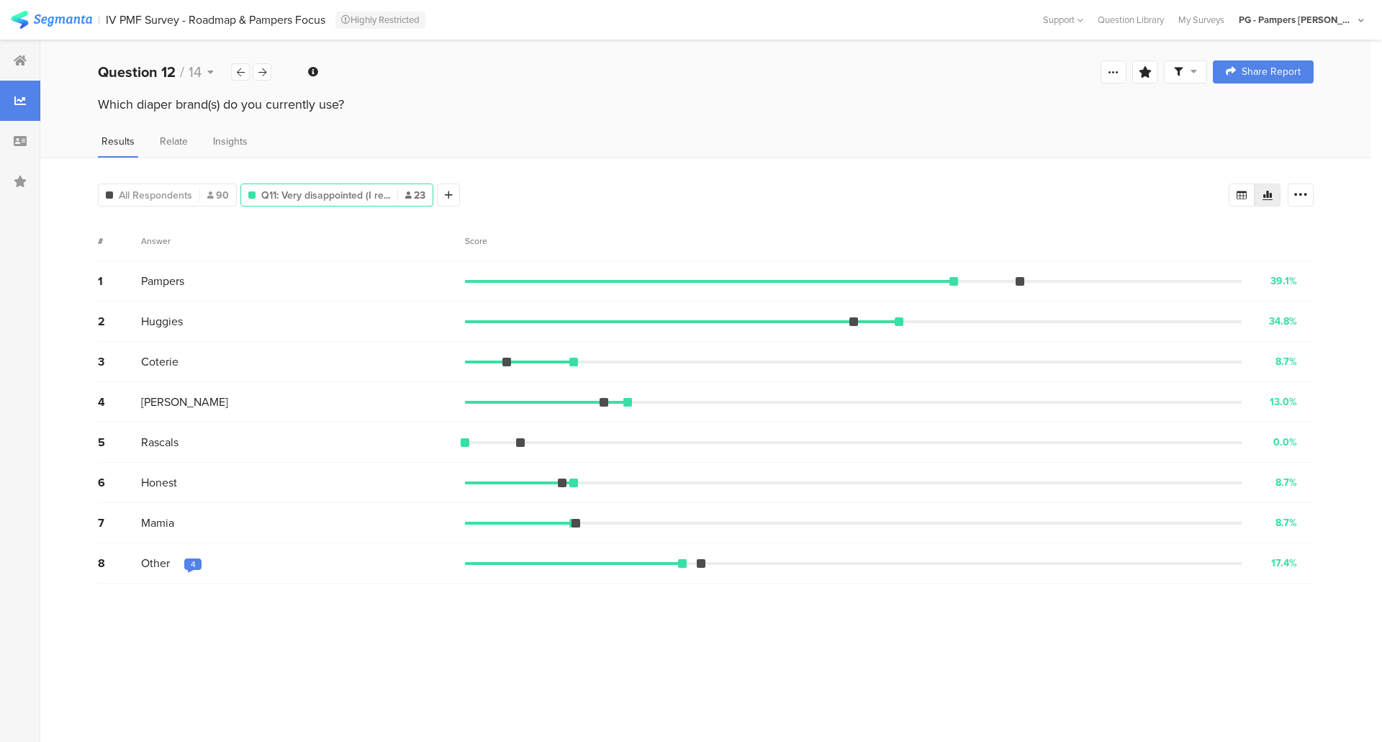
click at [196, 563] on div "4" at bounding box center [192, 565] width 17 height 14
click at [178, 595] on section "# Answer Score 1 Pampers 39.1% 9 votes 2 Huggies 34.8% 8 votes 3 Coterie 8.7% 2…" at bounding box center [705, 476] width 1215 height 510
click at [259, 71] on icon at bounding box center [262, 72] width 8 height 9
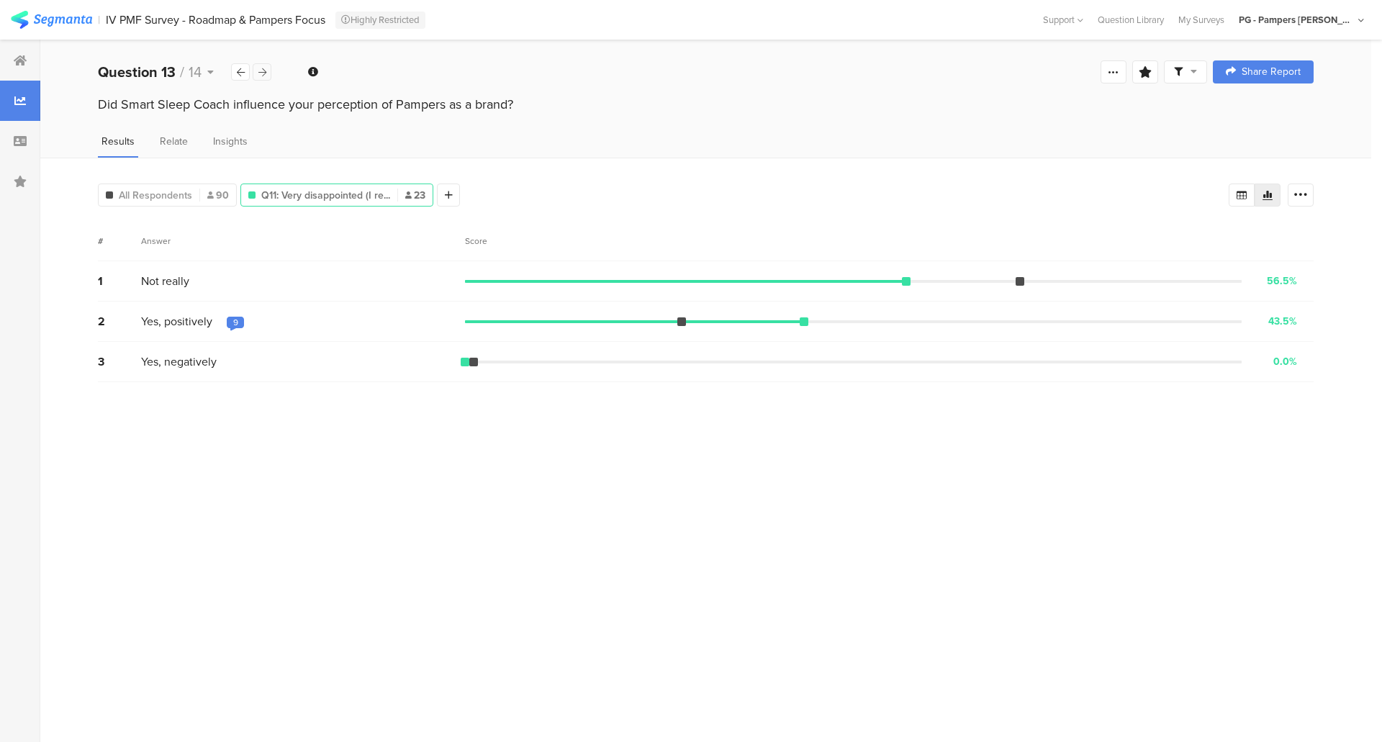
click at [259, 71] on icon at bounding box center [262, 72] width 8 height 9
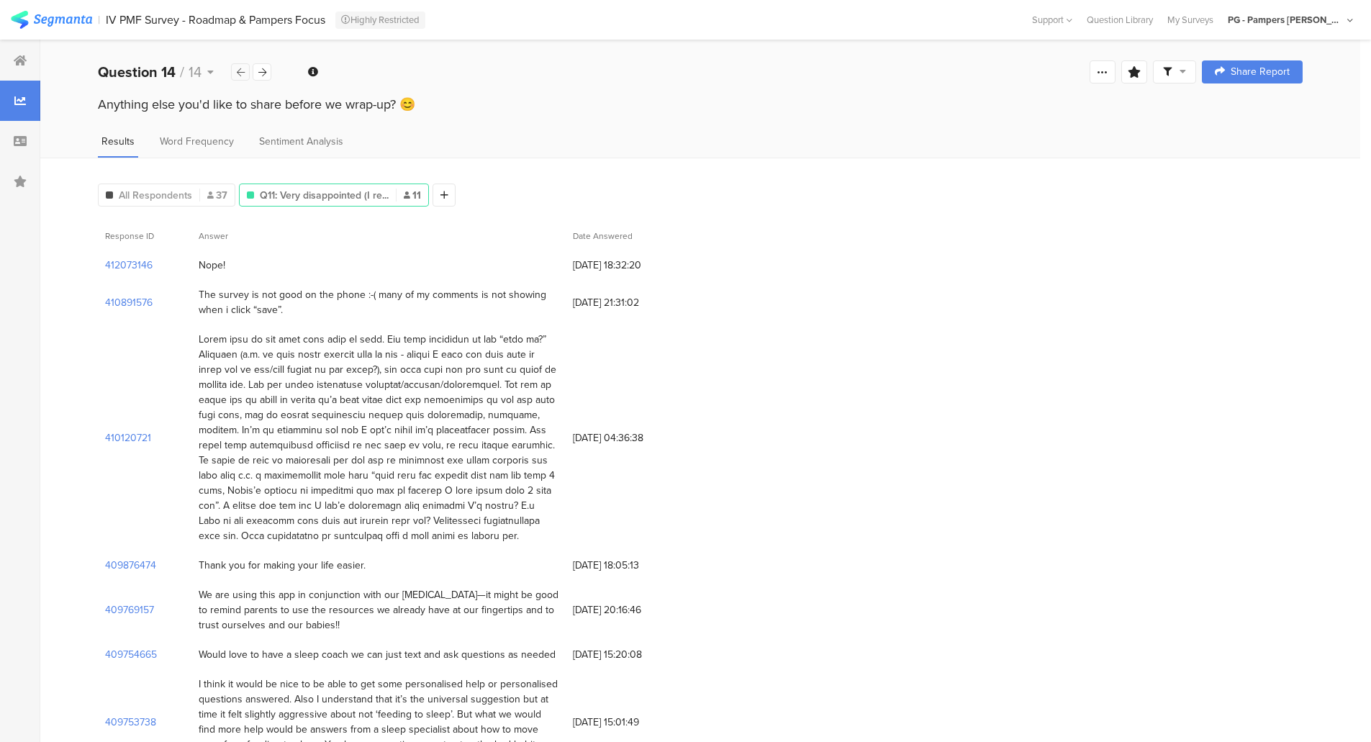
click at [240, 75] on icon at bounding box center [241, 72] width 8 height 9
